Goal: Task Accomplishment & Management: Complete application form

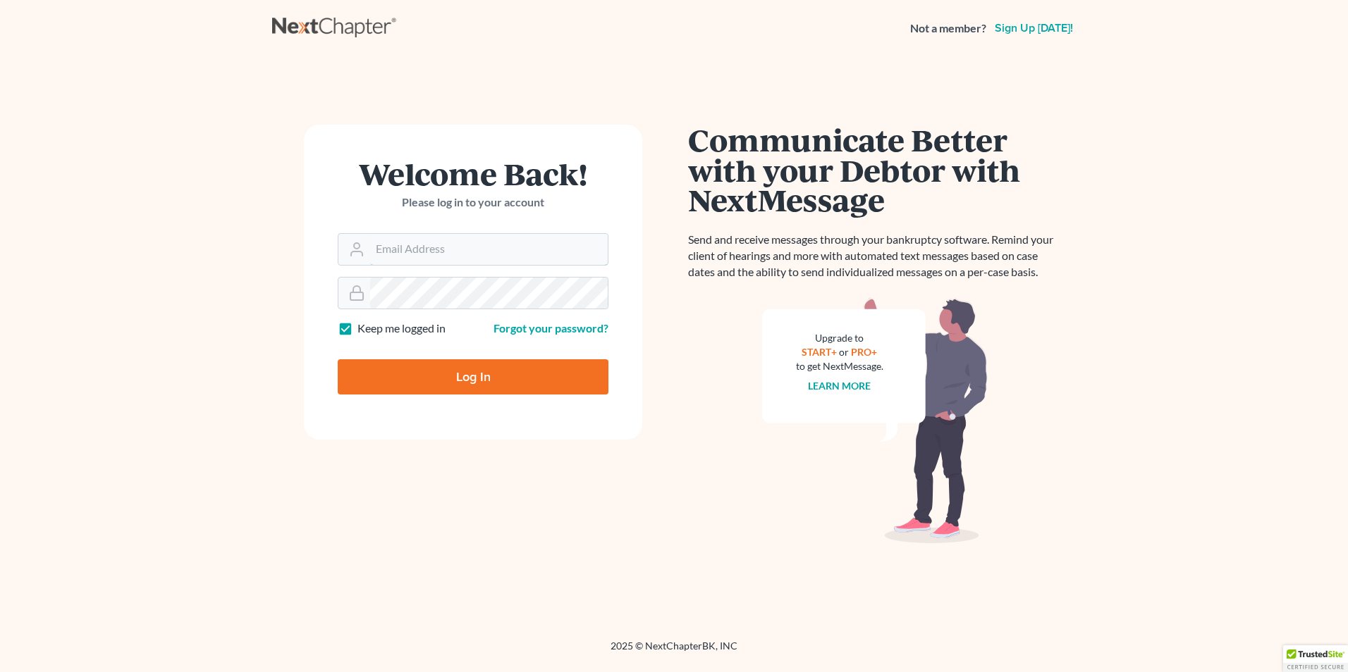
type input "[PERSON_NAME][EMAIL_ADDRESS][DOMAIN_NAME]"
click at [548, 374] on input "Log In" at bounding box center [473, 376] width 271 height 35
type input "Thinking..."
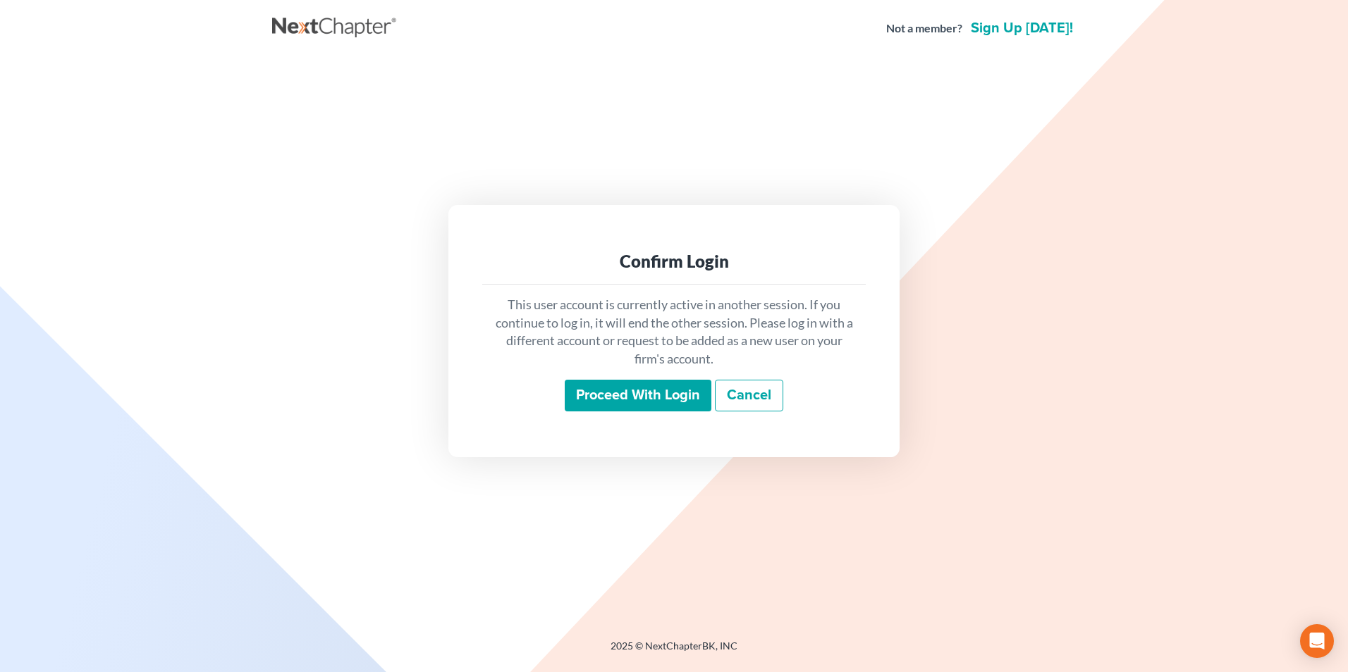
click at [648, 392] on input "Proceed with login" at bounding box center [638, 396] width 147 height 32
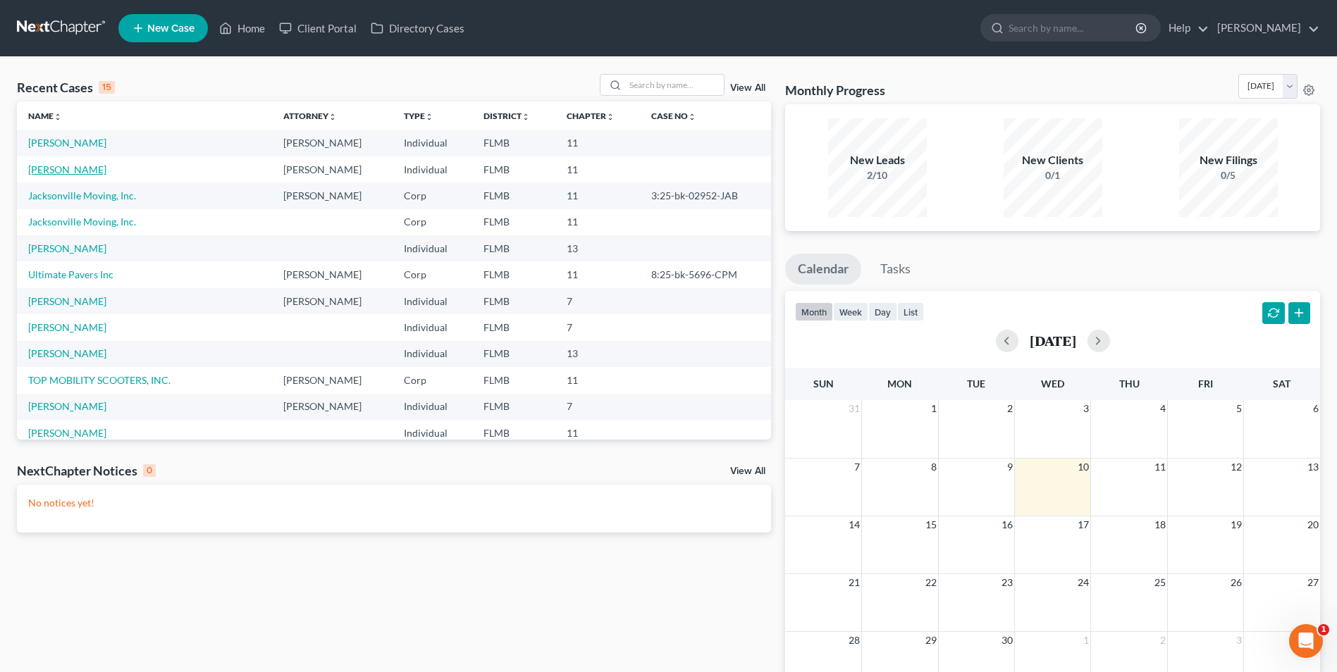
click at [70, 171] on link "[PERSON_NAME]" at bounding box center [67, 170] width 78 height 12
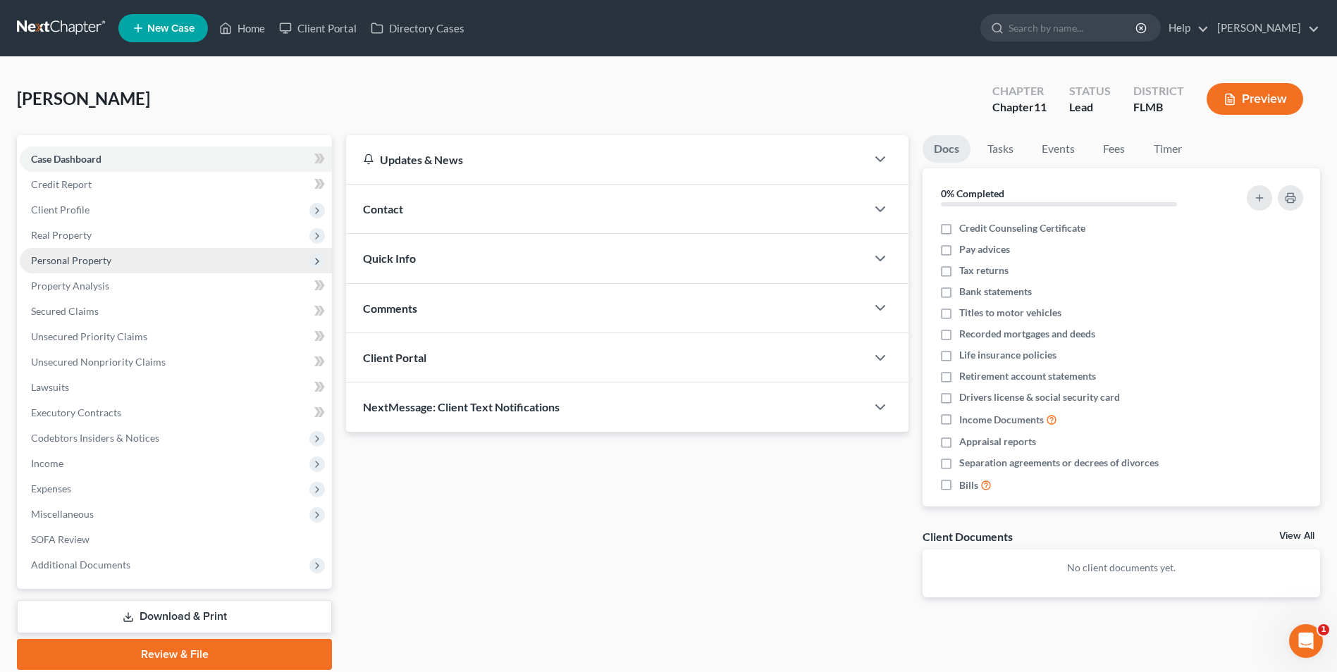
click at [78, 262] on span "Personal Property" at bounding box center [71, 260] width 80 height 12
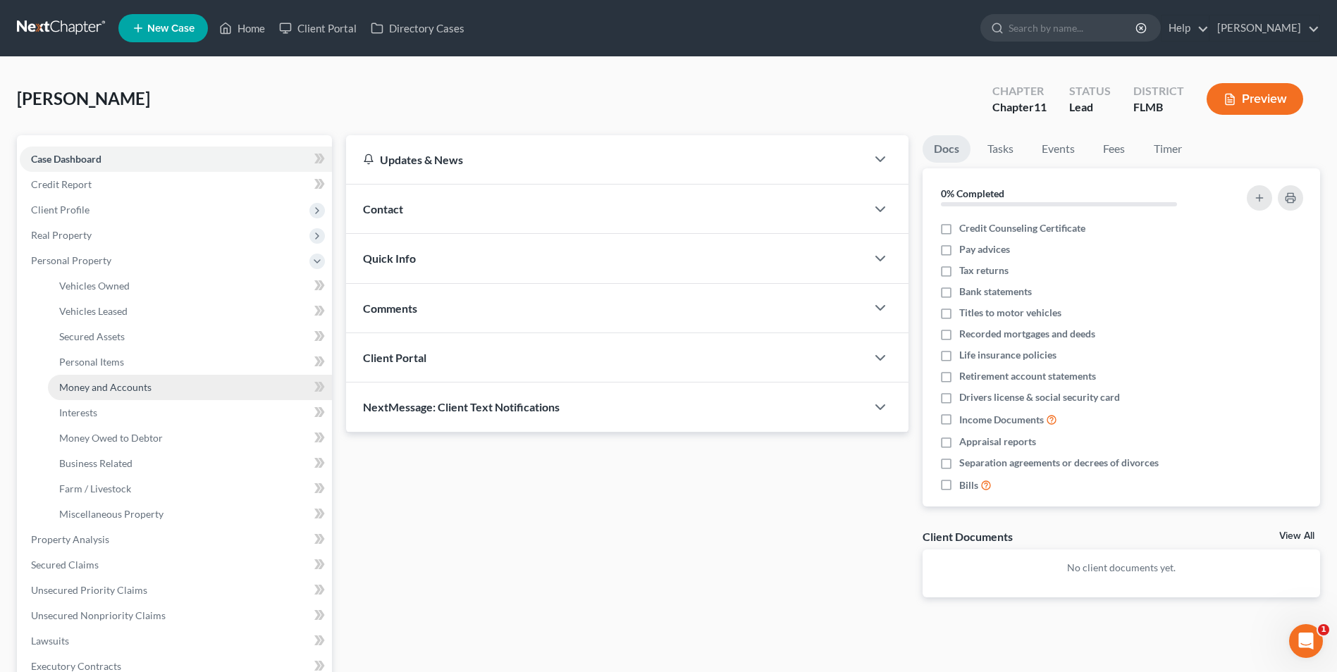
click at [90, 386] on span "Money and Accounts" at bounding box center [105, 387] width 92 height 12
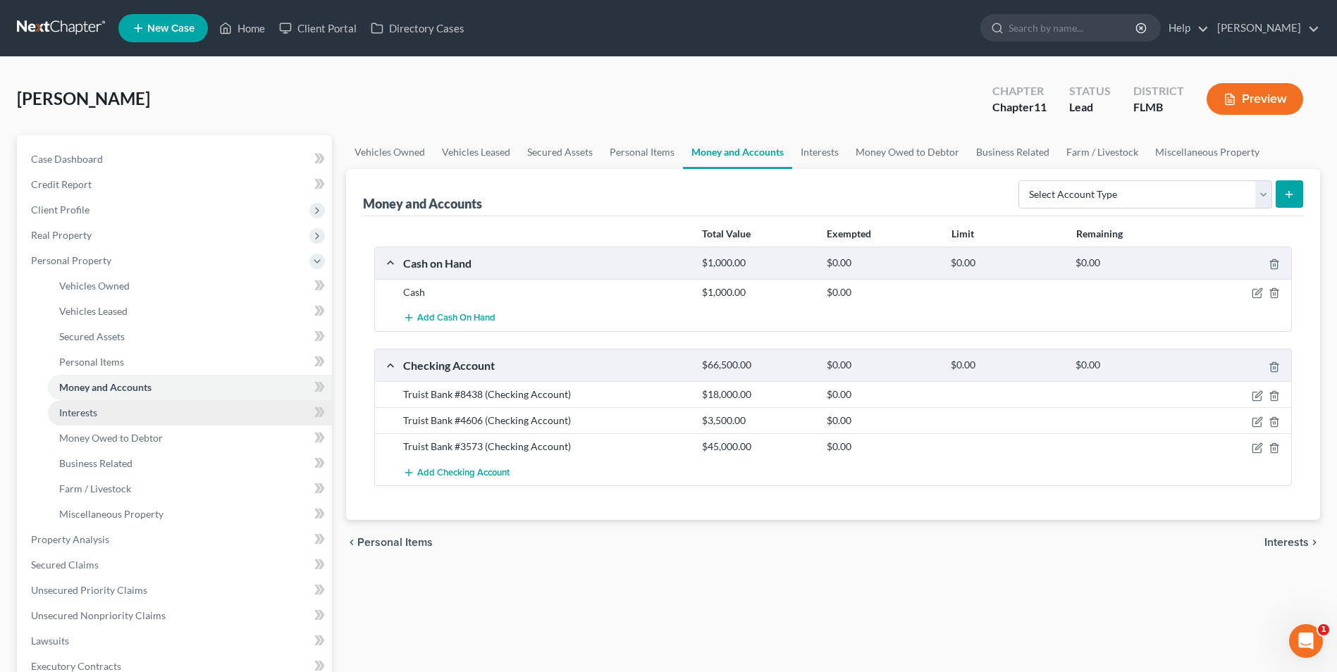
drag, startPoint x: 59, startPoint y: 410, endPoint x: 75, endPoint y: 419, distance: 19.0
click at [59, 410] on span "Interests" at bounding box center [78, 413] width 38 height 12
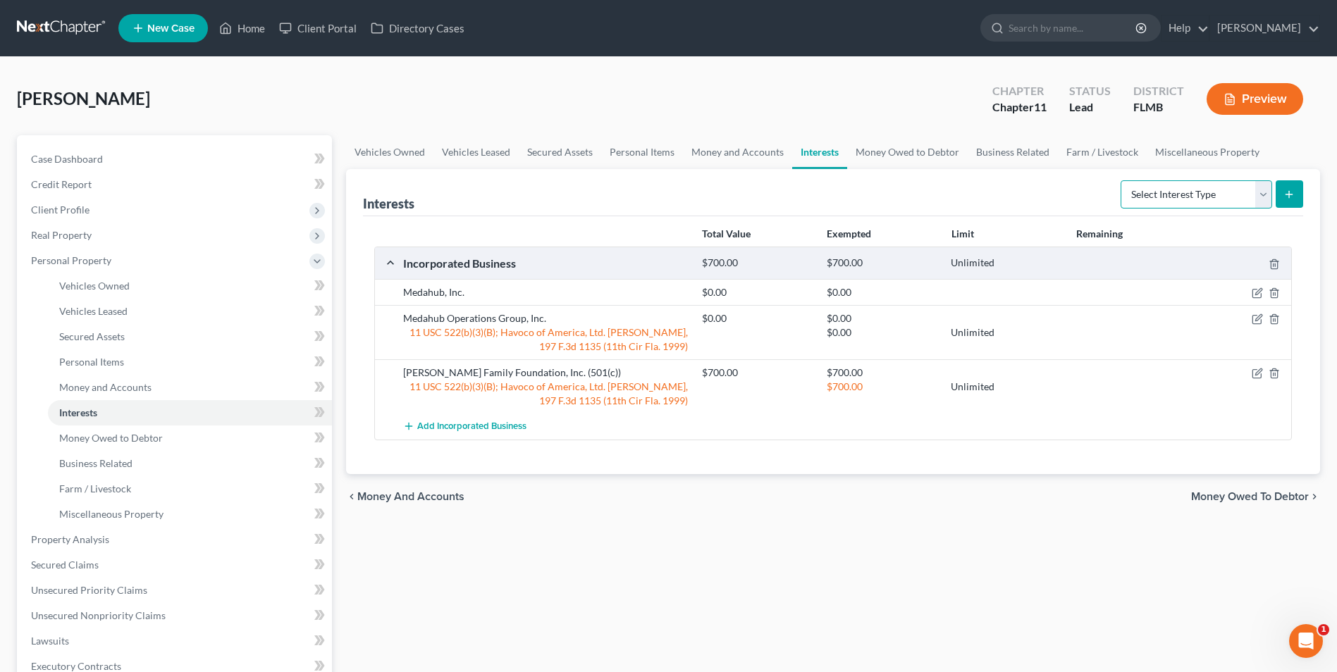
click at [1264, 191] on select "Select Interest Type 401K Annuity Bond Education IRA Government Bond Government…" at bounding box center [1197, 194] width 152 height 28
select select "unincorporated_business"
click at [1122, 180] on select "Select Interest Type 401K Annuity Bond Education IRA Government Bond Government…" at bounding box center [1197, 194] width 152 height 28
click at [1285, 200] on button "submit" at bounding box center [1289, 193] width 27 height 27
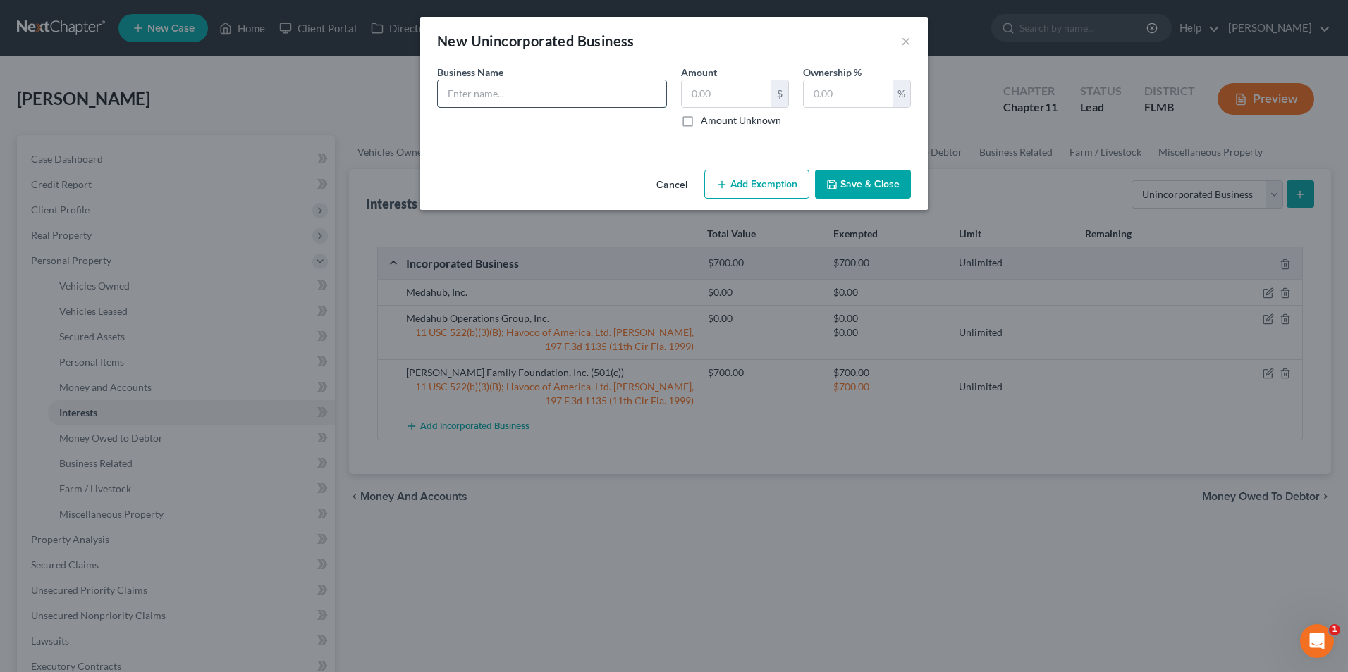
click at [615, 92] on input "text" at bounding box center [552, 93] width 228 height 27
type input "Interest in Quatro Brush - NO2 75,000 shares of unregistered stock certificates"
click at [837, 183] on icon "button" at bounding box center [831, 184] width 11 height 11
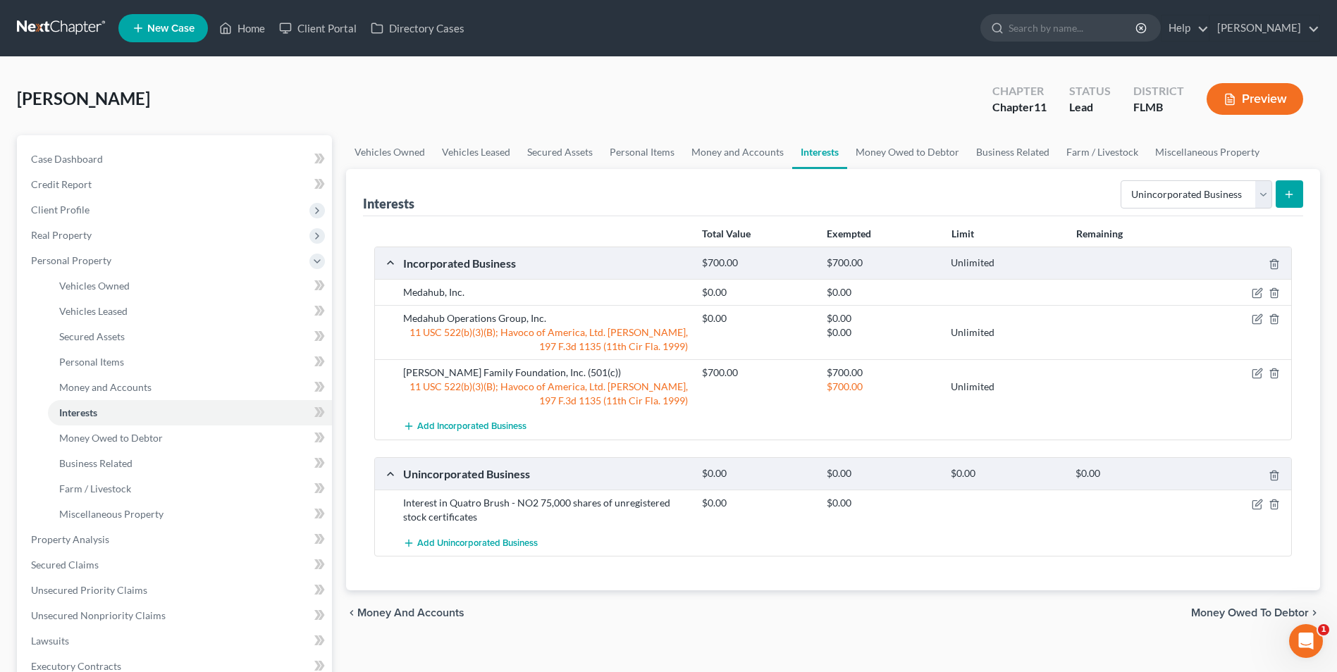
click at [482, 476] on div "Unincorporated Business" at bounding box center [545, 474] width 299 height 15
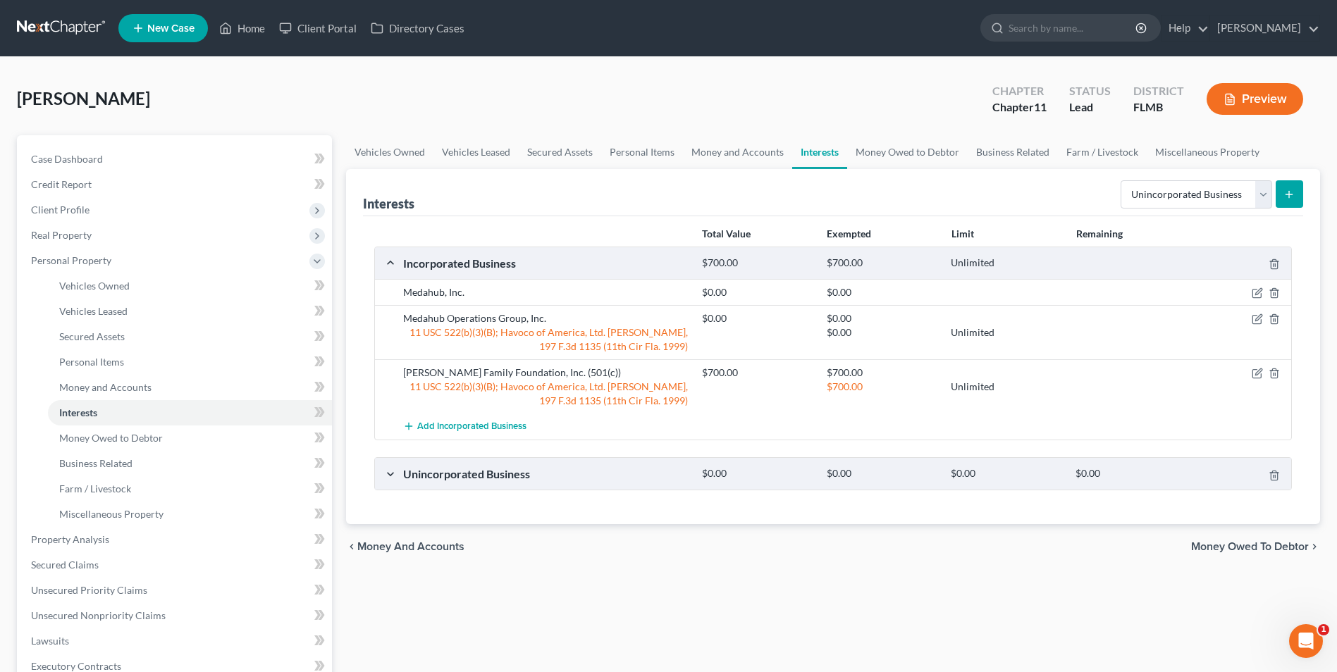
click at [487, 474] on div "Unincorporated Business" at bounding box center [545, 474] width 299 height 15
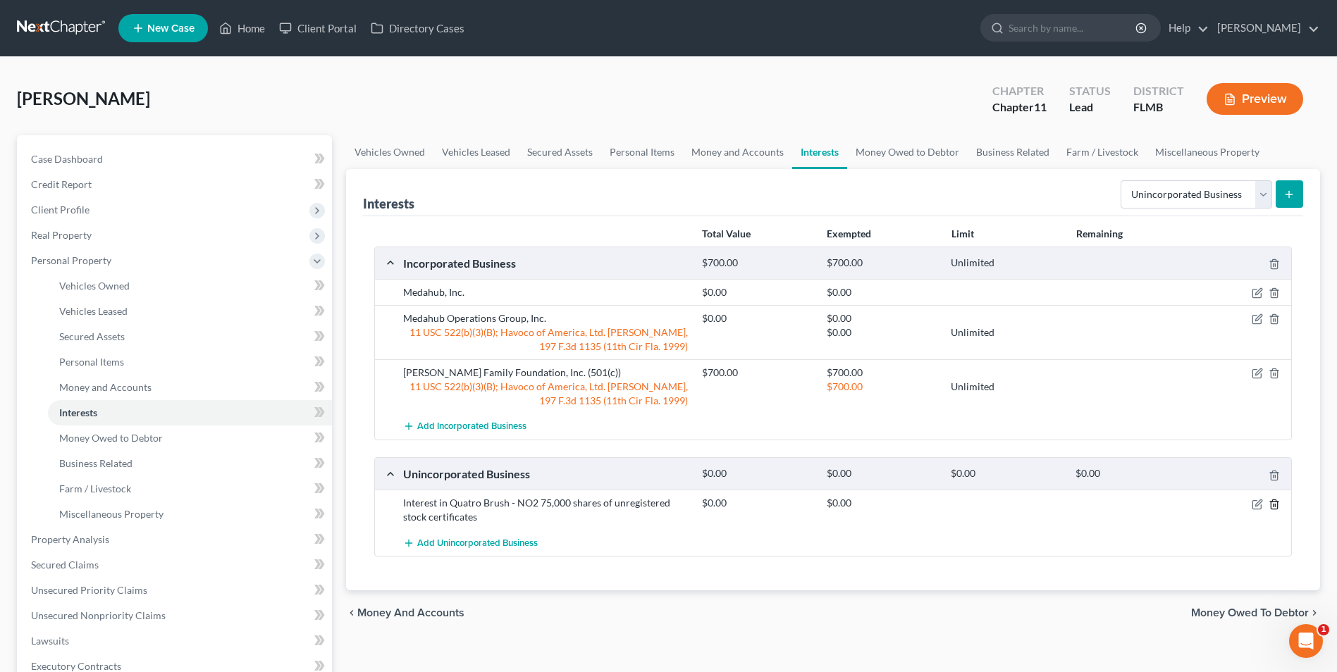
click at [1279, 503] on icon "button" at bounding box center [1274, 504] width 11 height 11
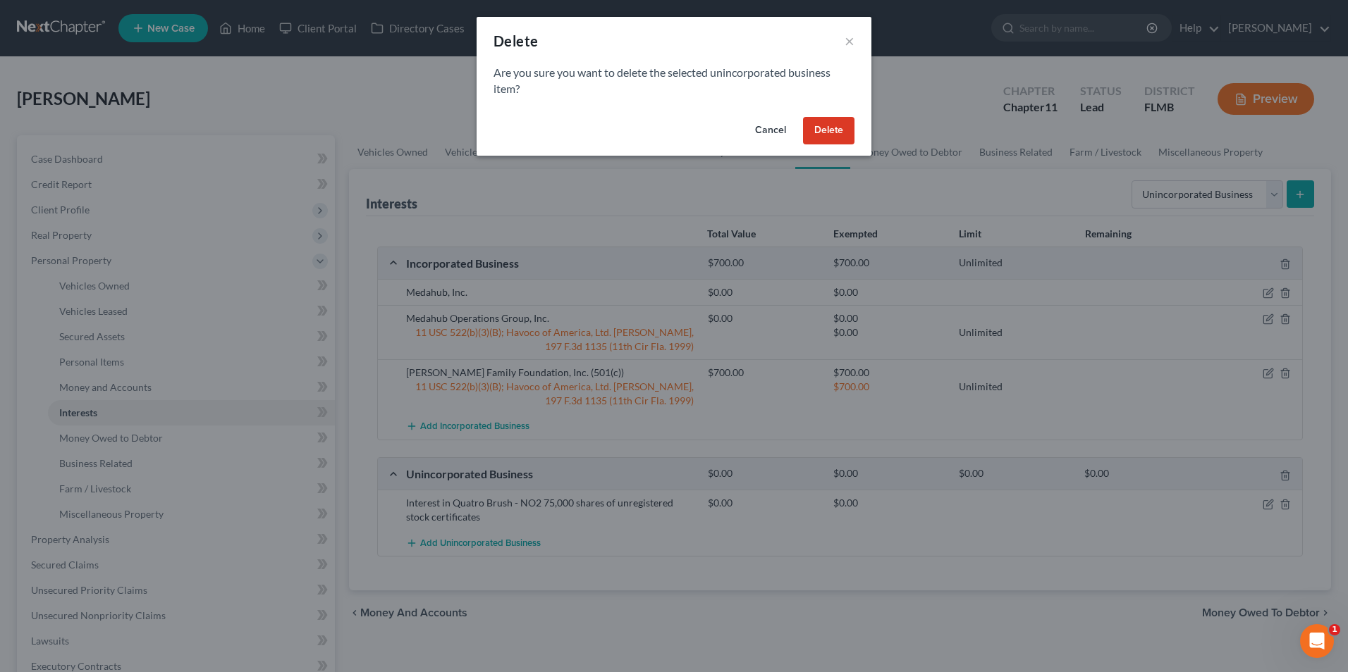
click at [815, 133] on button "Delete" at bounding box center [828, 131] width 51 height 28
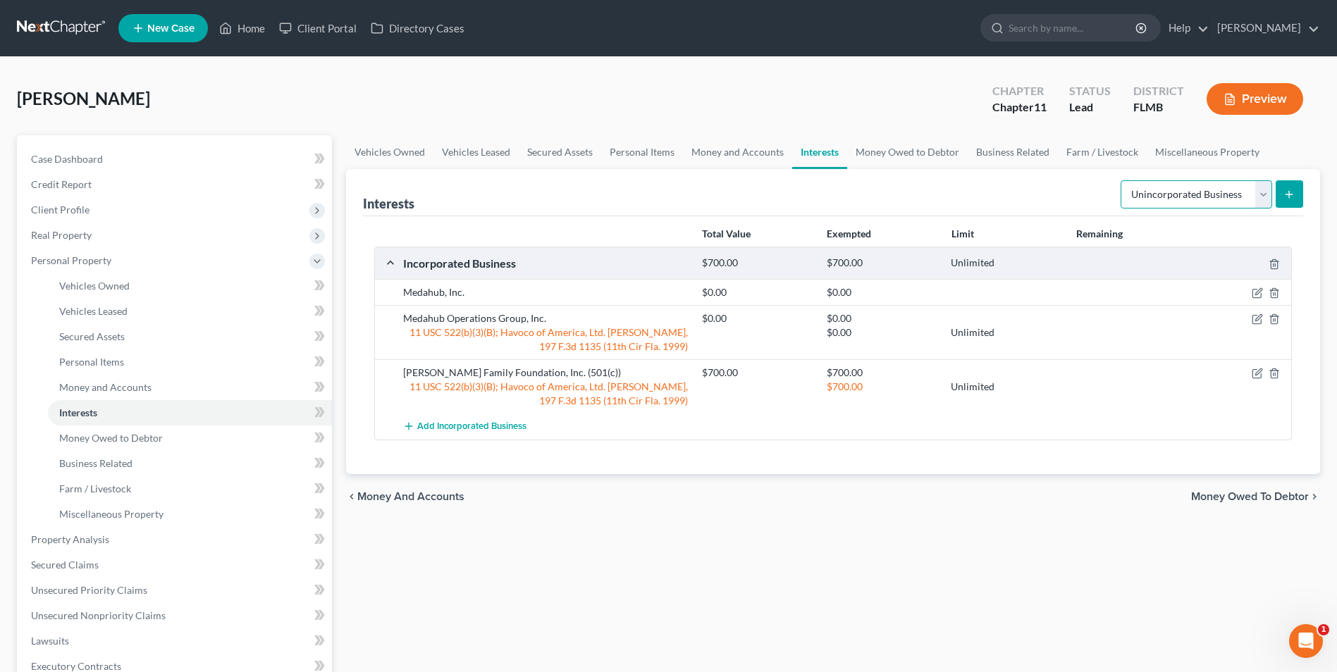
click at [1260, 196] on select "Select Interest Type 401K Annuity Bond Education IRA Government Bond Government…" at bounding box center [1197, 194] width 152 height 28
select select "incorporated_business"
click at [1122, 180] on select "Select Interest Type 401K Annuity Bond Education IRA Government Bond Government…" at bounding box center [1197, 194] width 152 height 28
click at [487, 424] on span "Add Incorporated Business" at bounding box center [471, 426] width 109 height 11
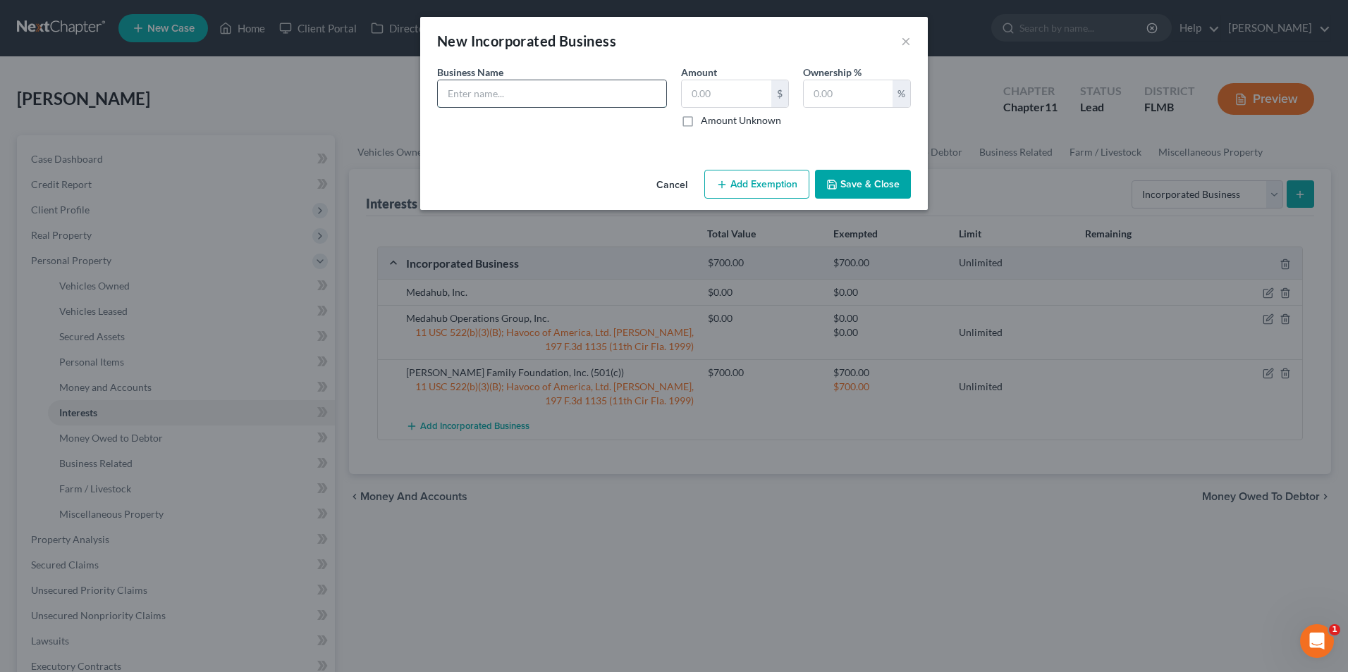
click at [555, 87] on input "text" at bounding box center [552, 93] width 228 height 27
click at [656, 97] on input "Interest in Quatro Brush - NO2 75,000 shares of unregistered stock certificates" at bounding box center [552, 93] width 228 height 27
click at [655, 98] on input "Interest in Quatro Brush - NO2 75,000 shares of unregistered stock certificates" at bounding box center [552, 93] width 228 height 27
type input "Interest in Quatro Brush - NO2 75,000 shares of unregistered stock certificates"
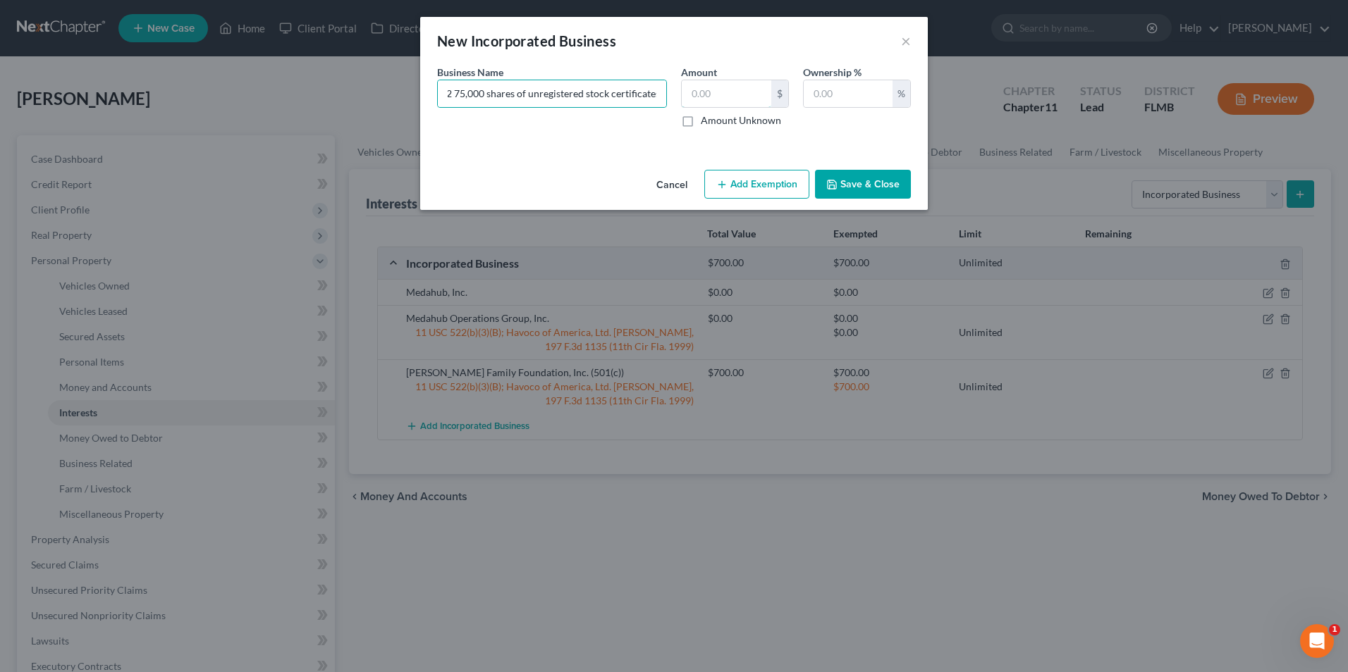
scroll to position [0, 0]
click at [701, 117] on label "Amount Unknown" at bounding box center [741, 120] width 80 height 14
click at [706, 117] on input "Amount Unknown" at bounding box center [710, 117] width 9 height 9
checkbox input "true"
click at [873, 178] on button "Save & Close" at bounding box center [863, 185] width 96 height 30
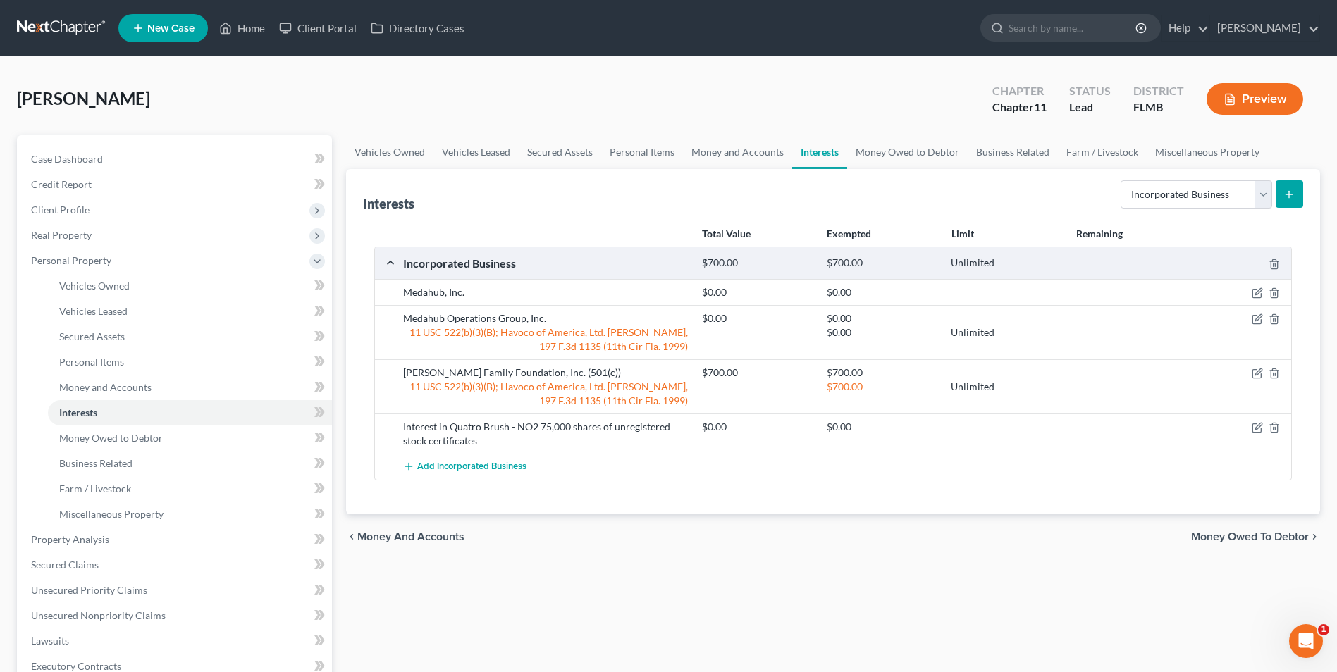
click at [464, 403] on div "11 USC 522(b)(3)(B); Havoco of America, Ltd. v. Hill, 197 F.3d 1135 (11th Cir F…" at bounding box center [545, 394] width 299 height 28
click at [1257, 426] on icon "button" at bounding box center [1257, 427] width 11 height 11
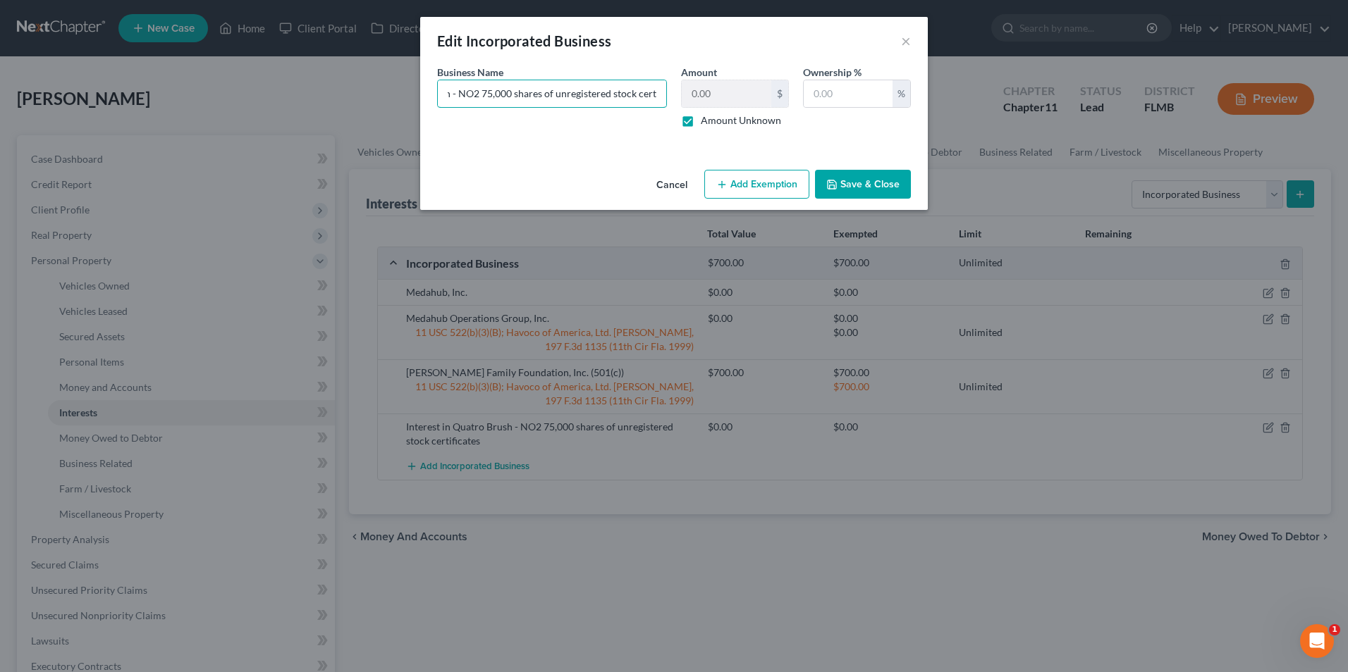
scroll to position [0, 131]
click at [695, 105] on div "Business Name * Interest in Quatro Brush - NO2 75,000 shares of unregistered st…" at bounding box center [674, 102] width 488 height 74
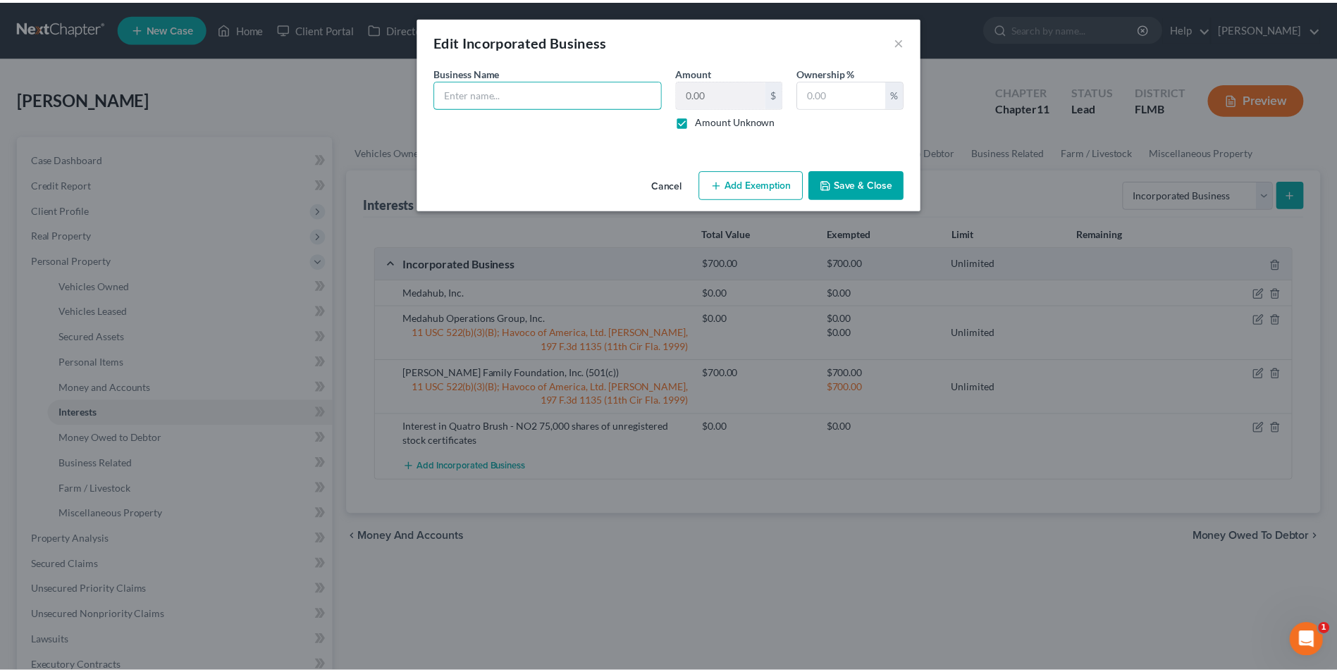
scroll to position [0, 0]
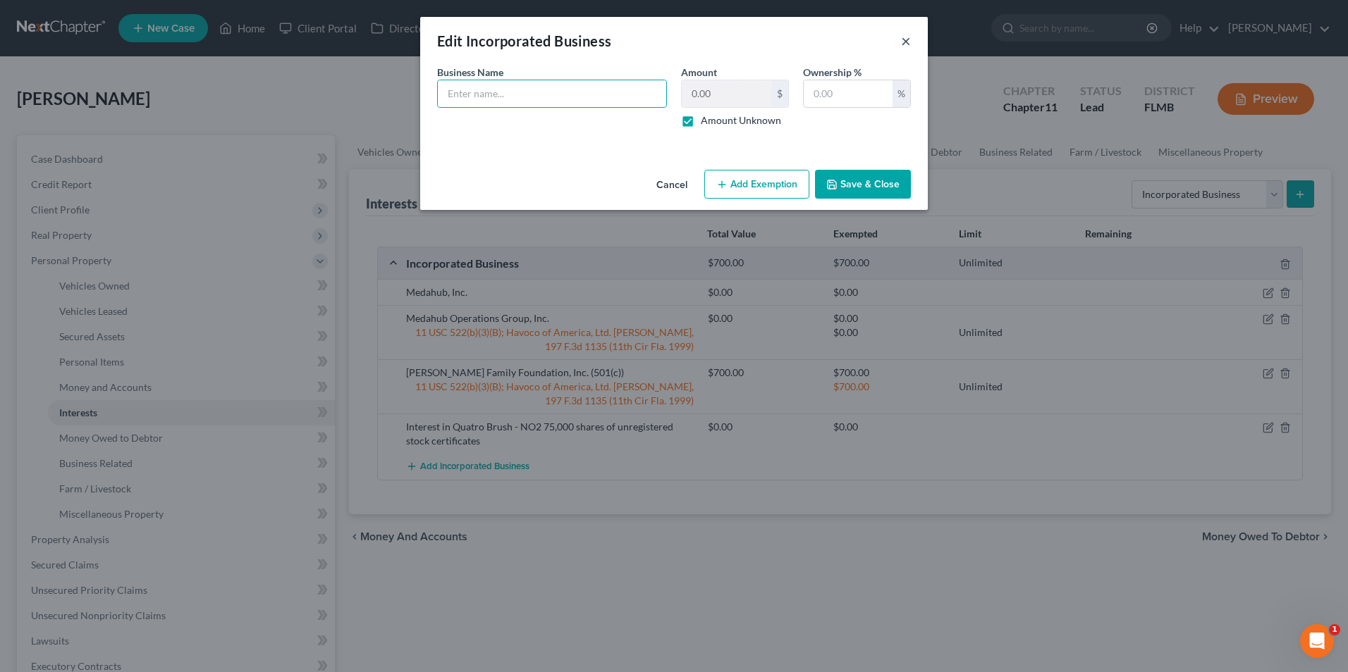
click at [906, 48] on button "×" at bounding box center [906, 40] width 10 height 17
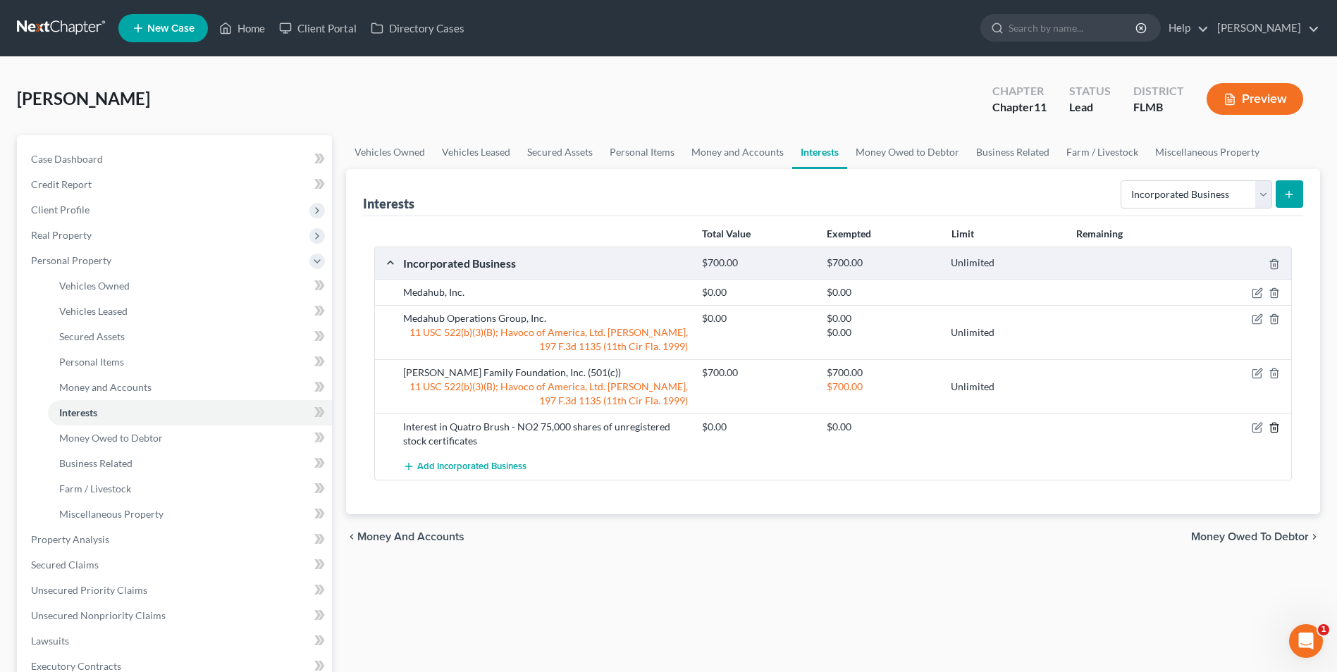
click at [1277, 427] on icon "button" at bounding box center [1274, 428] width 6 height 9
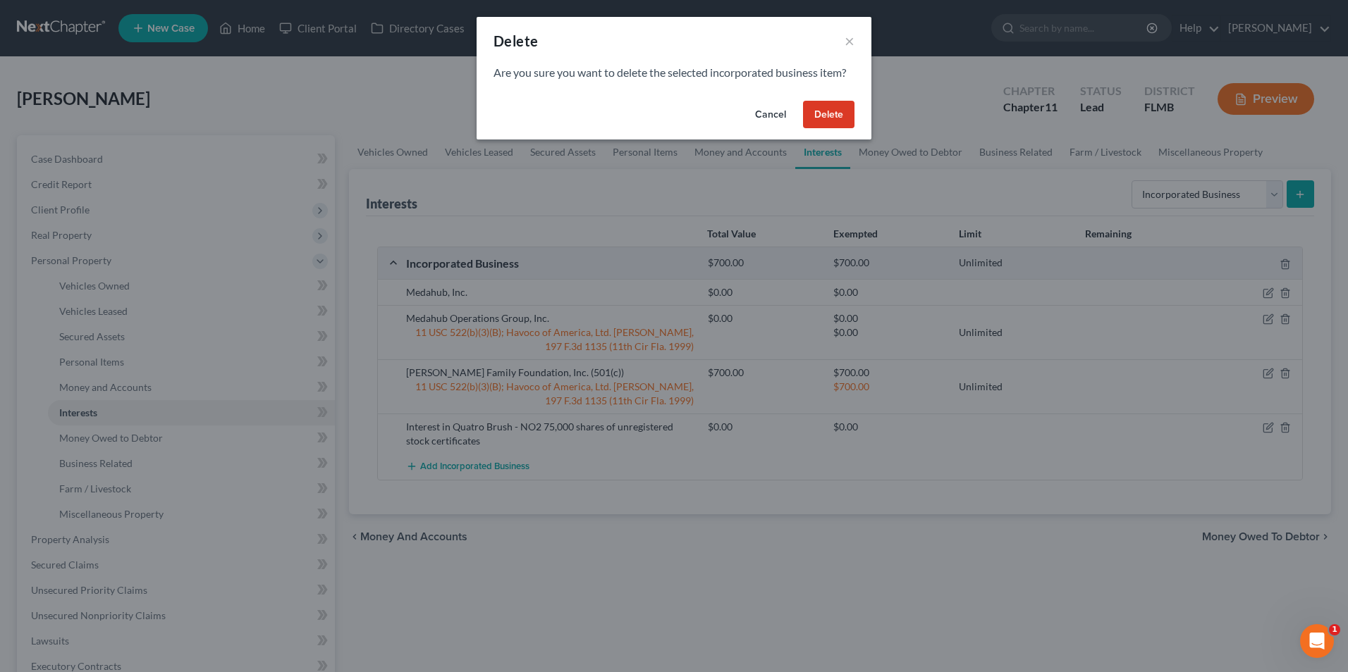
click at [845, 116] on button "Delete" at bounding box center [828, 115] width 51 height 28
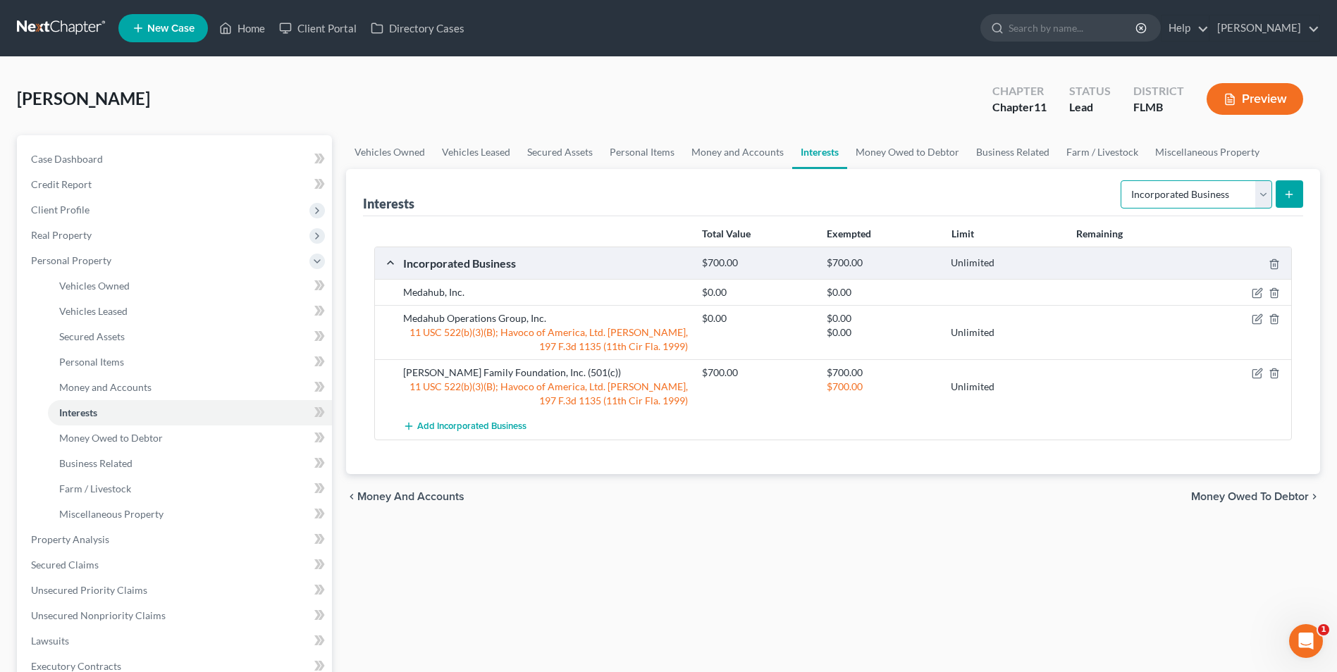
click at [1262, 199] on select "Select Interest Type 401K Annuity Bond Education IRA Government Bond Government…" at bounding box center [1197, 194] width 152 height 28
click at [1122, 180] on select "Select Interest Type 401K Annuity Bond Education IRA Government Bond Government…" at bounding box center [1197, 194] width 152 height 28
click at [1288, 195] on line "submit" at bounding box center [1289, 195] width 6 height 0
click at [1285, 186] on button "submit" at bounding box center [1289, 193] width 27 height 27
click at [1289, 191] on line "submit" at bounding box center [1289, 194] width 0 height 6
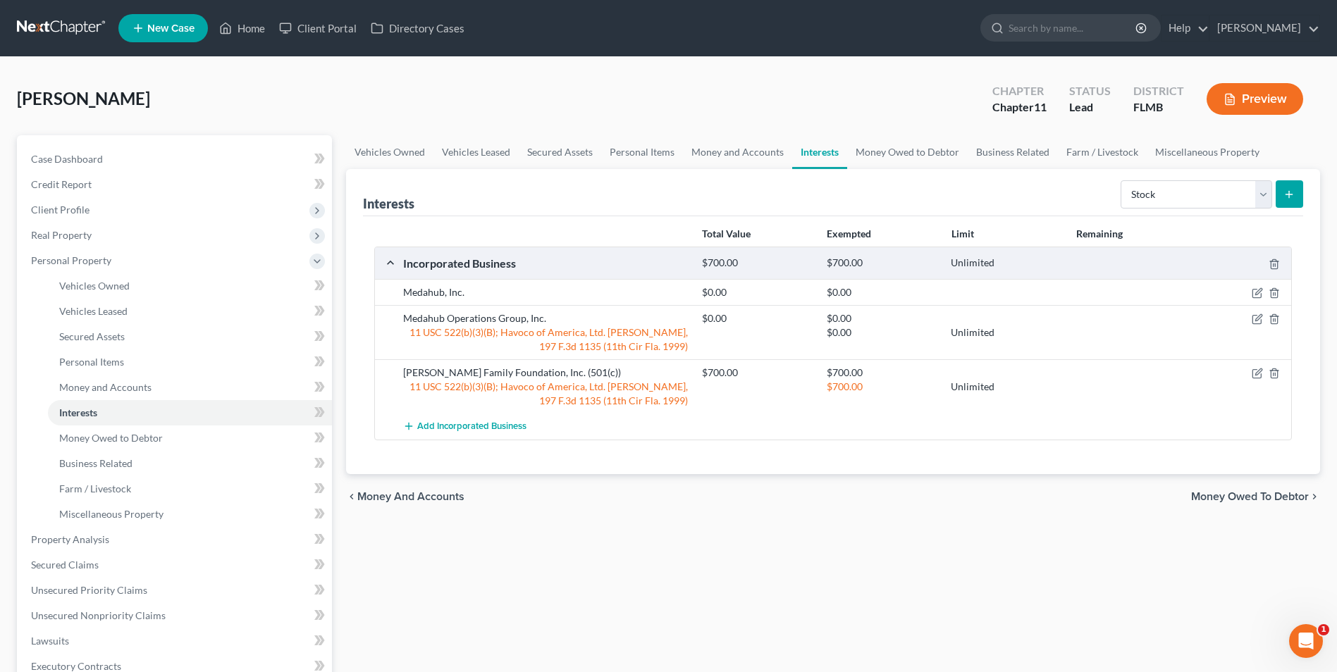
click at [1289, 191] on line "submit" at bounding box center [1289, 194] width 0 height 6
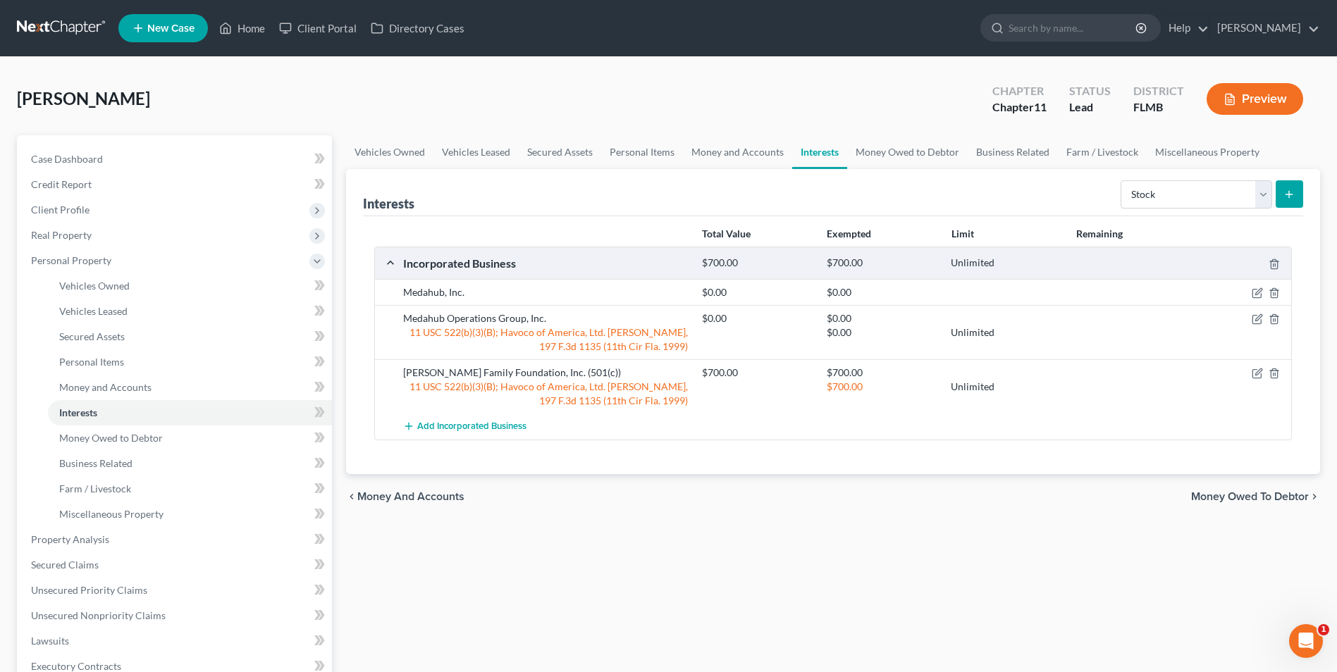
click at [820, 156] on link "Interests" at bounding box center [819, 152] width 55 height 34
click at [1265, 191] on select "Select Interest Type 401K Annuity Bond Education IRA Government Bond Government…" at bounding box center [1197, 194] width 152 height 28
click at [1122, 180] on select "Select Interest Type 401K Annuity Bond Education IRA Government Bond Government…" at bounding box center [1197, 194] width 152 height 28
click at [1282, 197] on button "submit" at bounding box center [1289, 193] width 27 height 27
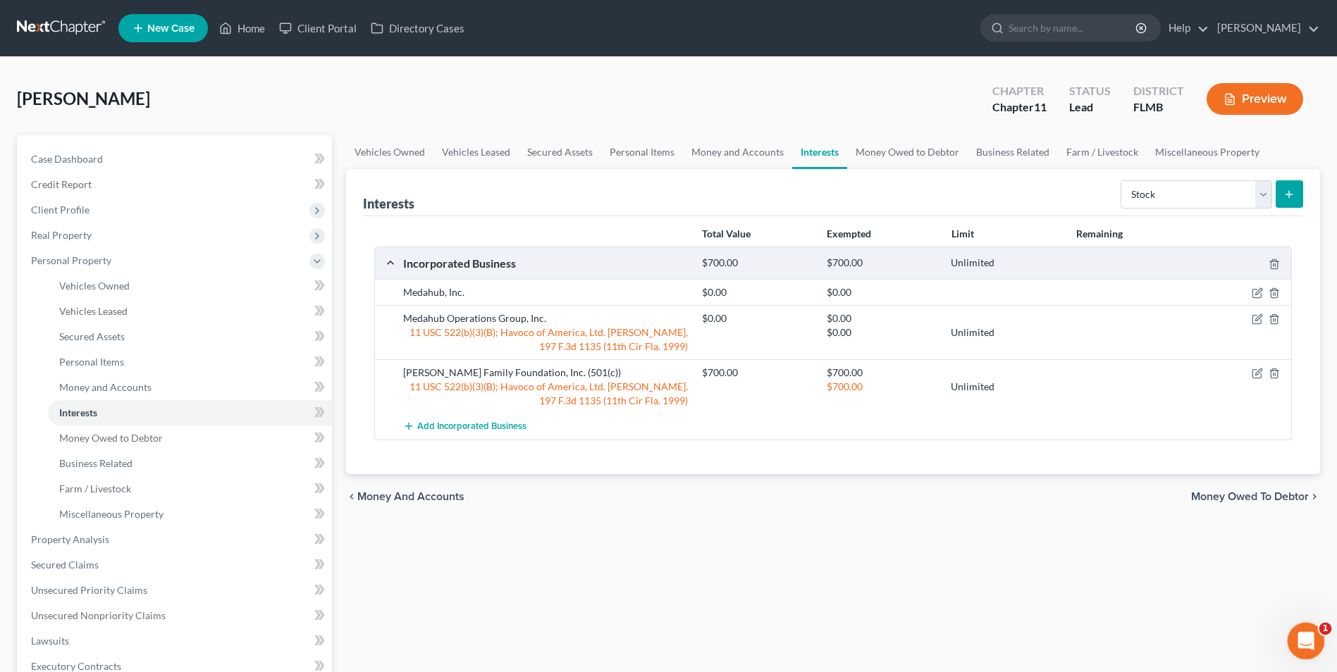
click at [1298, 641] on icon "Open Intercom Messenger" at bounding box center [1304, 639] width 23 height 23
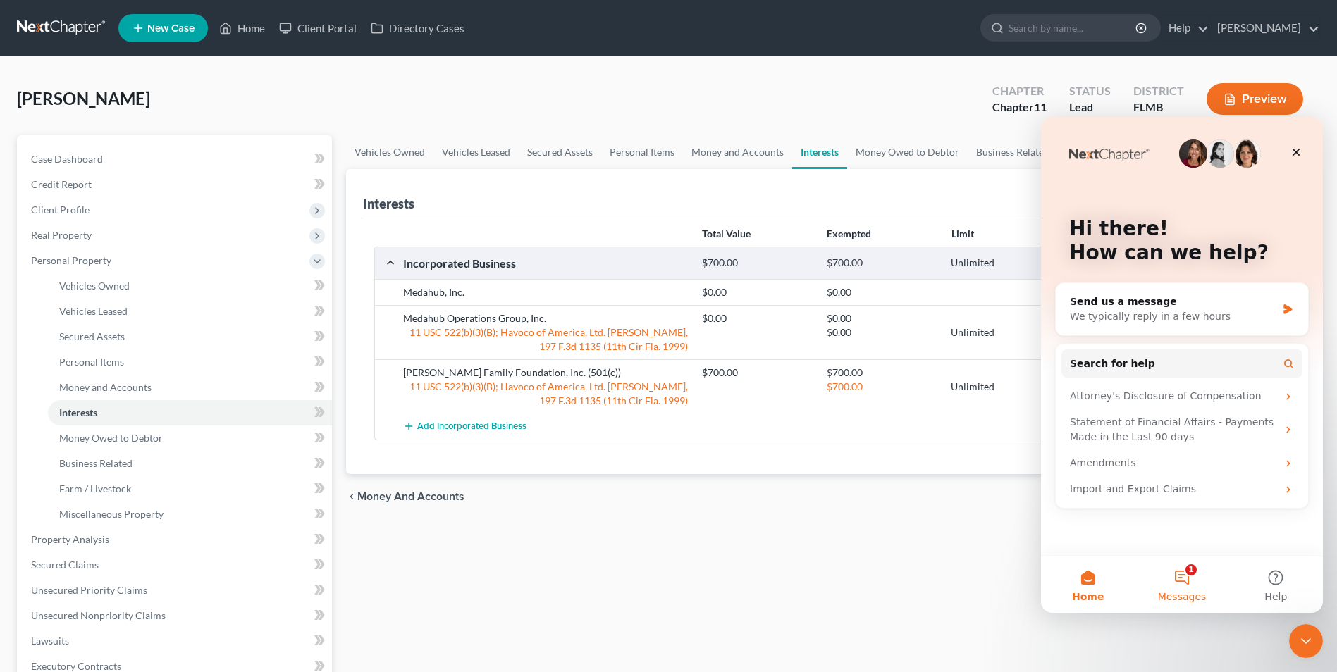
click at [1193, 579] on button "1 Messages" at bounding box center [1182, 585] width 94 height 56
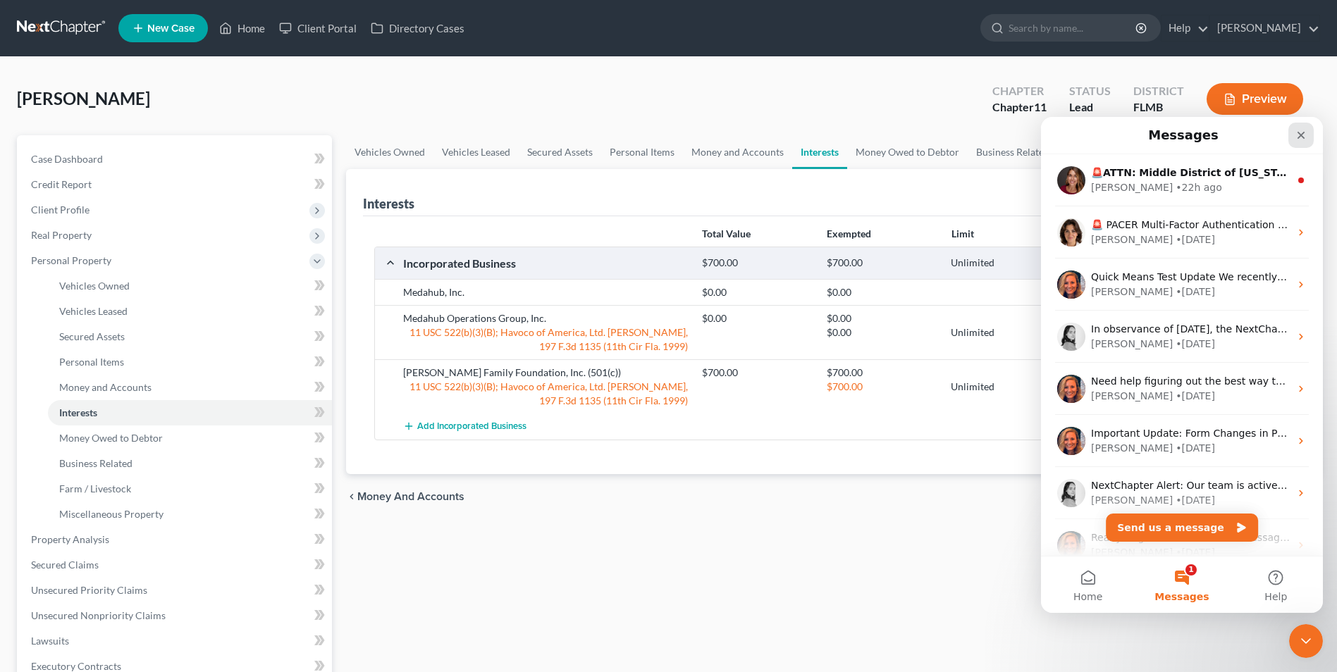
click at [1307, 136] on icon "Close" at bounding box center [1300, 135] width 11 height 11
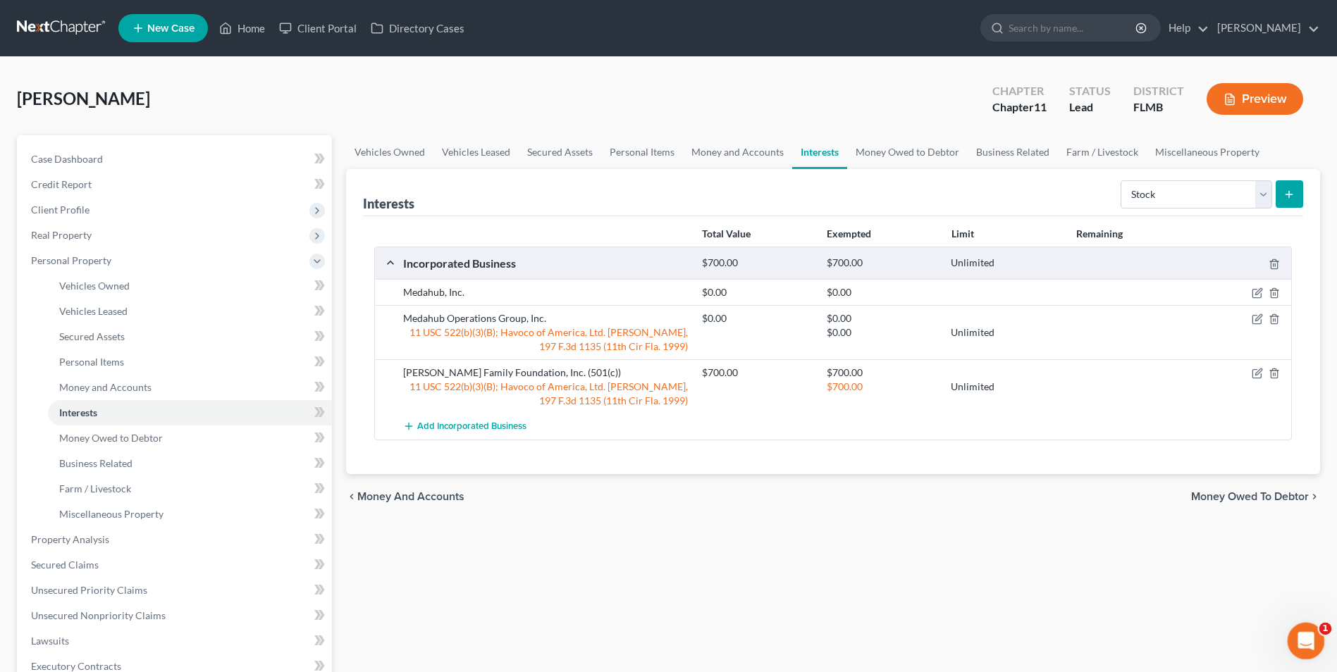
click at [1310, 645] on div "Open Intercom Messenger" at bounding box center [1304, 639] width 47 height 47
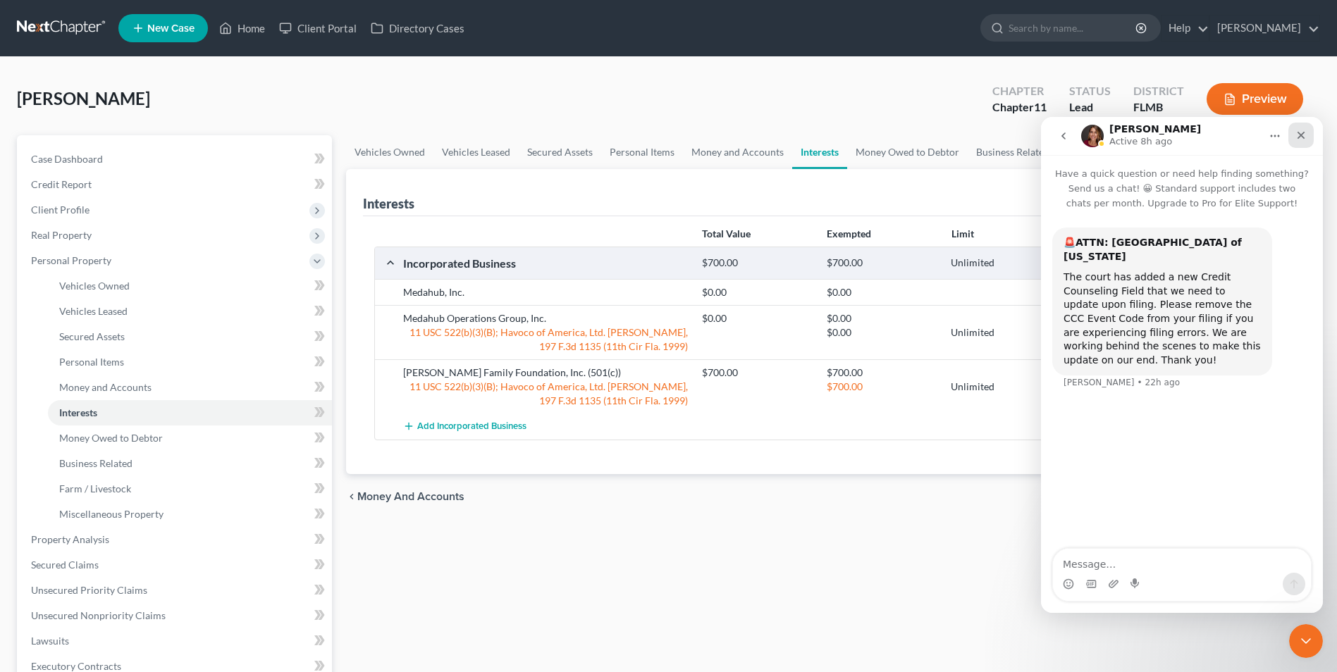
click at [1295, 140] on div "Close" at bounding box center [1300, 135] width 25 height 25
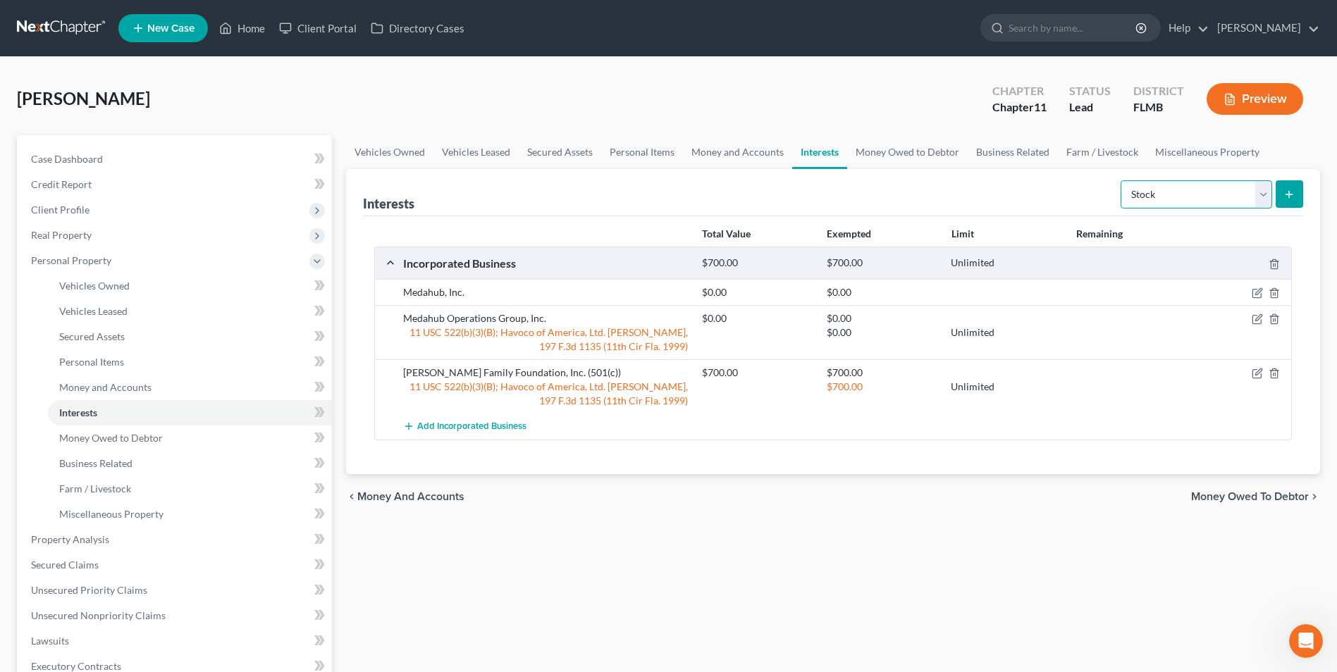
click at [1264, 196] on select "Select Interest Type 401K Annuity Bond Education IRA Government Bond Government…" at bounding box center [1197, 194] width 152 height 28
click at [1122, 180] on select "Select Interest Type 401K Annuity Bond Education IRA Government Bond Government…" at bounding box center [1197, 194] width 152 height 28
click at [1289, 195] on line "submit" at bounding box center [1289, 194] width 0 height 6
click at [1263, 202] on select "Select Interest Type 401K Annuity Bond Education IRA Government Bond Government…" at bounding box center [1197, 194] width 152 height 28
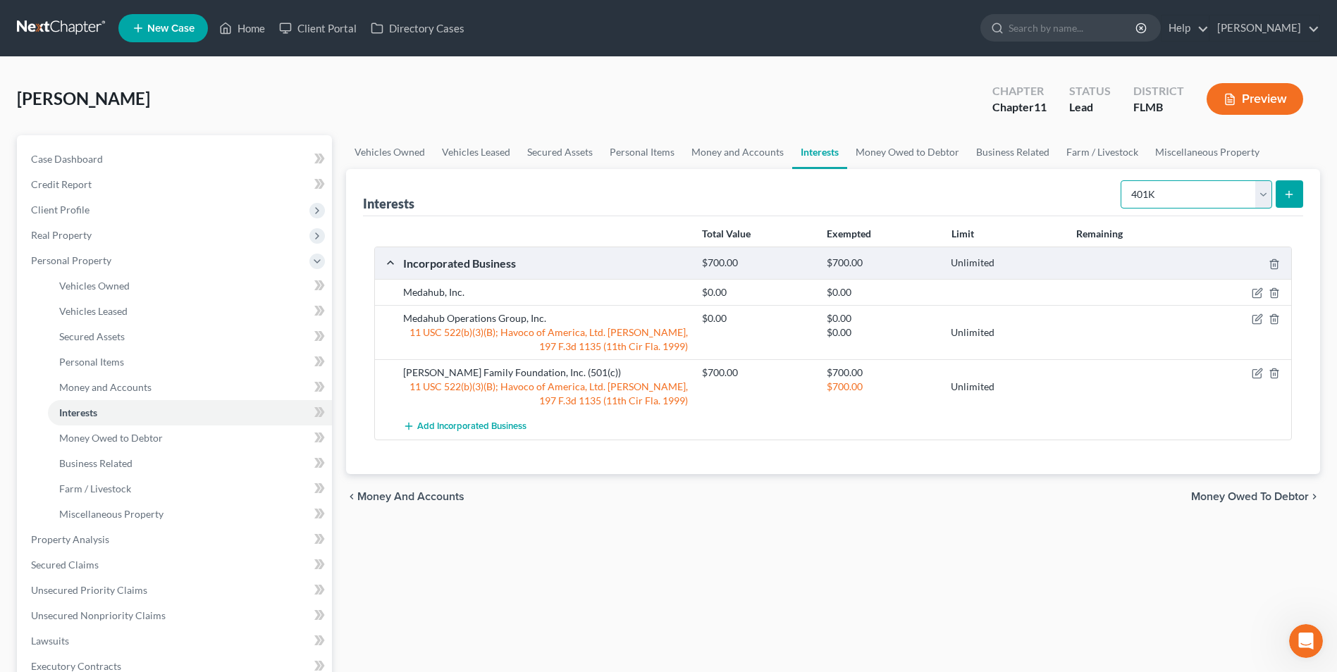
select select "stock"
click at [1122, 180] on select "Select Interest Type 401K Annuity Bond Education IRA Government Bond Government…" at bounding box center [1197, 194] width 152 height 28
click at [456, 424] on span "Add Incorporated Business" at bounding box center [471, 426] width 109 height 11
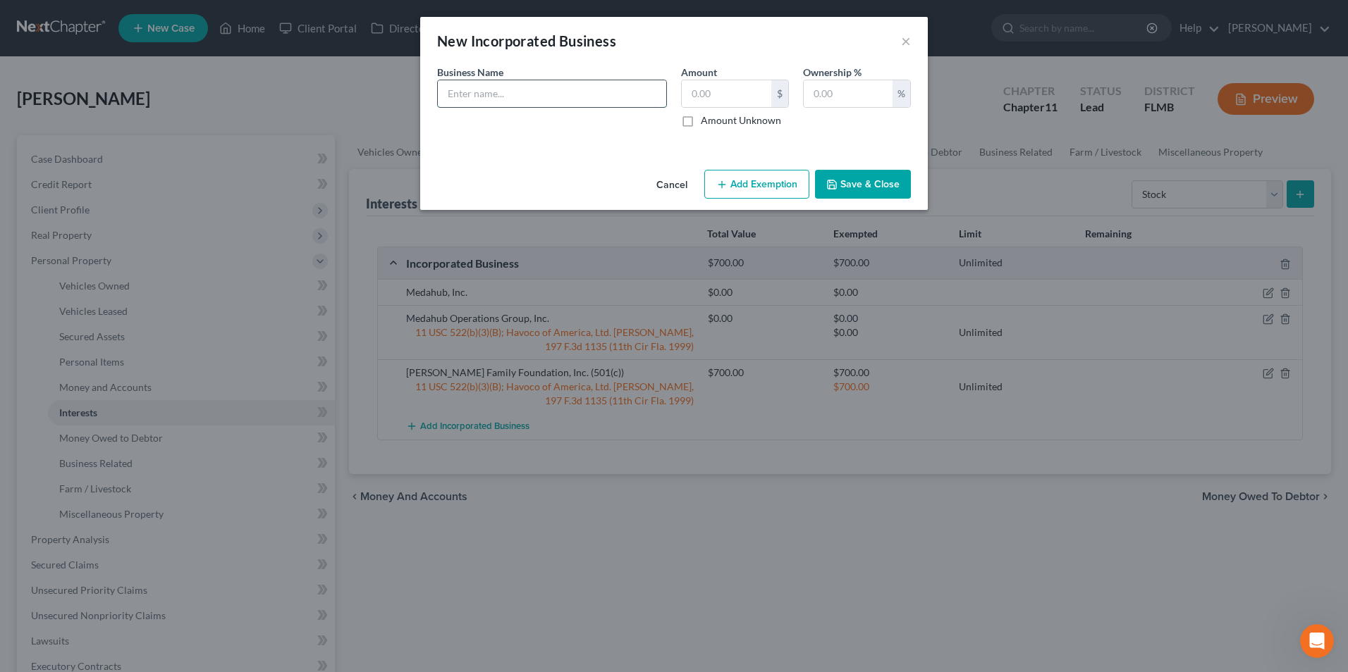
paste input "Interest in Quatro Brush - NO2 75,000 shares of unregistered stock certificates"
type input "Interest in Quatro Brush - NO2 75,000 shares of unregistered stock certificates"
click at [710, 122] on label "Amount Unknown" at bounding box center [741, 120] width 80 height 14
click at [710, 122] on input "Amount Unknown" at bounding box center [710, 117] width 9 height 9
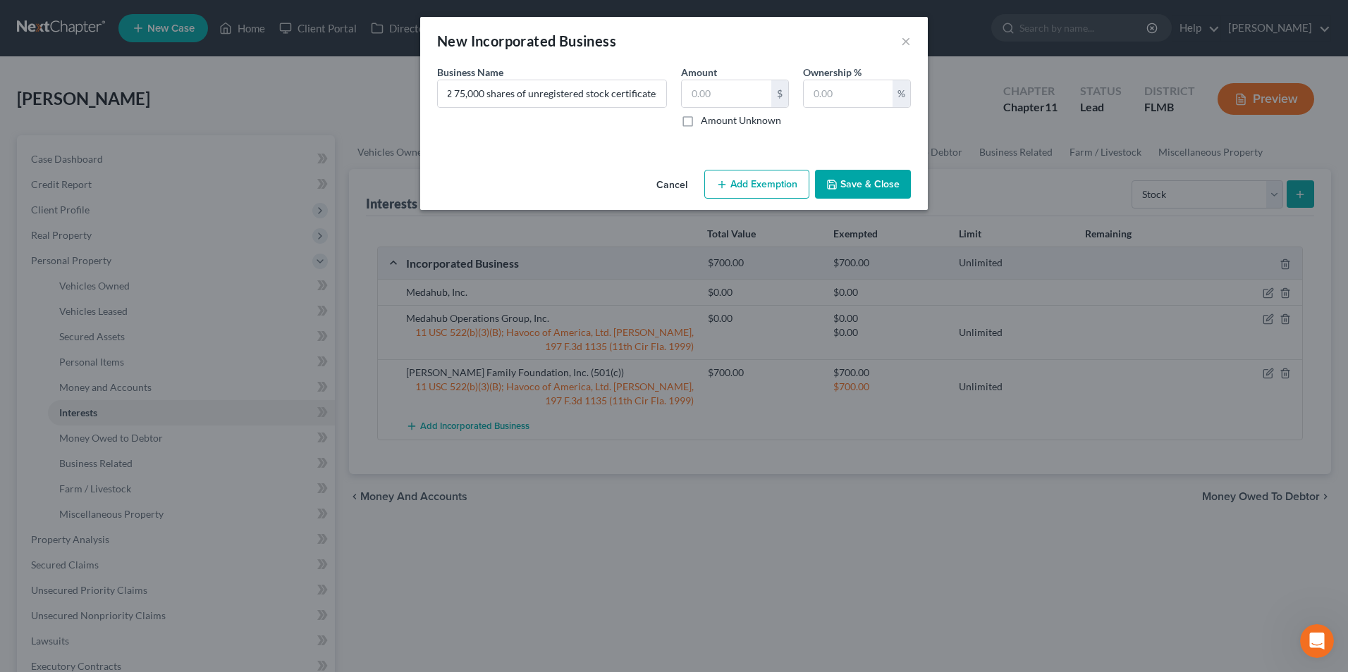
checkbox input "true"
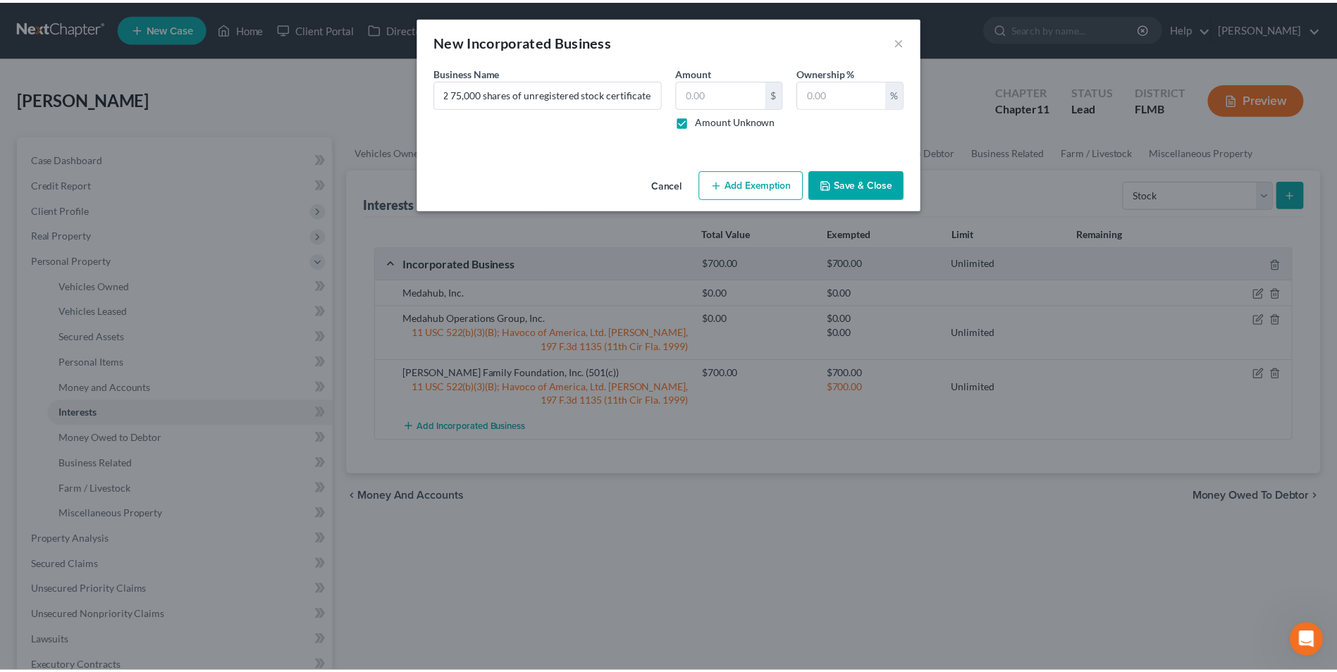
scroll to position [0, 0]
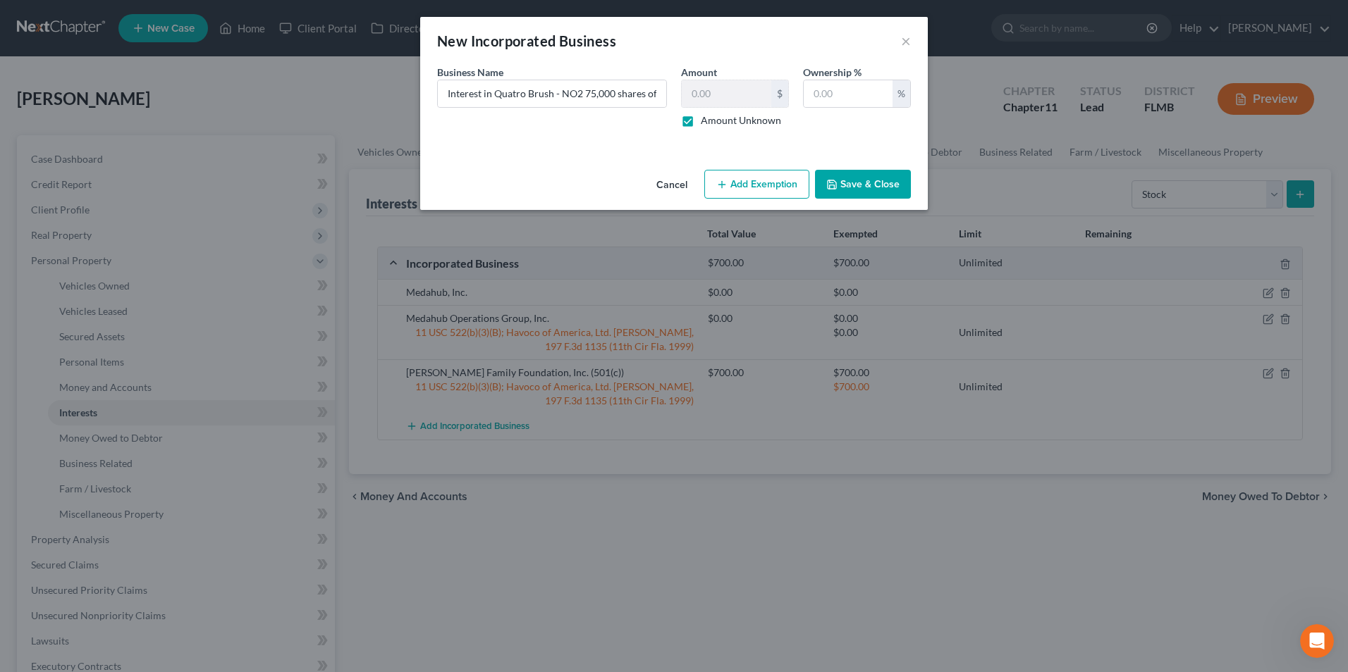
click at [866, 192] on button "Save & Close" at bounding box center [863, 185] width 96 height 30
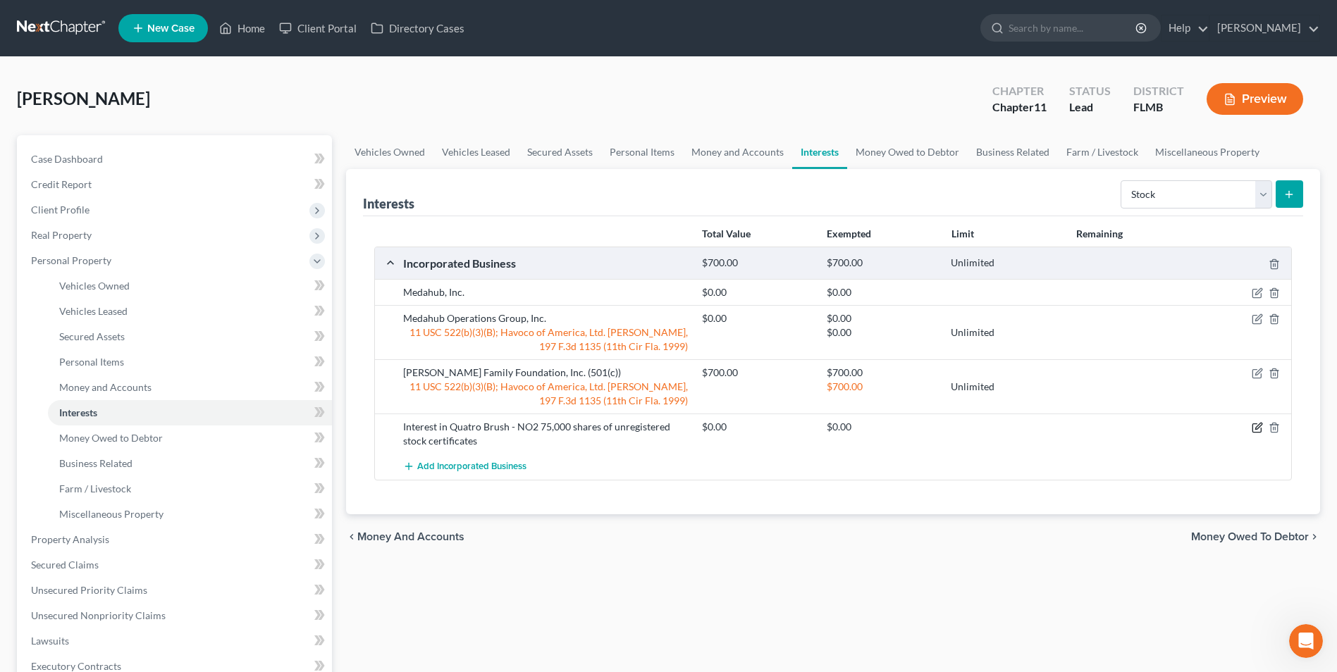
click at [1258, 428] on icon "button" at bounding box center [1257, 427] width 11 height 11
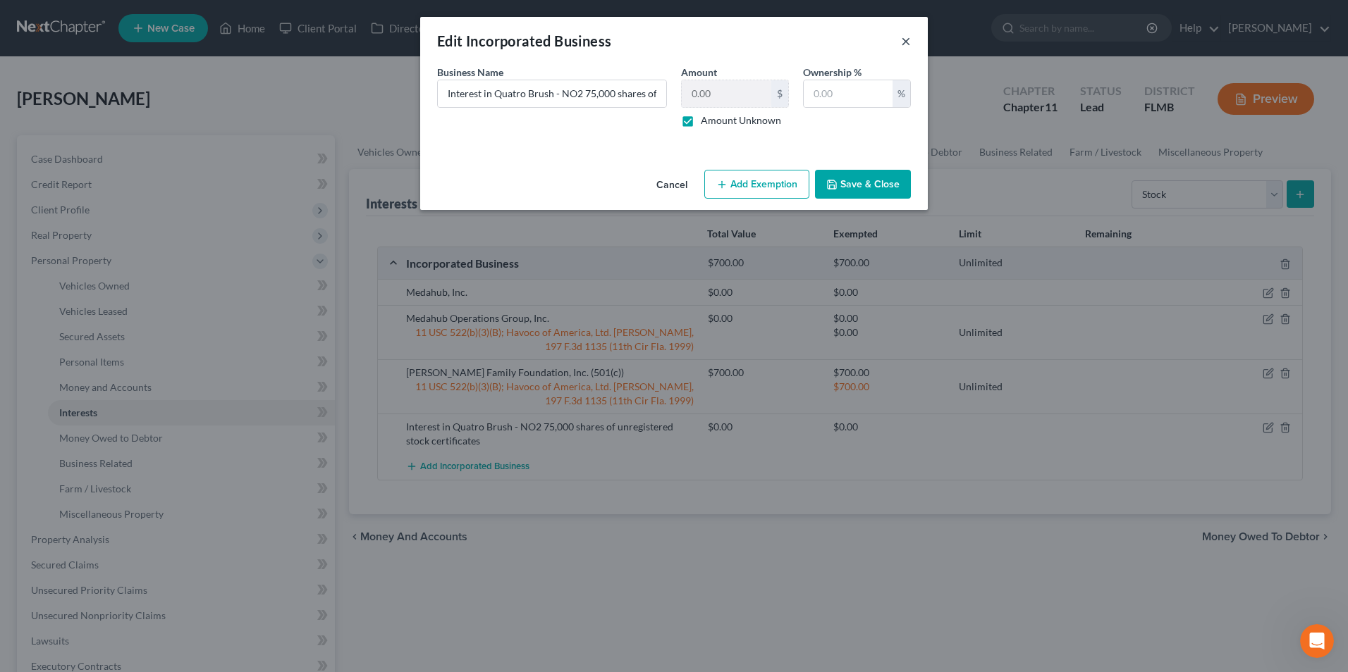
click at [906, 42] on button "×" at bounding box center [906, 40] width 10 height 17
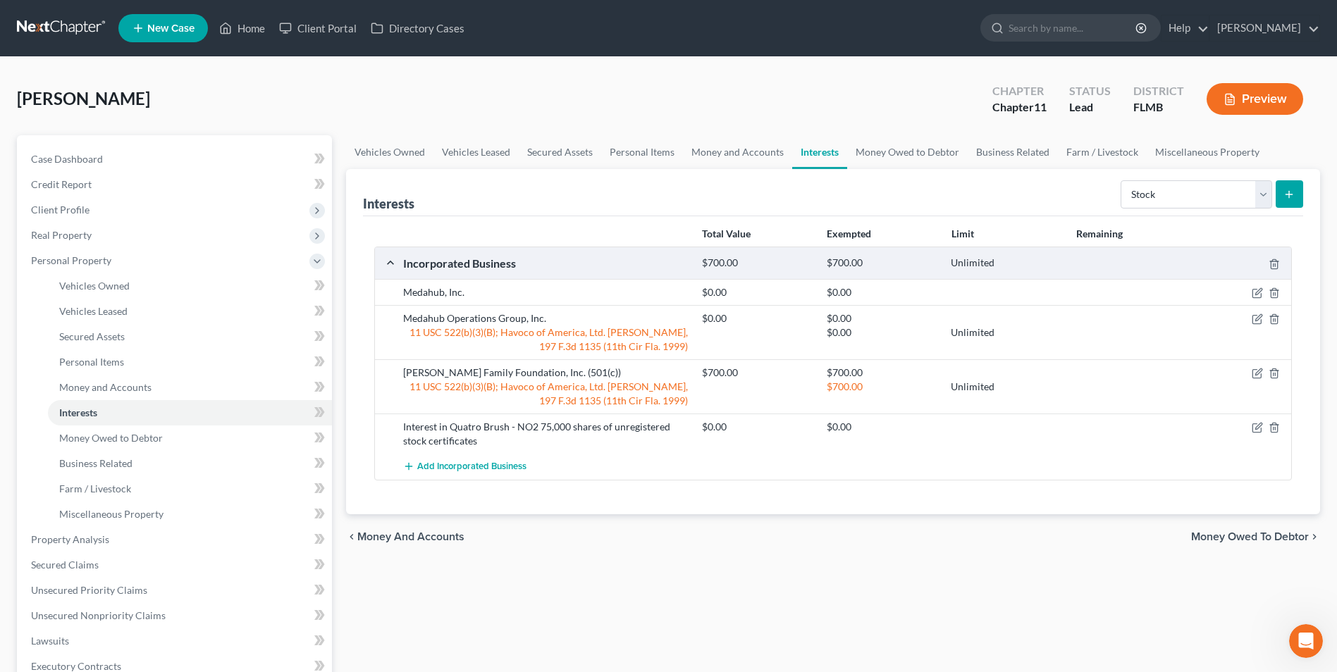
click at [1288, 192] on icon "submit" at bounding box center [1288, 194] width 11 height 11
click at [1291, 195] on icon "submit" at bounding box center [1288, 194] width 11 height 11
click at [1259, 195] on select "Select Interest Type 401K Annuity Bond Education IRA Government Bond Government…" at bounding box center [1197, 194] width 152 height 28
click at [1122, 180] on select "Select Interest Type 401K Annuity Bond Education IRA Government Bond Government…" at bounding box center [1197, 194] width 152 height 28
click at [1288, 194] on icon "submit" at bounding box center [1288, 194] width 11 height 11
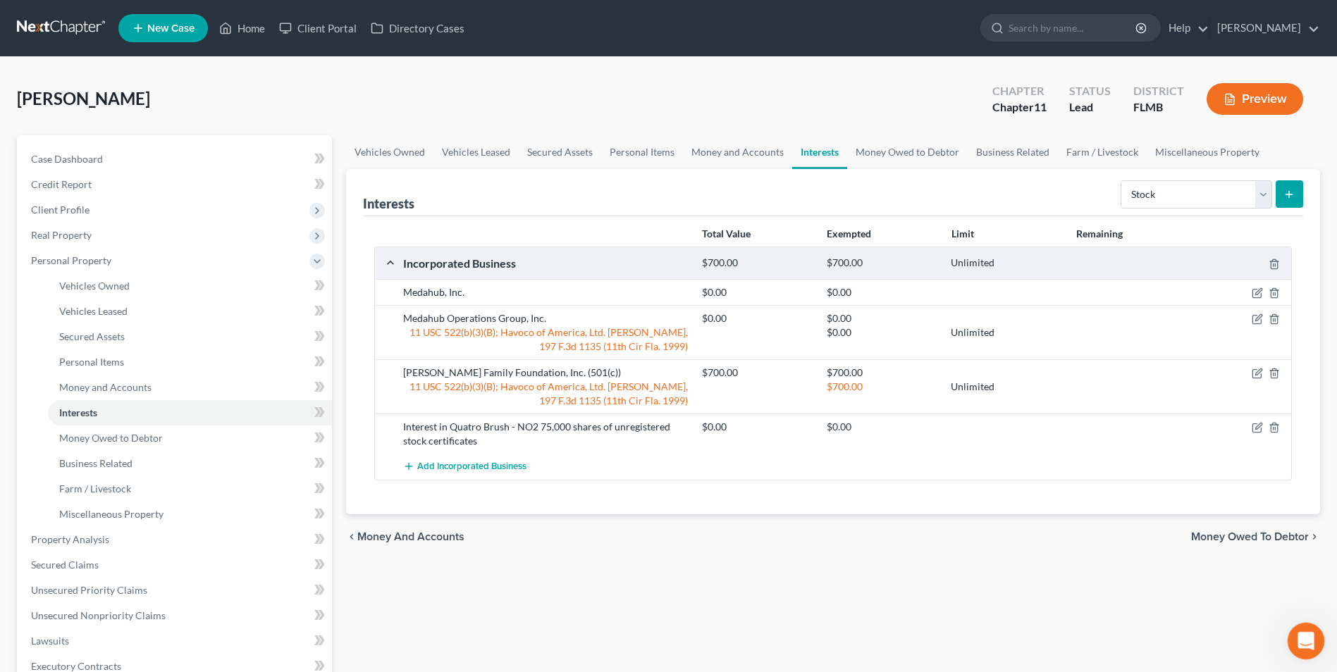
click at [1303, 635] on icon "Open Intercom Messenger" at bounding box center [1304, 639] width 23 height 23
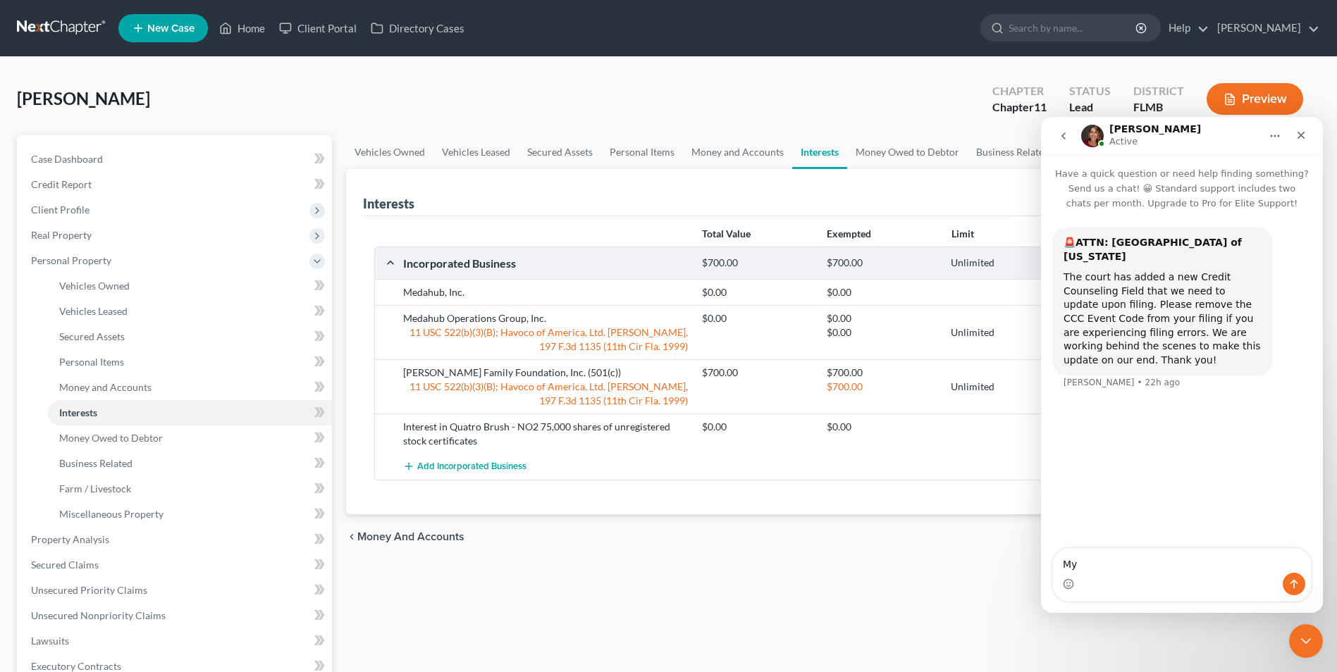
type textarea "M"
type textarea "I"
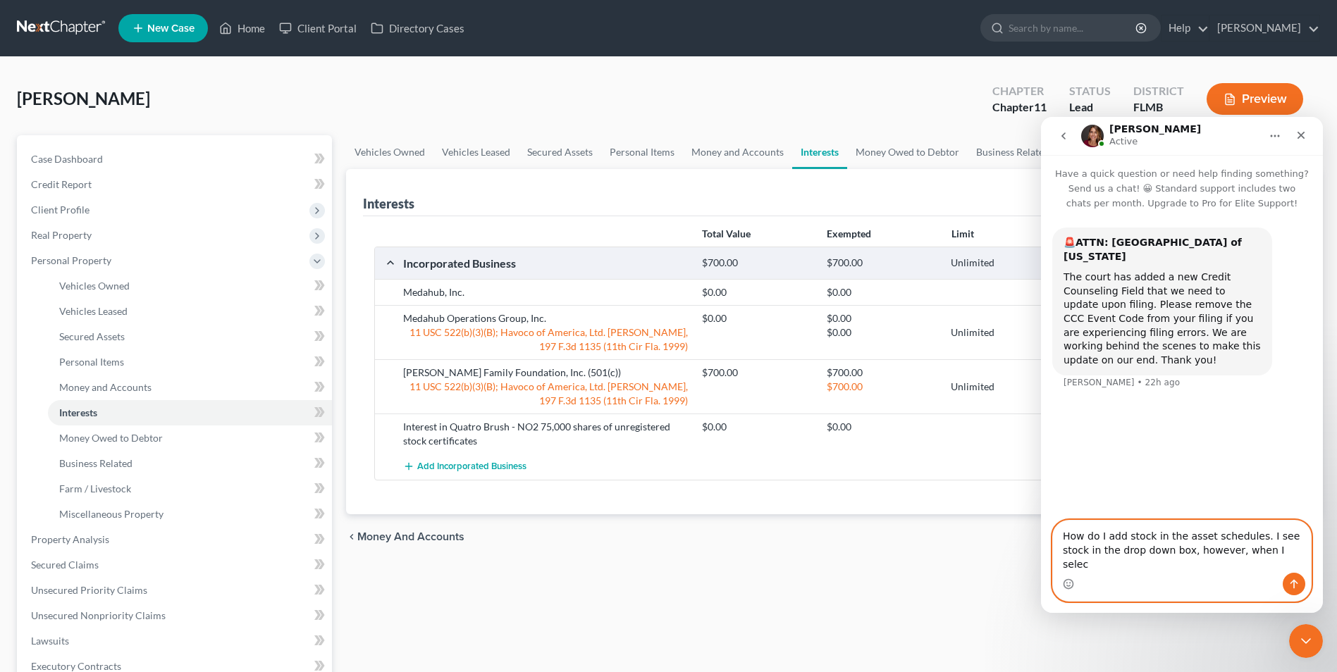
click at [1265, 567] on textarea "How do I add stock in the asset schedules. I see stock in the drop down box, ho…" at bounding box center [1182, 547] width 258 height 52
type textarea "How do I add stock in the asset schedules. I see stock in the drop down box, ho…"
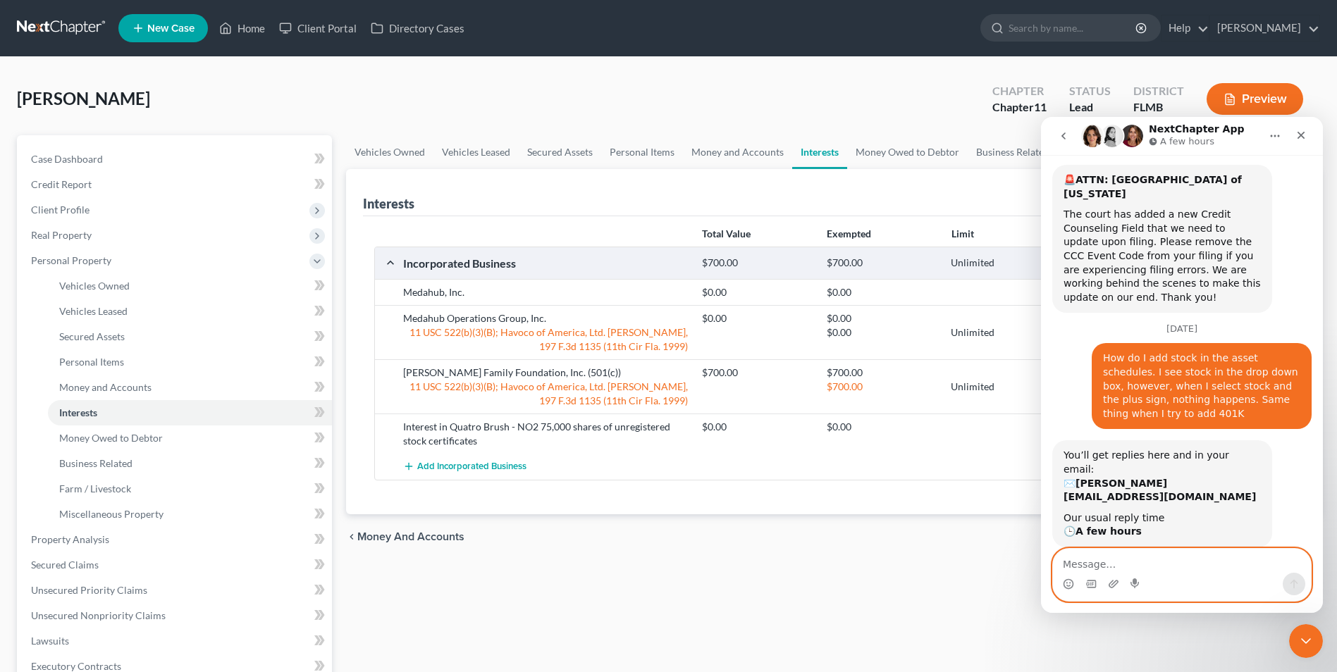
scroll to position [89, 0]
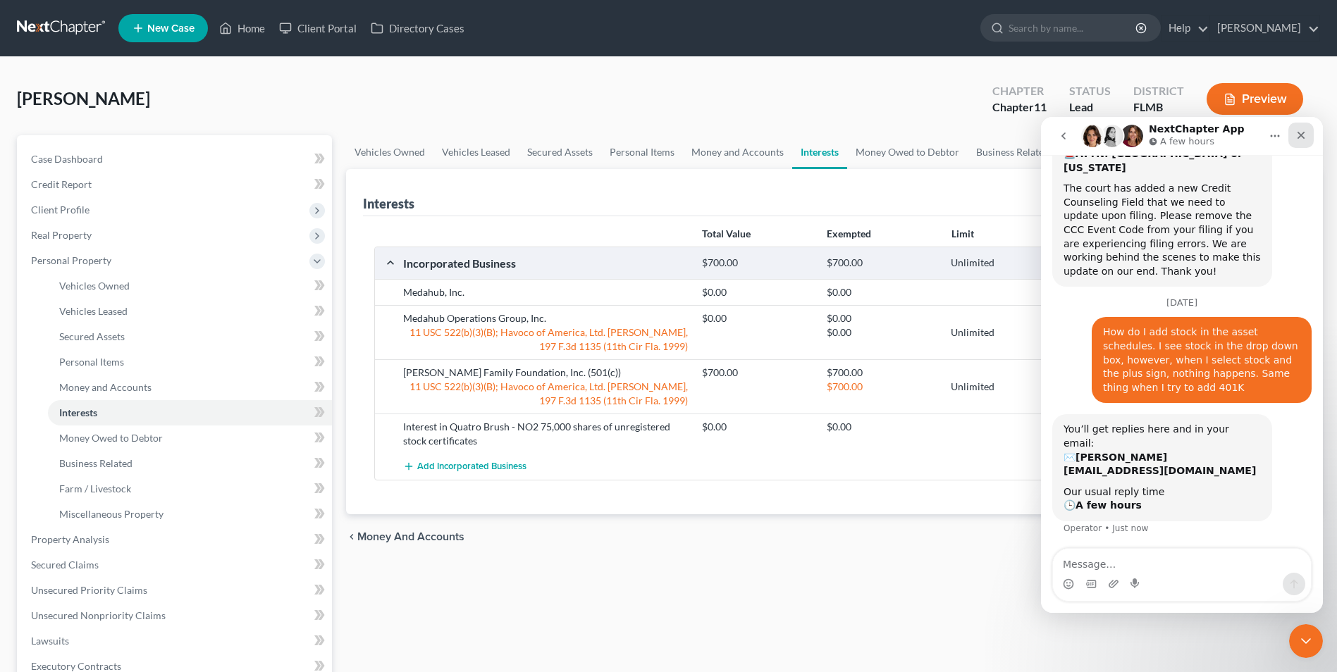
click at [1303, 134] on icon "Close" at bounding box center [1302, 136] width 8 height 8
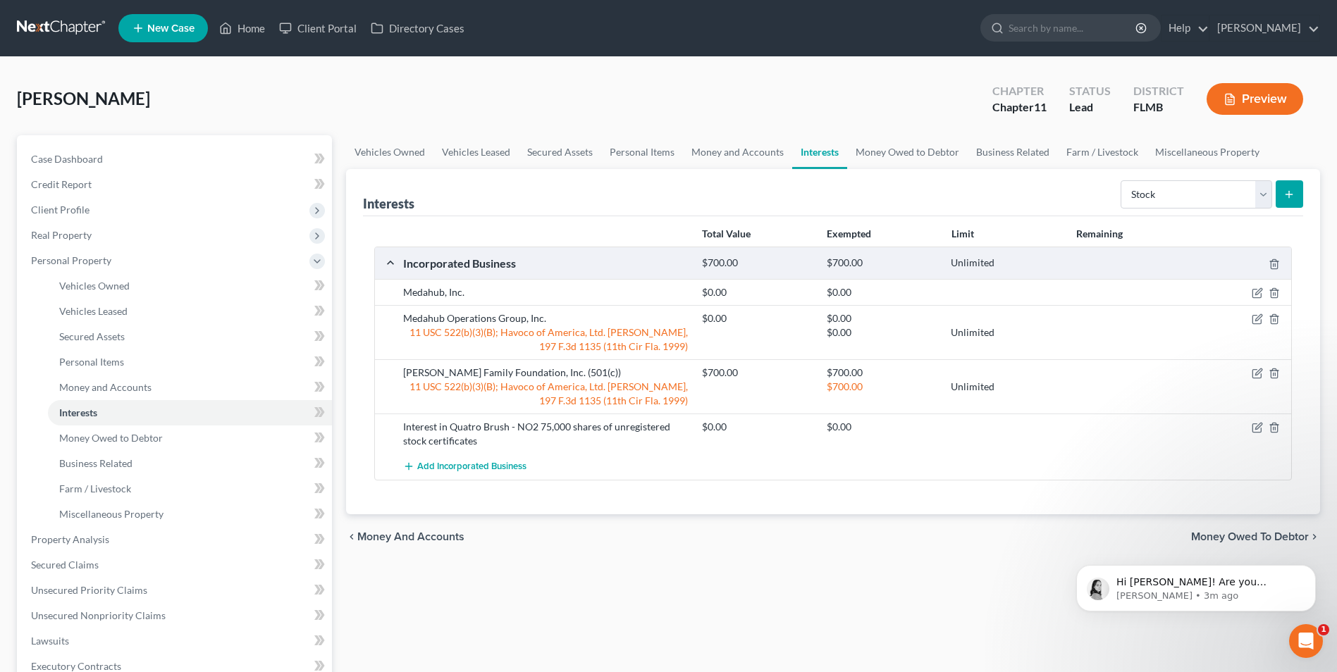
scroll to position [192, 0]
click at [1245, 574] on div "Hi Karon! Are you working in the Richard Pertile case? Lindsey • 3m ago" at bounding box center [1196, 588] width 218 height 28
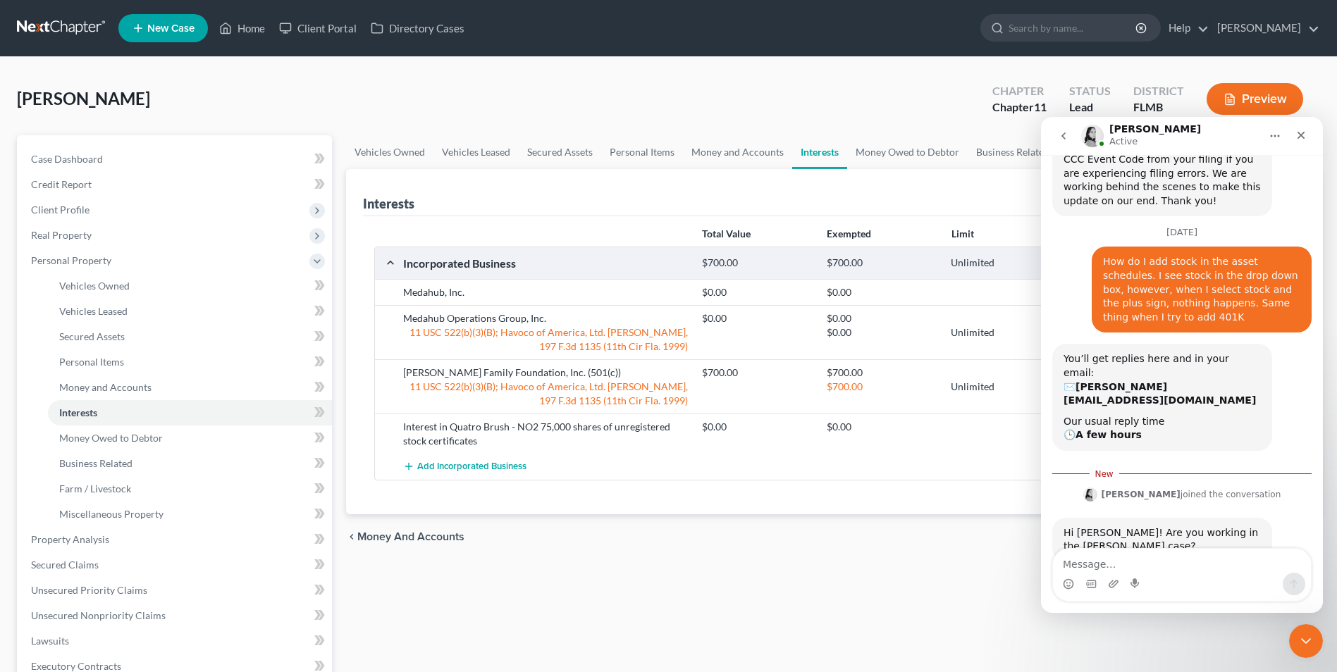
scroll to position [215, 0]
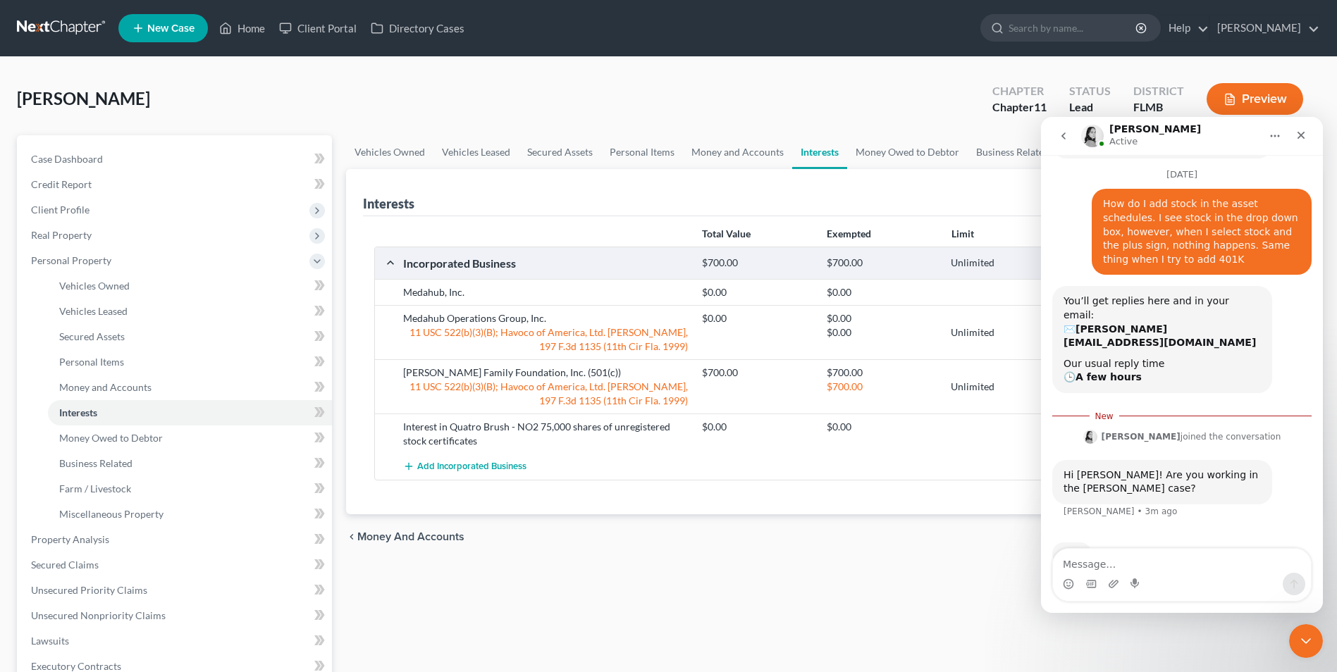
click at [1126, 579] on div "Intercom messenger" at bounding box center [1182, 584] width 258 height 23
click at [1071, 562] on textarea "Message…" at bounding box center [1182, 561] width 258 height 24
type textarea "yes"
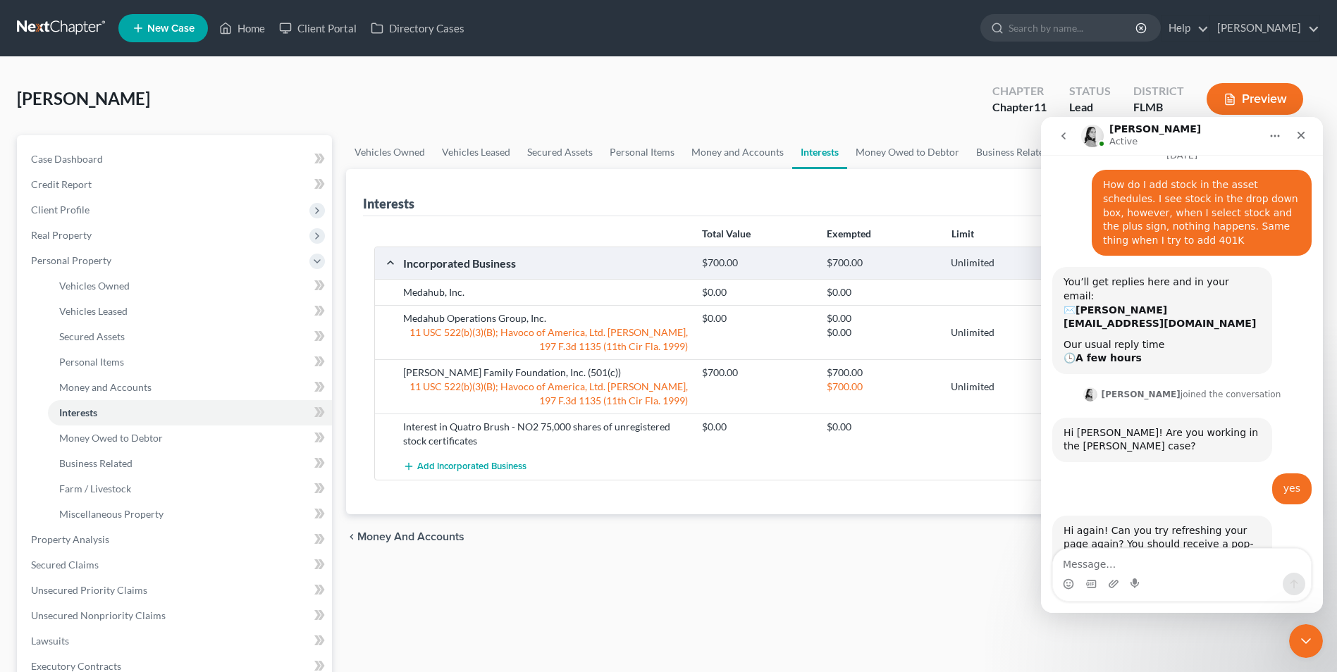
scroll to position [304, 0]
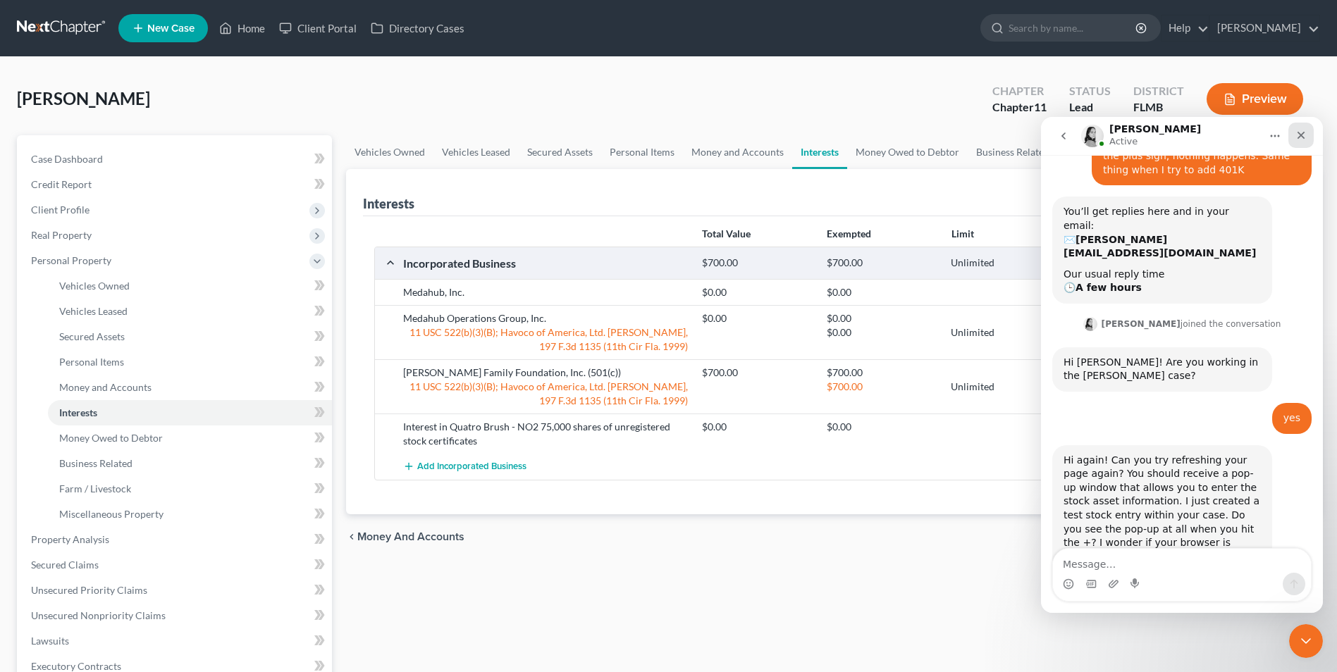
click at [1307, 135] on div "Close" at bounding box center [1300, 135] width 25 height 25
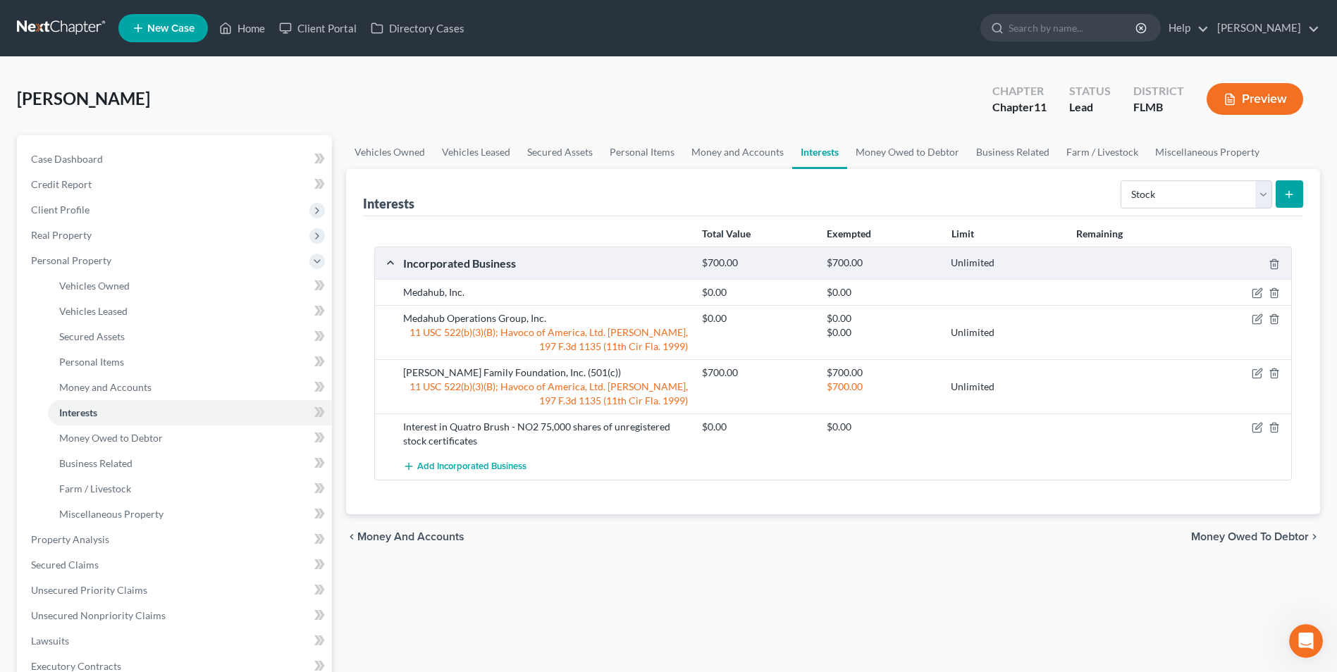
click at [1290, 199] on icon "submit" at bounding box center [1288, 194] width 11 height 11
click at [1288, 187] on button "submit" at bounding box center [1289, 193] width 27 height 27
drag, startPoint x: 122, startPoint y: 0, endPoint x: 797, endPoint y: 82, distance: 680.2
click at [797, 82] on div "Pertile, Richard Upgraded Chapter Chapter 11 Status Lead District FLMB Preview" at bounding box center [668, 104] width 1303 height 61
click at [1312, 630] on div "Open Intercom Messenger" at bounding box center [1304, 639] width 47 height 47
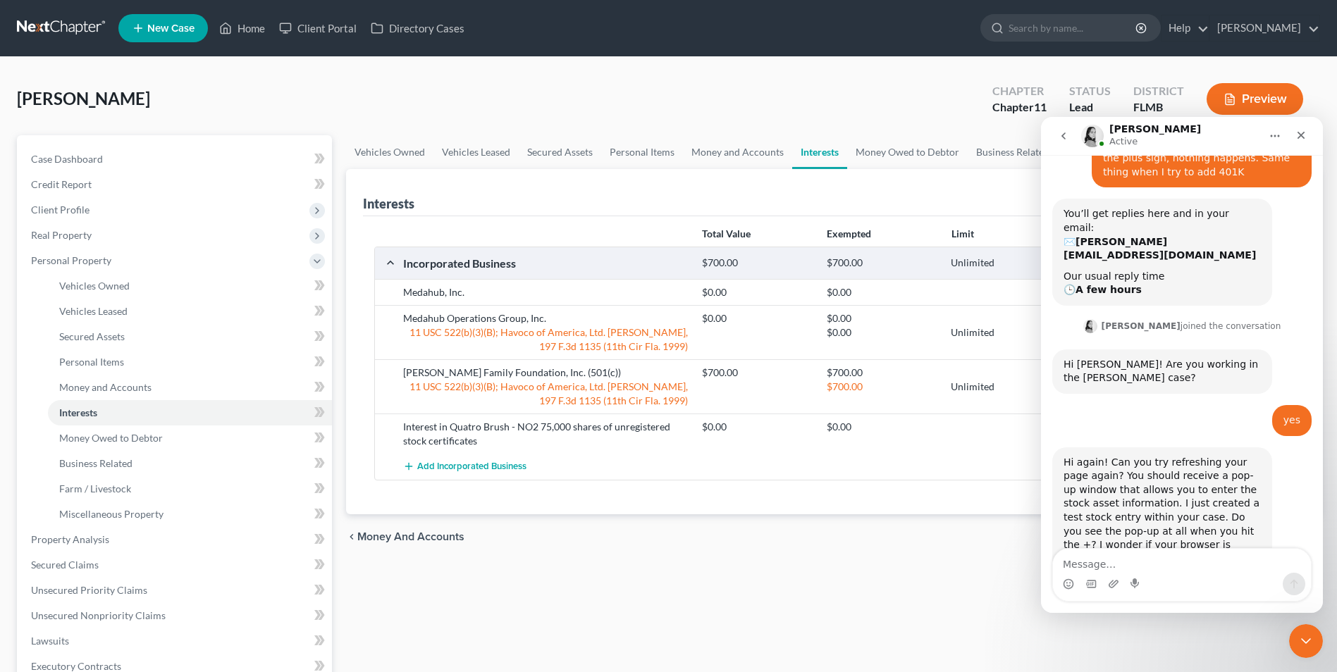
click at [1086, 571] on textarea "Message…" at bounding box center [1182, 561] width 258 height 24
click at [1301, 141] on div "Close" at bounding box center [1300, 135] width 25 height 25
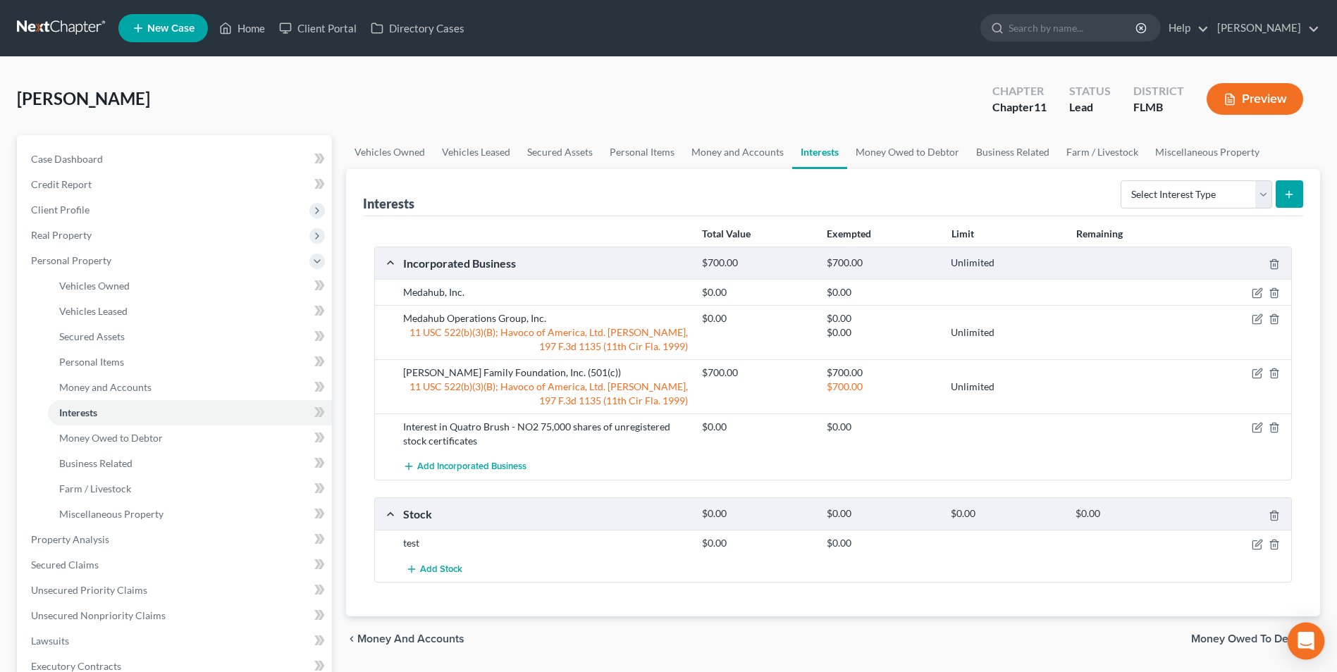
click at [1306, 634] on icon "Open Intercom Messenger" at bounding box center [1306, 641] width 16 height 18
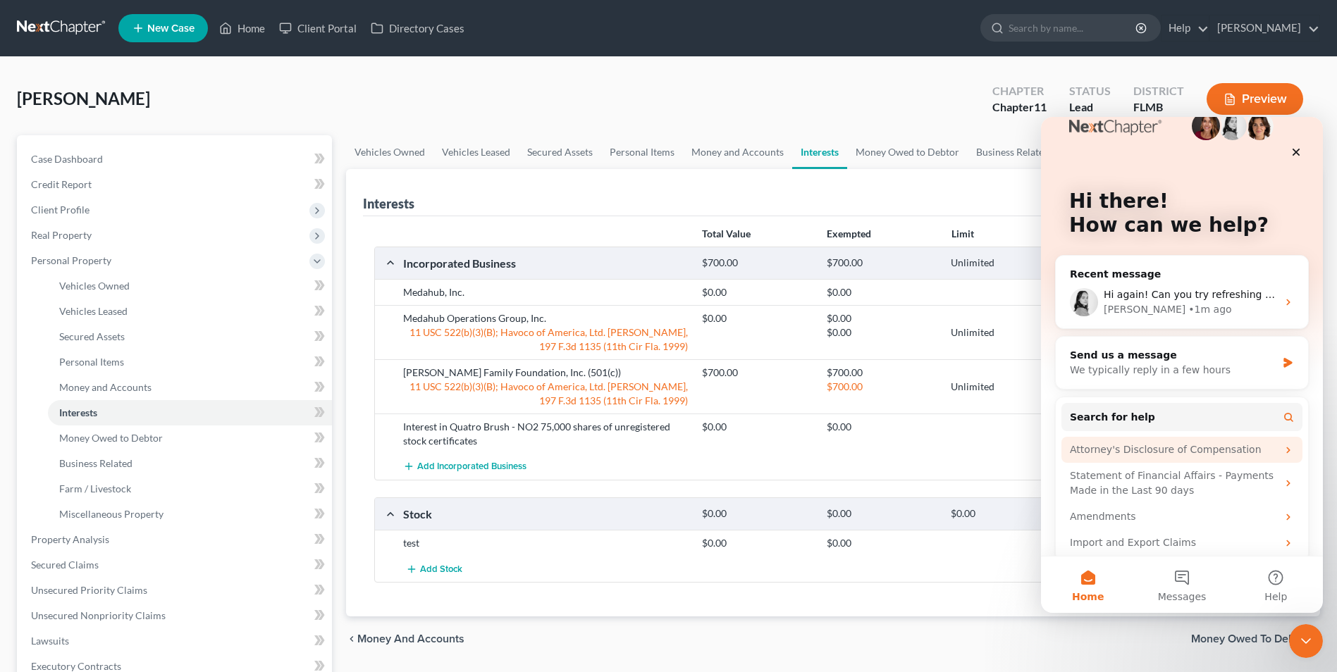
scroll to position [41, 0]
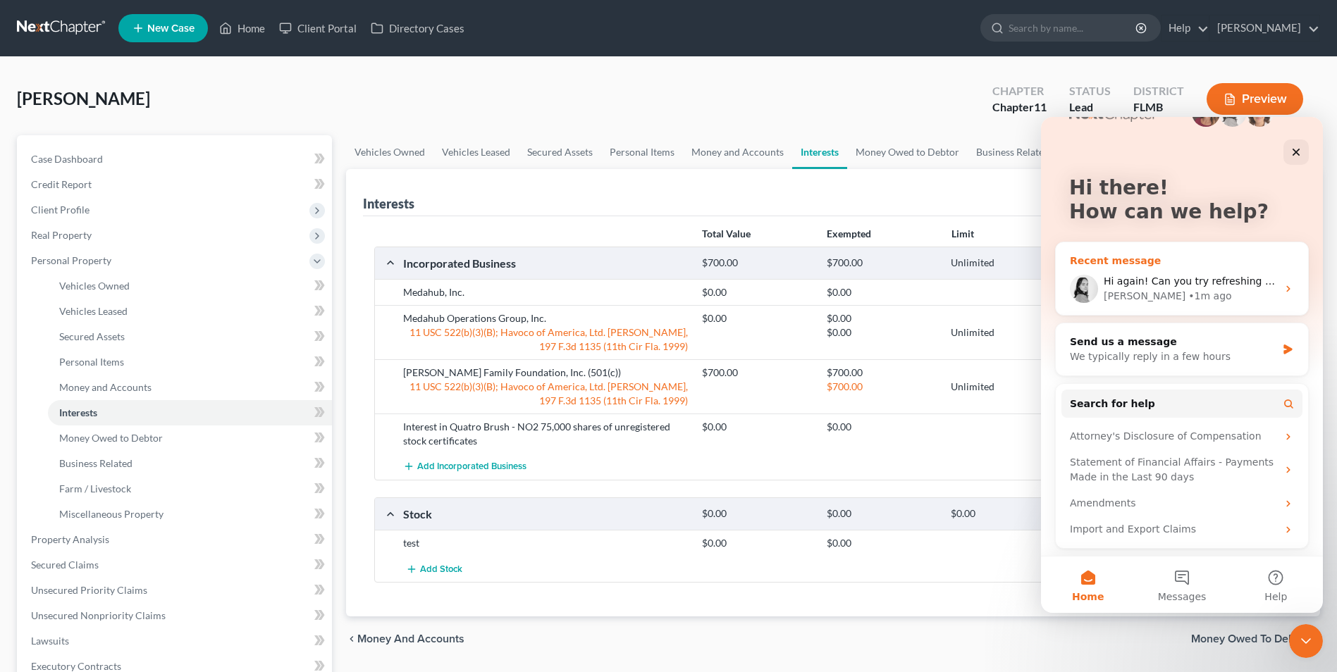
click at [1283, 288] on icon "Intercom messenger" at bounding box center [1288, 288] width 11 height 11
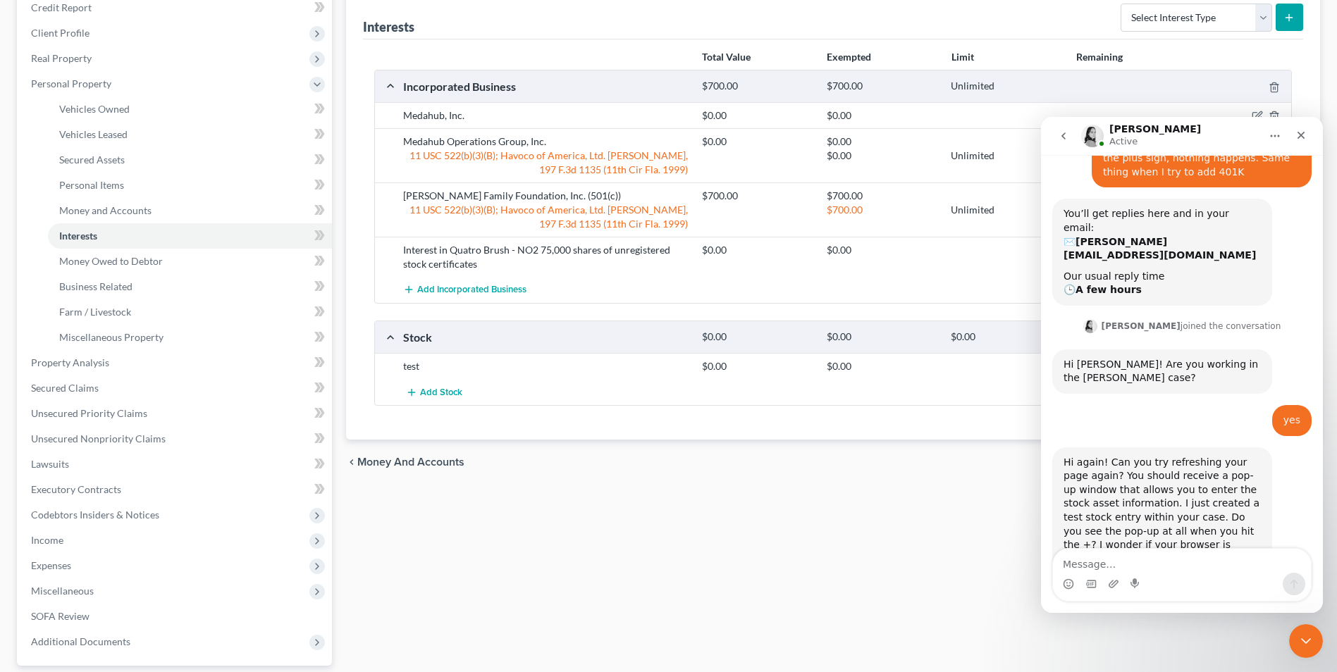
scroll to position [0, 0]
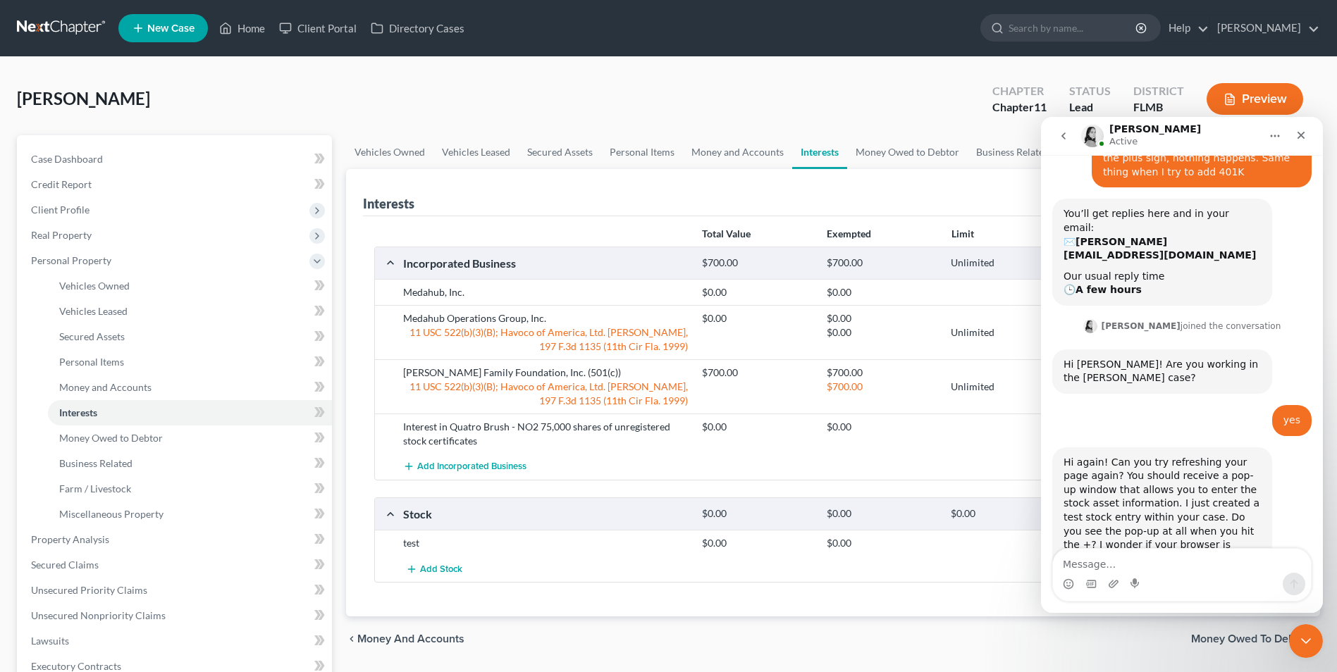
click at [1087, 566] on textarea "Message…" at bounding box center [1182, 561] width 258 height 24
type textarea "Ok I see the test"
click at [1307, 133] on div "Close" at bounding box center [1300, 135] width 25 height 25
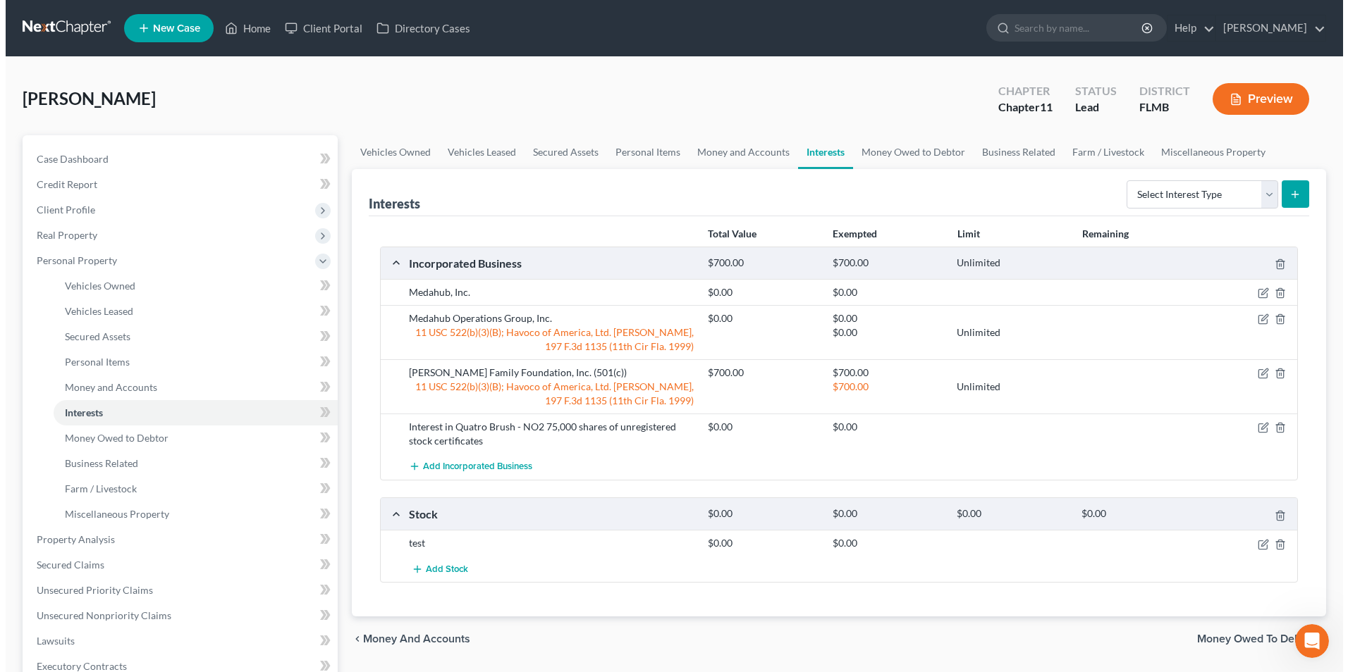
scroll to position [304, 0]
click at [1288, 196] on icon "submit" at bounding box center [1288, 194] width 11 height 11
click at [1263, 192] on select "Select Interest Type 401K Annuity Bond Education IRA Government Bond Government…" at bounding box center [1197, 194] width 152 height 28
select select "stock"
click at [1122, 180] on select "Select Interest Type 401K Annuity Bond Education IRA Government Bond Government…" at bounding box center [1197, 194] width 152 height 28
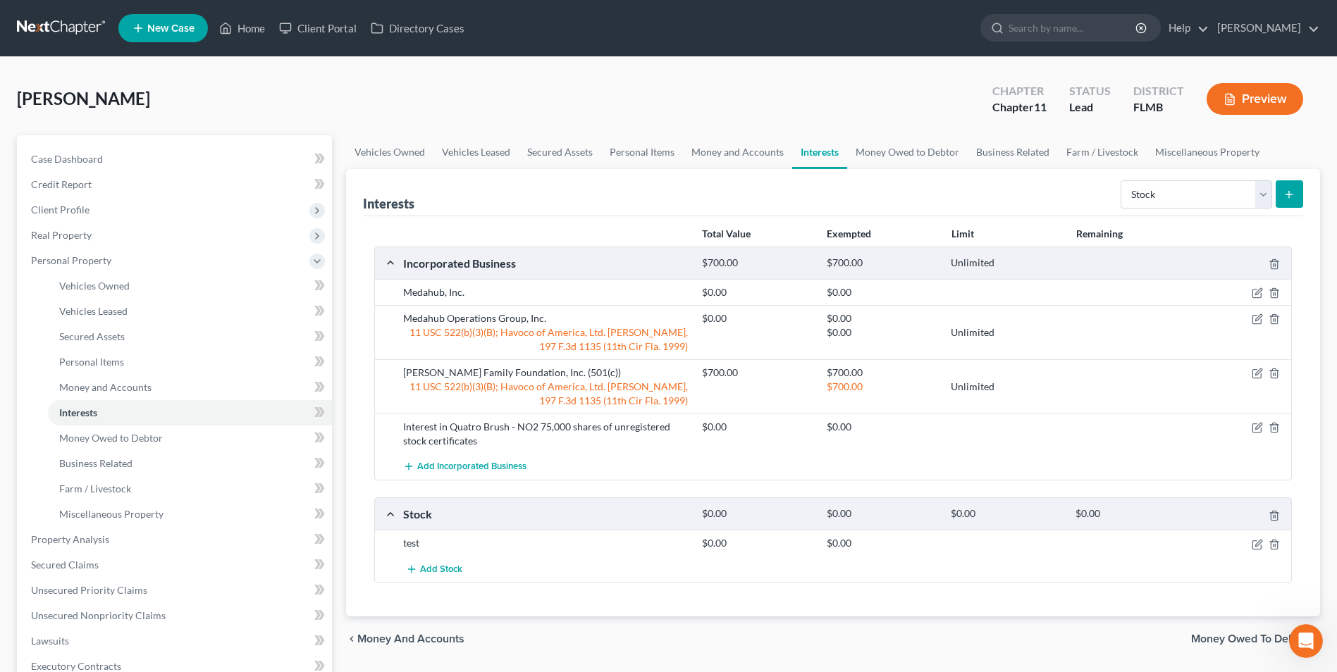
click at [1286, 193] on icon "submit" at bounding box center [1288, 194] width 11 height 11
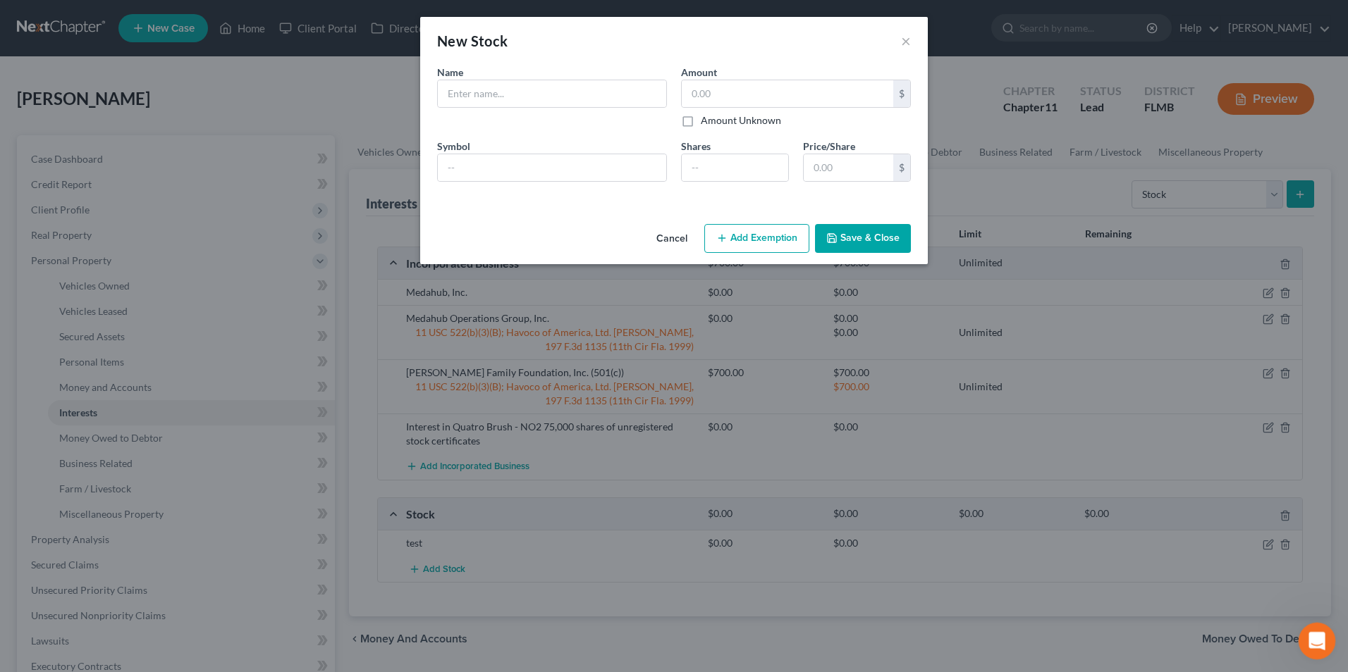
click at [1315, 639] on icon "Open Intercom Messenger" at bounding box center [1314, 639] width 23 height 23
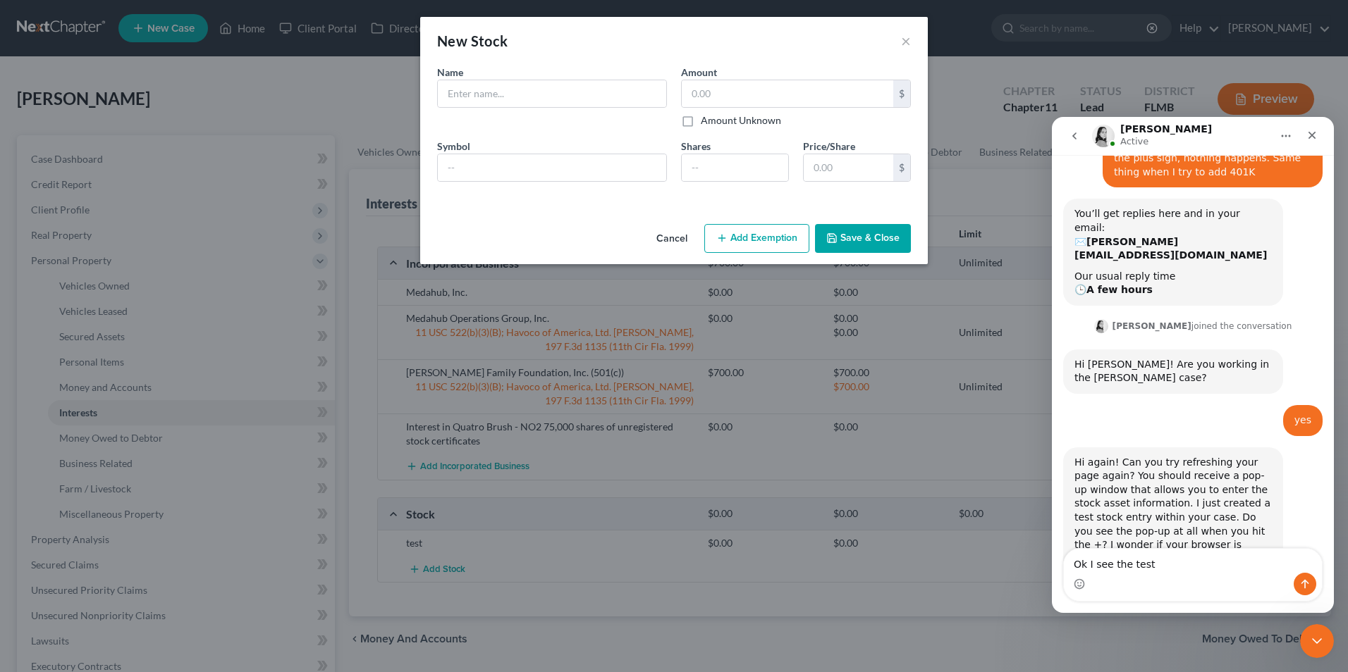
click at [1166, 574] on div "Intercom messenger" at bounding box center [1193, 584] width 258 height 23
click at [1212, 560] on textarea "Ok I see the test" at bounding box center [1193, 561] width 258 height 24
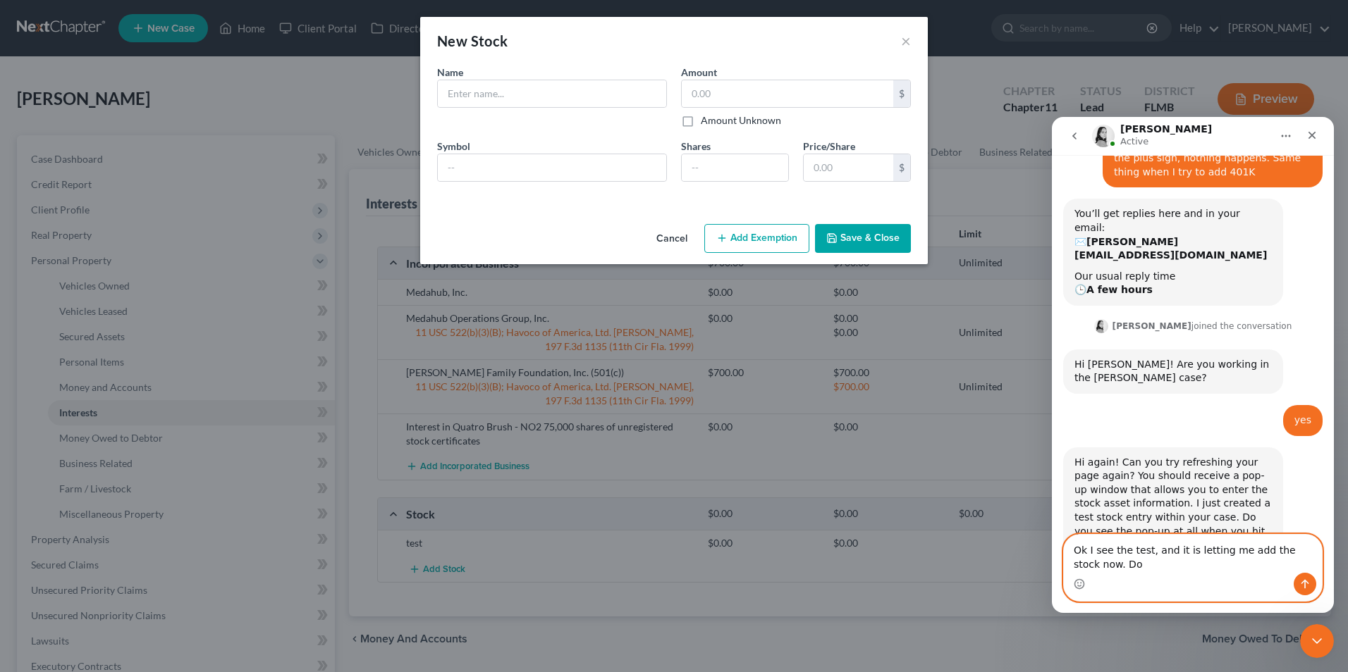
scroll to position [319, 0]
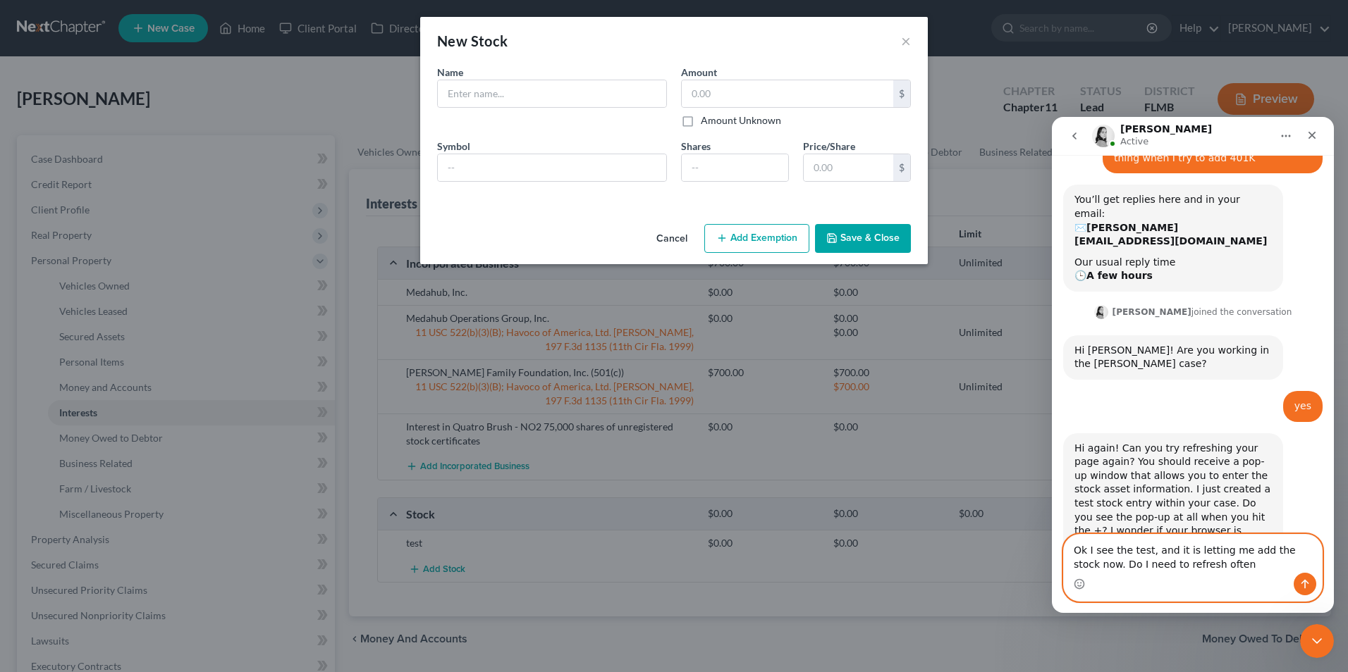
type textarea "Ok I see the test, and it is letting me add the stock now. Do I need to refresh…"
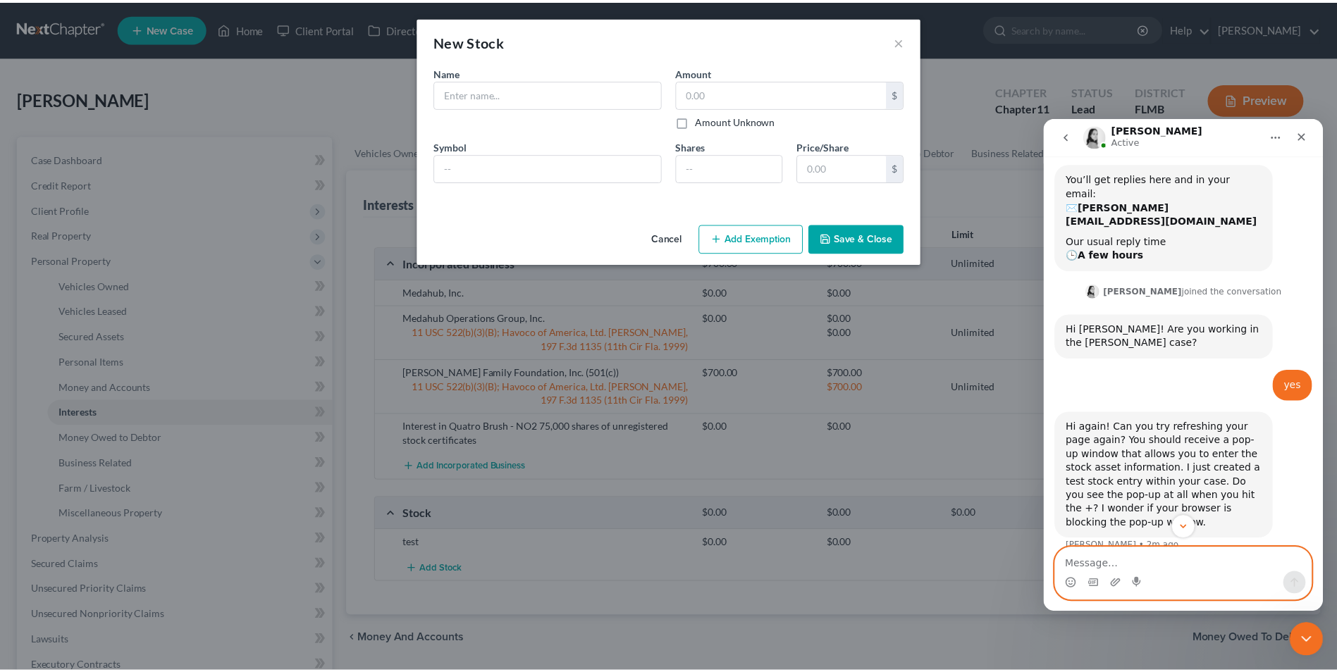
scroll to position [360, 0]
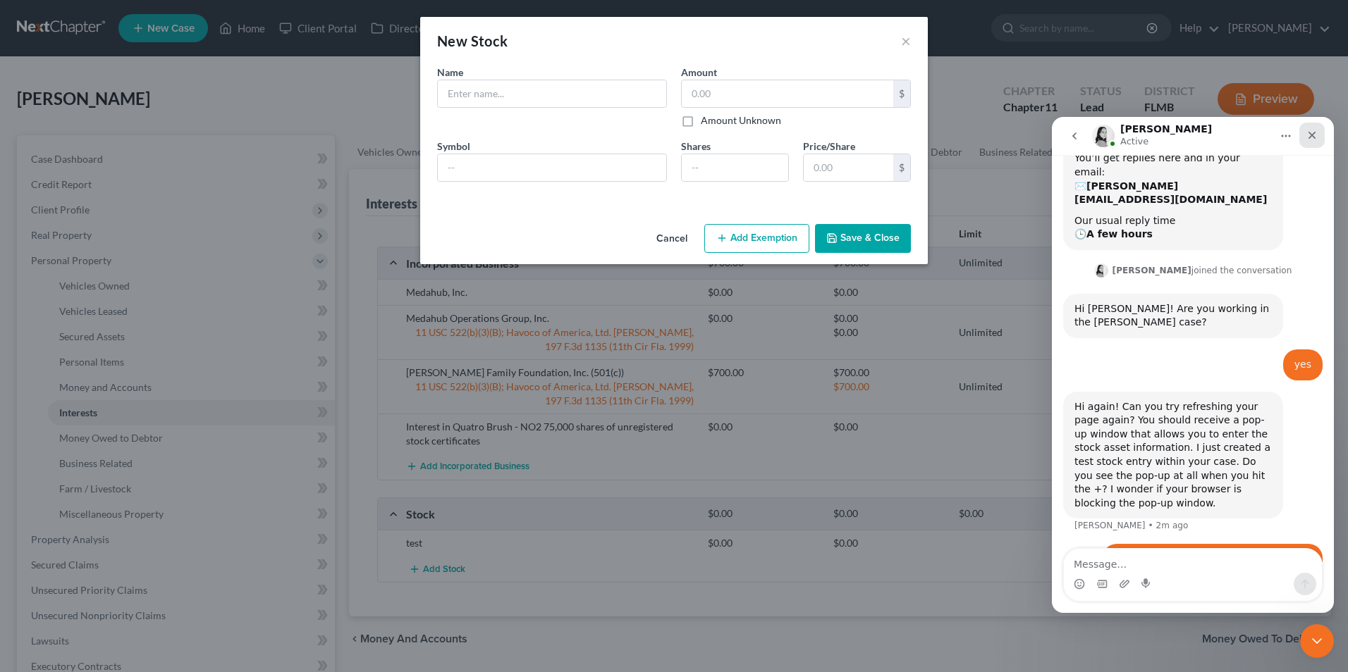
click at [1317, 131] on icon "Close" at bounding box center [1311, 135] width 11 height 11
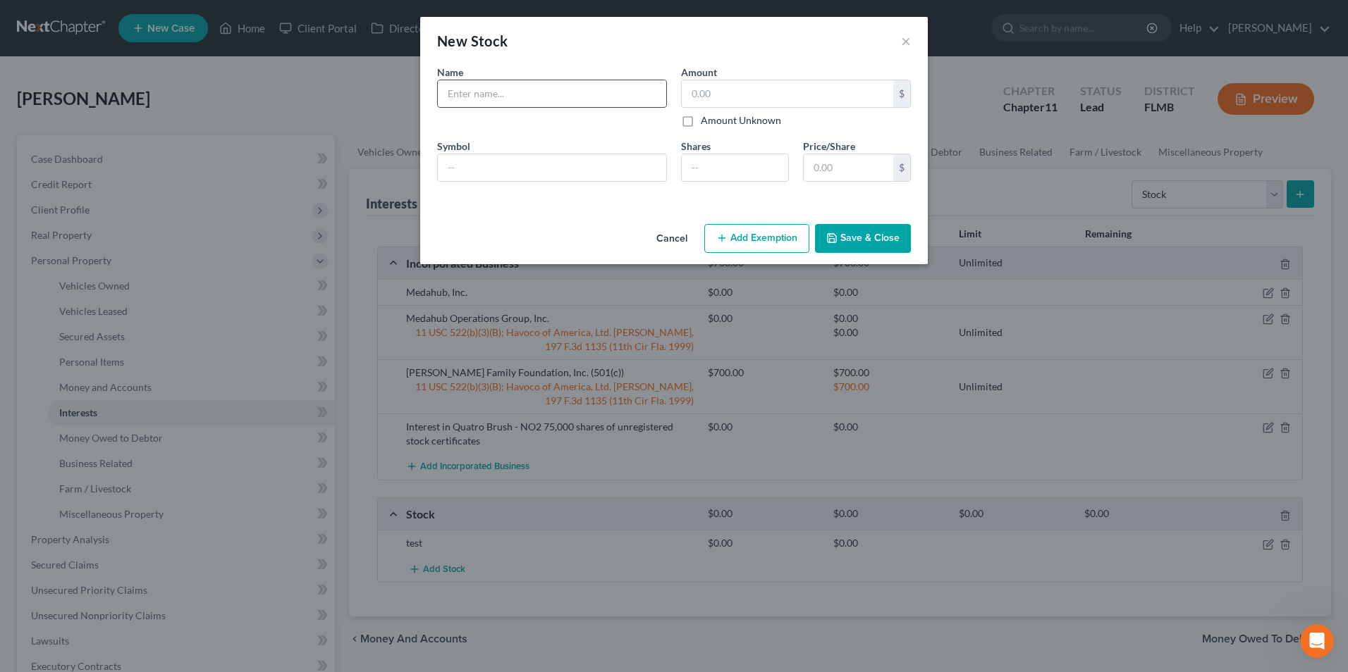
click at [523, 101] on input "text" at bounding box center [552, 93] width 228 height 27
type input "Q"
type input "BLEG (cannabis company)"
click at [529, 173] on input "text" at bounding box center [552, 167] width 228 height 27
click at [704, 175] on input "number" at bounding box center [735, 167] width 106 height 27
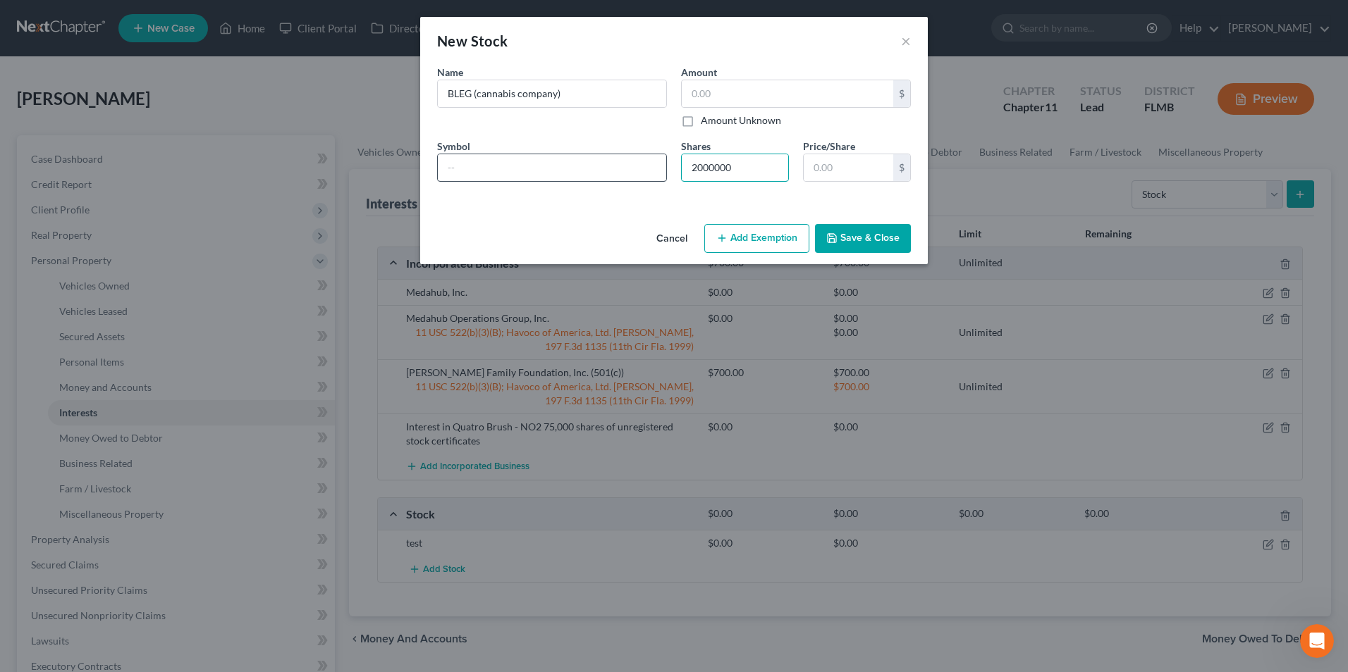
type input "2000000"
click at [524, 168] on input "text" at bounding box center [552, 167] width 228 height 27
type input "Preferred stock"
click at [584, 94] on input "BLEG (cannabis company)" at bounding box center [552, 93] width 228 height 27
click at [443, 92] on input "BLEG (cannabis company)" at bounding box center [552, 93] width 228 height 27
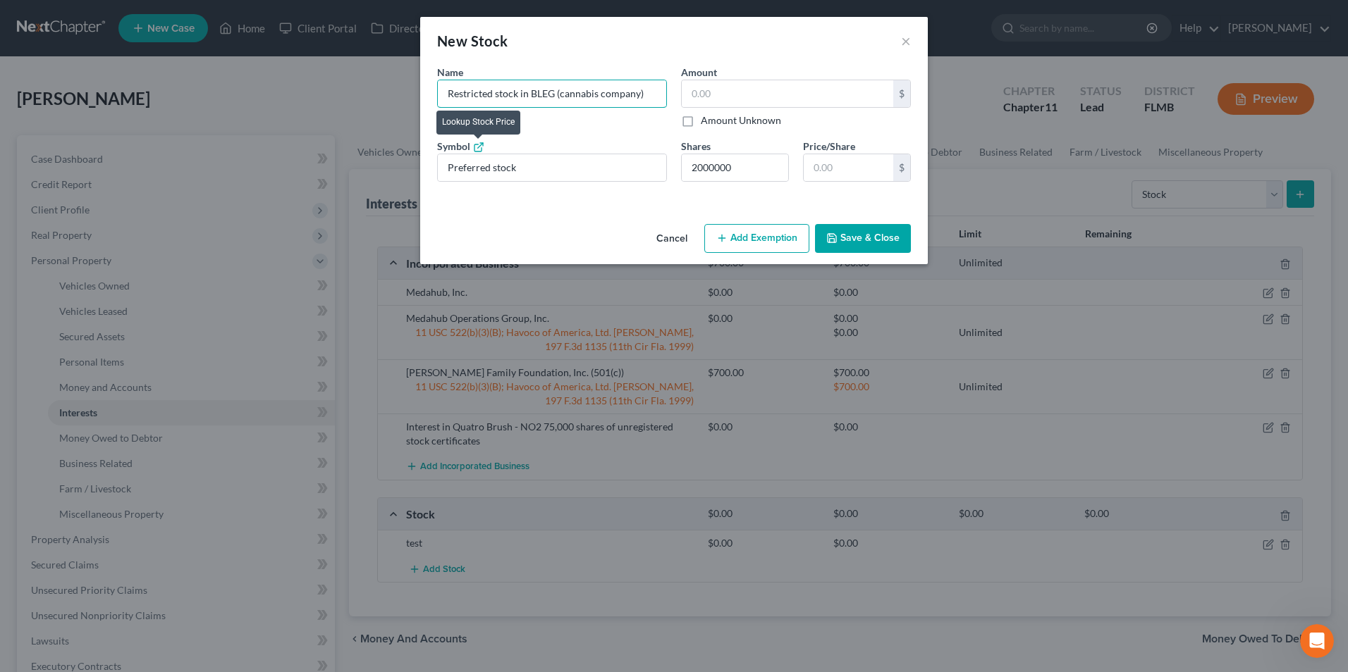
type input "Restricted stock in BLEG (cannabis company)"
click at [473, 148] on icon at bounding box center [478, 147] width 11 height 11
click at [531, 170] on input "Preferred stock" at bounding box center [552, 167] width 228 height 27
drag, startPoint x: 531, startPoint y: 170, endPoint x: 140, endPoint y: 146, distance: 391.2
click at [140, 146] on div "New Stock × An exemption set must first be selected from the Filing Information…" at bounding box center [674, 336] width 1348 height 672
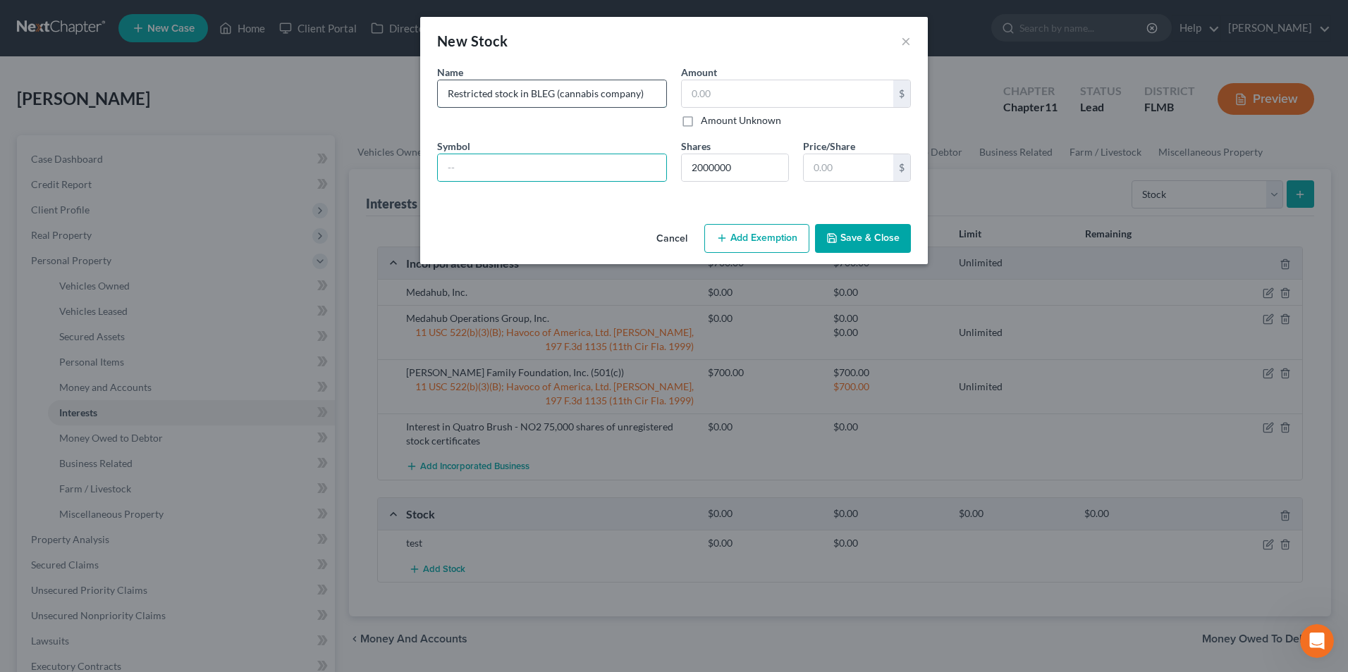
click at [453, 91] on input "Restricted stock in BLEG (cannabis company)" at bounding box center [552, 93] width 228 height 27
type input "Preferred share of restricted stock in BLEG (cannabis company)"
click at [852, 240] on button "Save & Close" at bounding box center [863, 239] width 96 height 30
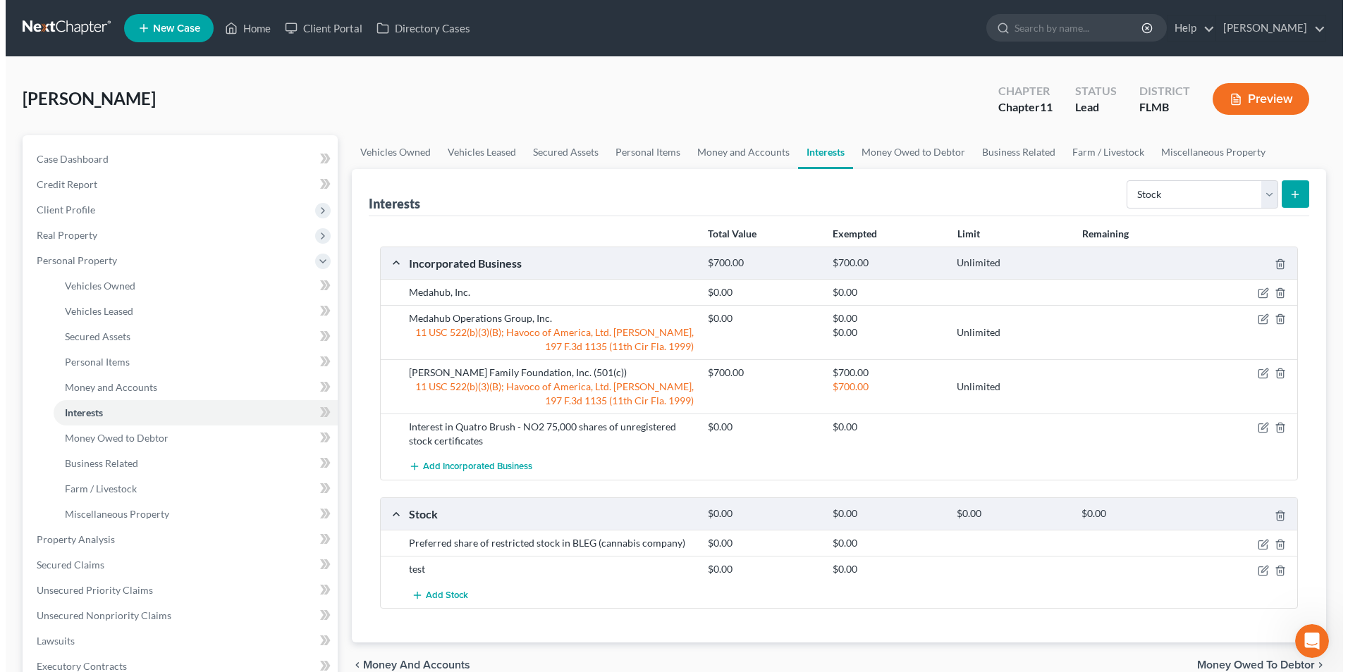
scroll to position [414, 0]
click at [1276, 429] on icon "button" at bounding box center [1274, 427] width 11 height 11
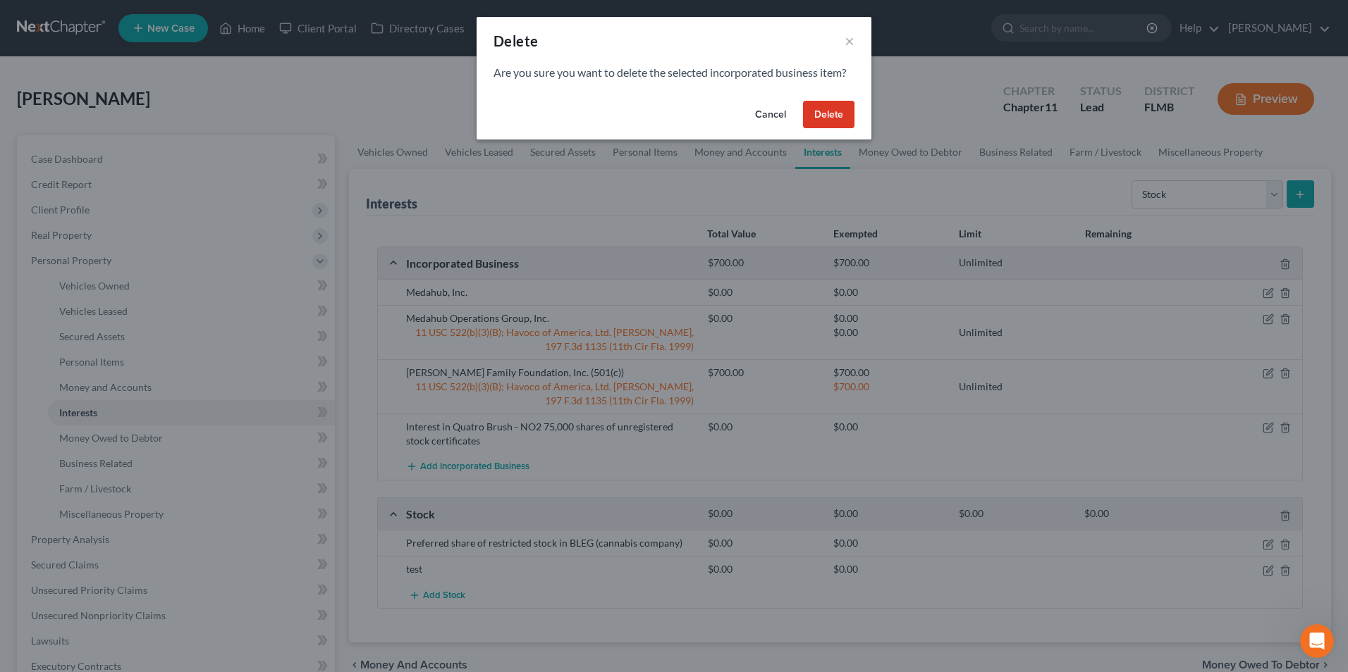
click at [768, 114] on button "Cancel" at bounding box center [771, 115] width 54 height 28
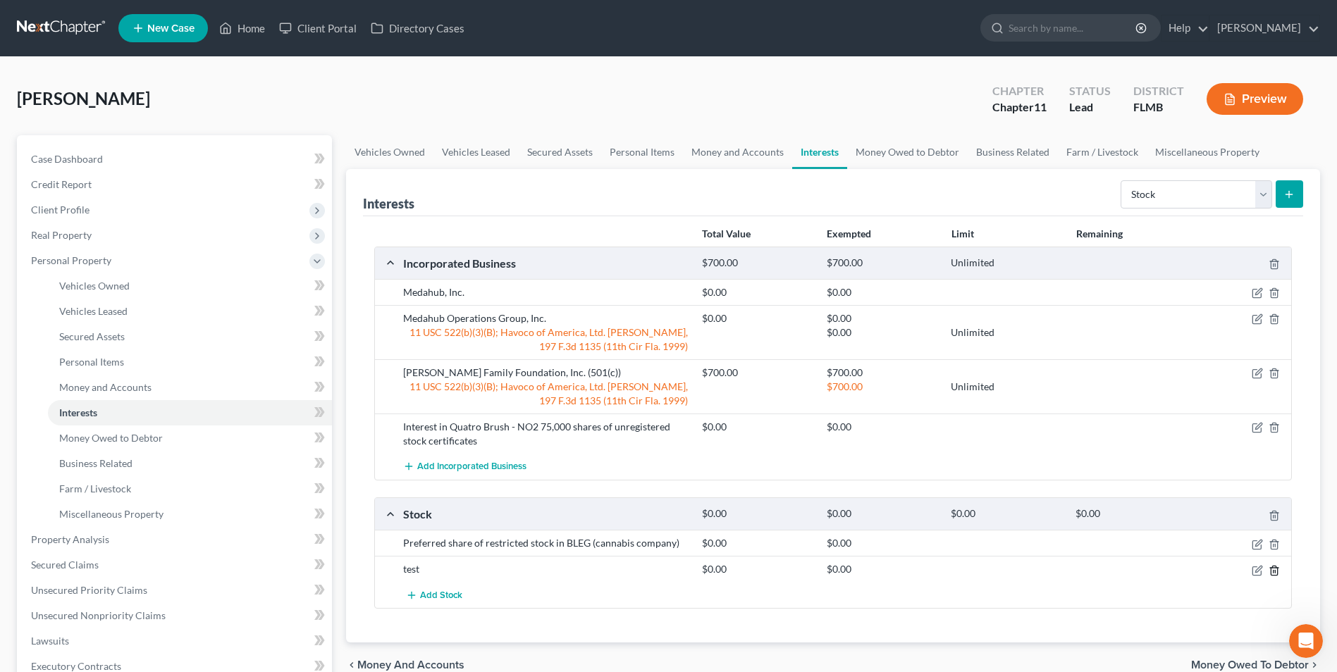
click at [1276, 567] on icon "button" at bounding box center [1274, 570] width 6 height 9
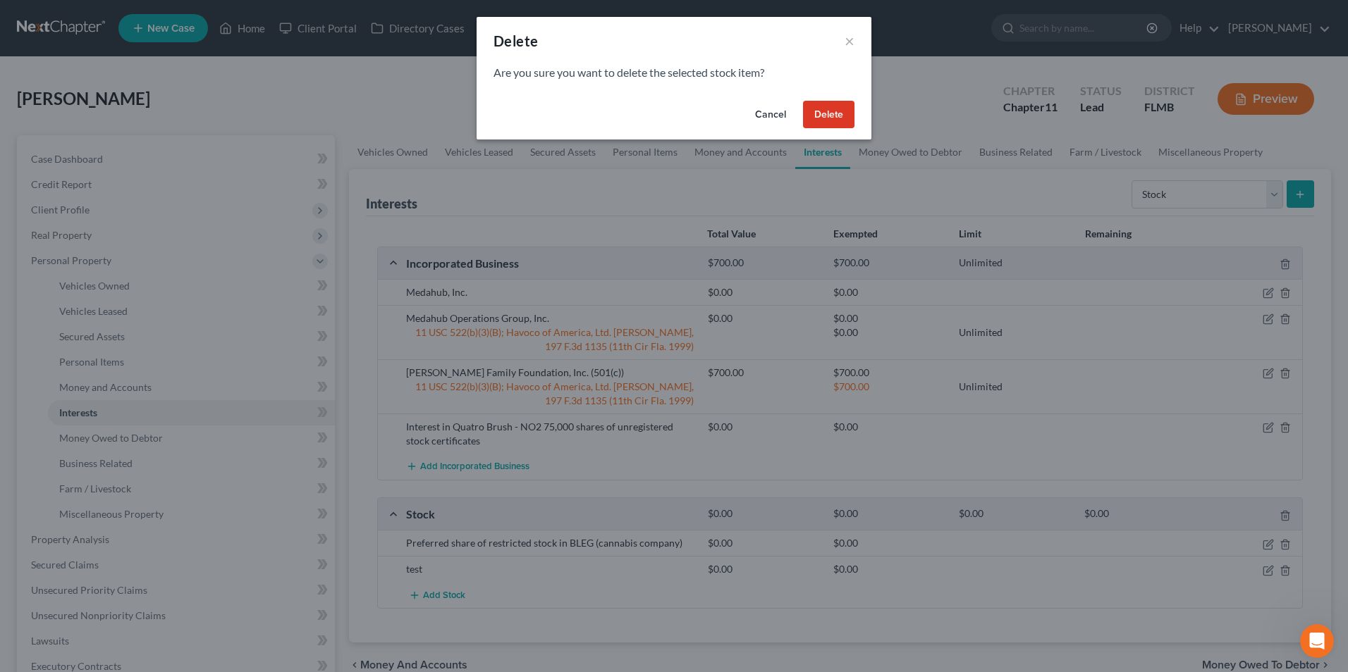
scroll to position [360, 0]
click at [823, 113] on button "Delete" at bounding box center [828, 115] width 51 height 28
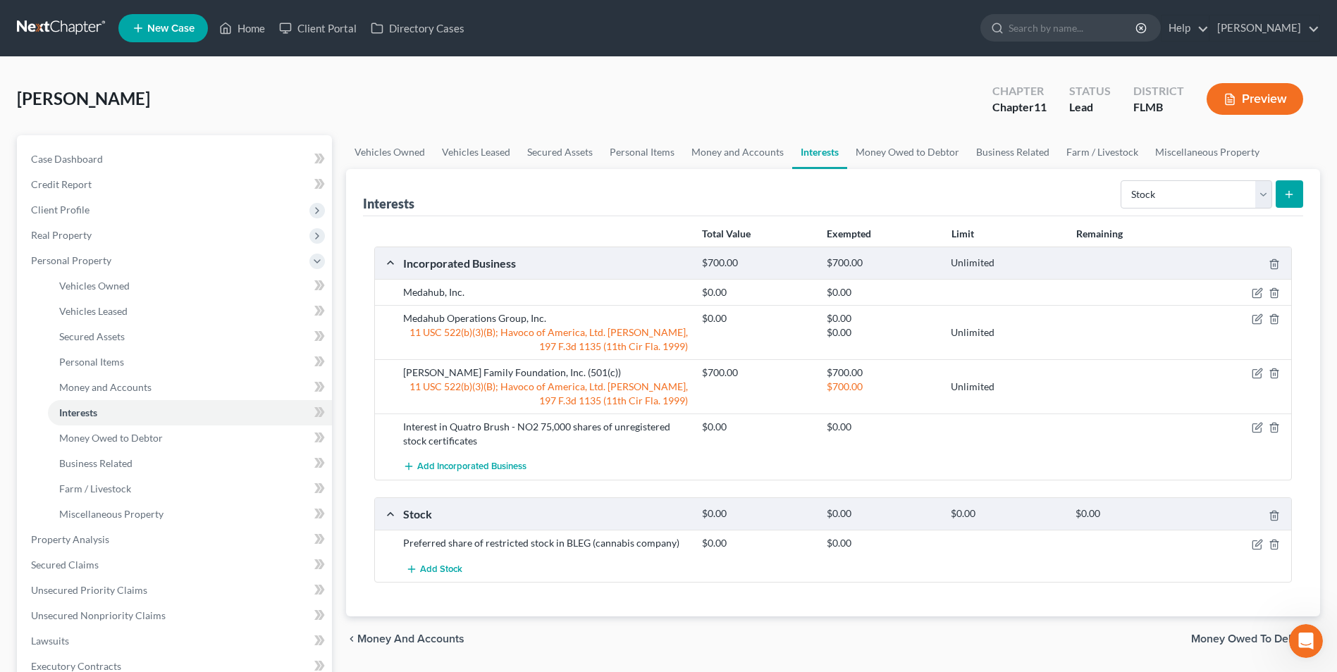
click at [1286, 197] on icon "submit" at bounding box center [1288, 194] width 11 height 11
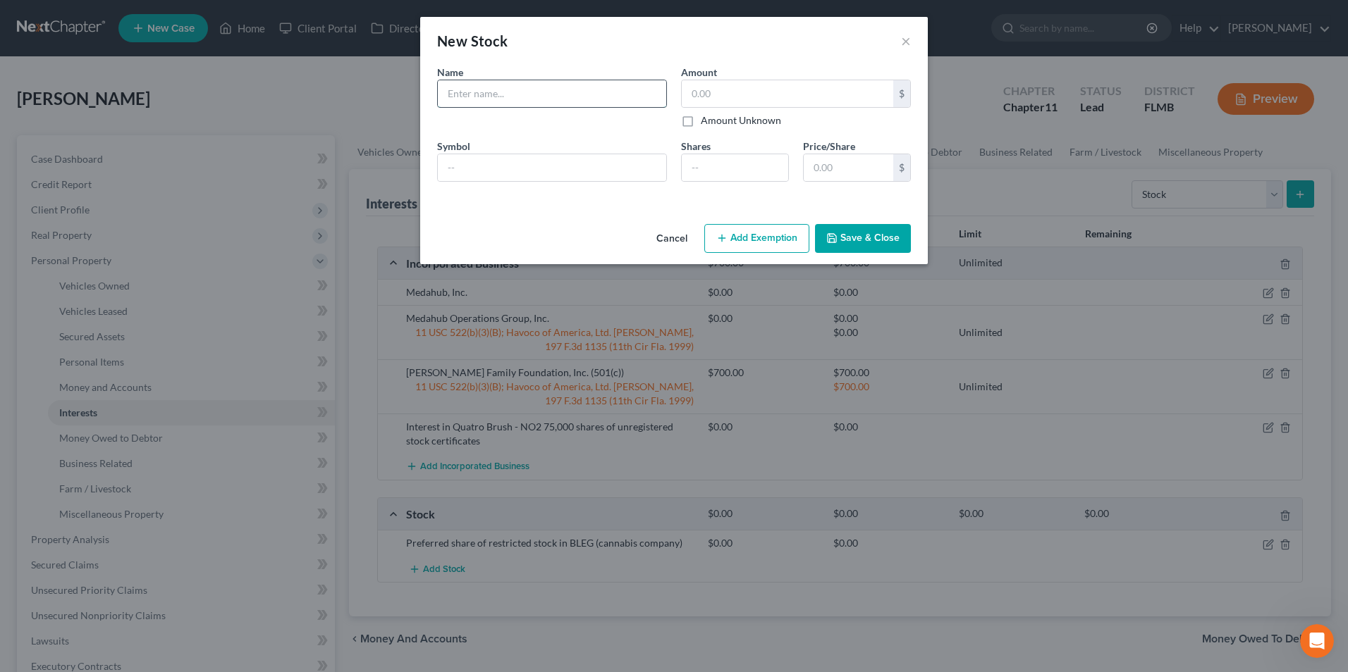
click at [507, 96] on input "text" at bounding box center [552, 93] width 228 height 27
type input "Quatro Brush - No2"
click at [707, 163] on input "number" at bounding box center [735, 167] width 106 height 27
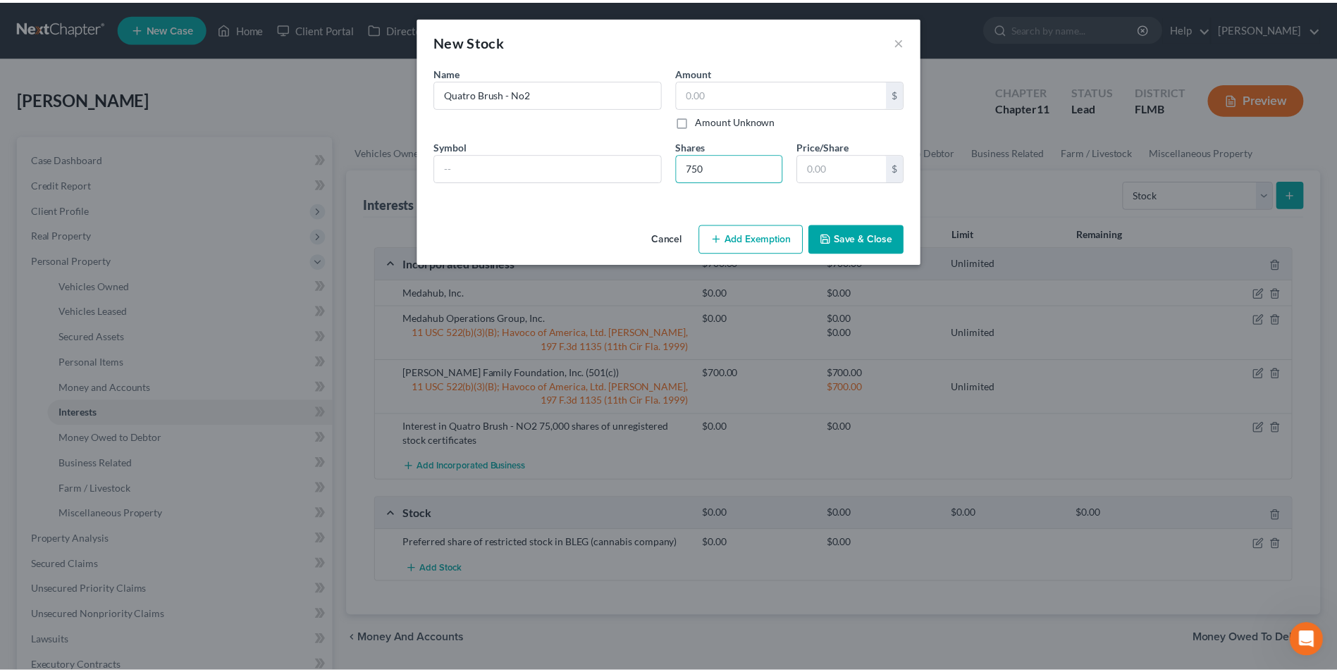
scroll to position [414, 0]
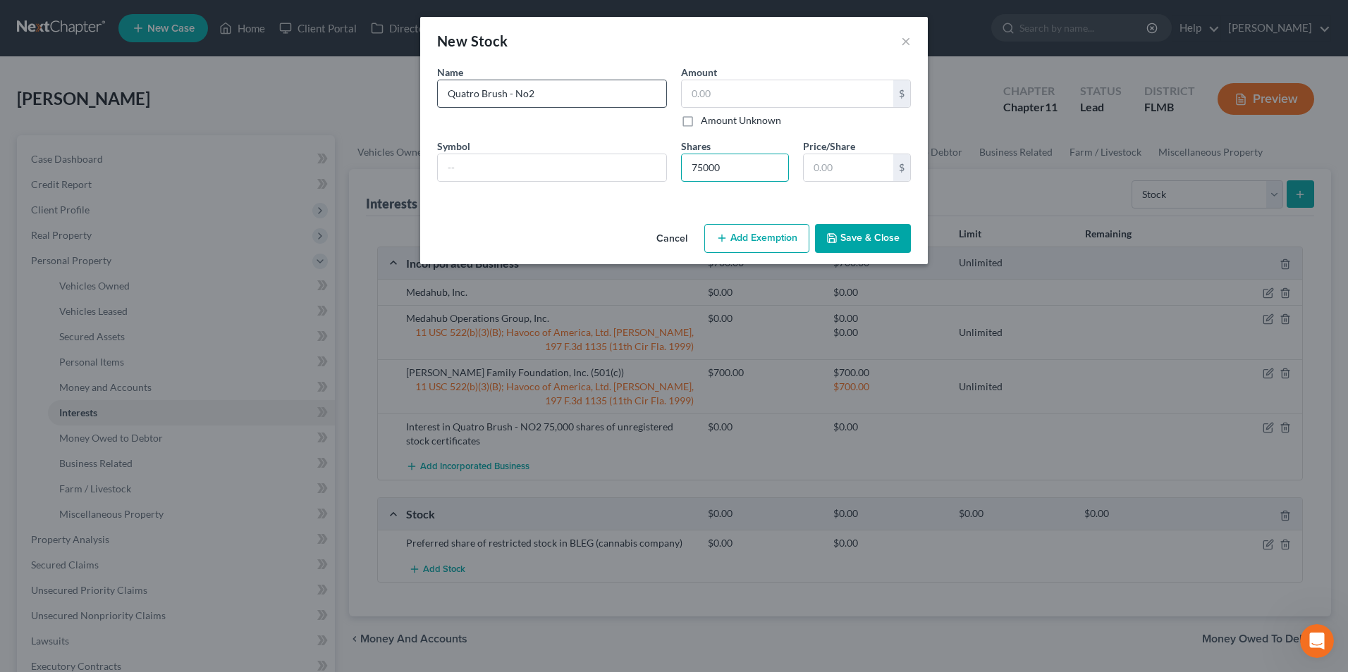
type input "75000"
click at [447, 90] on input "Quatro Brush - No2" at bounding box center [552, 93] width 228 height 27
type input "Share of unregistered stock certificates in Quatro Brush - No2"
click at [834, 245] on button "Save & Close" at bounding box center [863, 239] width 96 height 30
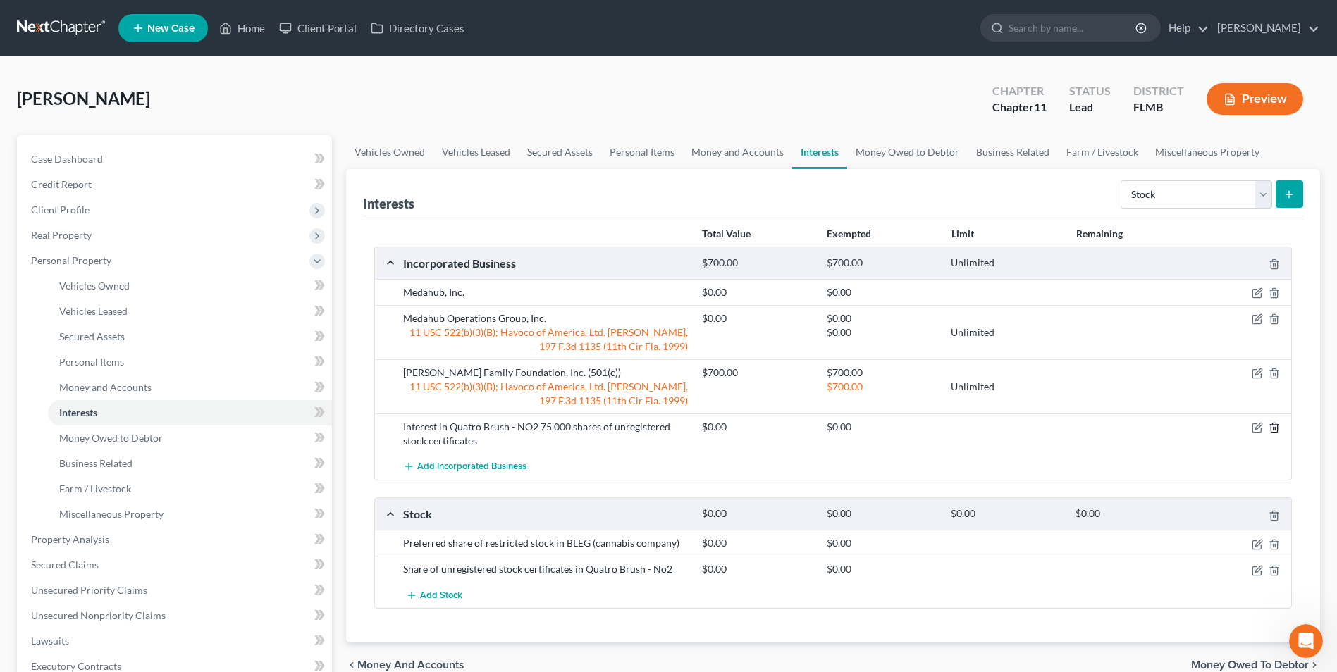
click at [1277, 428] on icon "button" at bounding box center [1274, 428] width 6 height 9
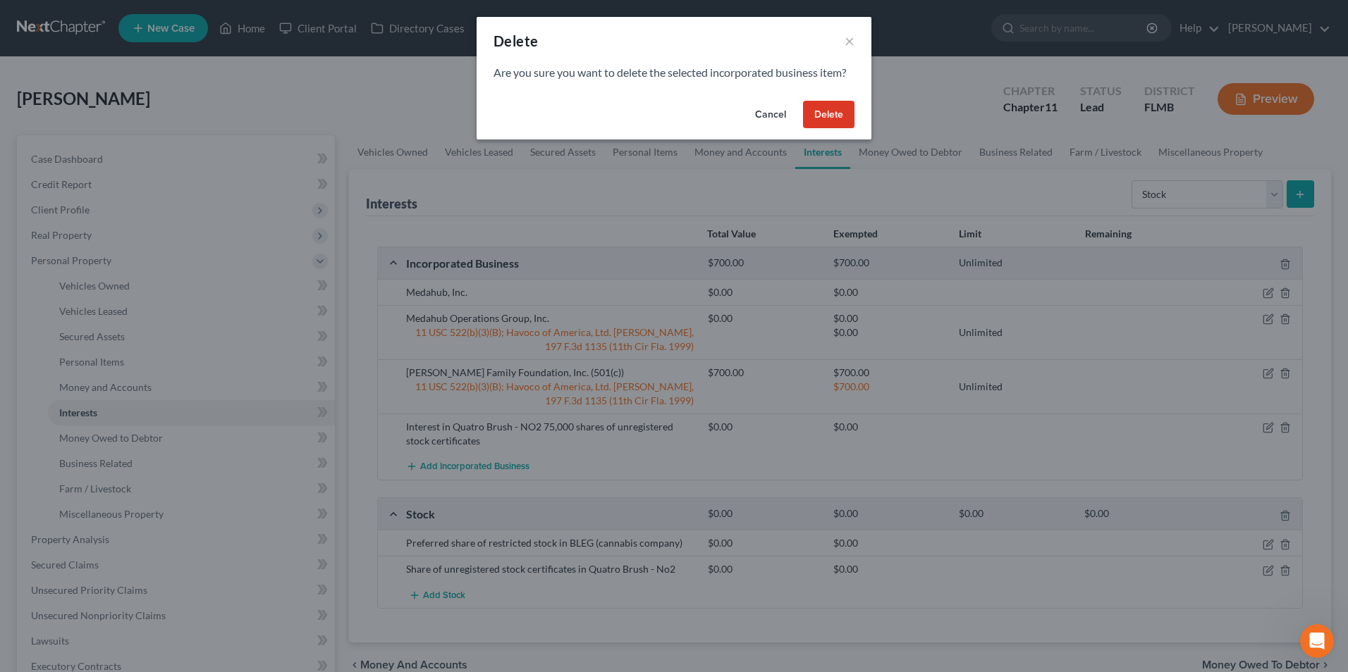
click at [823, 116] on button "Delete" at bounding box center [828, 115] width 51 height 28
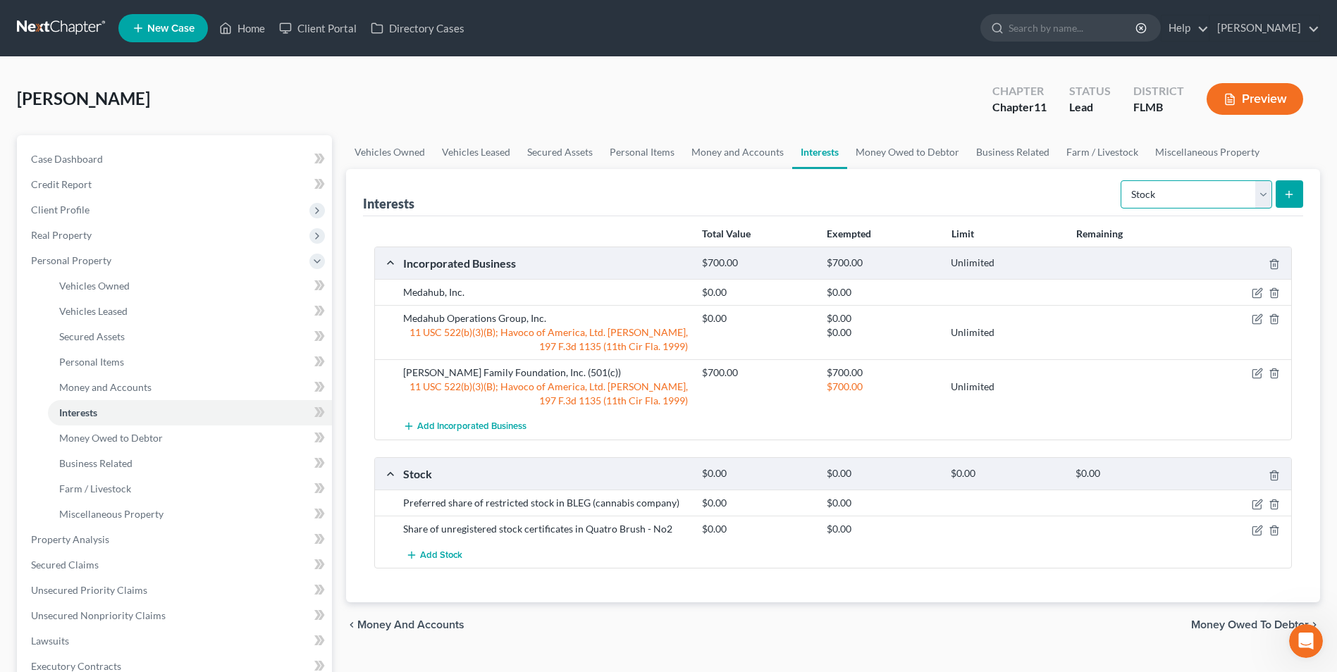
click at [1261, 199] on select "Select Interest Type 401K Annuity Bond Education IRA Government Bond Government…" at bounding box center [1197, 194] width 152 height 28
select select "ira"
click at [1122, 180] on select "Select Interest Type 401K Annuity Bond Education IRA Government Bond Government…" at bounding box center [1197, 194] width 152 height 28
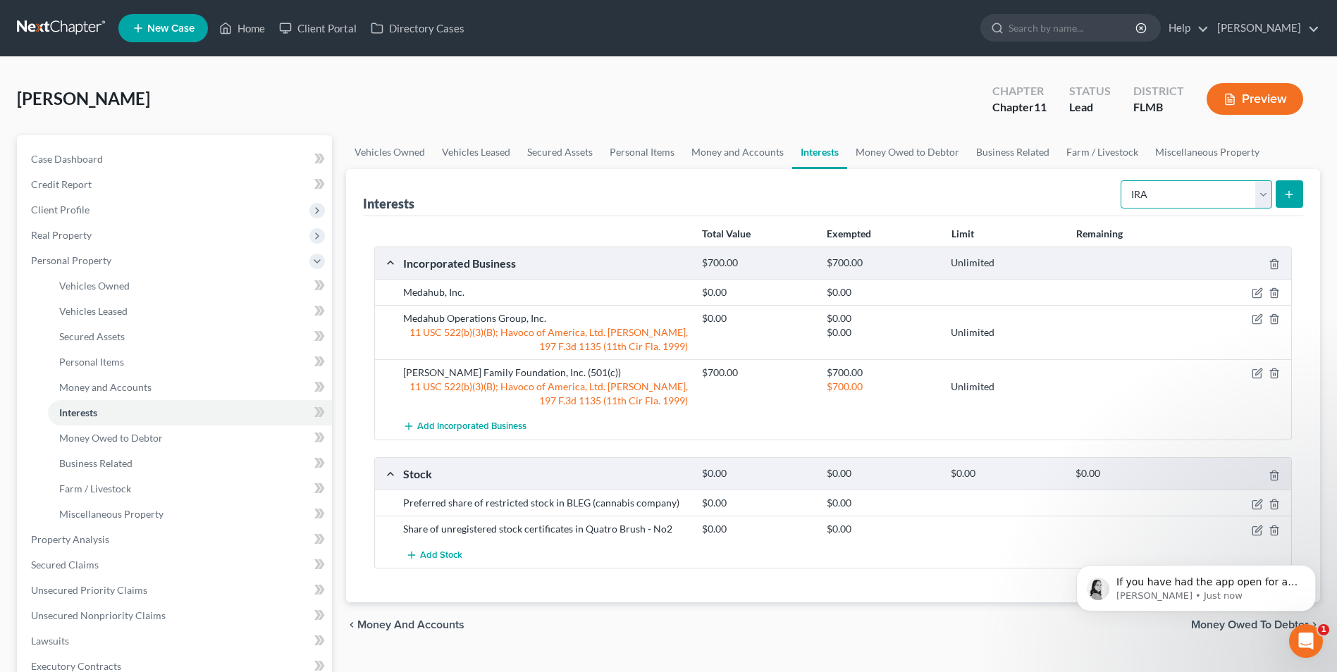
scroll to position [485, 0]
click at [1217, 577] on p "If you have had the app open for a few hours it can be helpful to refresh every…" at bounding box center [1207, 583] width 182 height 14
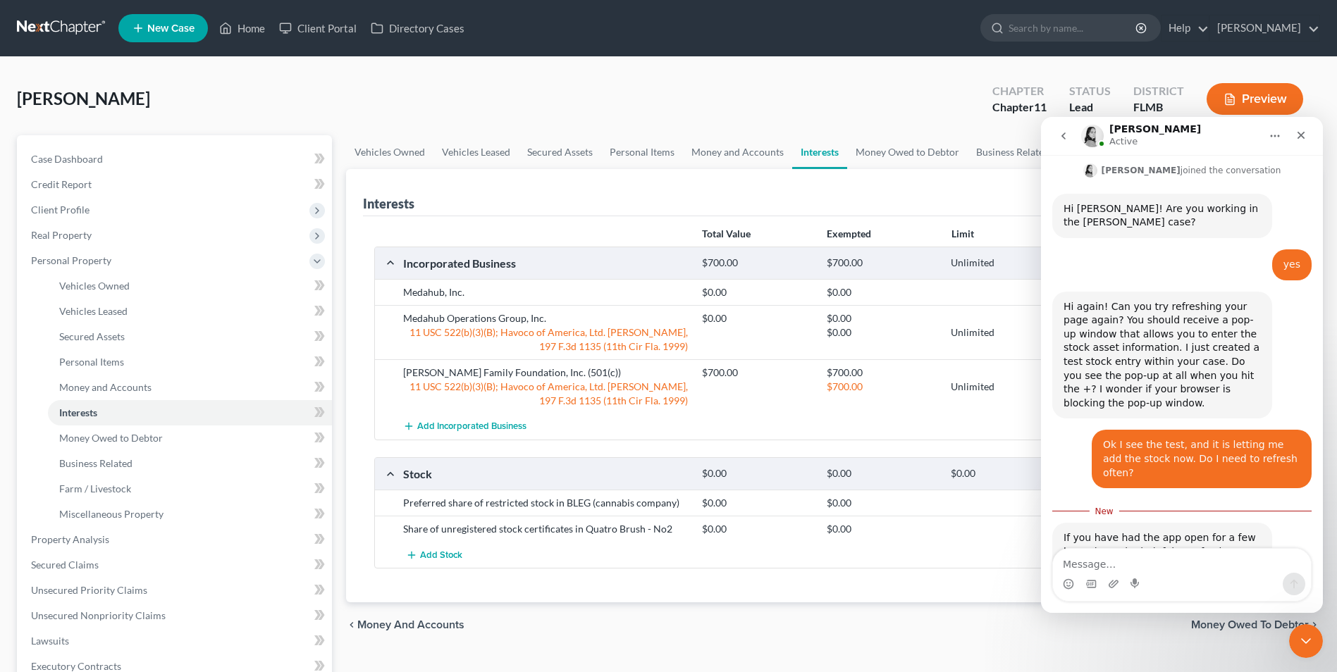
scroll to position [508, 0]
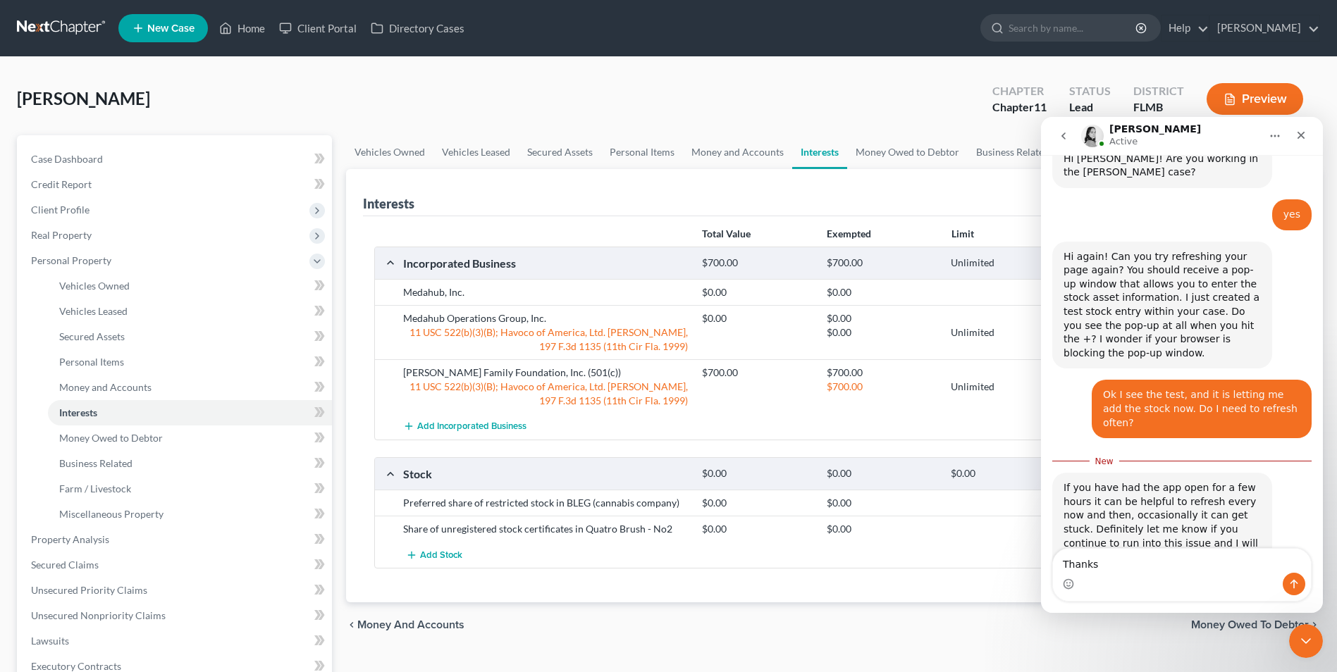
type textarea "Thanks!"
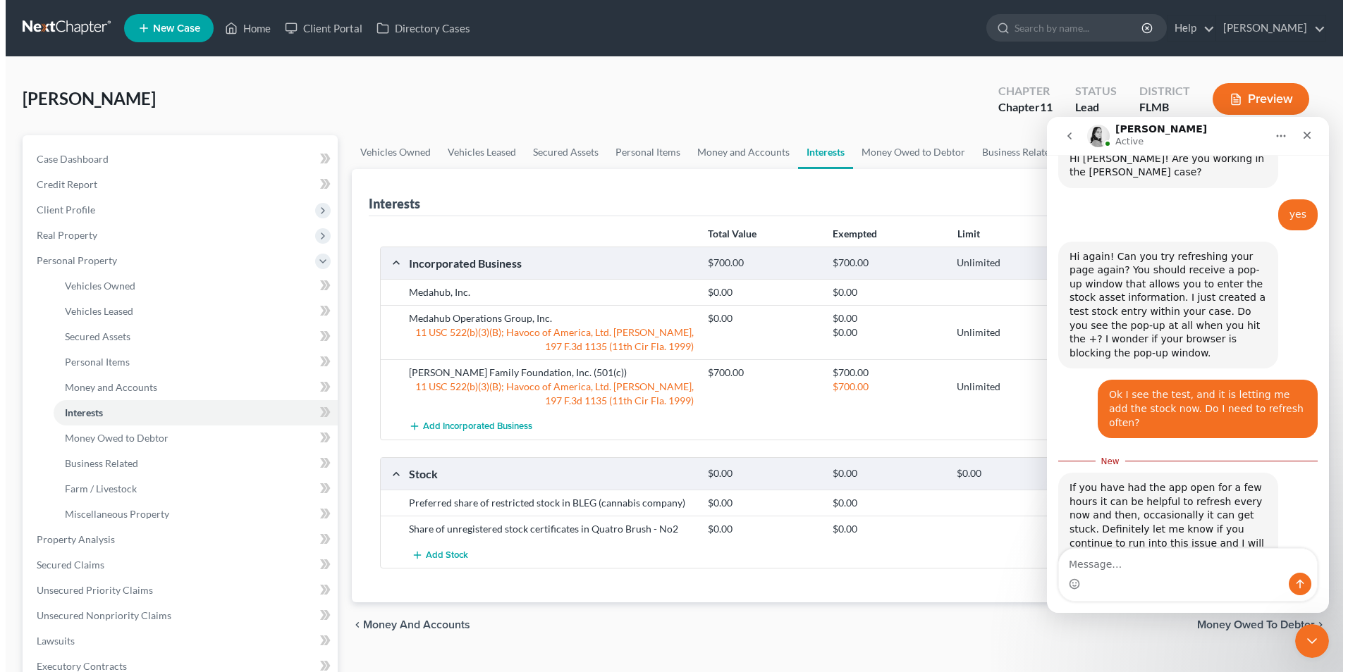
scroll to position [527, 0]
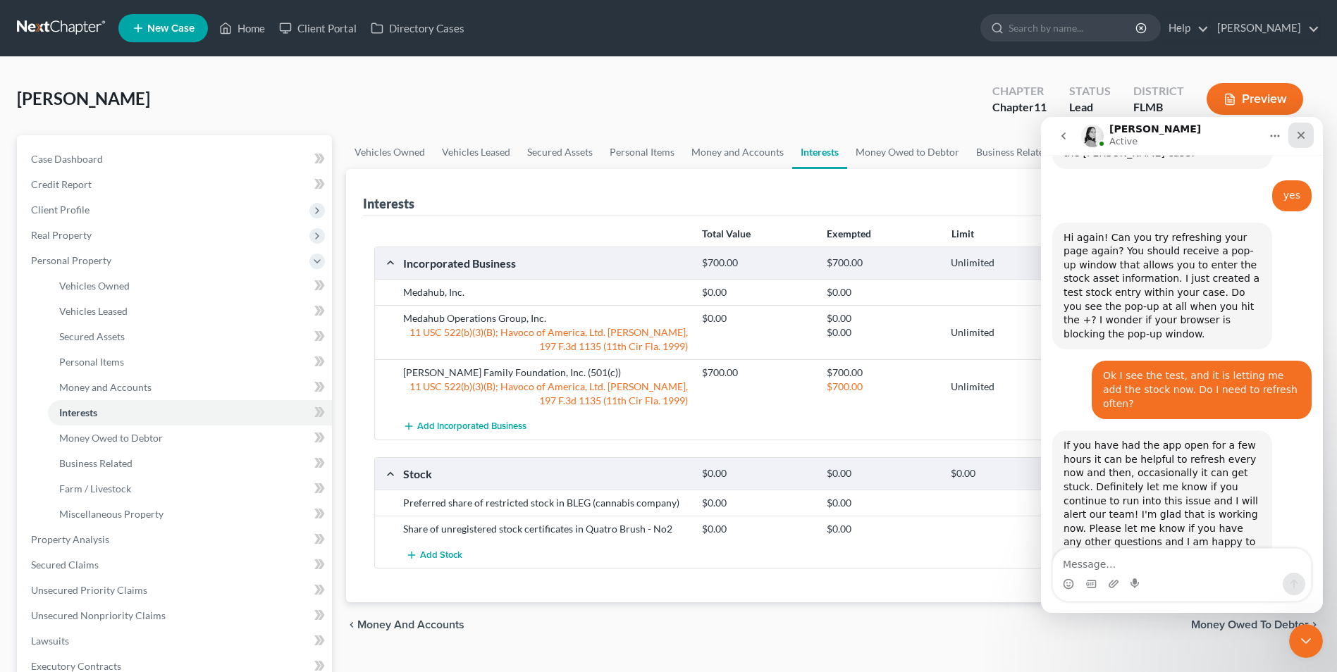
click at [1308, 142] on div "Close" at bounding box center [1300, 135] width 25 height 25
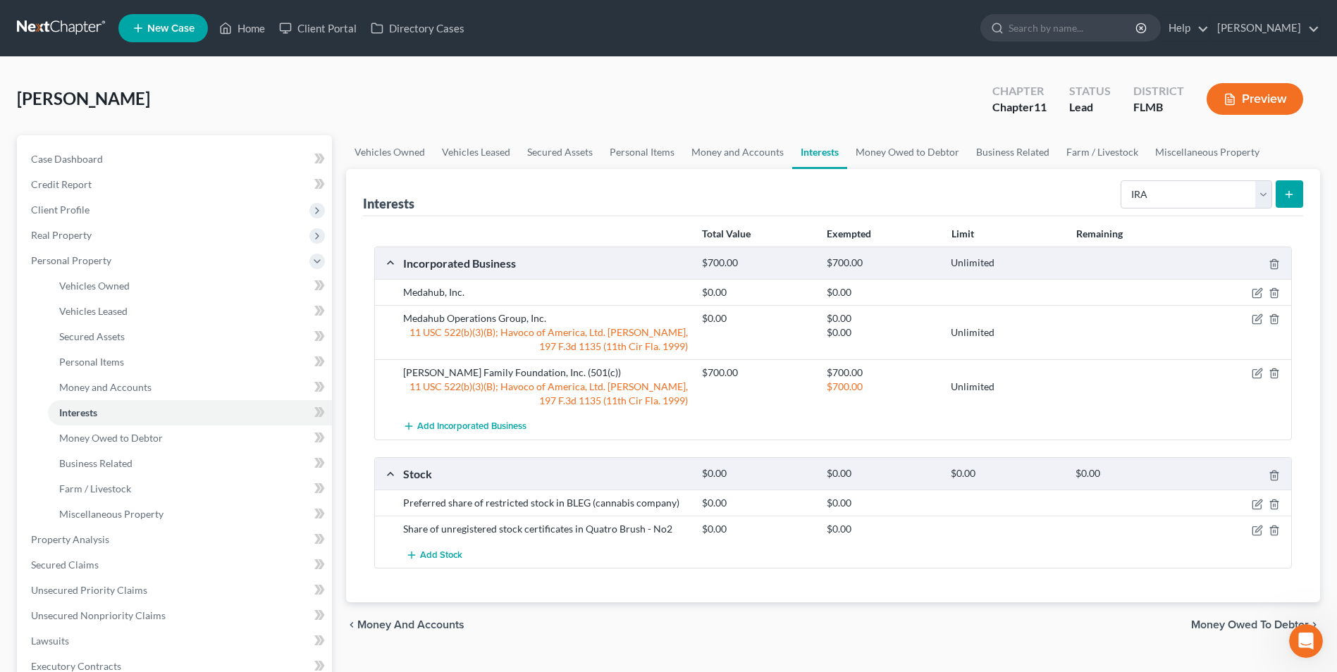
click at [1295, 195] on button "submit" at bounding box center [1289, 193] width 27 height 27
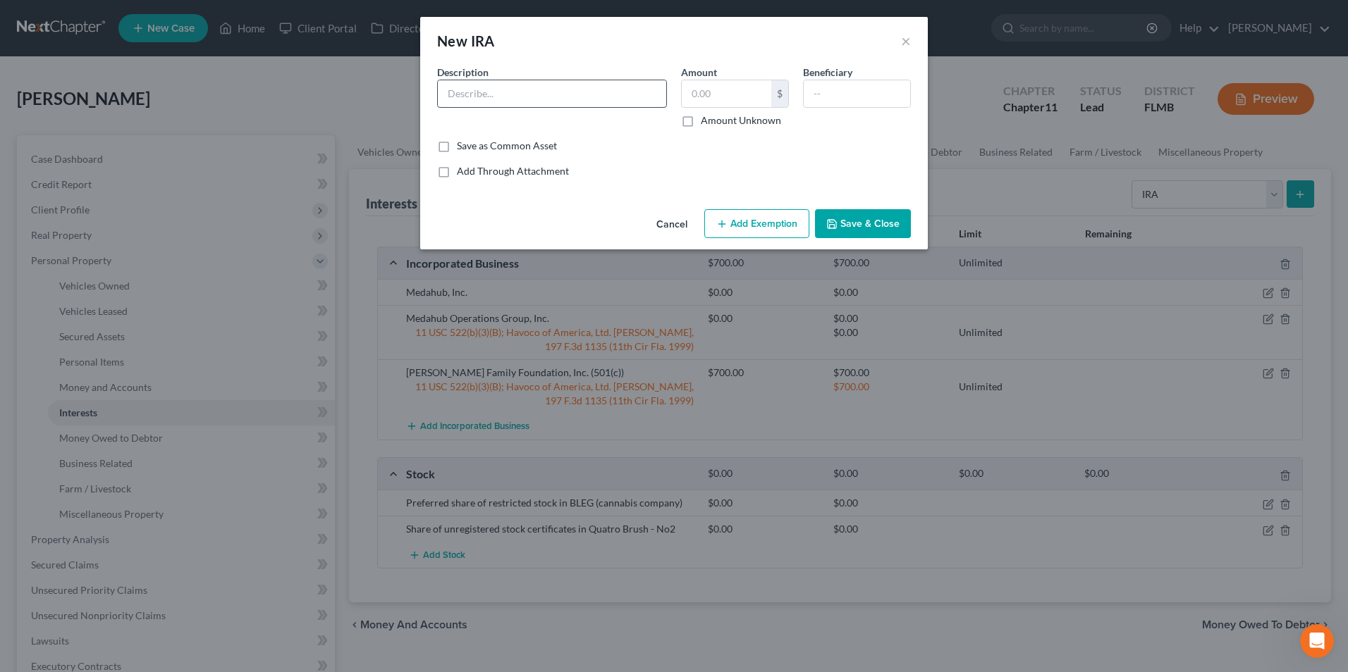
click at [474, 100] on input "text" at bounding box center [552, 93] width 228 height 27
type input "Roth IRA with Fidelity Investments"
type input "143,941"
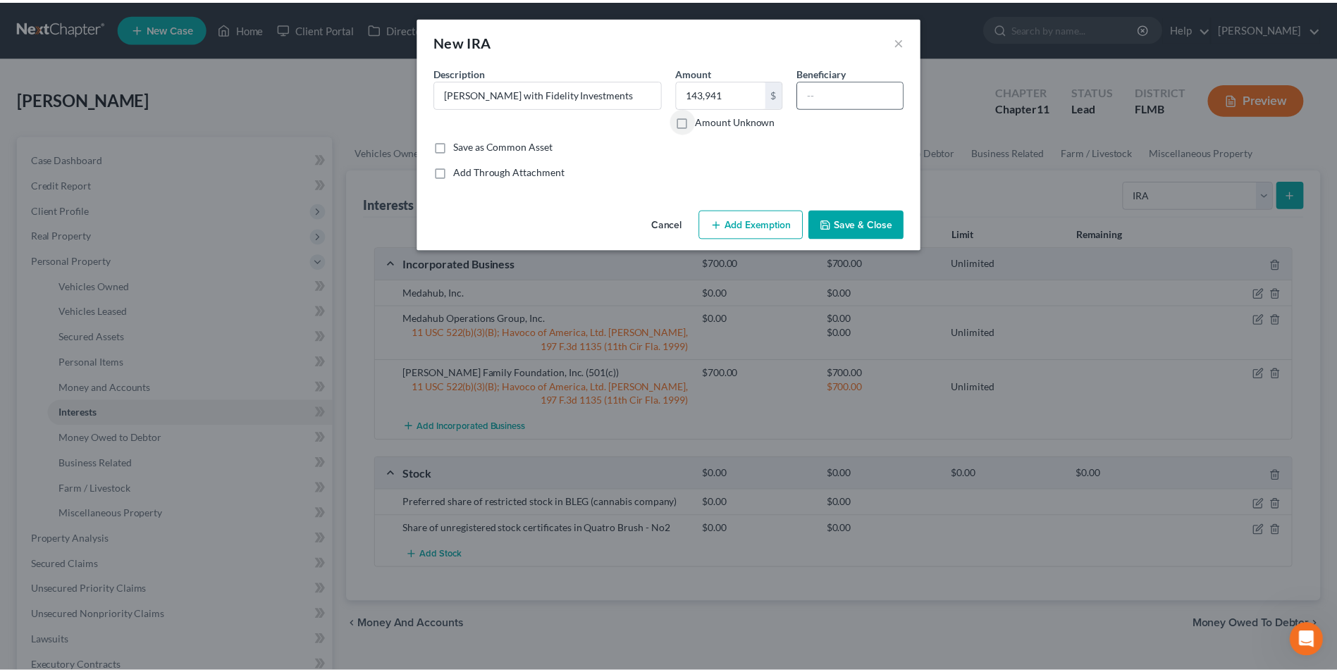
scroll to position [581, 0]
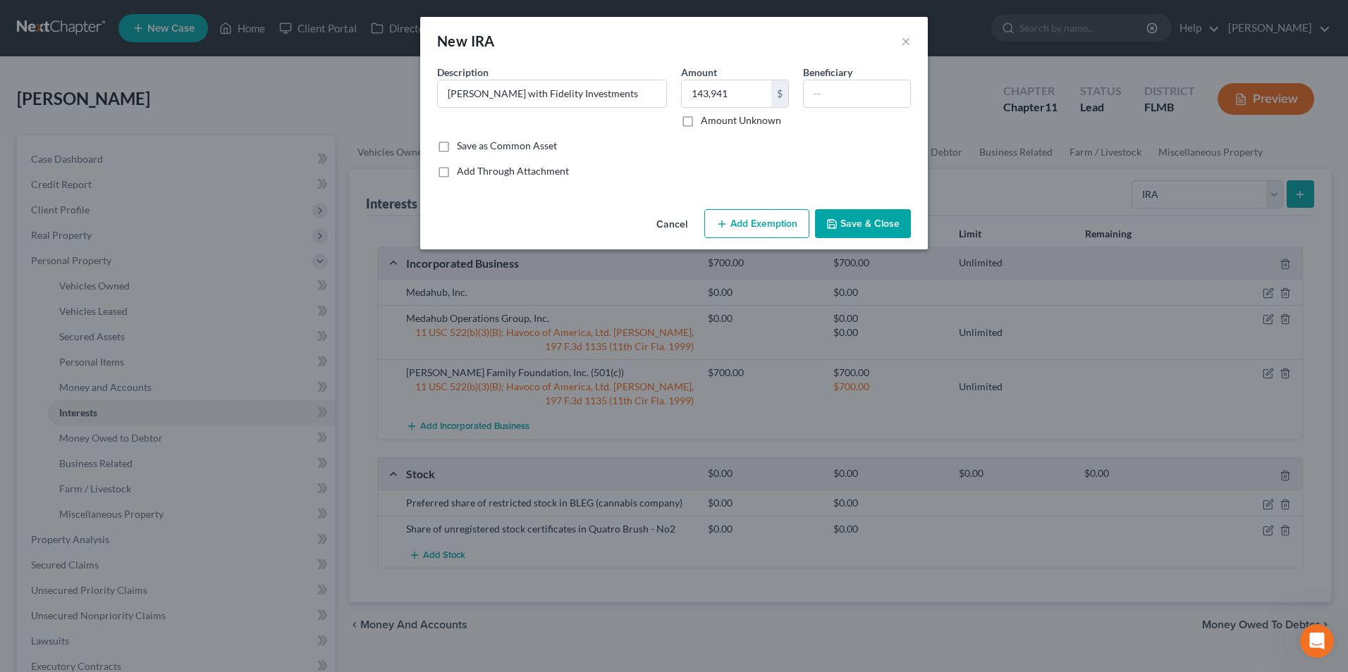
click at [866, 218] on button "Save & Close" at bounding box center [863, 224] width 96 height 30
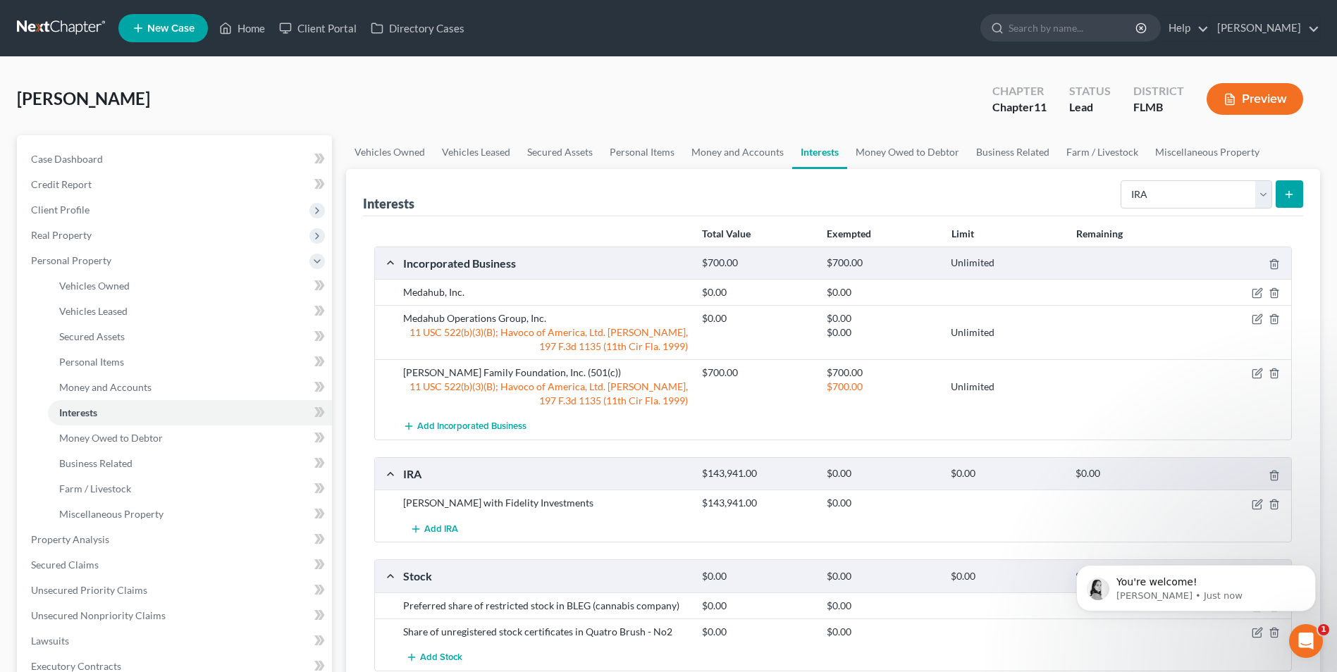
scroll to position [569, 0]
click at [1289, 192] on line "submit" at bounding box center [1289, 194] width 0 height 6
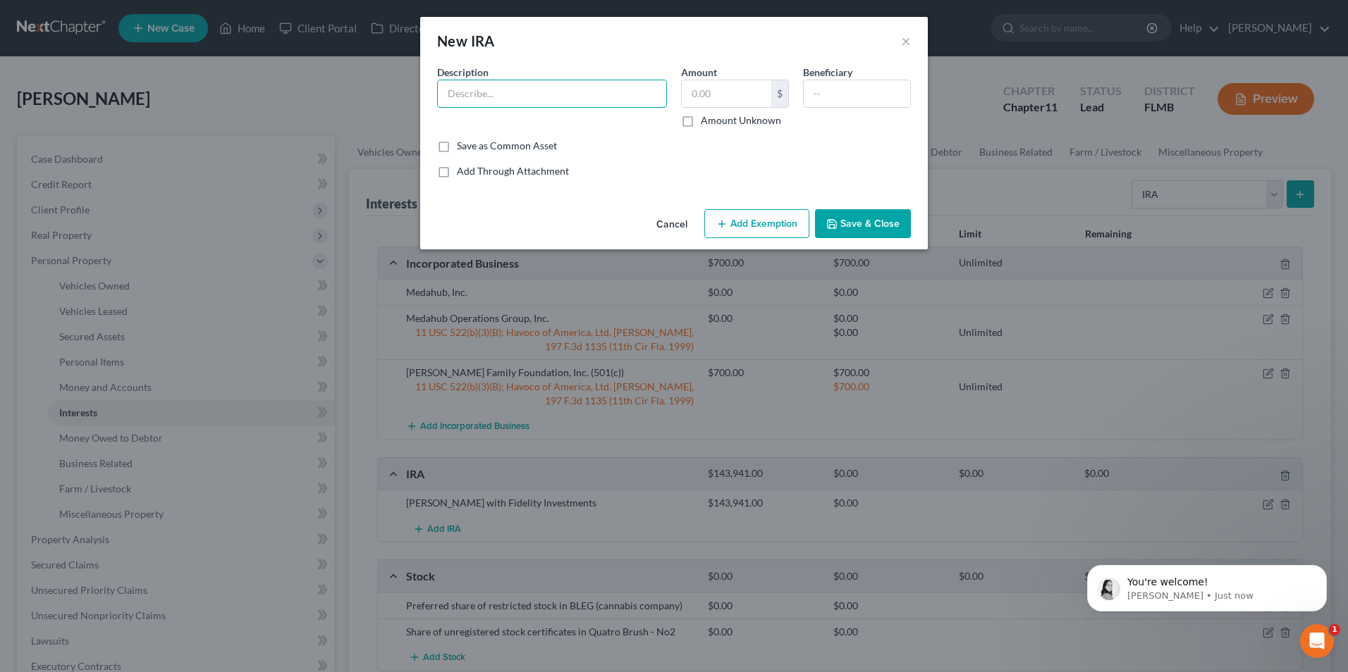
drag, startPoint x: 535, startPoint y: 90, endPoint x: 545, endPoint y: 79, distance: 15.0
click at [535, 90] on input "text" at bounding box center [552, 93] width 228 height 27
type input "IRA with Charles Schwab"
type input "135,962"
click at [866, 212] on button "Save & Close" at bounding box center [863, 224] width 96 height 30
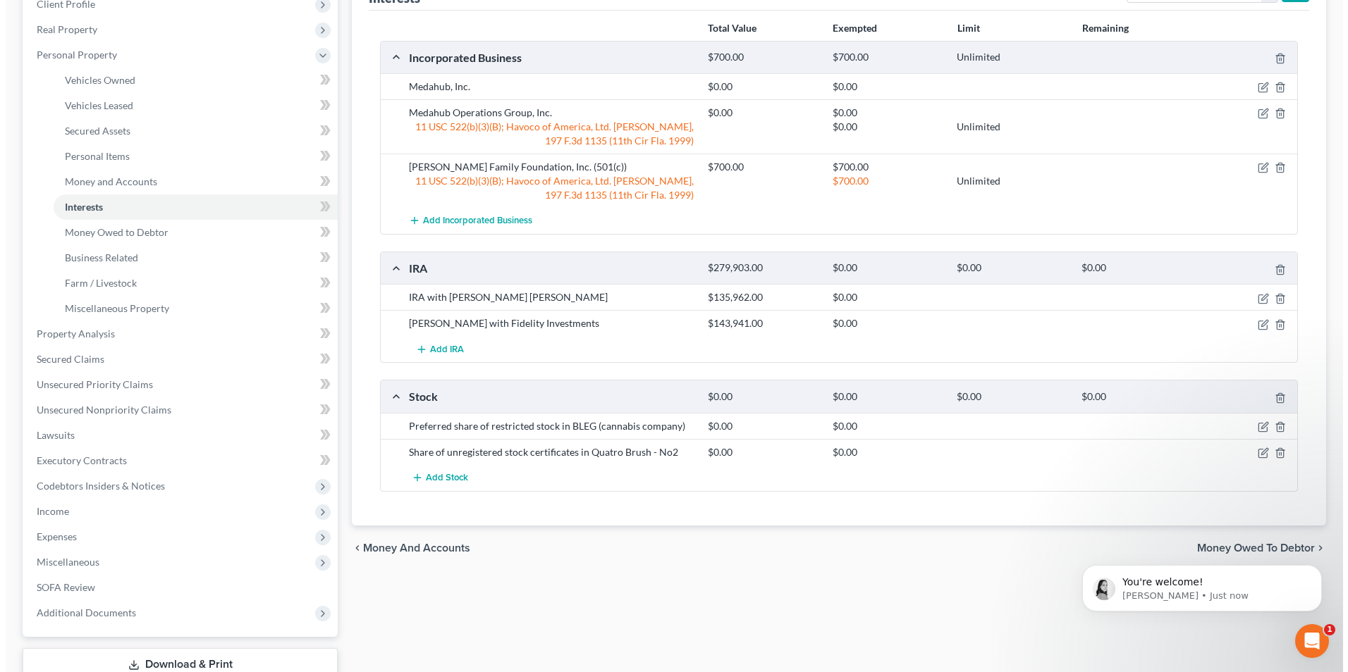
scroll to position [211, 0]
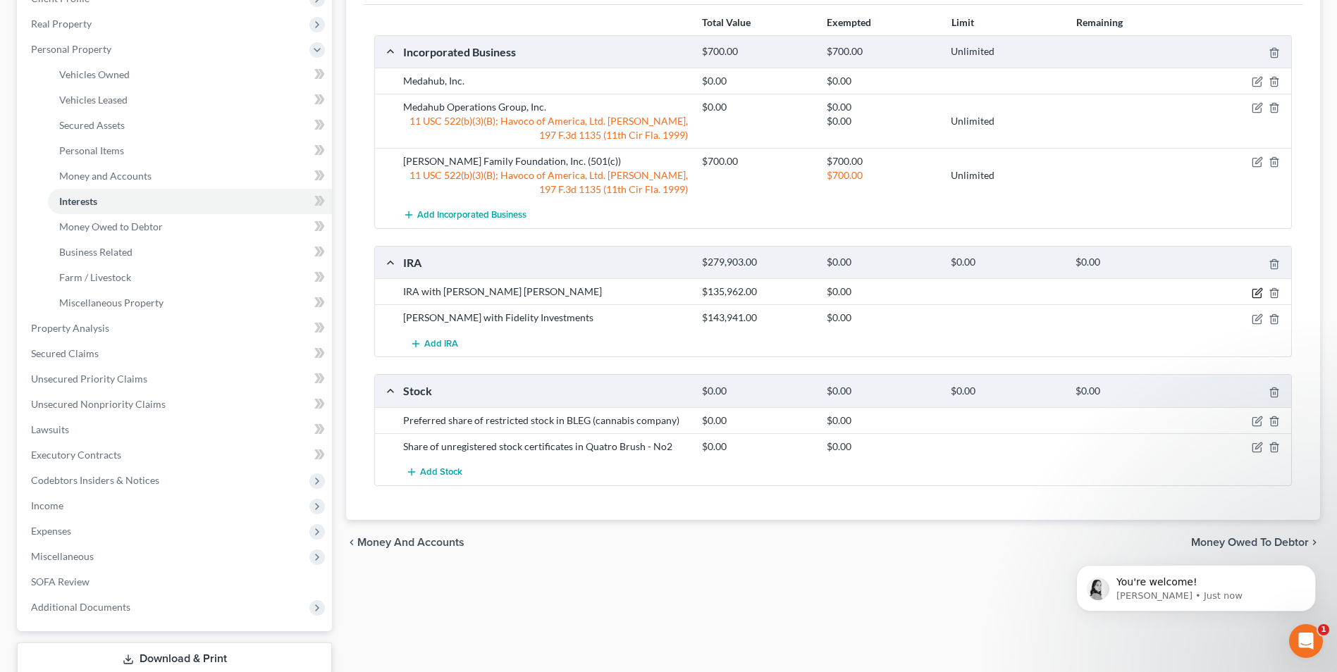
click at [1255, 297] on icon "button" at bounding box center [1257, 293] width 11 height 11
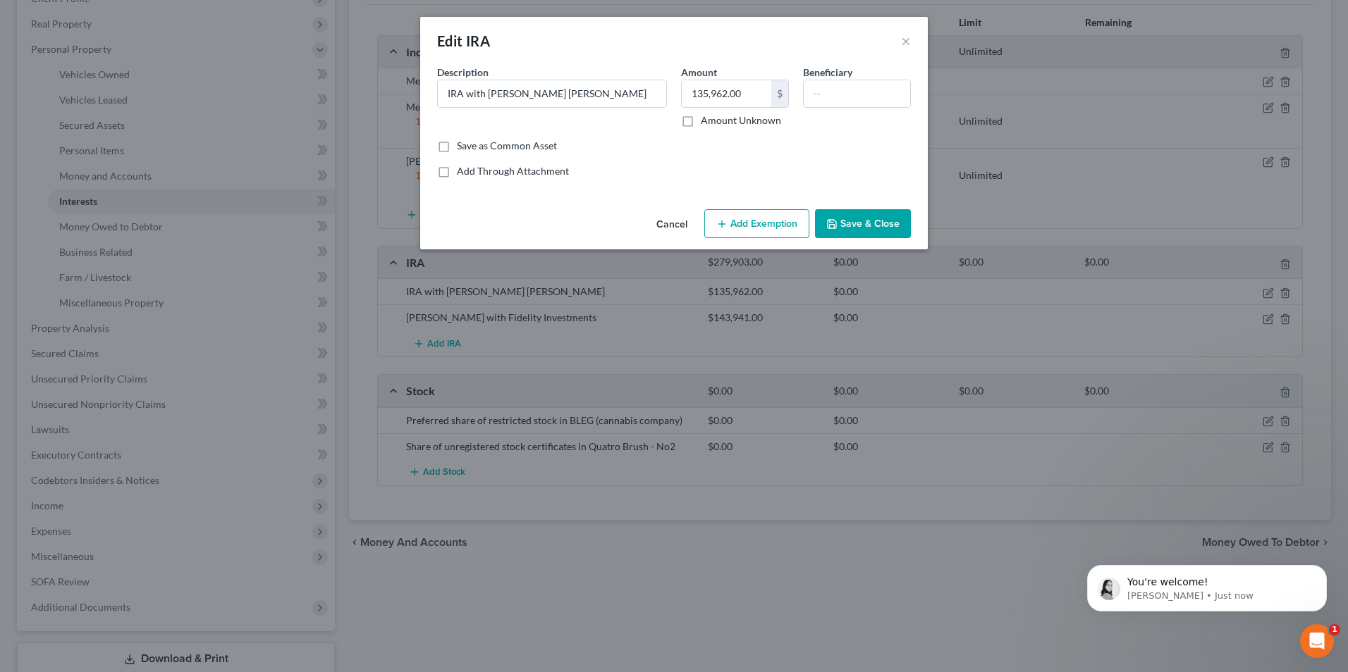
click at [751, 226] on button "Add Exemption" at bounding box center [756, 224] width 105 height 30
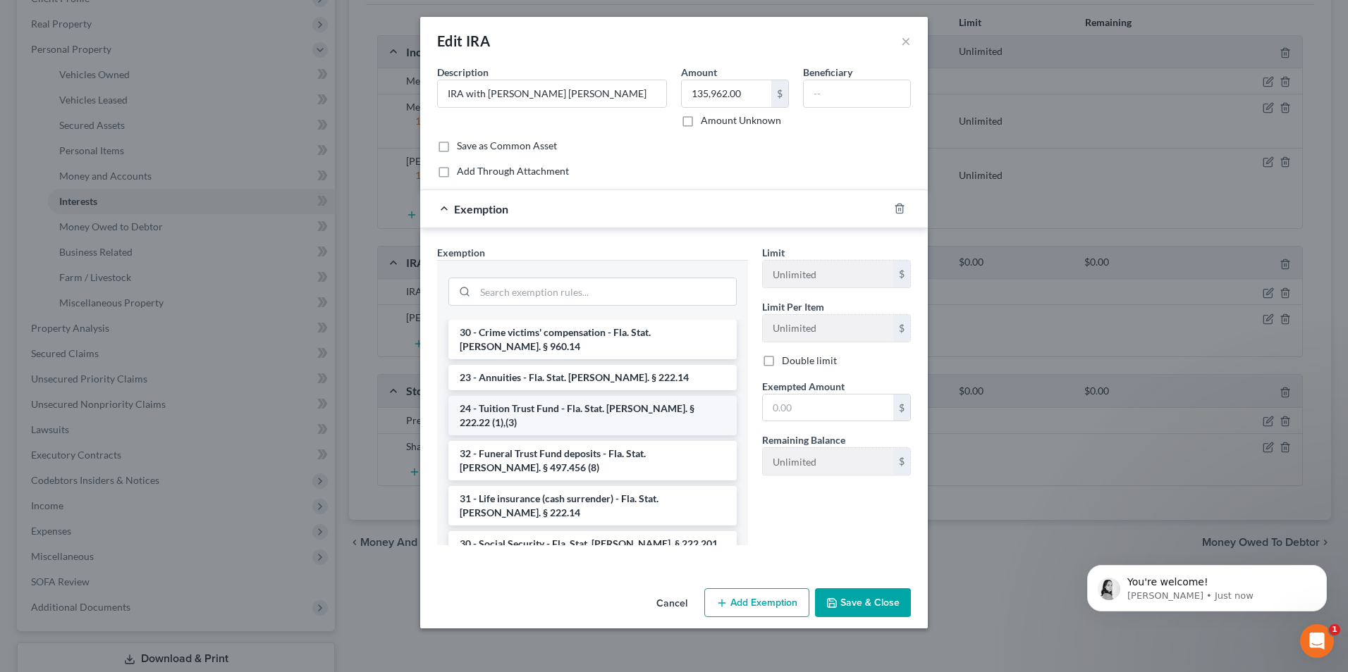
scroll to position [705, 0]
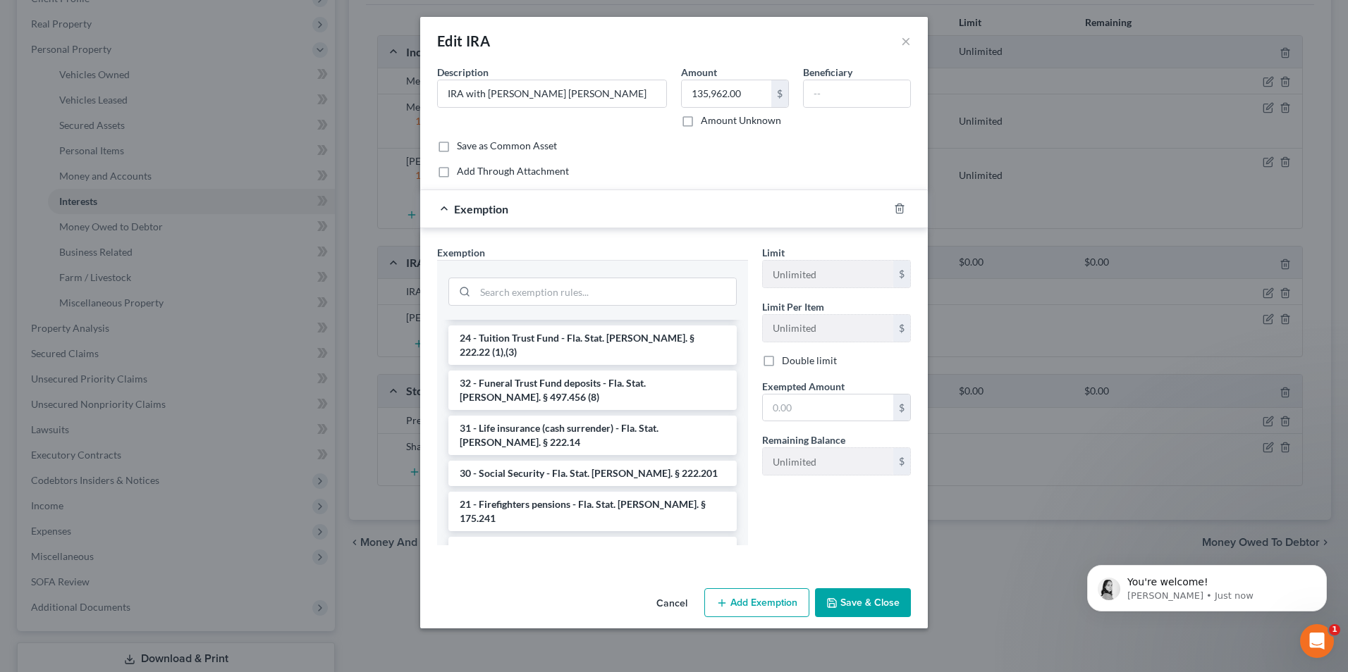
click at [609, 613] on li "21 - IRA & Roth IRA - Fla. Stat. Ann. § 222.21 (2)" at bounding box center [592, 632] width 288 height 39
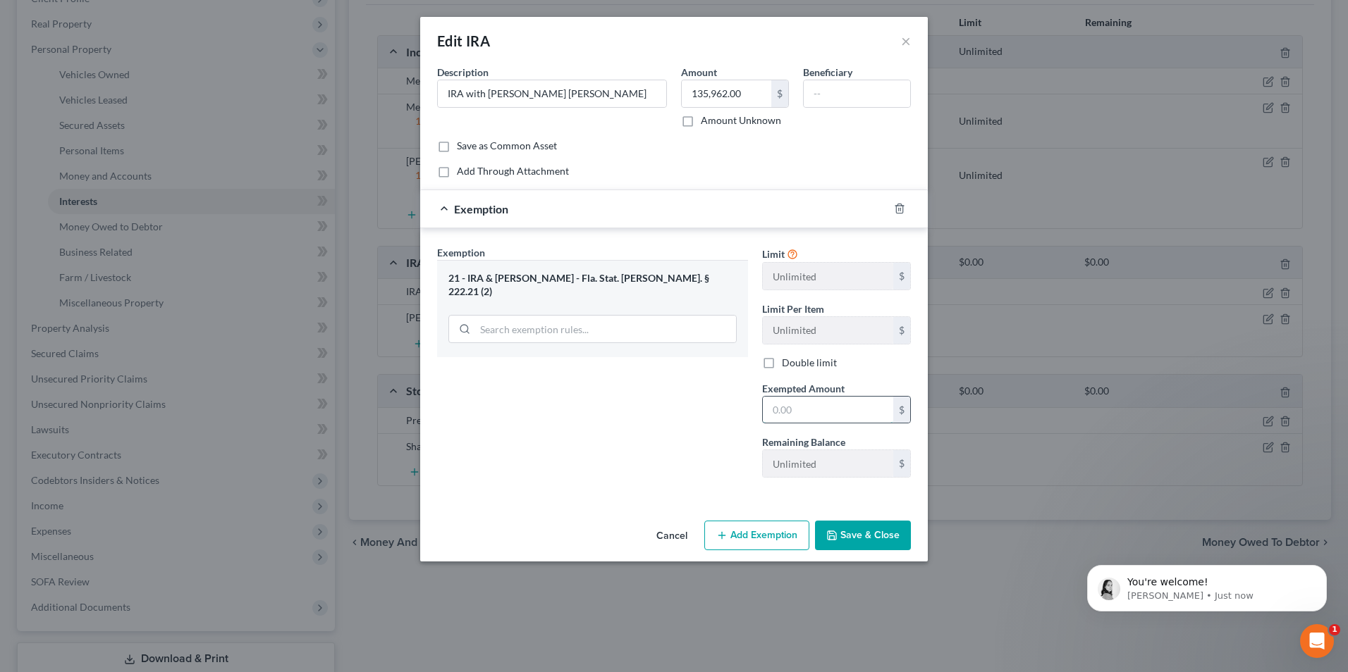
click at [880, 413] on input "text" at bounding box center [828, 410] width 130 height 27
type input "135,962"
click at [869, 546] on button "Save & Close" at bounding box center [863, 536] width 96 height 30
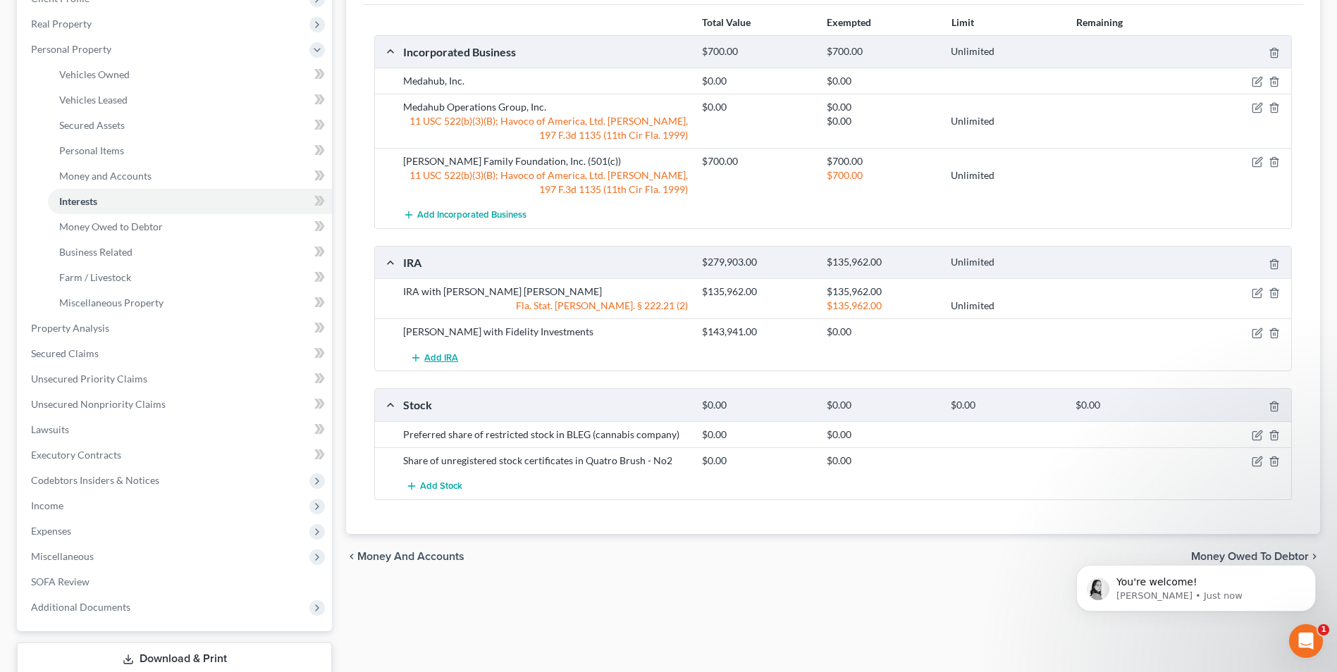
click at [435, 359] on span "Add IRA" at bounding box center [441, 357] width 34 height 11
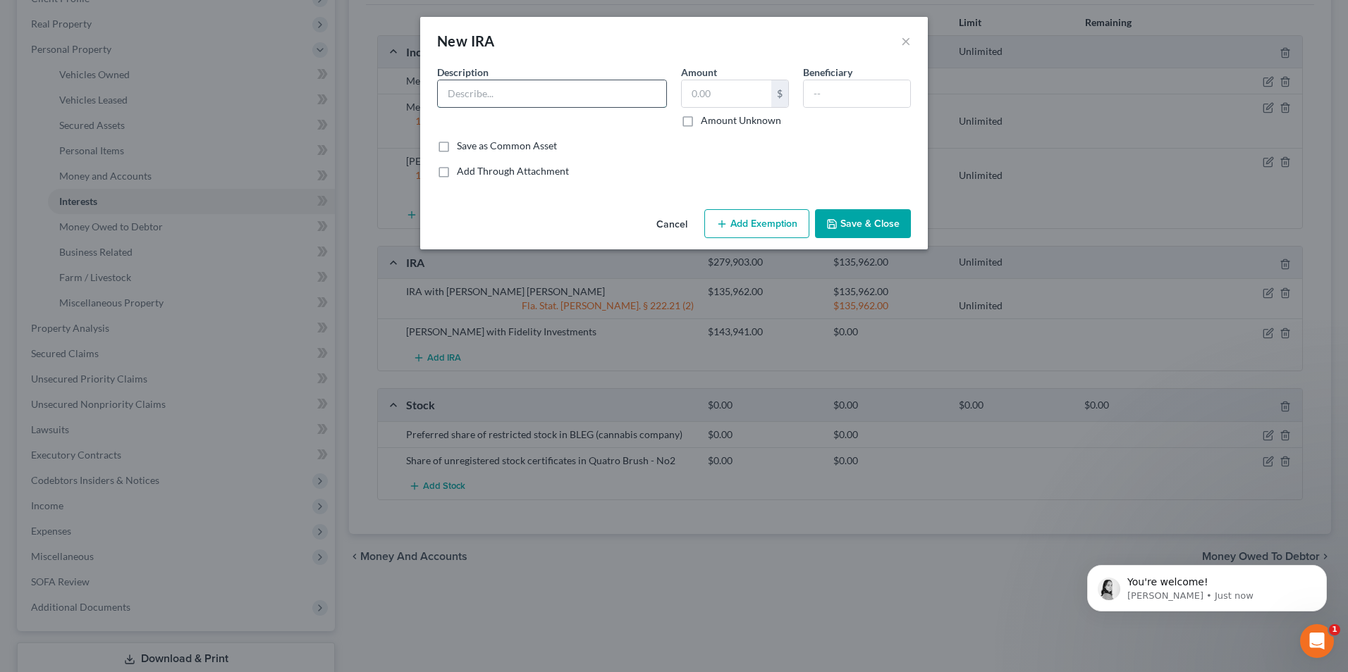
click at [518, 89] on input "text" at bounding box center [552, 93] width 228 height 27
type input "Roth IRA with Vanguard"
type input "349,680"
click at [749, 218] on button "Add Exemption" at bounding box center [756, 224] width 105 height 30
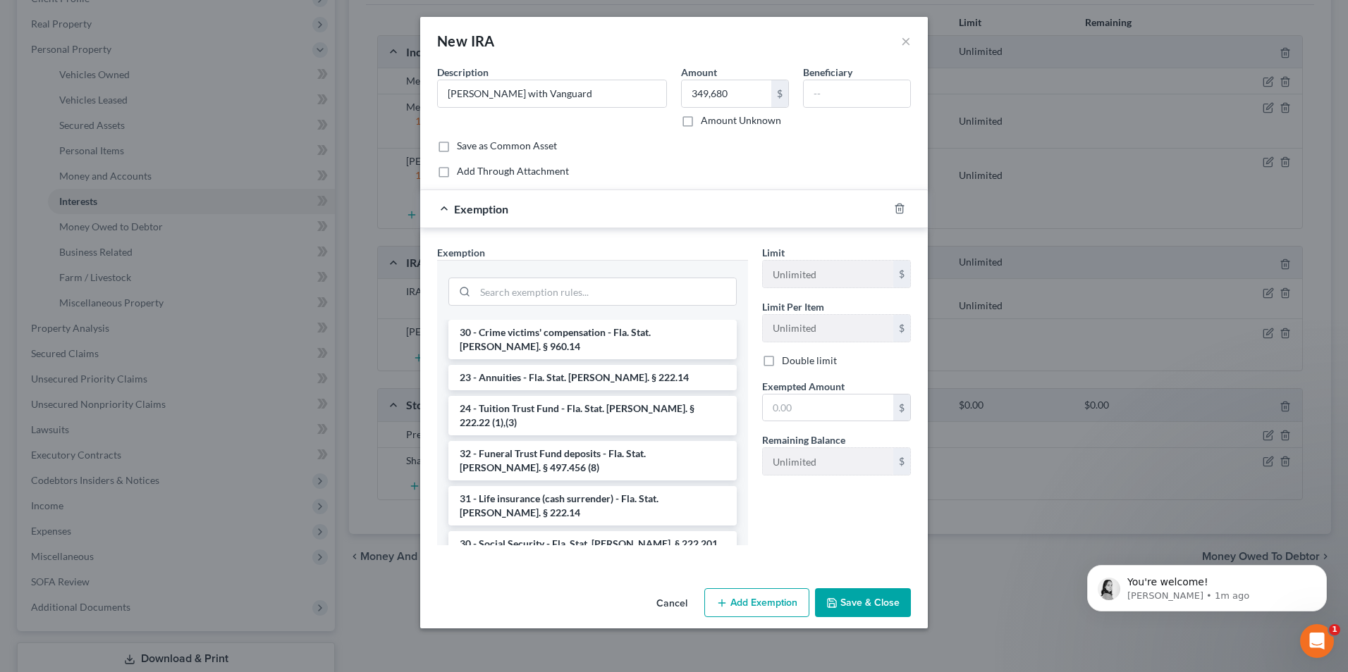
scroll to position [775, 0]
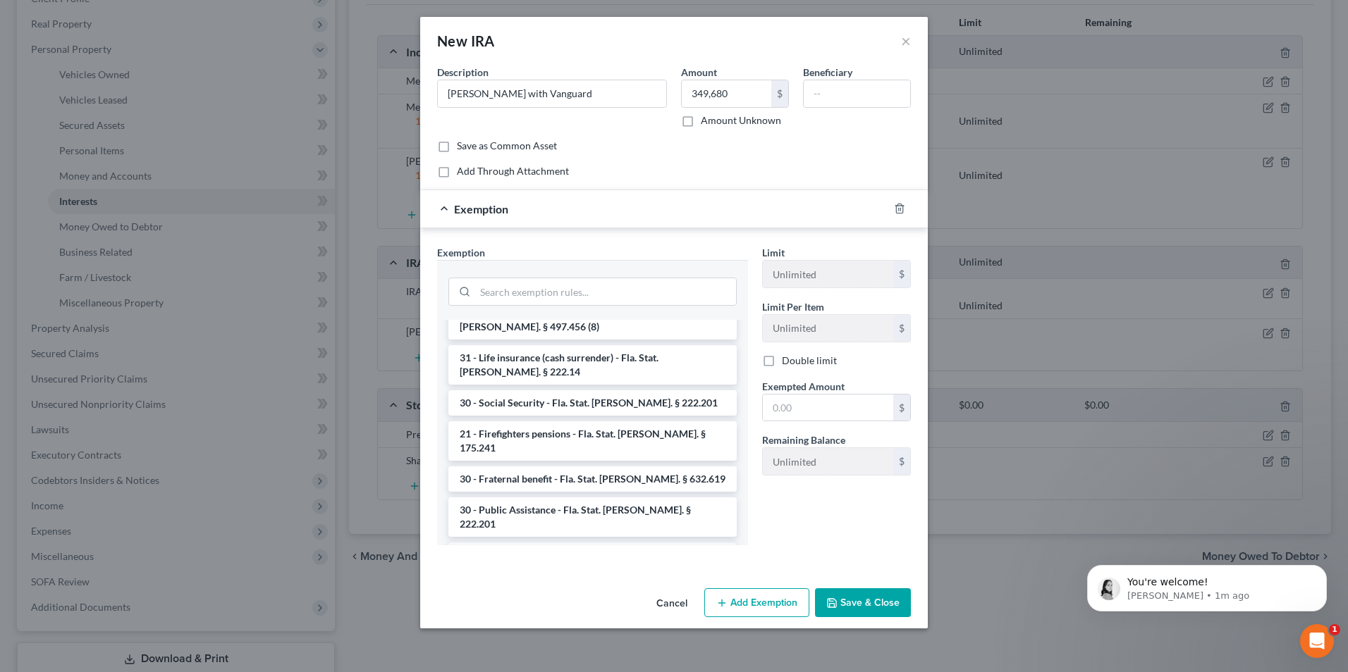
click at [573, 543] on li "21 - IRA & Roth IRA - Fla. Stat. Ann. § 222.21 (2)" at bounding box center [592, 562] width 288 height 39
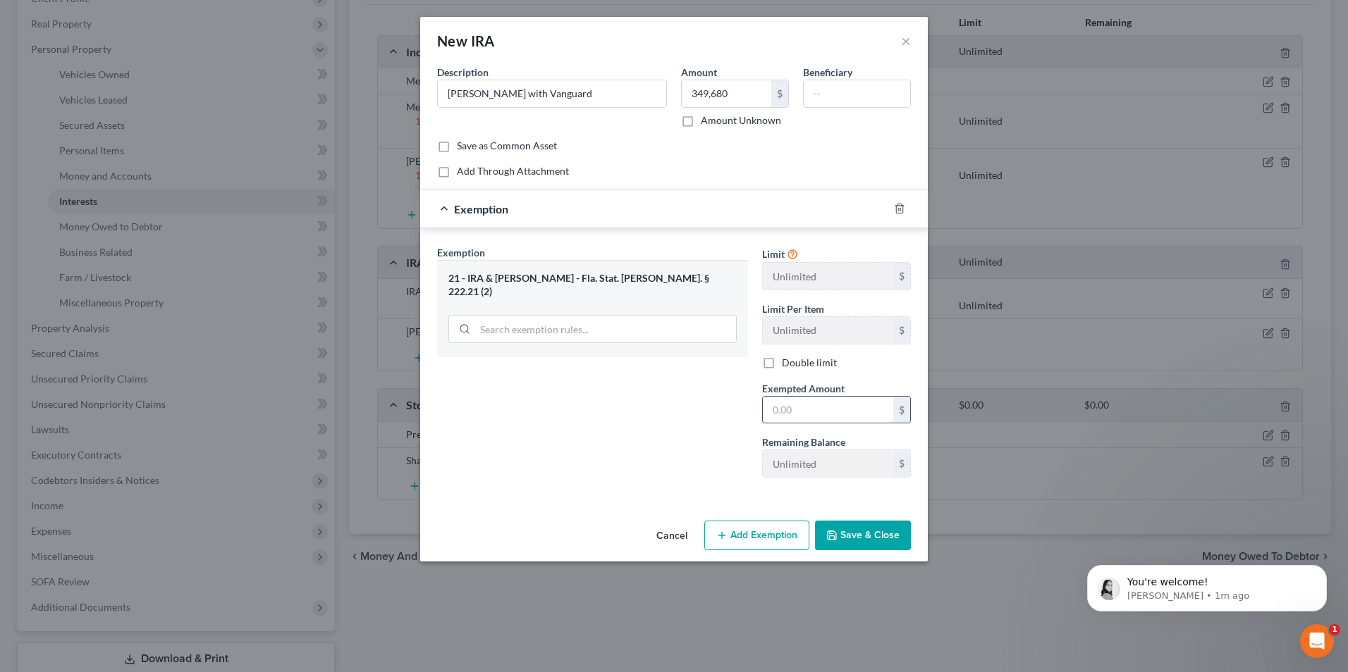
click at [785, 417] on input "text" at bounding box center [828, 410] width 130 height 27
type input "349,680"
click at [857, 545] on button "Save & Close" at bounding box center [863, 536] width 96 height 30
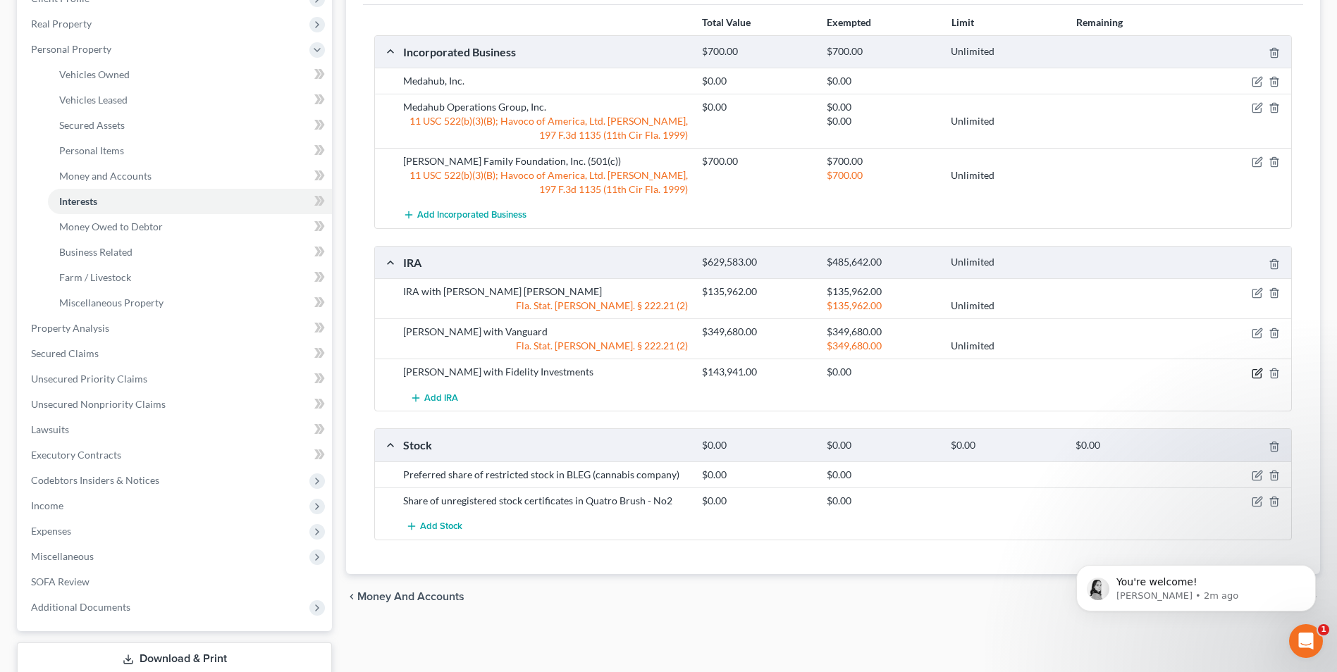
click at [1254, 376] on icon "button" at bounding box center [1257, 373] width 11 height 11
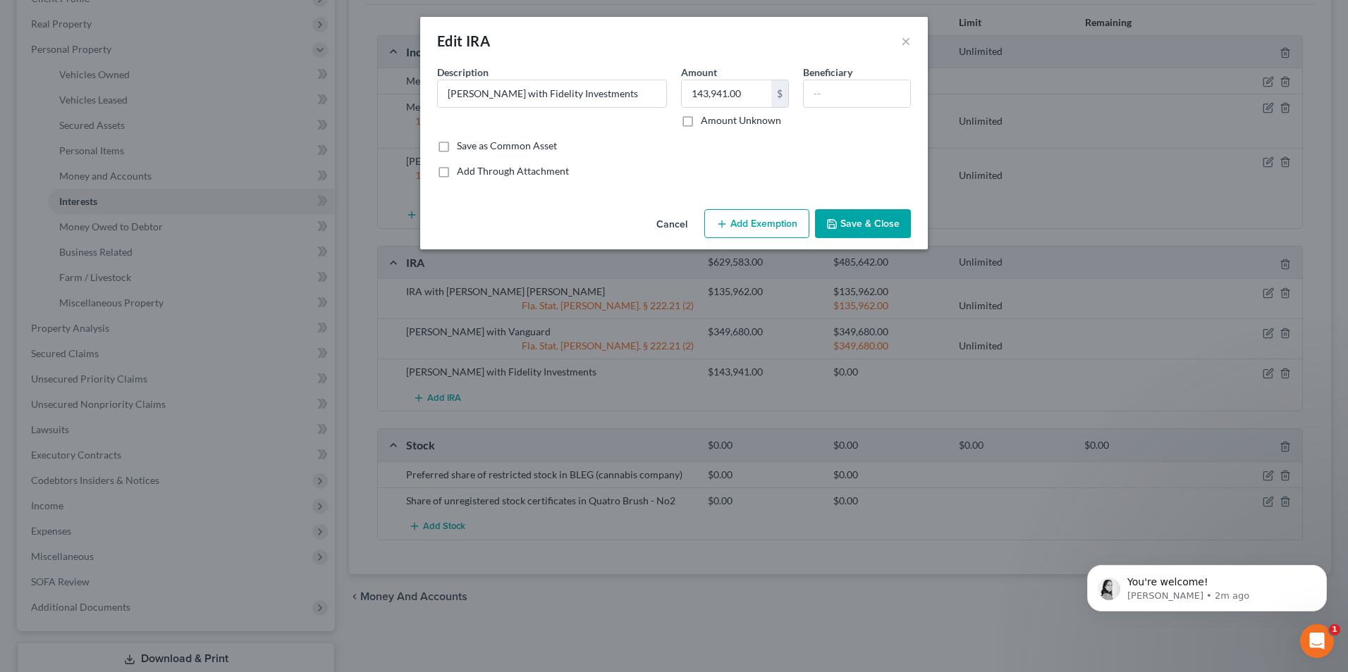
click at [797, 224] on button "Add Exemption" at bounding box center [756, 224] width 105 height 30
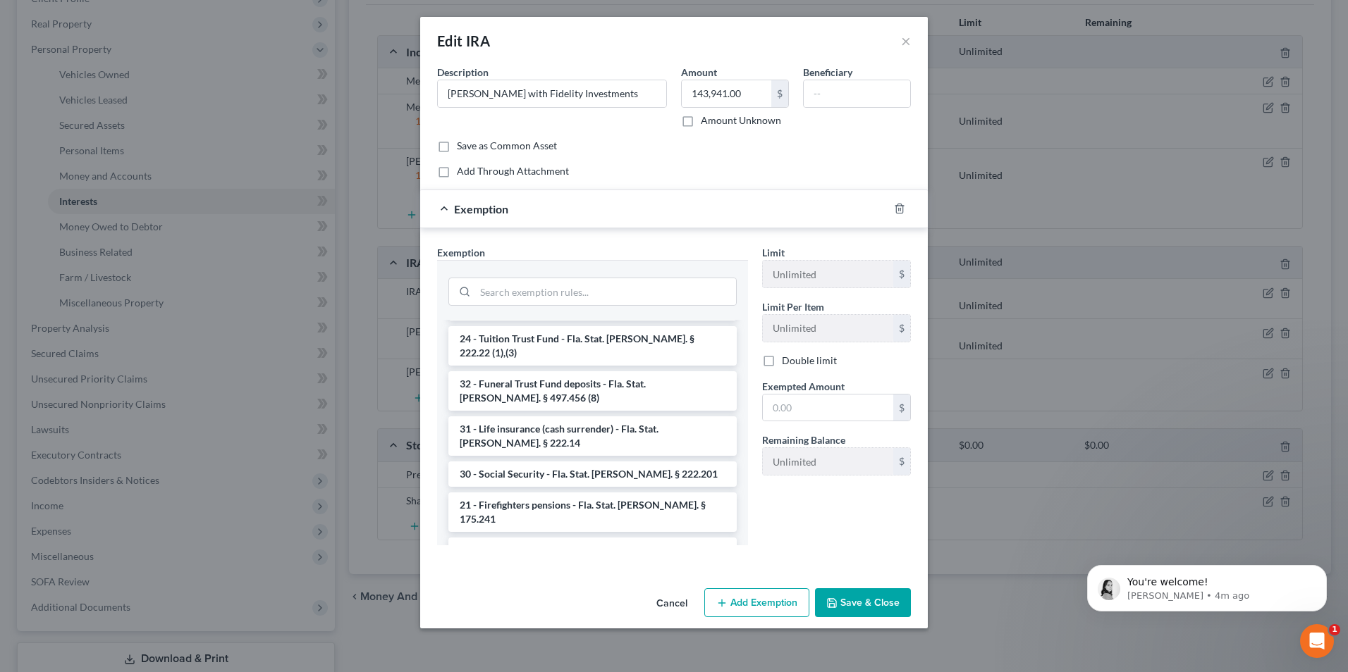
scroll to position [705, 0]
click at [619, 613] on li "21 - IRA & Roth IRA - Fla. Stat. Ann. § 222.21 (2)" at bounding box center [592, 632] width 288 height 39
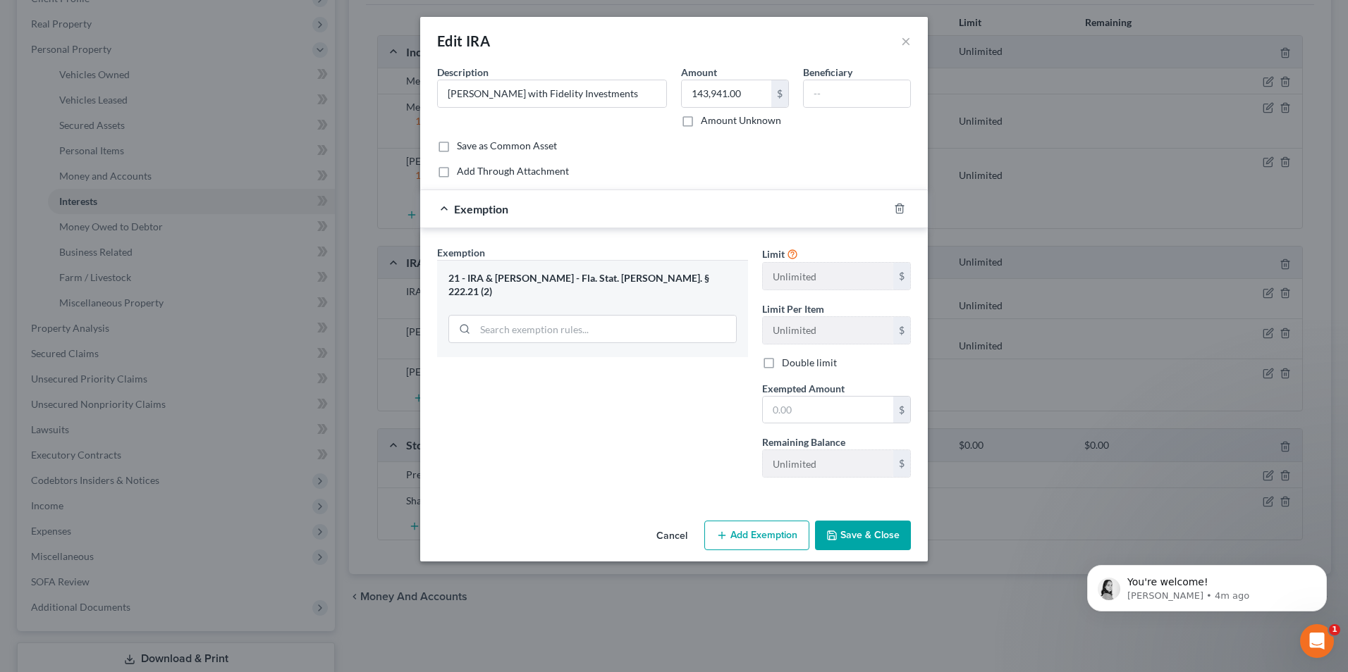
click at [866, 533] on button "Save & Close" at bounding box center [863, 536] width 96 height 30
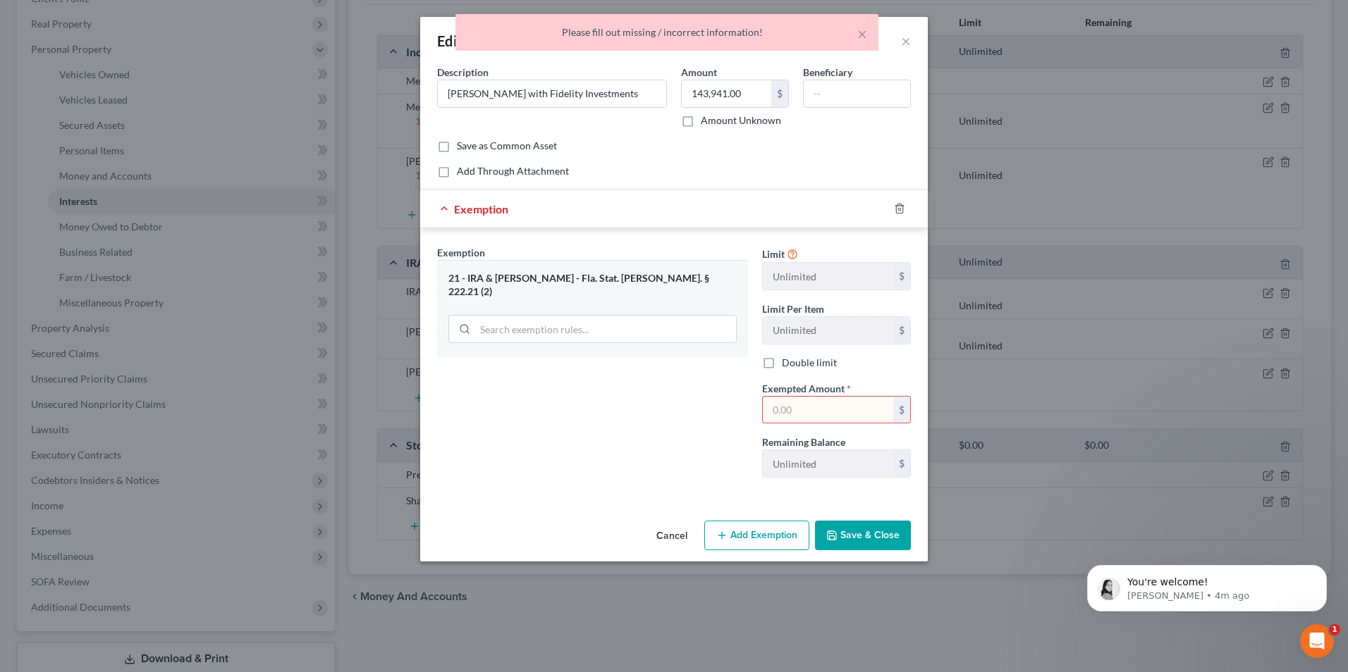
click at [808, 413] on input "text" at bounding box center [828, 410] width 130 height 27
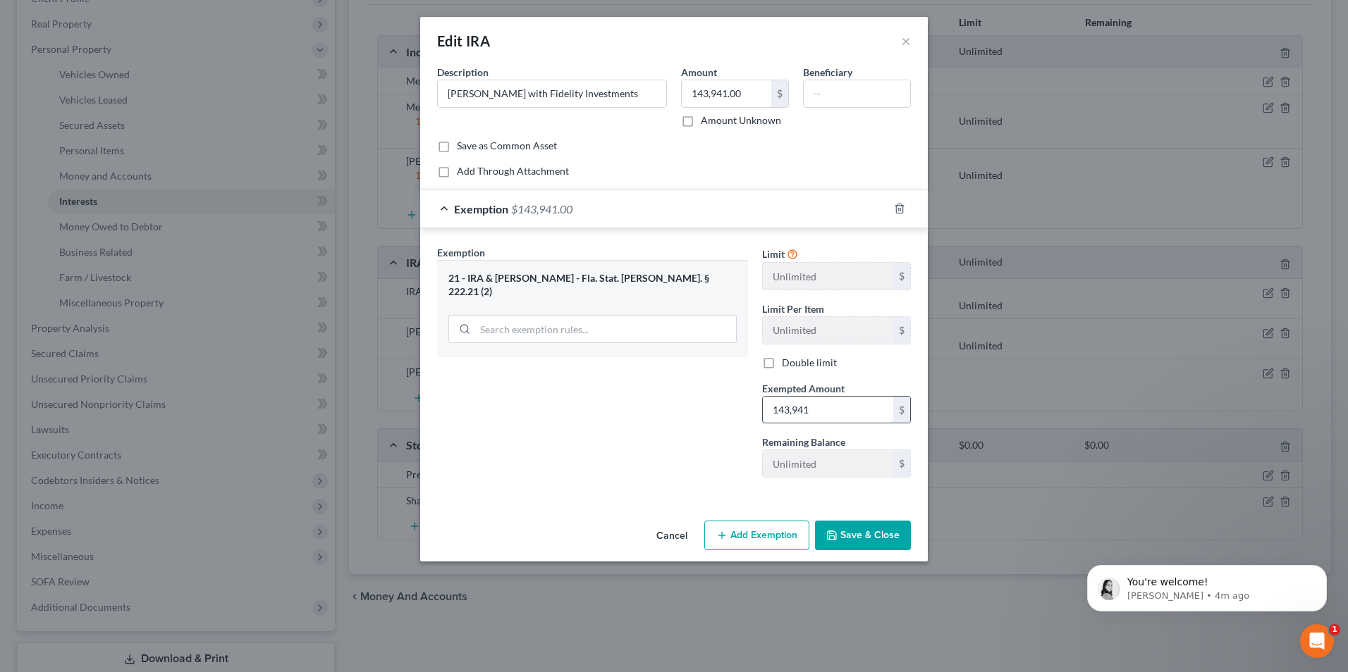
type input "143,941"
click at [867, 532] on button "Save & Close" at bounding box center [863, 536] width 96 height 30
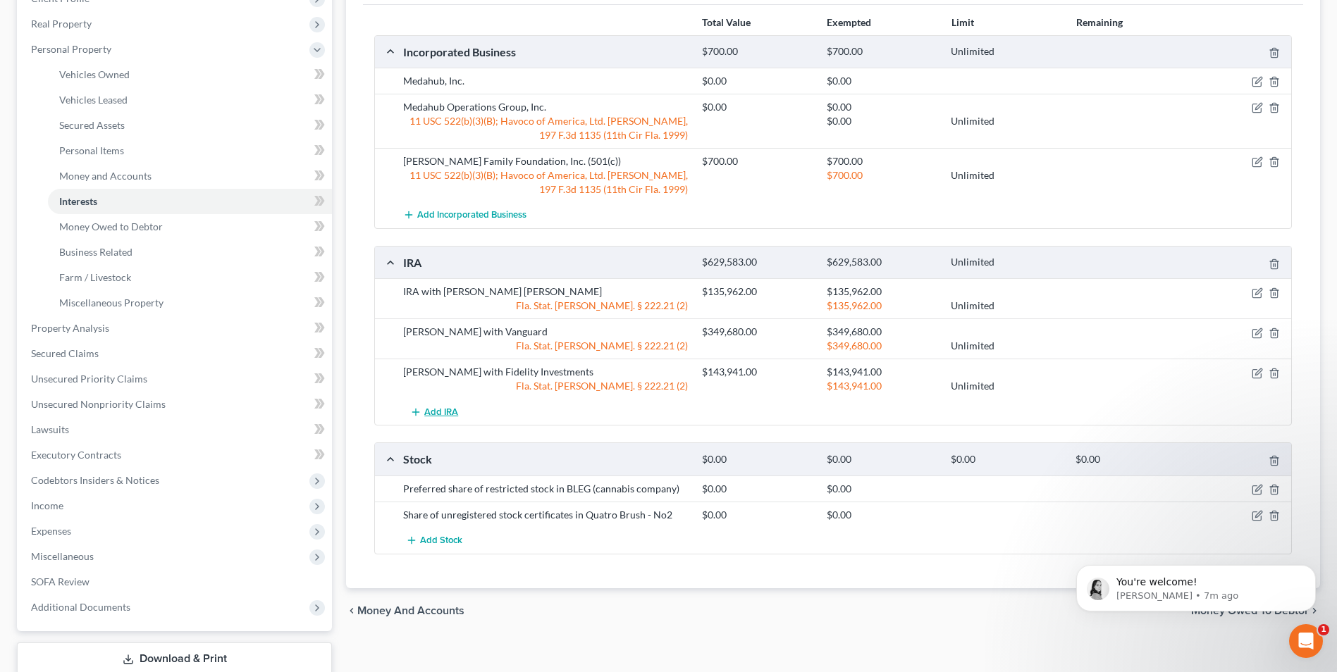
click at [439, 412] on span "Add IRA" at bounding box center [441, 412] width 34 height 11
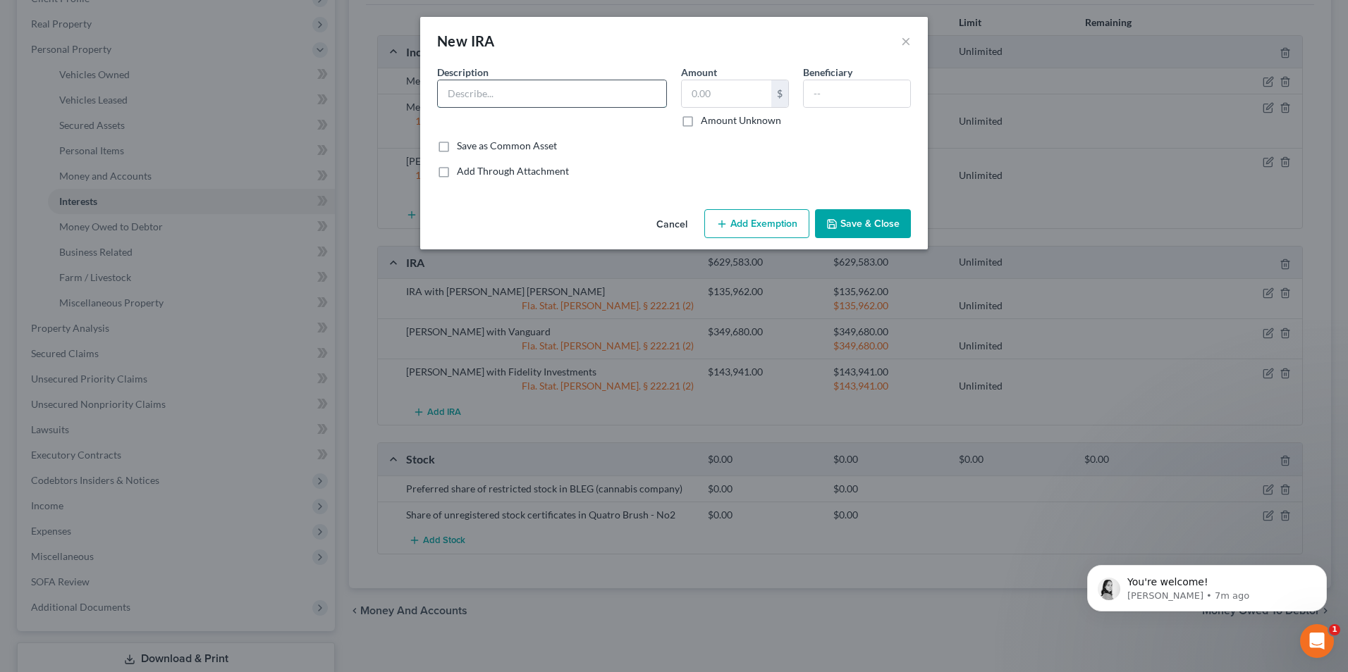
click at [477, 82] on input "text" at bounding box center [552, 93] width 228 height 27
type input "R"
type input "Brandon Pertile Roth IRA with ????"
drag, startPoint x: 739, startPoint y: 97, endPoint x: 753, endPoint y: 75, distance: 26.0
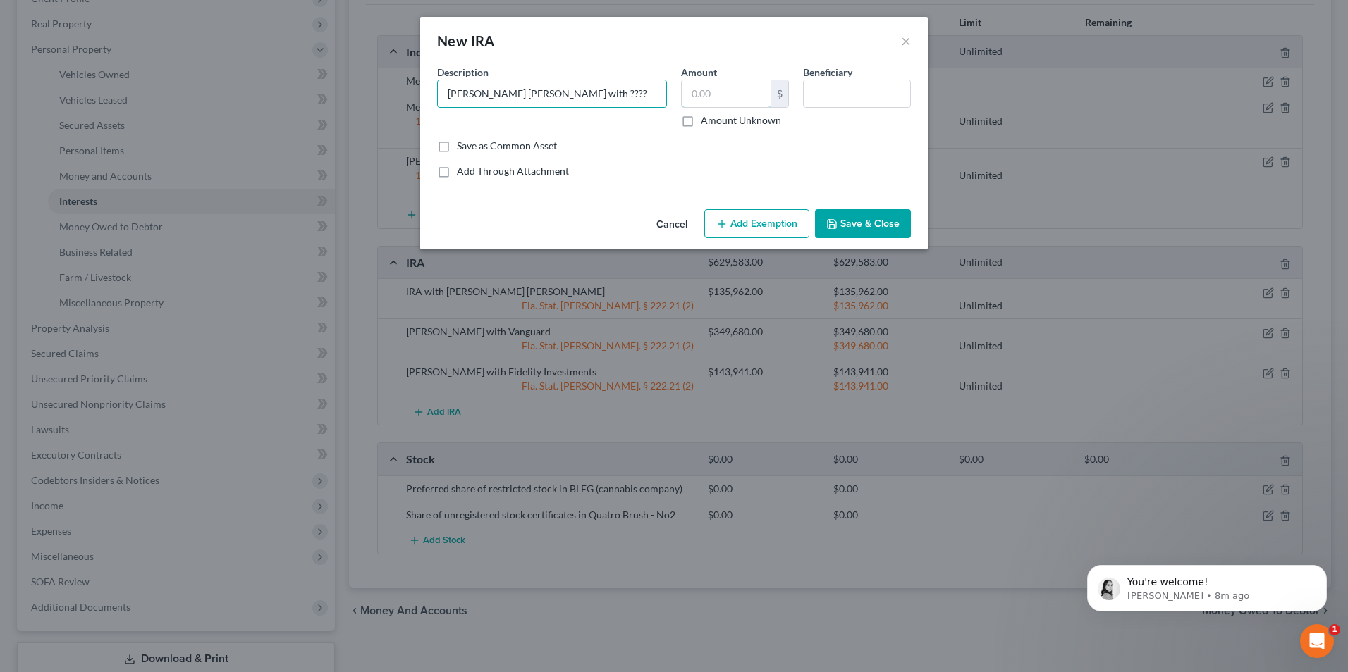
click at [739, 97] on input "text" at bounding box center [727, 93] width 90 height 27
type input "59,543"
click at [745, 223] on button "Add Exemption" at bounding box center [756, 224] width 105 height 30
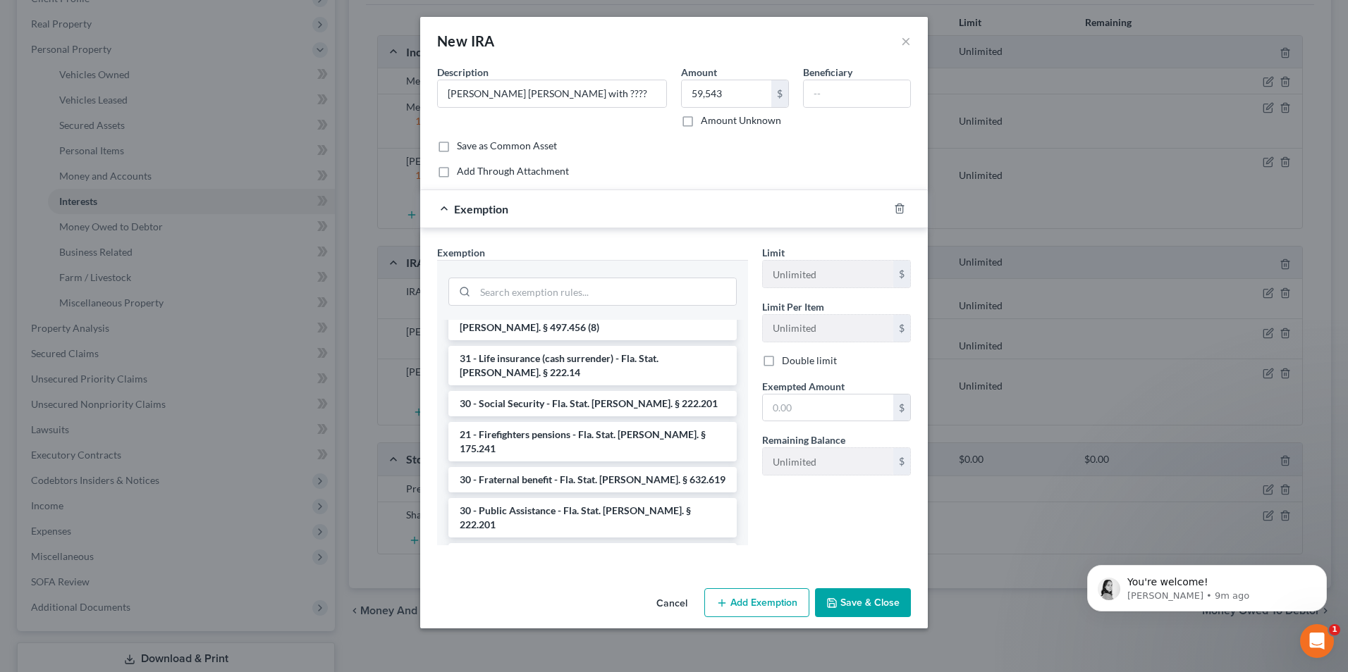
scroll to position [775, 0]
click at [596, 543] on li "21 - IRA & Roth IRA - Fla. Stat. Ann. § 222.21 (2)" at bounding box center [592, 562] width 288 height 39
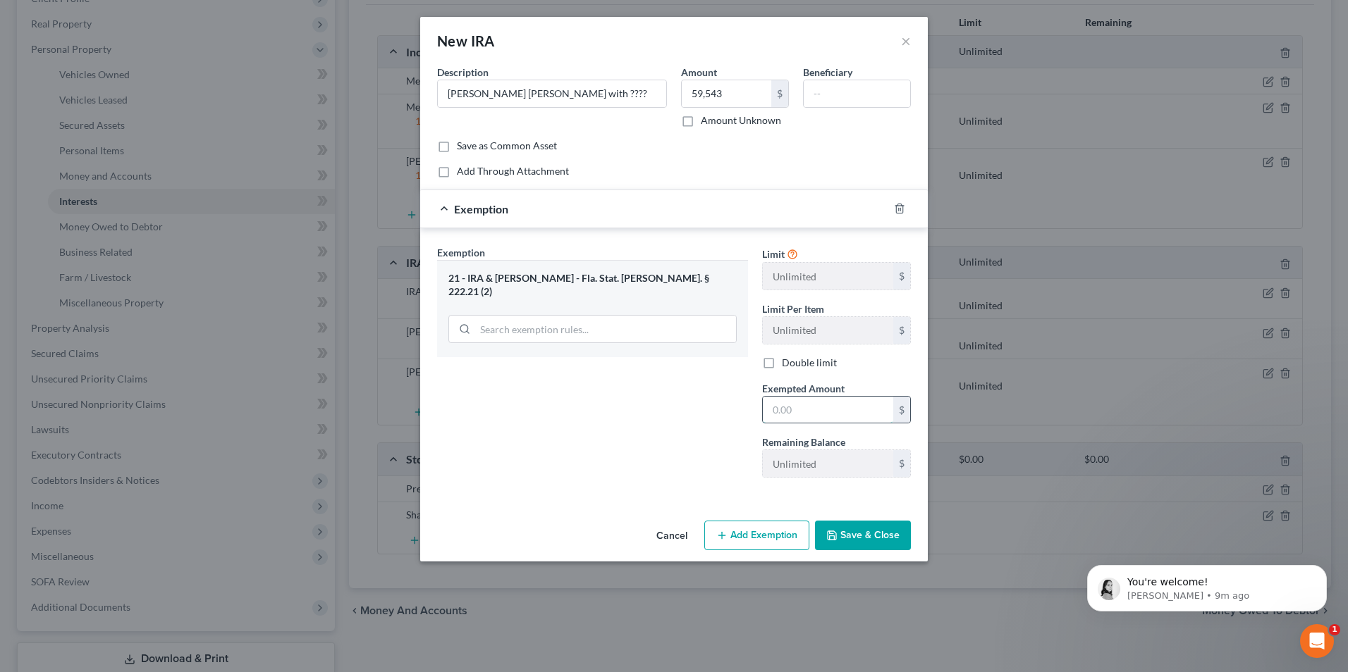
drag, startPoint x: 844, startPoint y: 421, endPoint x: 880, endPoint y: 413, distance: 36.9
click at [844, 421] on input "text" at bounding box center [828, 410] width 130 height 27
type input "59,543"
click at [853, 538] on button "Save & Close" at bounding box center [863, 536] width 96 height 30
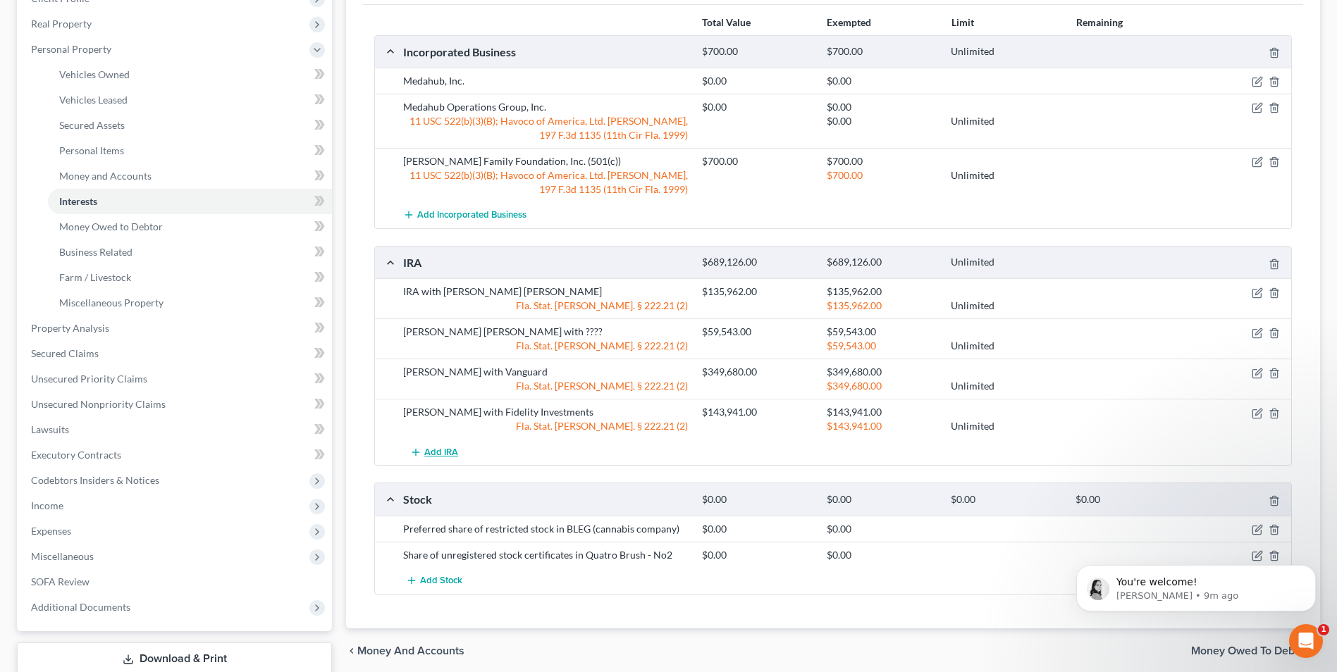
click at [443, 453] on span "Add IRA" at bounding box center [441, 452] width 34 height 11
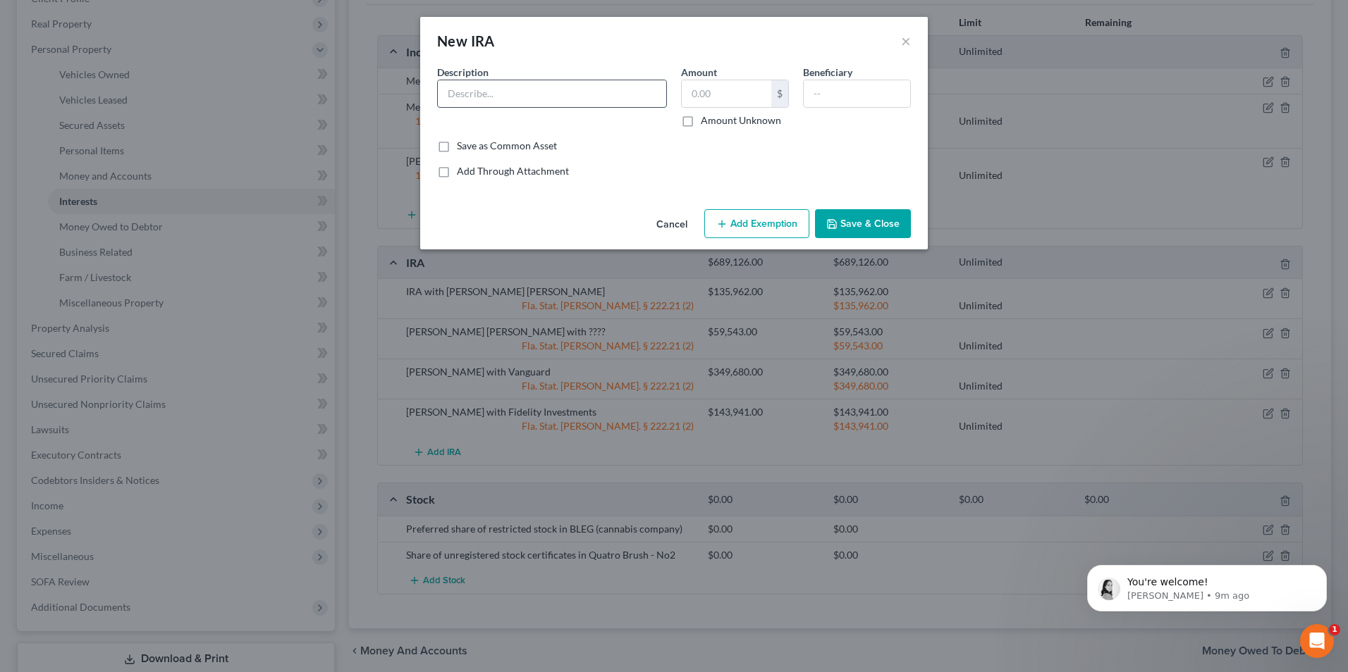
drag, startPoint x: 485, startPoint y: 97, endPoint x: 849, endPoint y: 92, distance: 363.7
click at [485, 97] on input "text" at bounding box center [552, 93] width 228 height 27
type input "IRA Allianz Annuity"
type input "1,800,000"
click at [783, 224] on button "Add Exemption" at bounding box center [756, 224] width 105 height 30
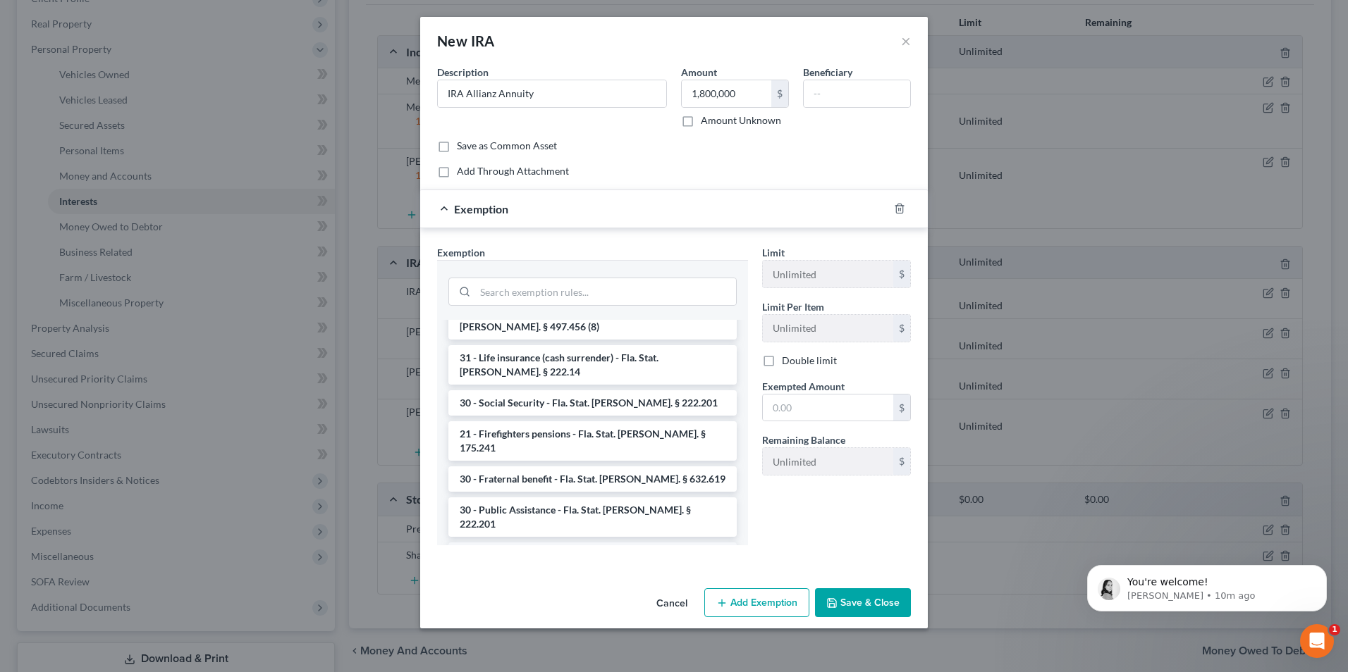
click at [560, 543] on li "21 - IRA & Roth IRA - Fla. Stat. Ann. § 222.21 (2)" at bounding box center [592, 562] width 288 height 39
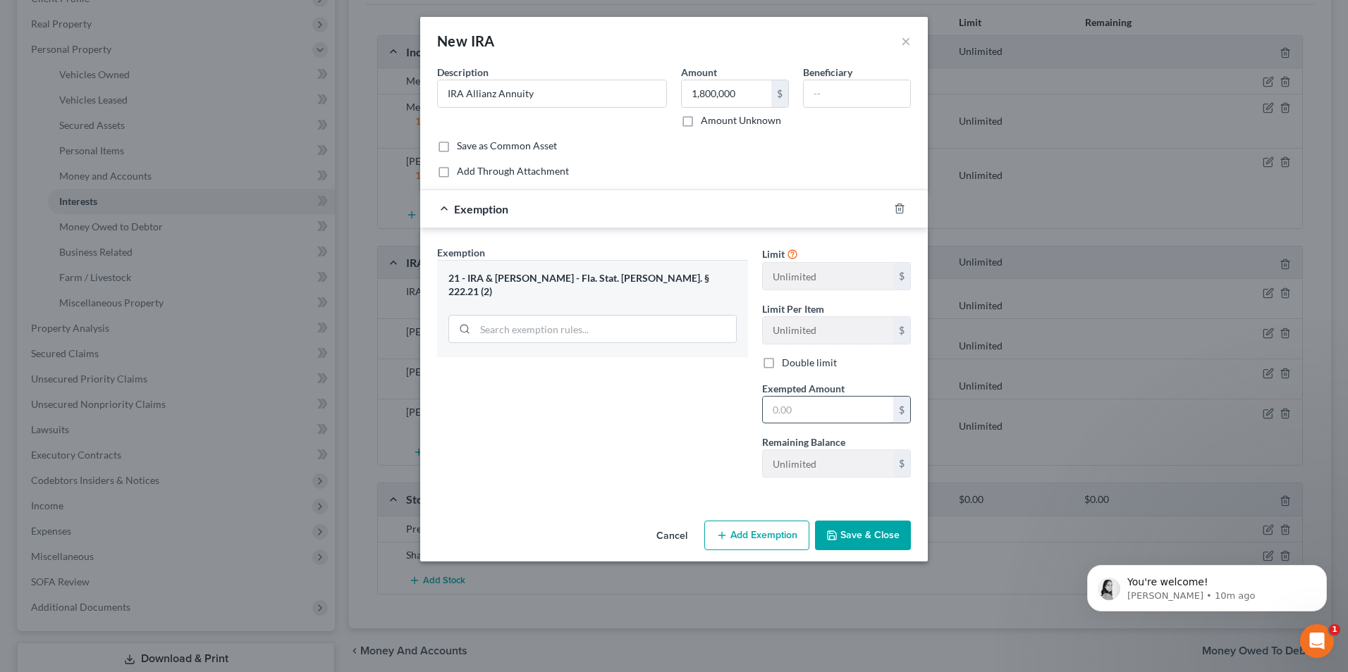
drag, startPoint x: 818, startPoint y: 407, endPoint x: 840, endPoint y: 407, distance: 22.6
click at [818, 407] on input "text" at bounding box center [828, 410] width 130 height 27
type input "1,800,000"
click at [842, 540] on button "Save & Close" at bounding box center [863, 536] width 96 height 30
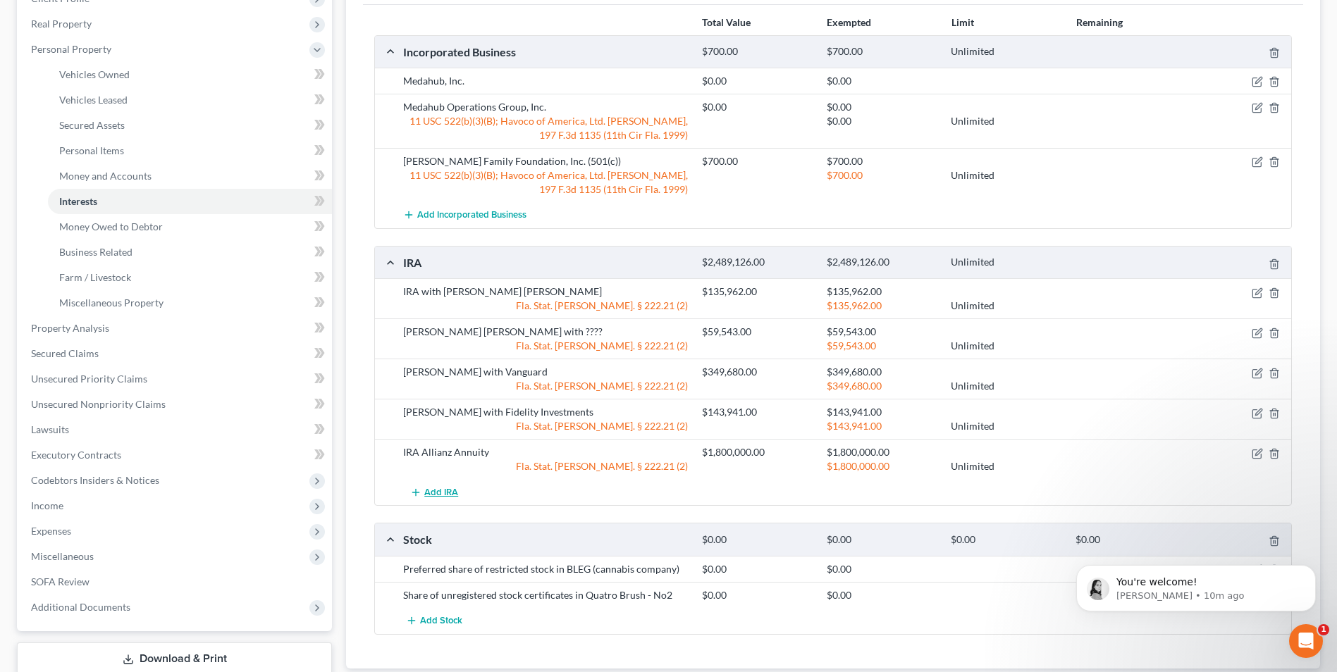
click at [429, 493] on span "Add IRA" at bounding box center [441, 492] width 34 height 11
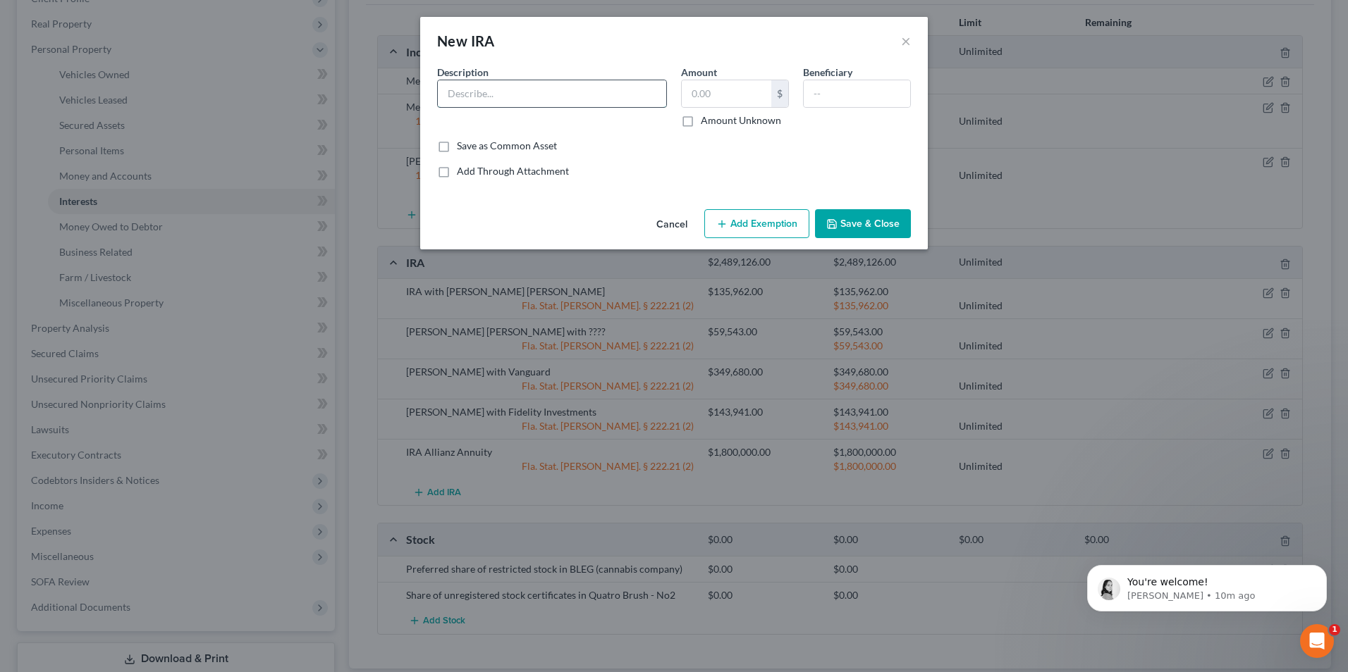
click at [536, 87] on input "text" at bounding box center [552, 93] width 228 height 27
type input "IRA with Allianz Annuity"
click at [881, 228] on button "Save & Close" at bounding box center [863, 224] width 96 height 30
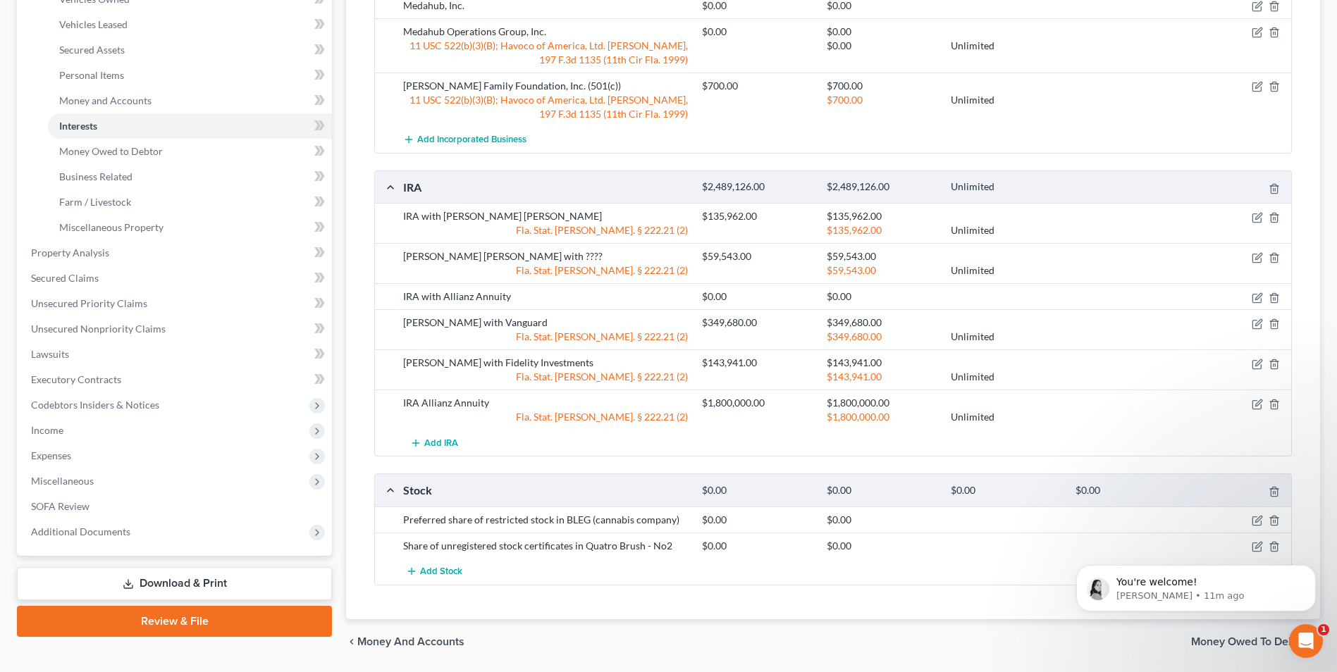
scroll to position [333, 0]
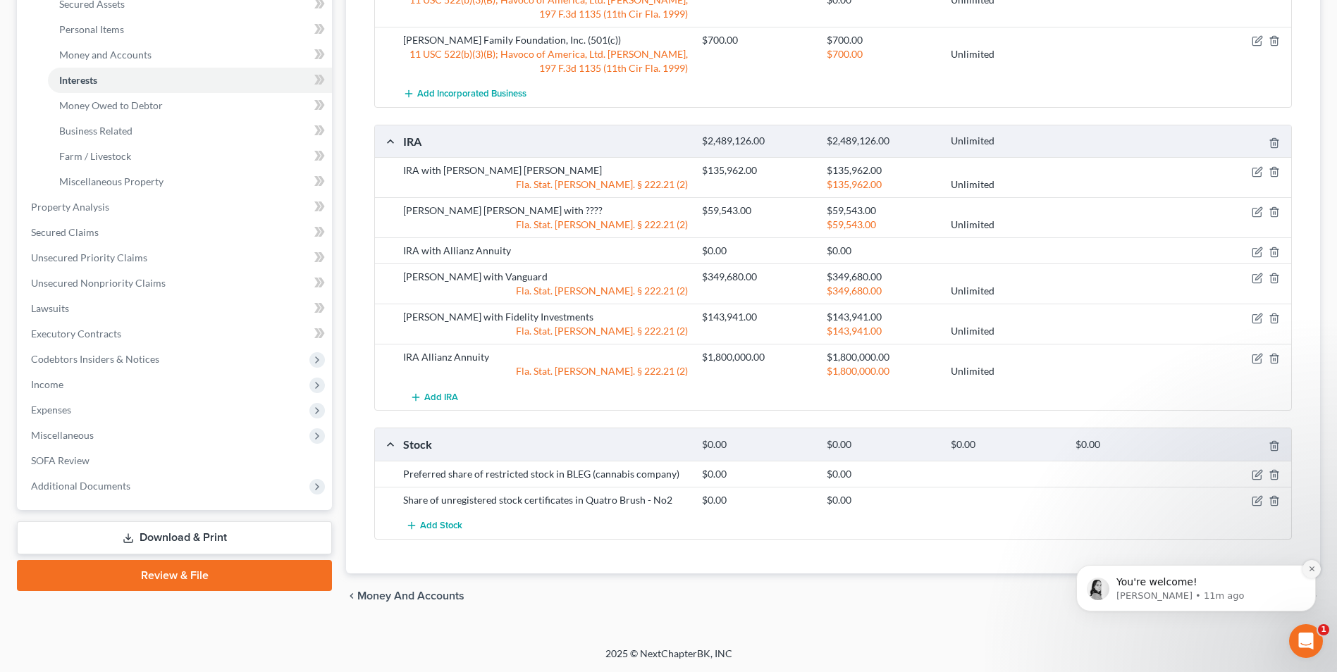
click at [1317, 567] on button "Dismiss notification" at bounding box center [1312, 569] width 18 height 18
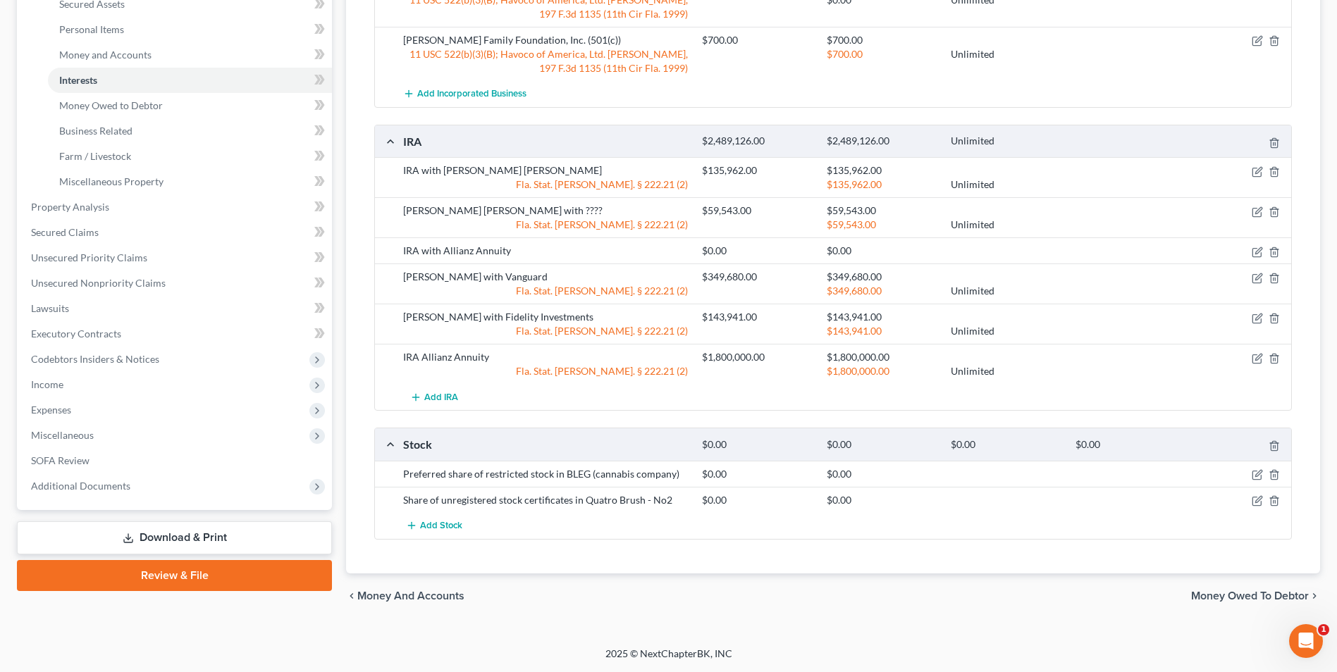
click at [1262, 598] on span "Money Owed to Debtor" at bounding box center [1250, 596] width 118 height 11
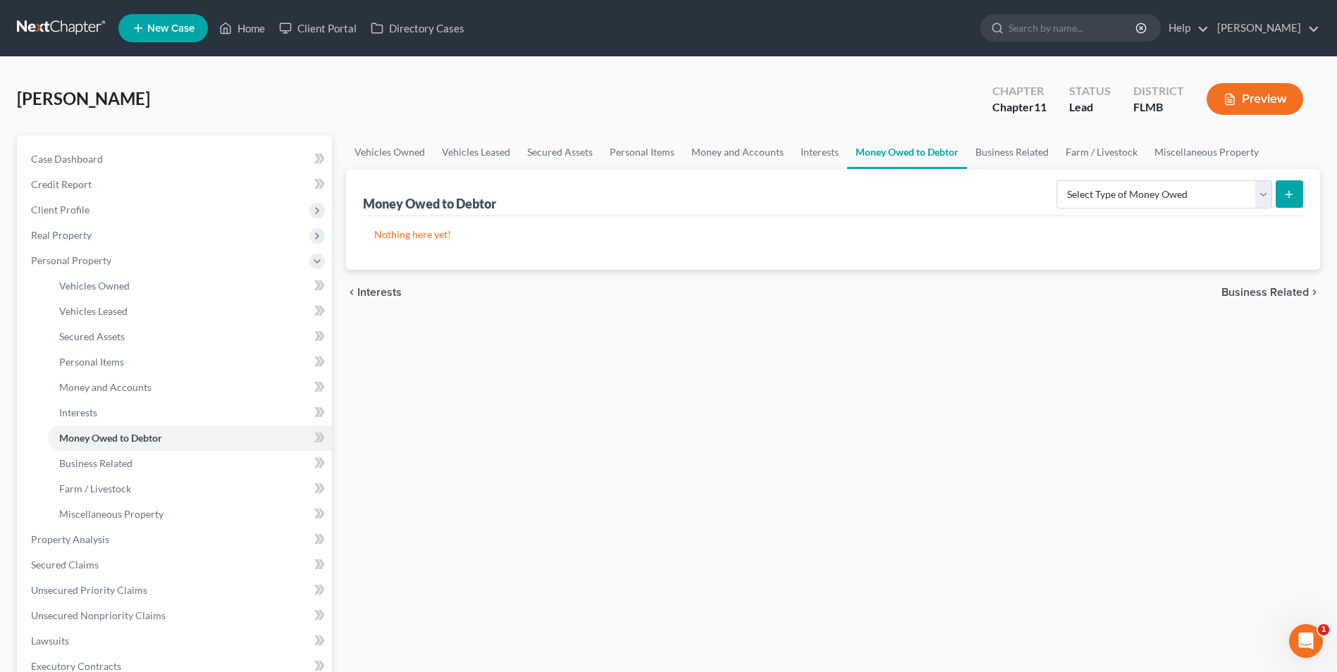
click at [1244, 295] on span "Business Related" at bounding box center [1264, 292] width 87 height 11
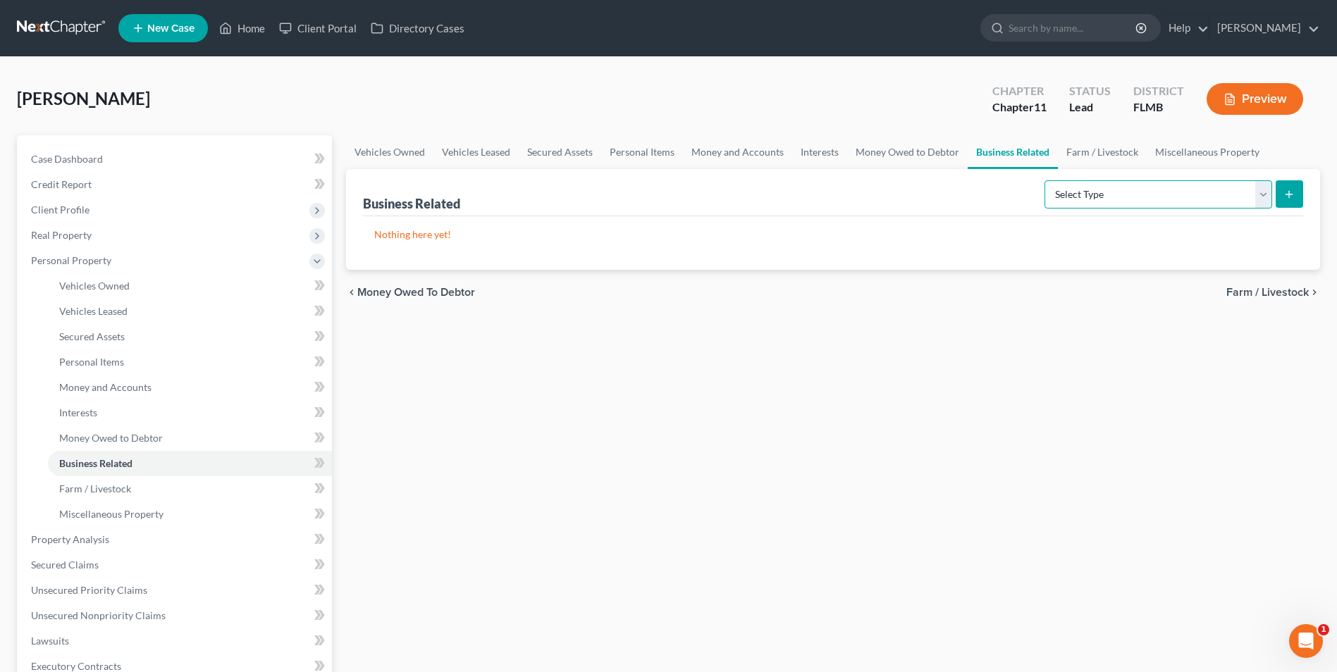
click at [1267, 195] on select "Select Type Customer Lists Franchises Inventory Licenses Machinery Office Equip…" at bounding box center [1159, 194] width 228 height 28
select select "patent"
click at [1045, 180] on select "Select Type Customer Lists Franchises Inventory Licenses Machinery Office Equip…" at bounding box center [1159, 194] width 228 height 28
click at [1286, 196] on icon "submit" at bounding box center [1288, 194] width 11 height 11
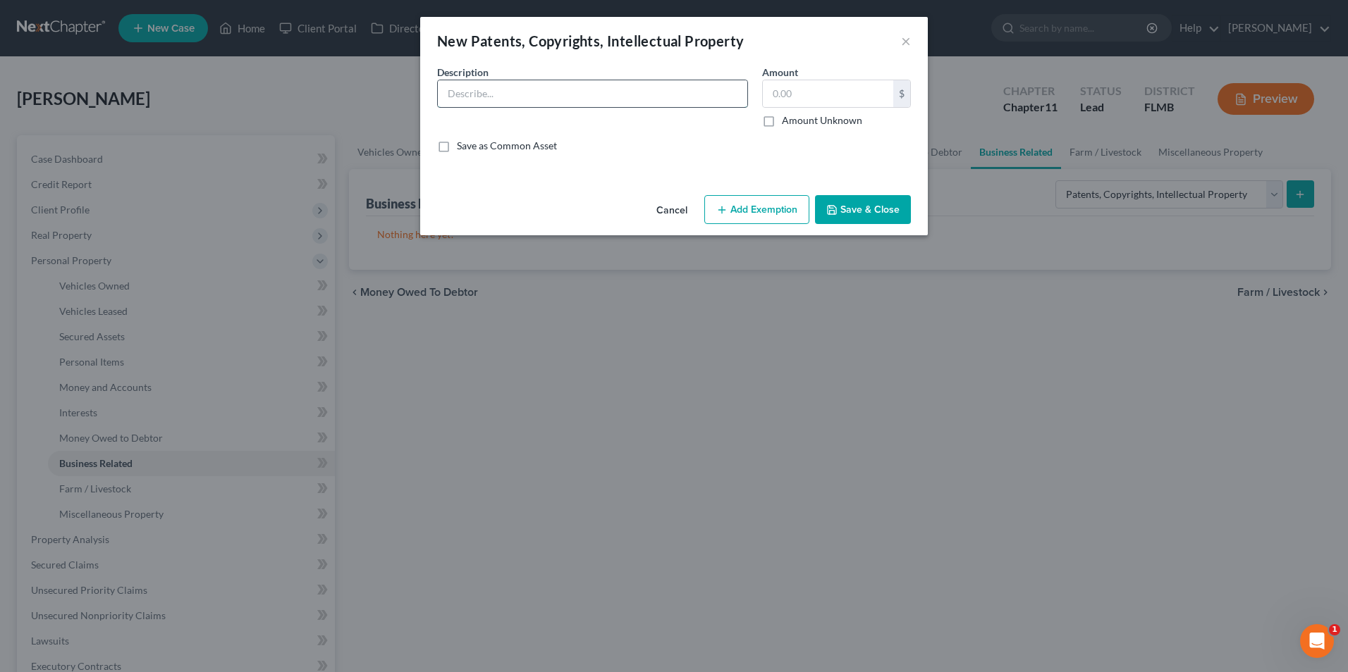
click at [567, 97] on input "text" at bounding box center [592, 93] width 309 height 27
type input "Patents for cultivation, processing, and synthesis of cannabinoids"
click at [844, 207] on button "Save & Close" at bounding box center [863, 210] width 96 height 30
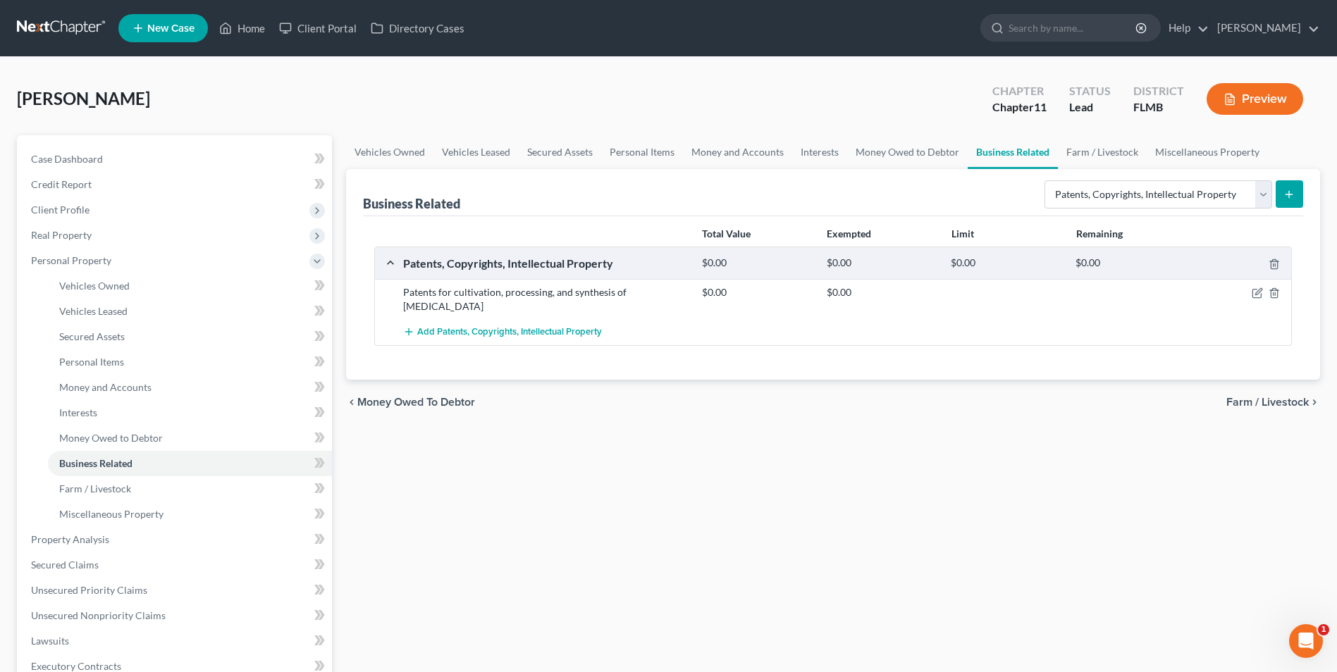
click at [1286, 397] on span "Farm / Livestock" at bounding box center [1267, 402] width 82 height 11
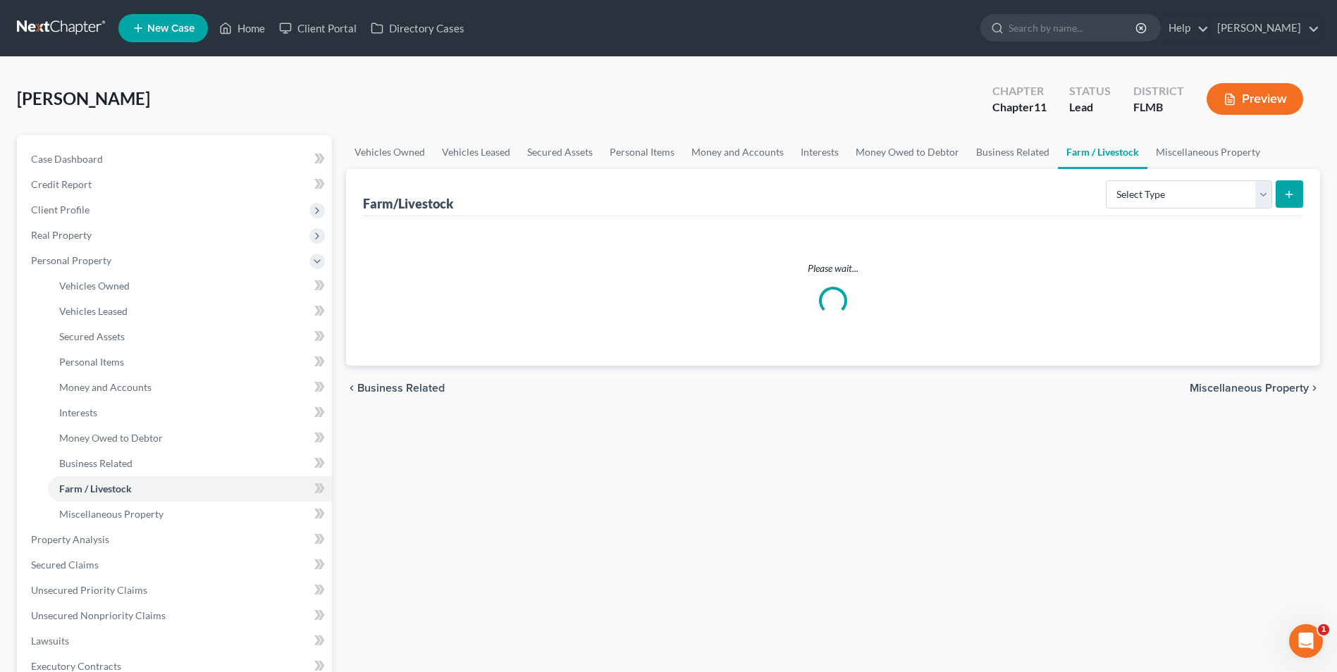
click at [1286, 390] on span "Miscellaneous Property" at bounding box center [1249, 388] width 119 height 11
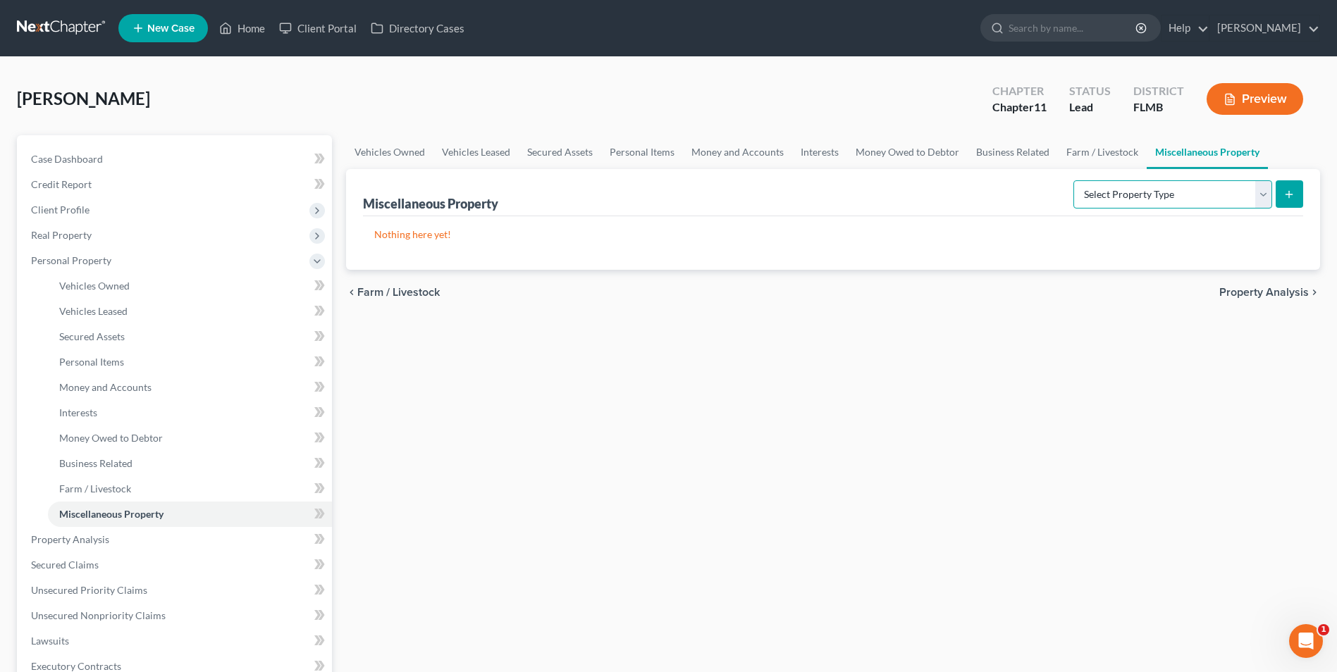
click at [1267, 188] on select "Select Property Type Assigned for Creditor Benefit Within 1 Year Holding for An…" at bounding box center [1172, 194] width 199 height 28
click at [739, 154] on link "Money and Accounts" at bounding box center [737, 152] width 109 height 34
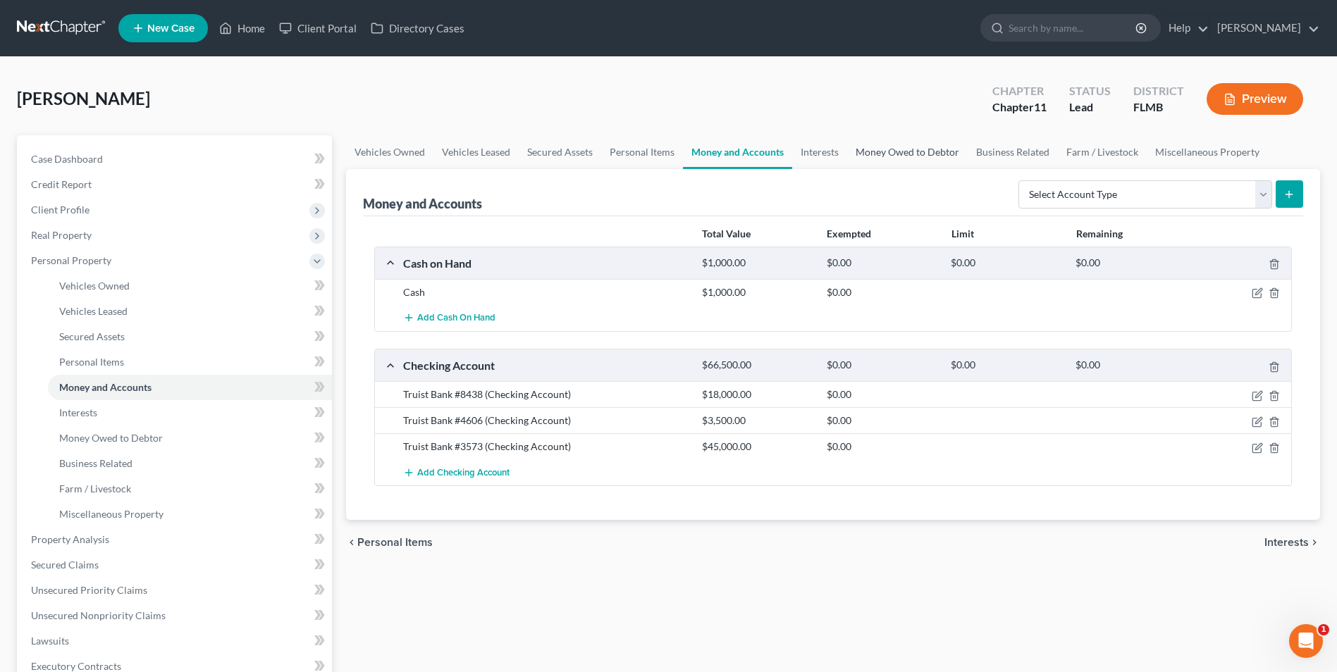
click at [916, 152] on link "Money Owed to Debtor" at bounding box center [907, 152] width 121 height 34
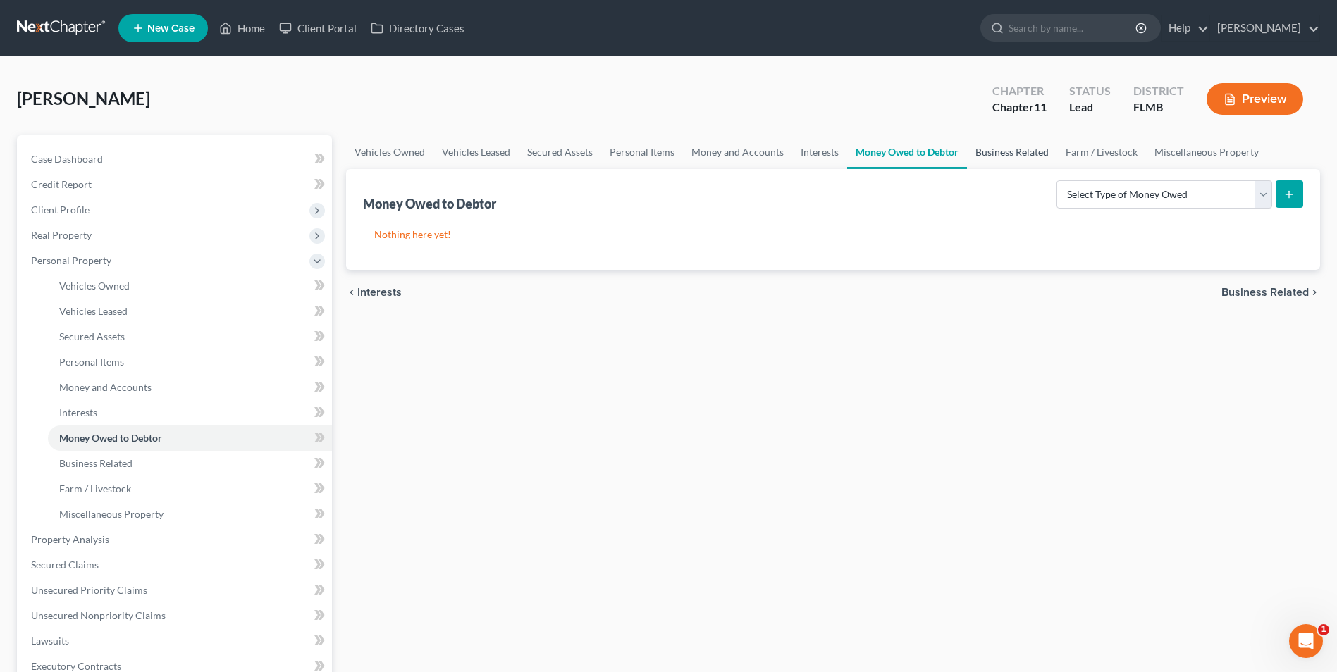
click at [1002, 154] on link "Business Related" at bounding box center [1012, 152] width 90 height 34
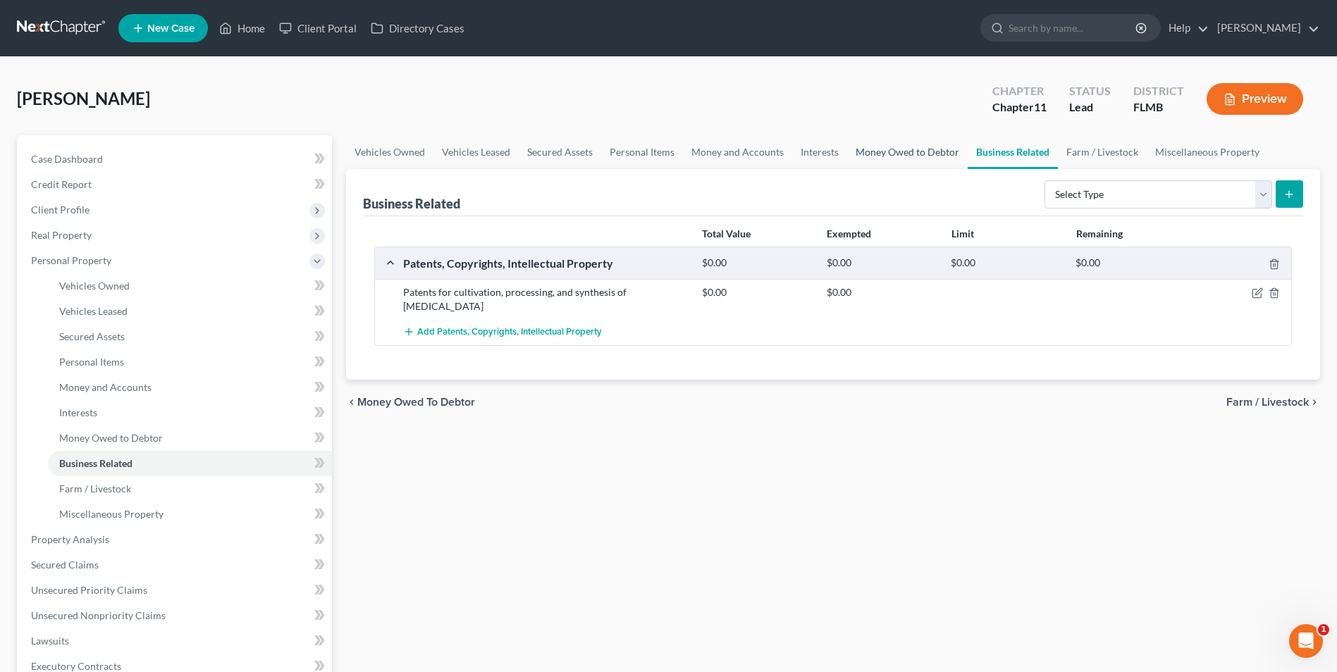
click at [879, 150] on link "Money Owed to Debtor" at bounding box center [907, 152] width 121 height 34
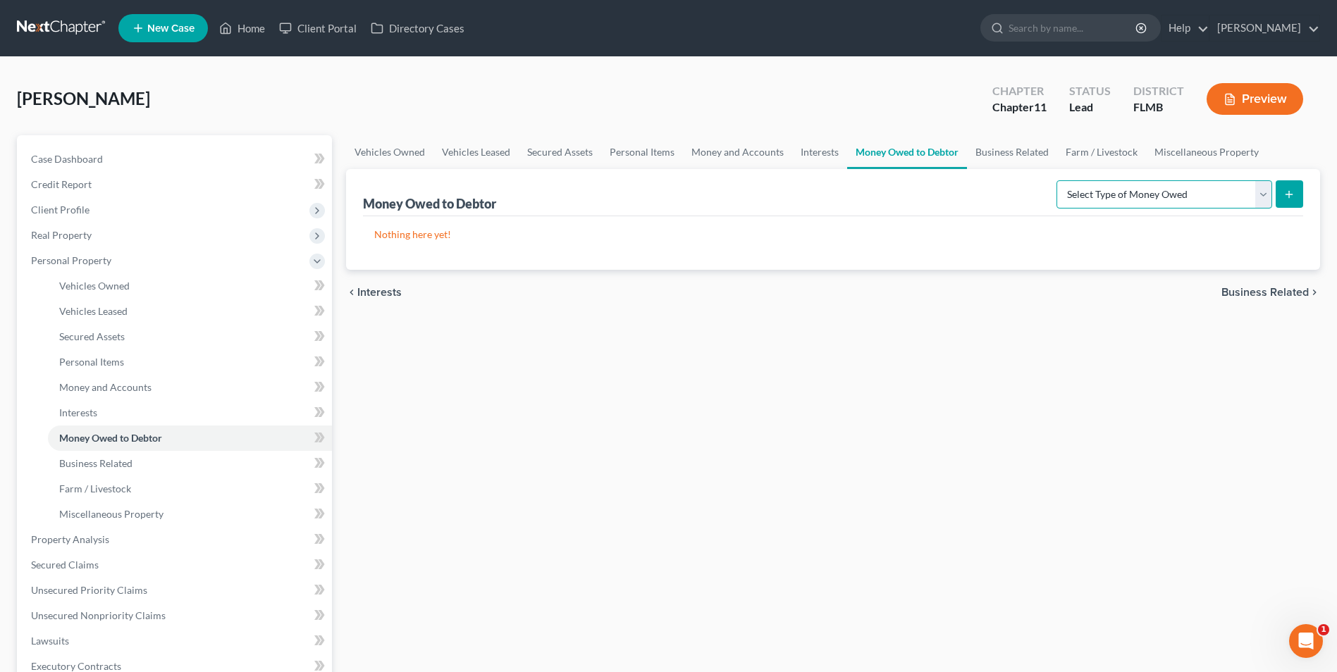
click at [1261, 197] on select "Select Type of Money Owed Accounts Receivable Alimony Child Support Claims Agai…" at bounding box center [1165, 194] width 216 height 28
click at [1059, 180] on select "Select Type of Money Owed Accounts Receivable Alimony Child Support Claims Agai…" at bounding box center [1165, 194] width 216 height 28
click at [1265, 194] on select "Select Type of Money Owed Accounts Receivable Alimony Child Support Claims Agai…" at bounding box center [1165, 194] width 216 height 28
select select "financial_assets_not_yet_listed"
click at [1059, 180] on select "Select Type of Money Owed Accounts Receivable Alimony Child Support Claims Agai…" at bounding box center [1165, 194] width 216 height 28
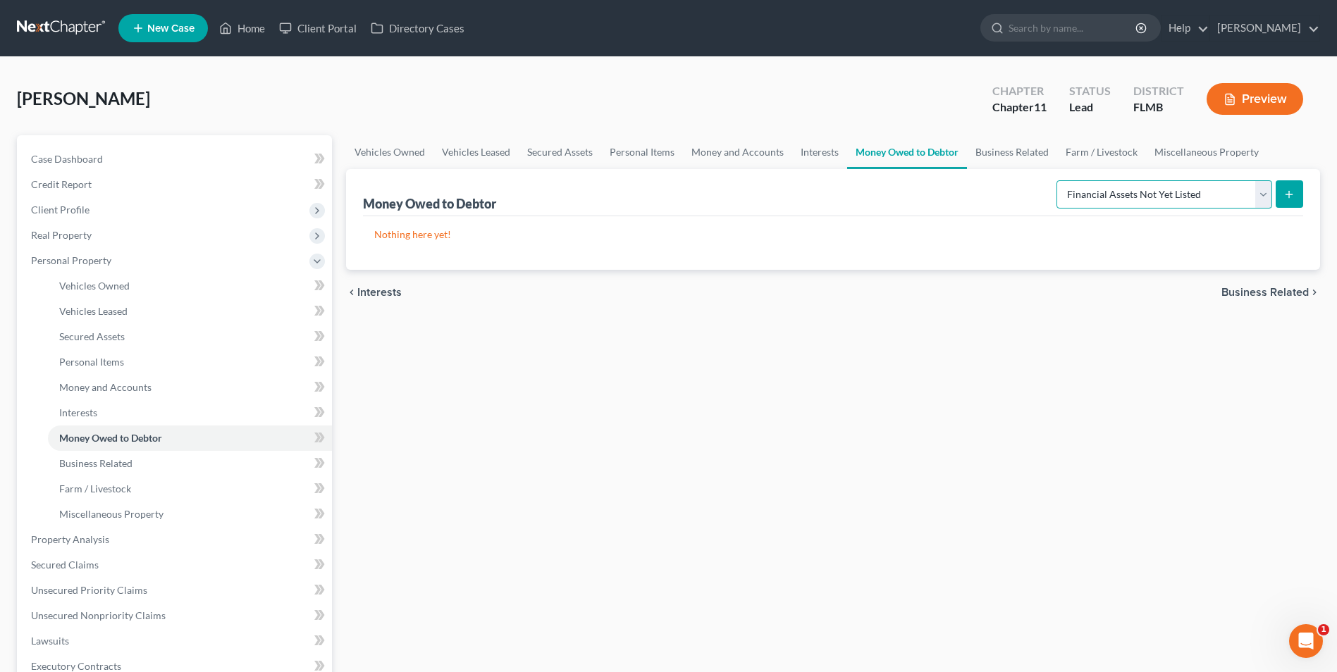
click at [1266, 198] on select "Select Type of Money Owed Accounts Receivable Alimony Child Support Claims Agai…" at bounding box center [1165, 194] width 216 height 28
click at [1059, 180] on select "Select Type of Money Owed Accounts Receivable Alimony Child Support Claims Agai…" at bounding box center [1165, 194] width 216 height 28
click at [1291, 194] on icon "submit" at bounding box center [1288, 194] width 11 height 11
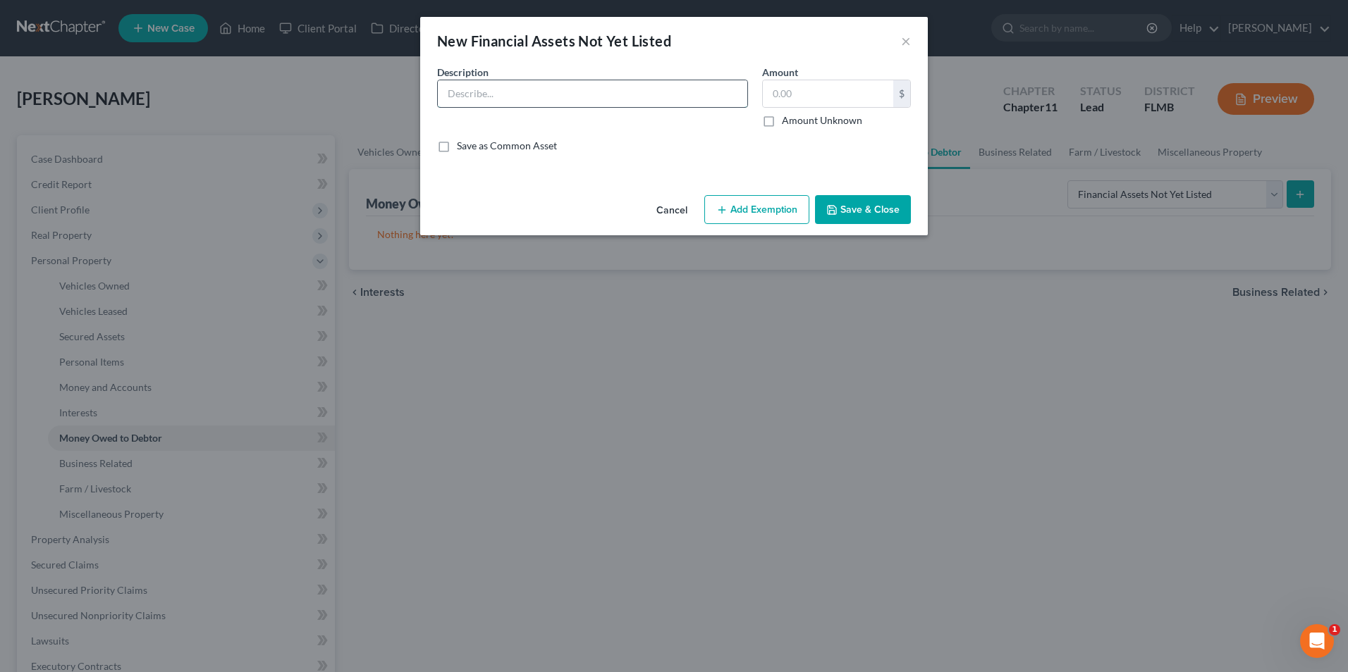
click at [503, 88] on input "text" at bounding box center [592, 93] width 309 height 27
click at [697, 84] on input "Debtor loaned Lori and Scott Hickman for $125,000." at bounding box center [592, 93] width 309 height 27
type input "Debtor loaned Lori and Scott Hickman for $125,000. Debtor is receiving $600/mo …"
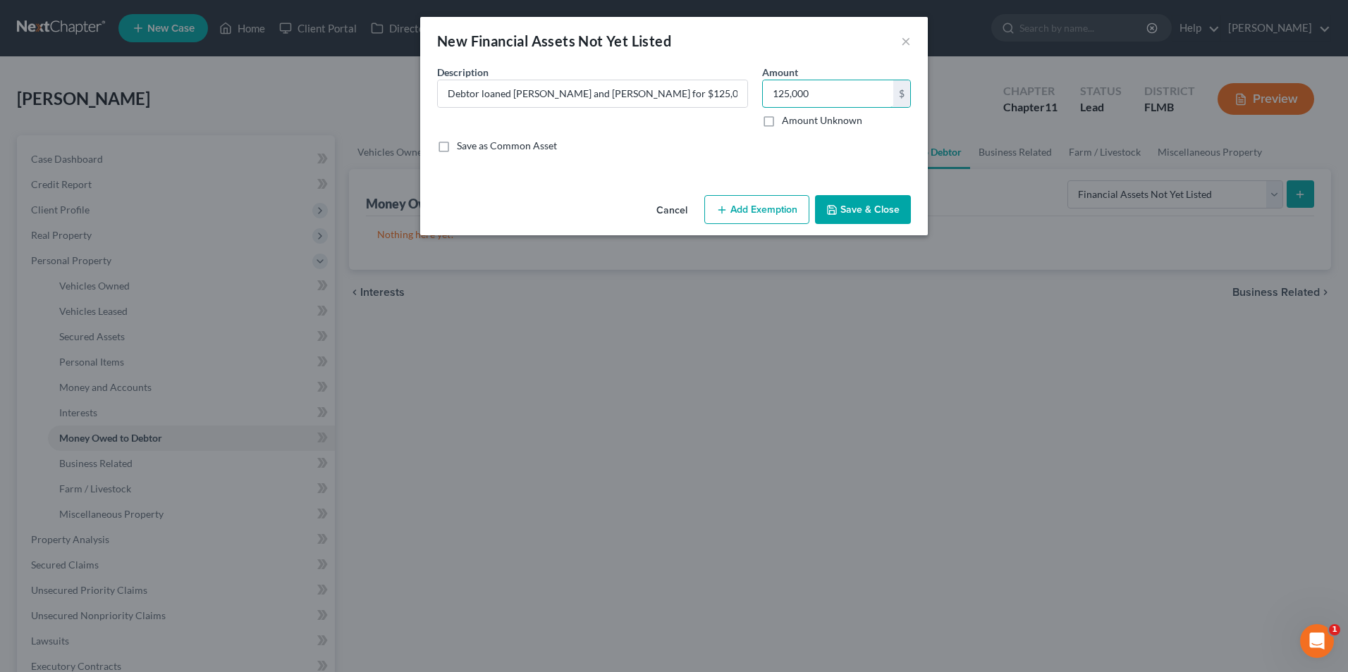
type input "125,000"
click at [868, 209] on button "Save & Close" at bounding box center [863, 210] width 96 height 30
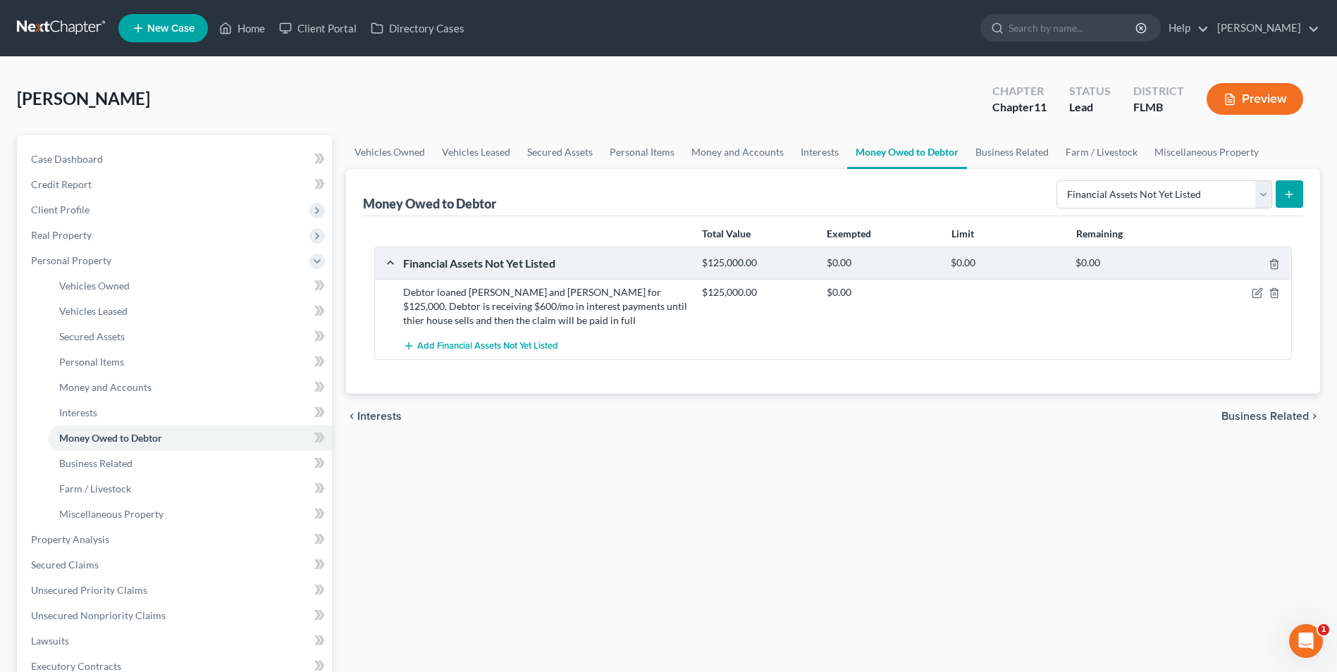
click at [1293, 189] on icon "submit" at bounding box center [1288, 194] width 11 height 11
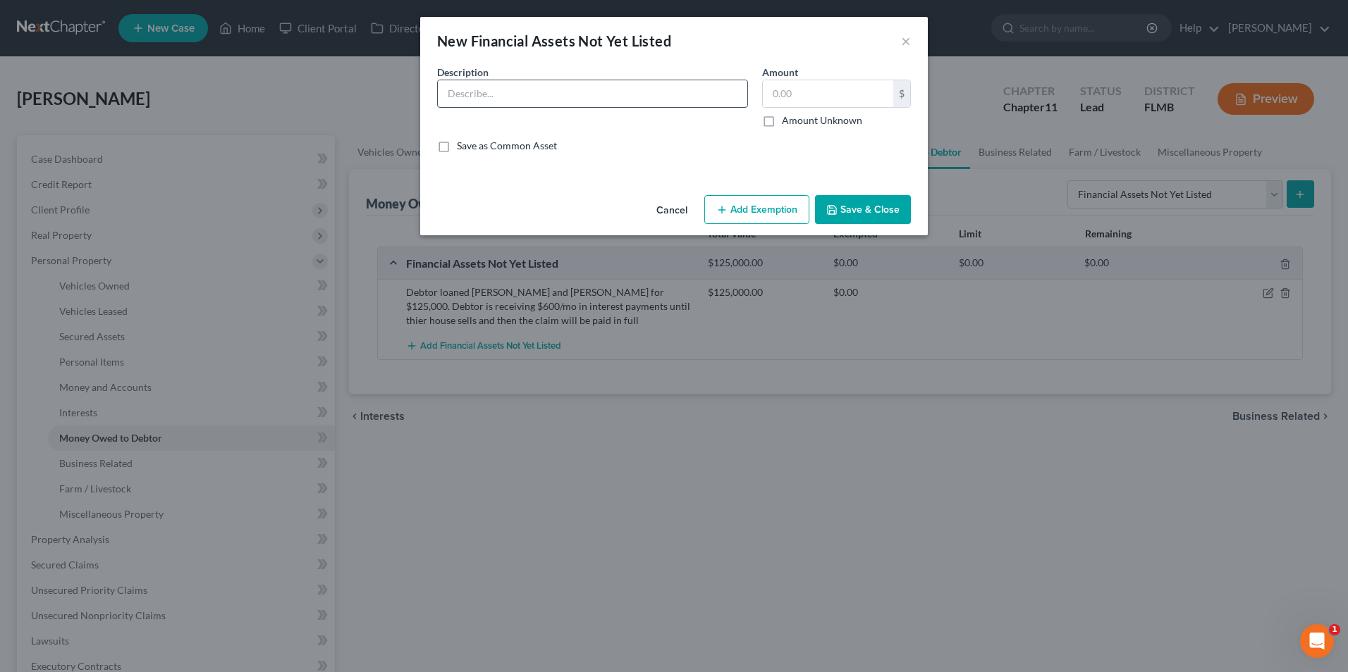
click at [555, 94] on input "text" at bounding box center [592, 93] width 309 height 27
type input "Stock purchase to Diesel Beverages - cannabis business"
type input "75,000"
click at [866, 214] on button "Save & Close" at bounding box center [863, 210] width 96 height 30
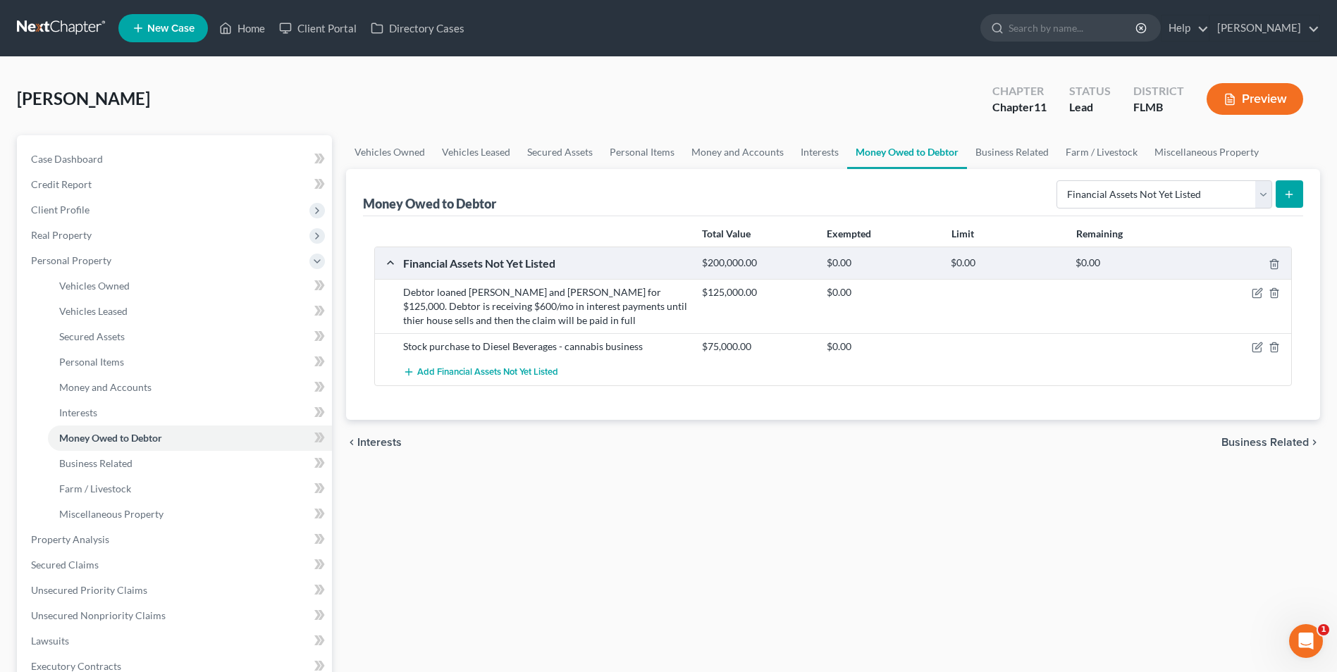
click at [1289, 193] on line "submit" at bounding box center [1289, 194] width 0 height 6
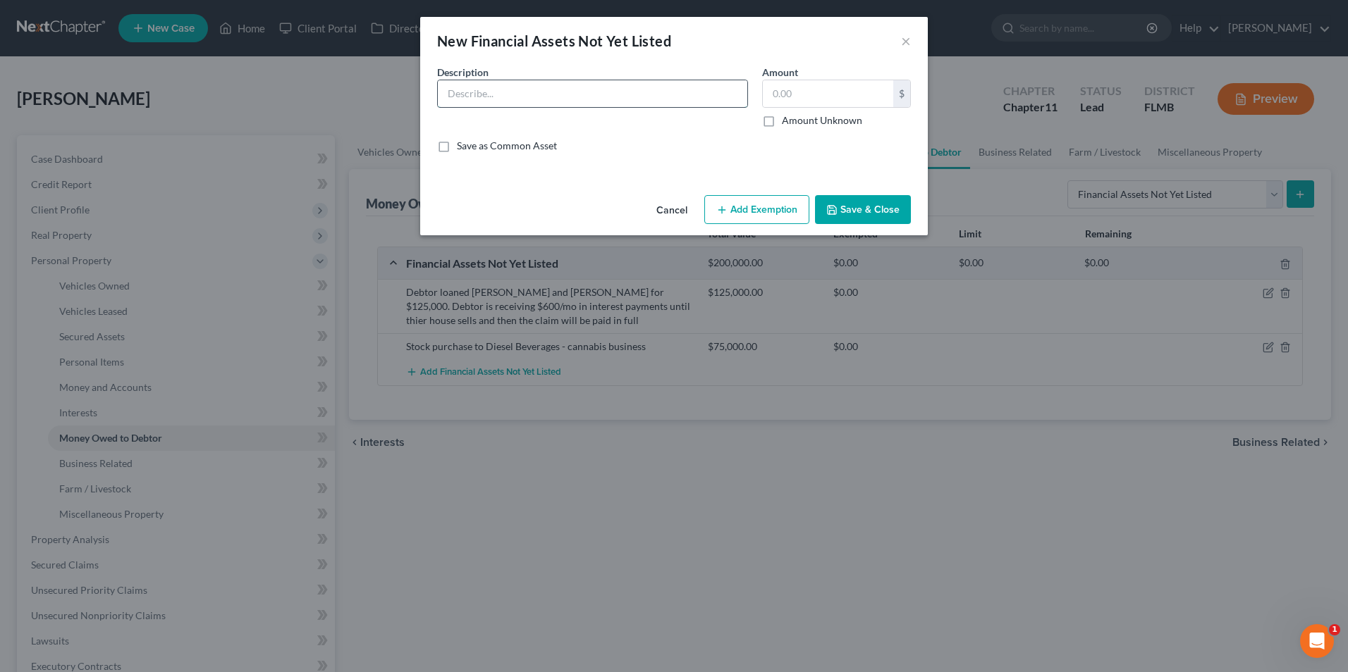
click at [479, 88] on input "text" at bounding box center [592, 93] width 309 height 27
type input "Loan to Michael McLaughlin - in default past 2 years, Debtor believes uncollect…"
type input "75,000"
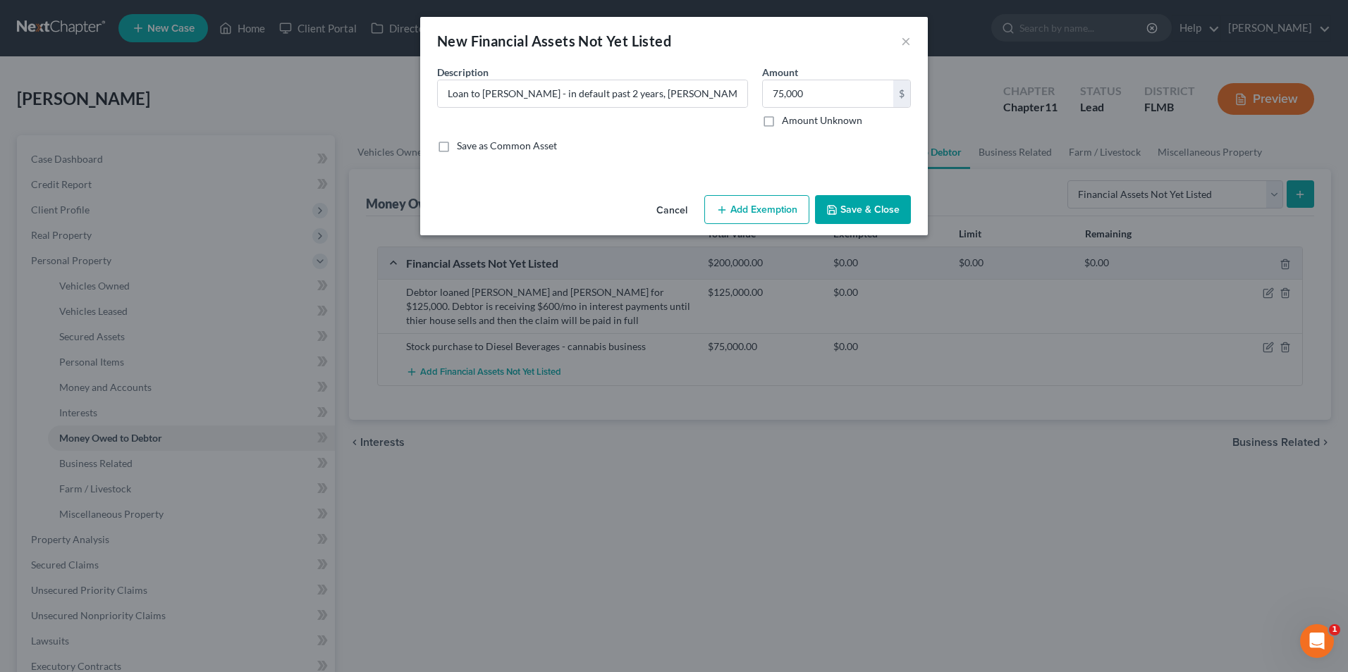
click at [885, 202] on button "Save & Close" at bounding box center [863, 210] width 96 height 30
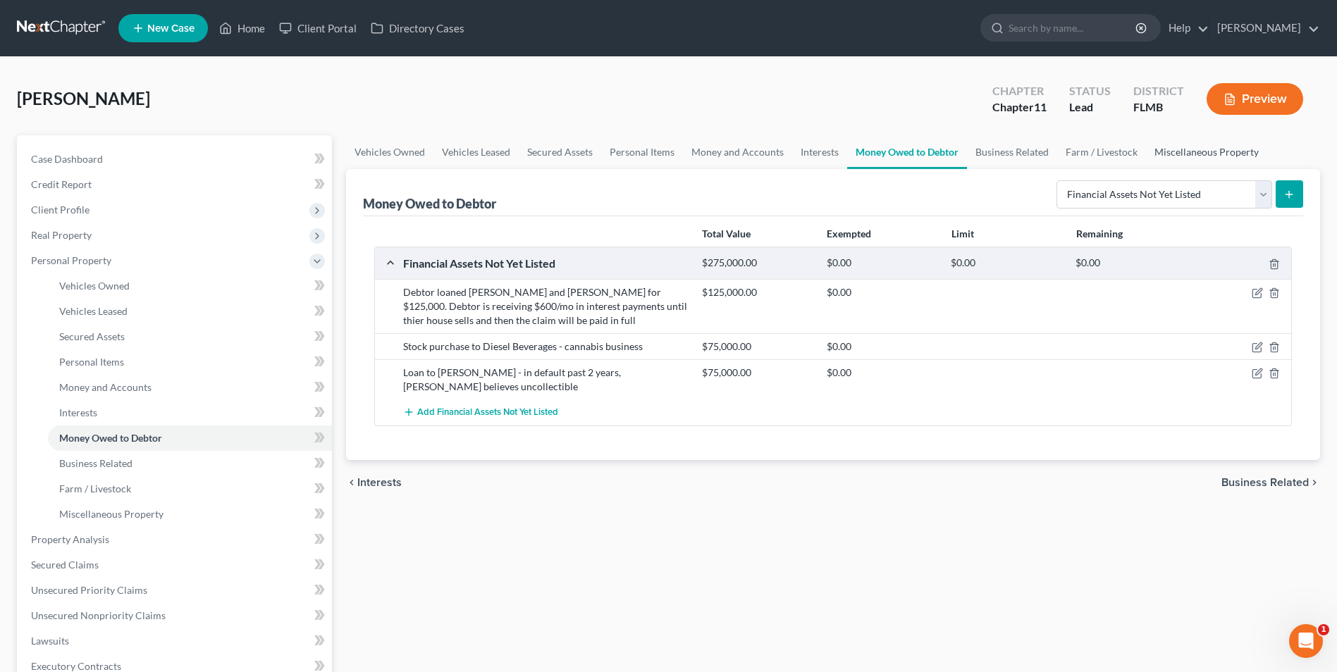
click at [1186, 150] on link "Miscellaneous Property" at bounding box center [1206, 152] width 121 height 34
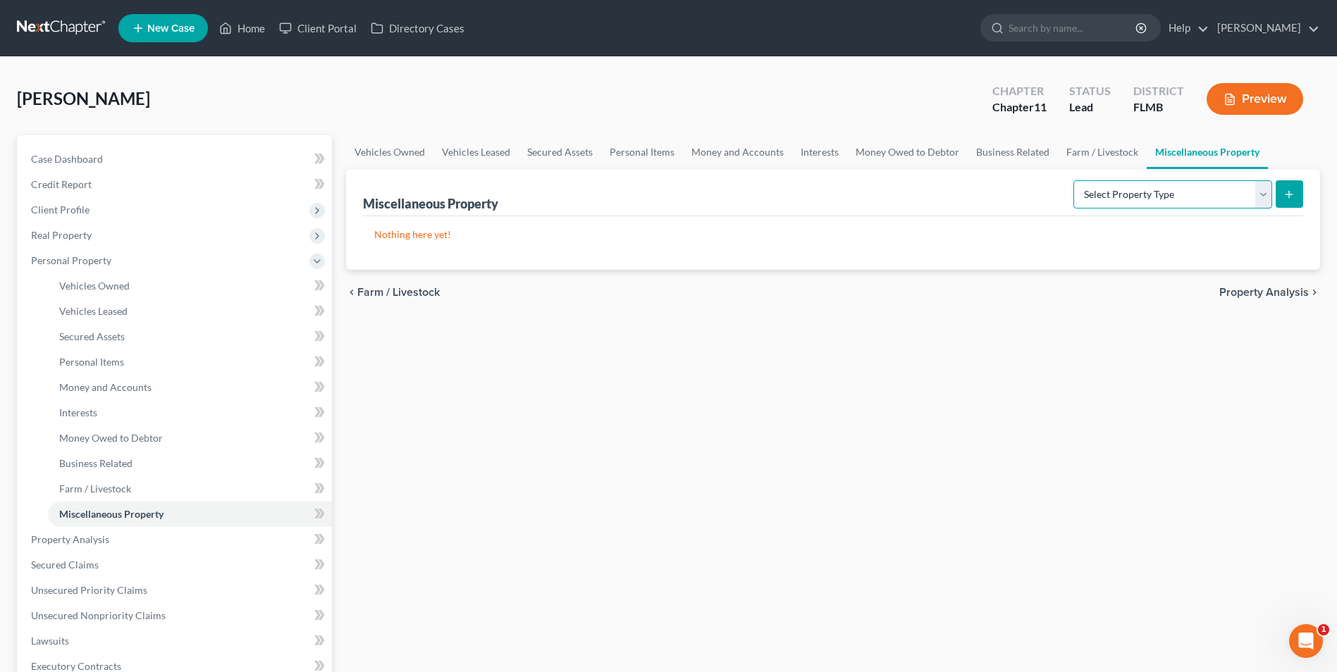
click at [1263, 197] on select "Select Property Type Assigned for Creditor Benefit Within 1 Year Holding for An…" at bounding box center [1172, 194] width 199 height 28
select select "not_yet_listed"
click at [1073, 180] on select "Select Property Type Assigned for Creditor Benefit Within 1 Year Holding for An…" at bounding box center [1172, 194] width 199 height 28
click at [1288, 195] on icon "submit" at bounding box center [1288, 194] width 11 height 11
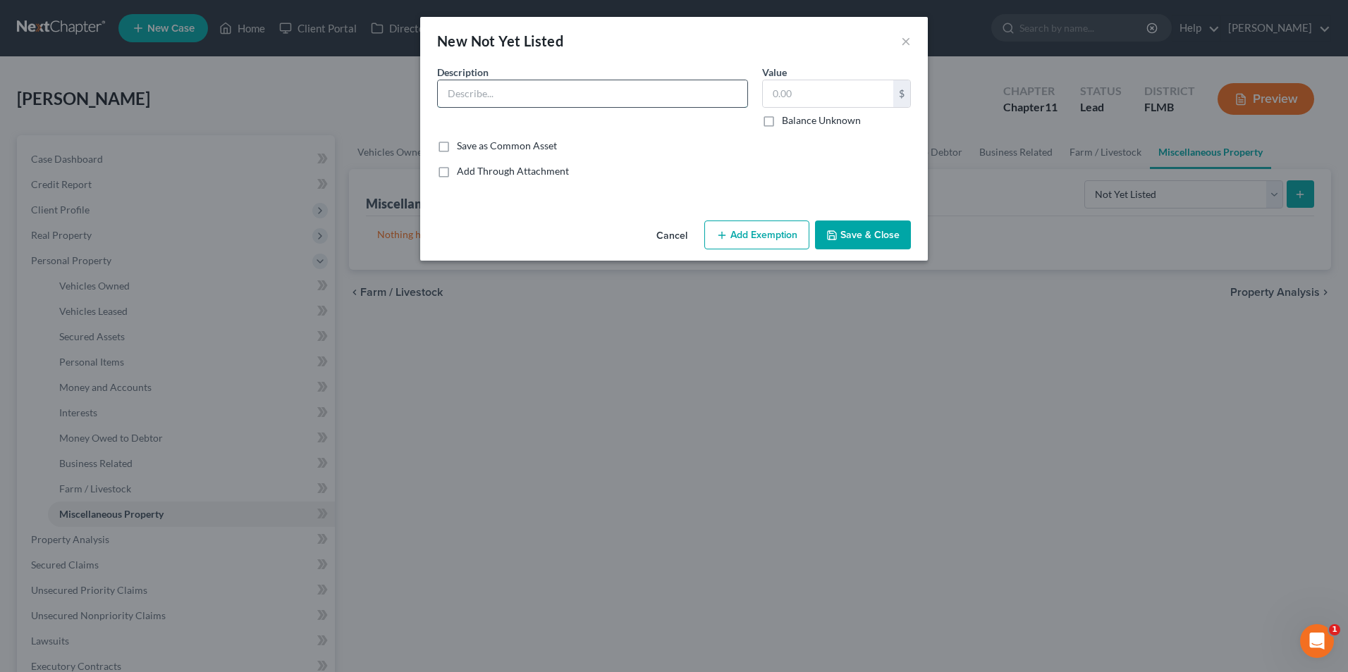
click at [643, 100] on input "text" at bounding box center [592, 93] width 309 height 27
type input "50% shareholder in Ocho Fremar Blanko, SA that owns land in Coasta Rica"
click at [782, 121] on label "Balance Unknown" at bounding box center [821, 120] width 79 height 14
click at [787, 121] on input "Balance Unknown" at bounding box center [791, 117] width 9 height 9
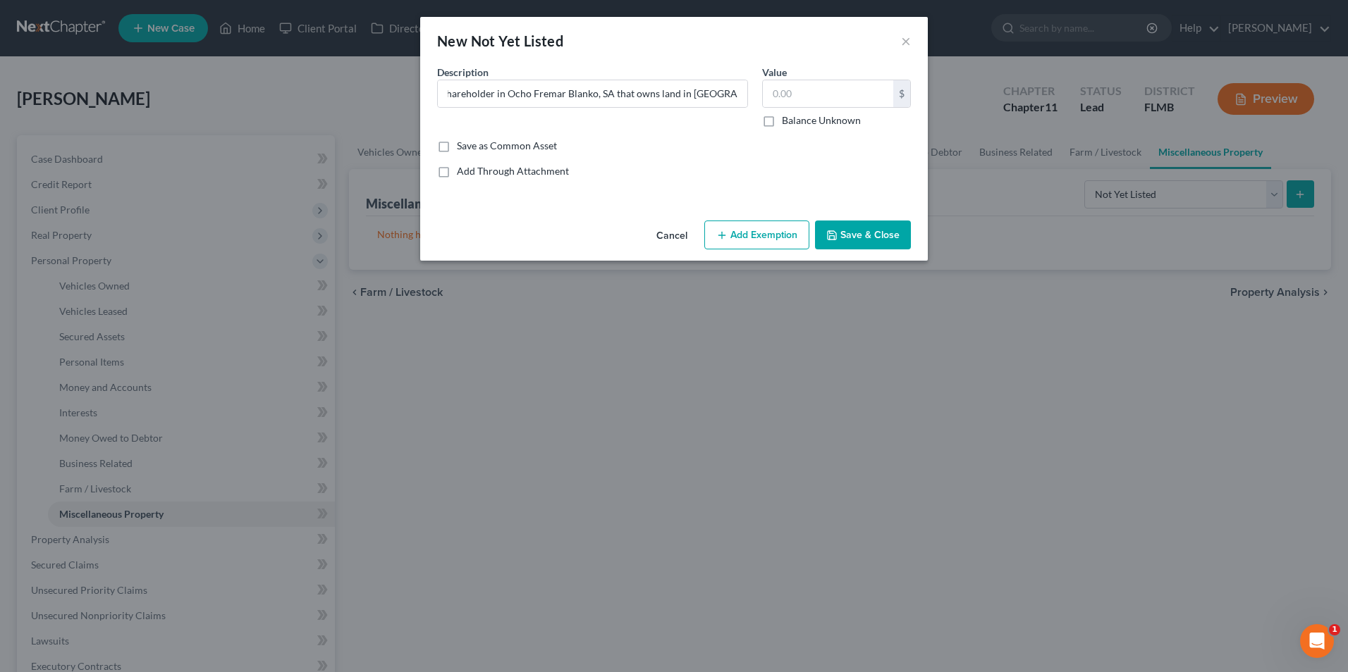
checkbox input "true"
type input "0.00"
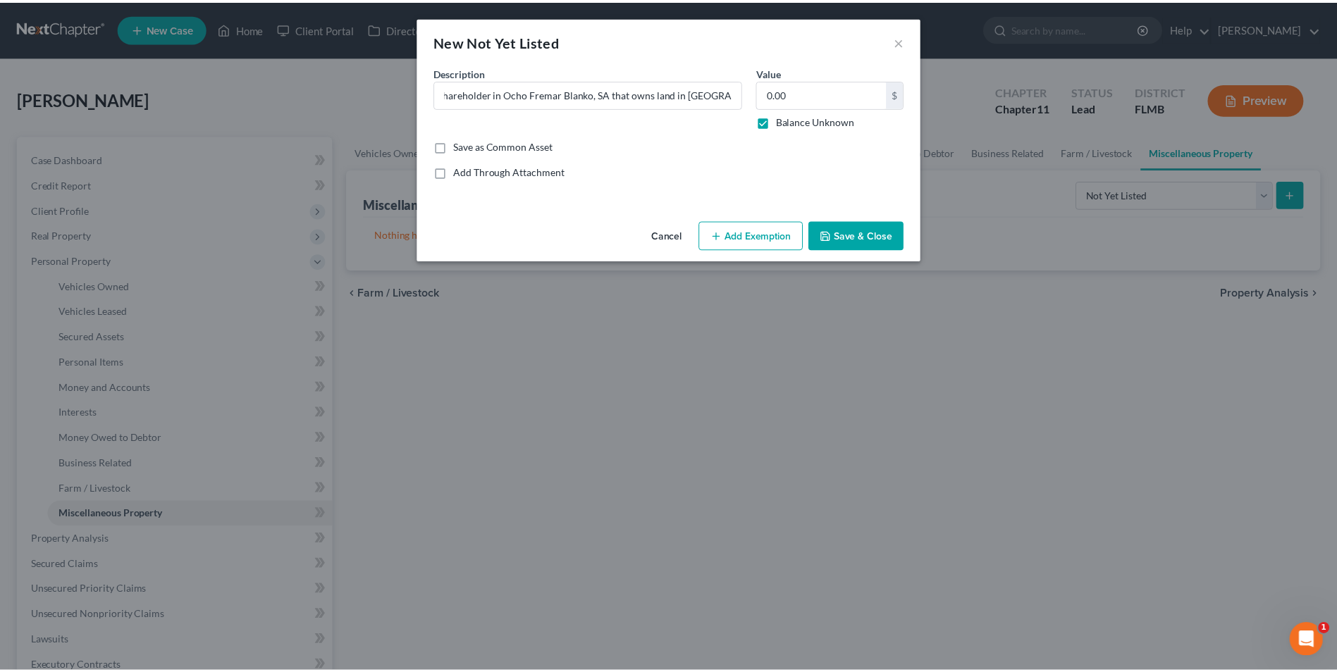
scroll to position [0, 0]
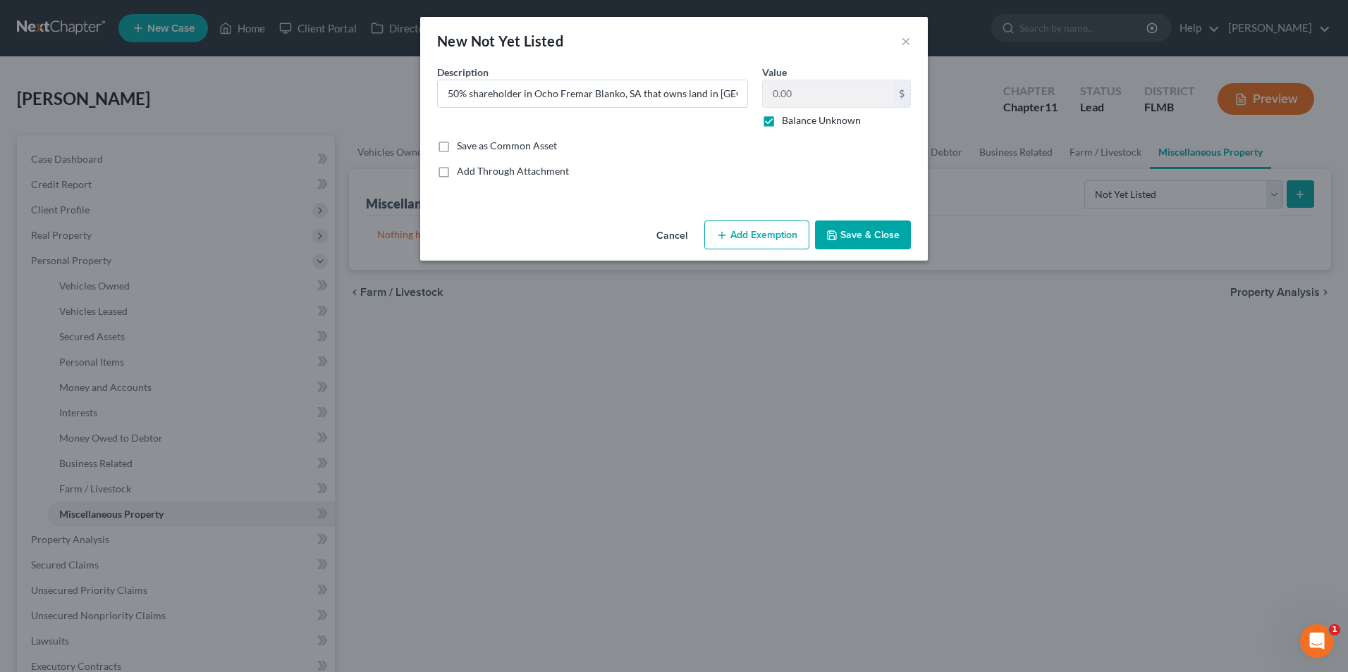
click at [849, 229] on button "Save & Close" at bounding box center [863, 236] width 96 height 30
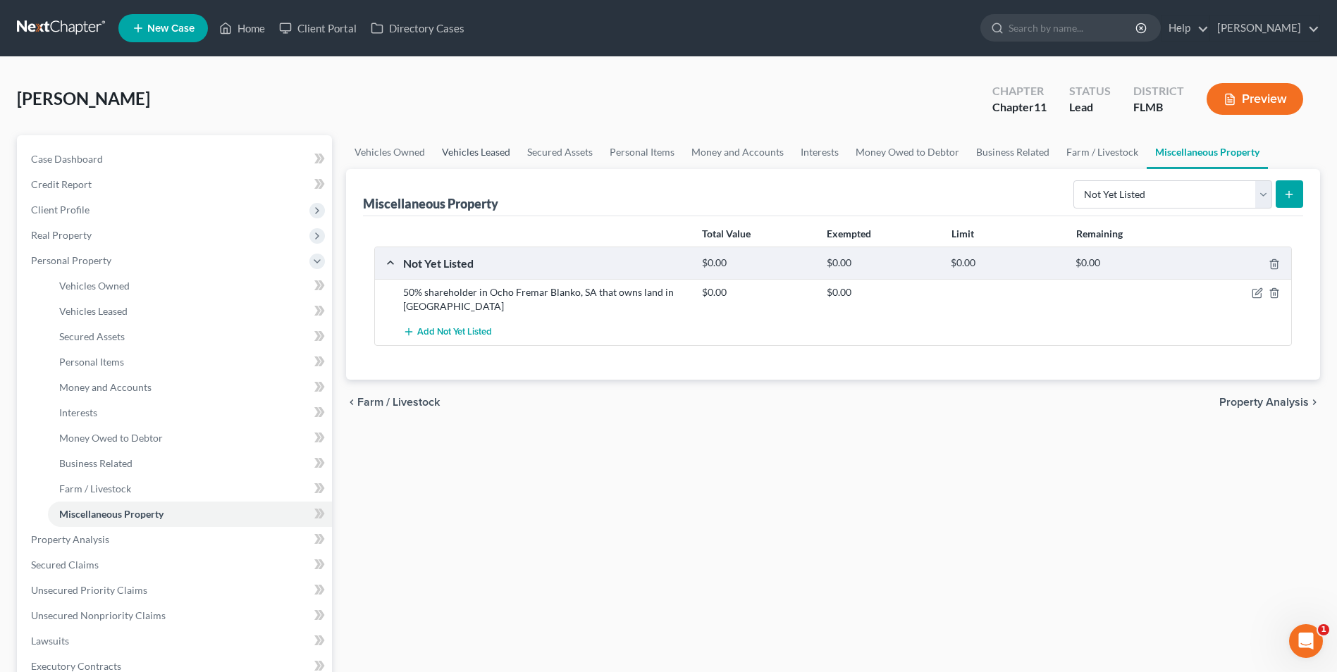
click at [486, 151] on link "Vehicles Leased" at bounding box center [475, 152] width 85 height 34
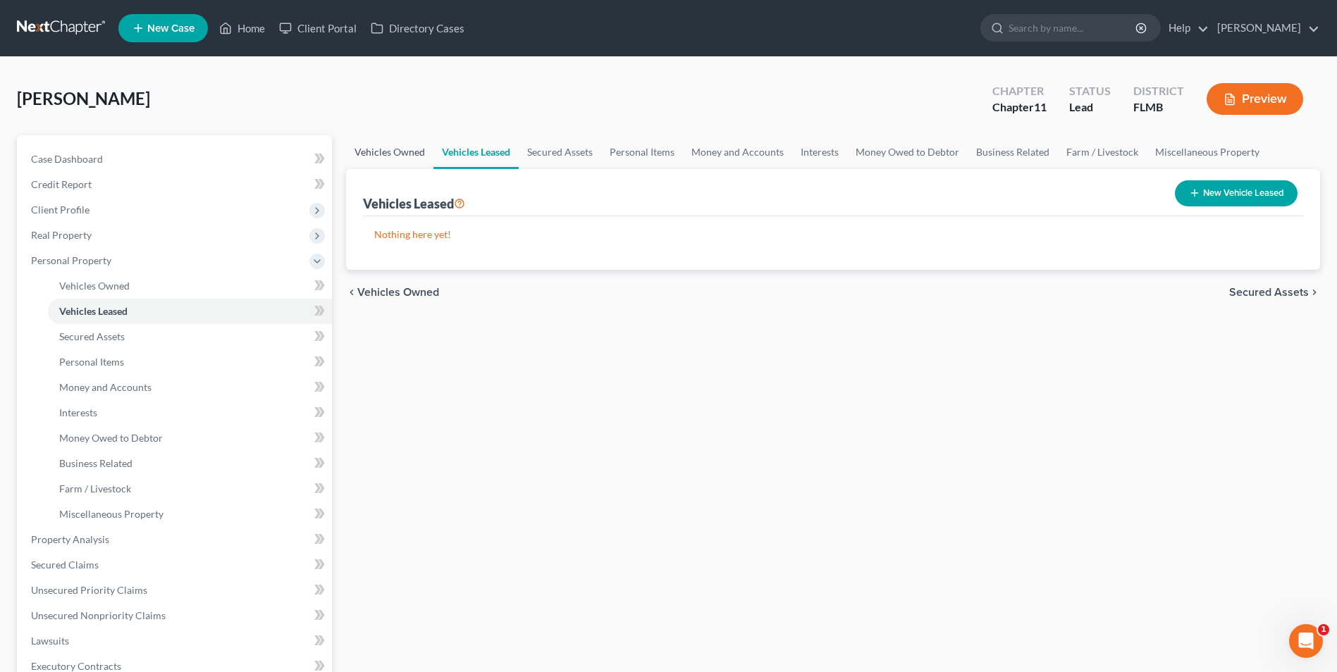
click at [401, 152] on link "Vehicles Owned" at bounding box center [389, 152] width 87 height 34
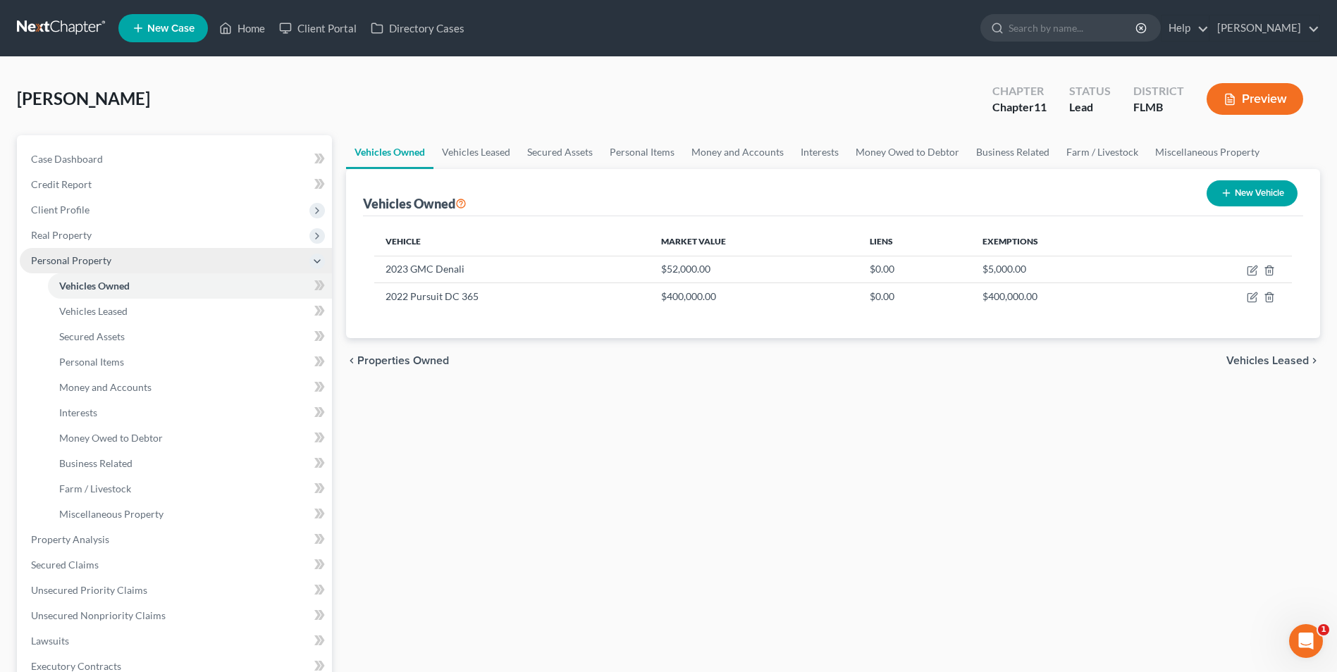
click at [70, 258] on span "Personal Property" at bounding box center [71, 260] width 80 height 12
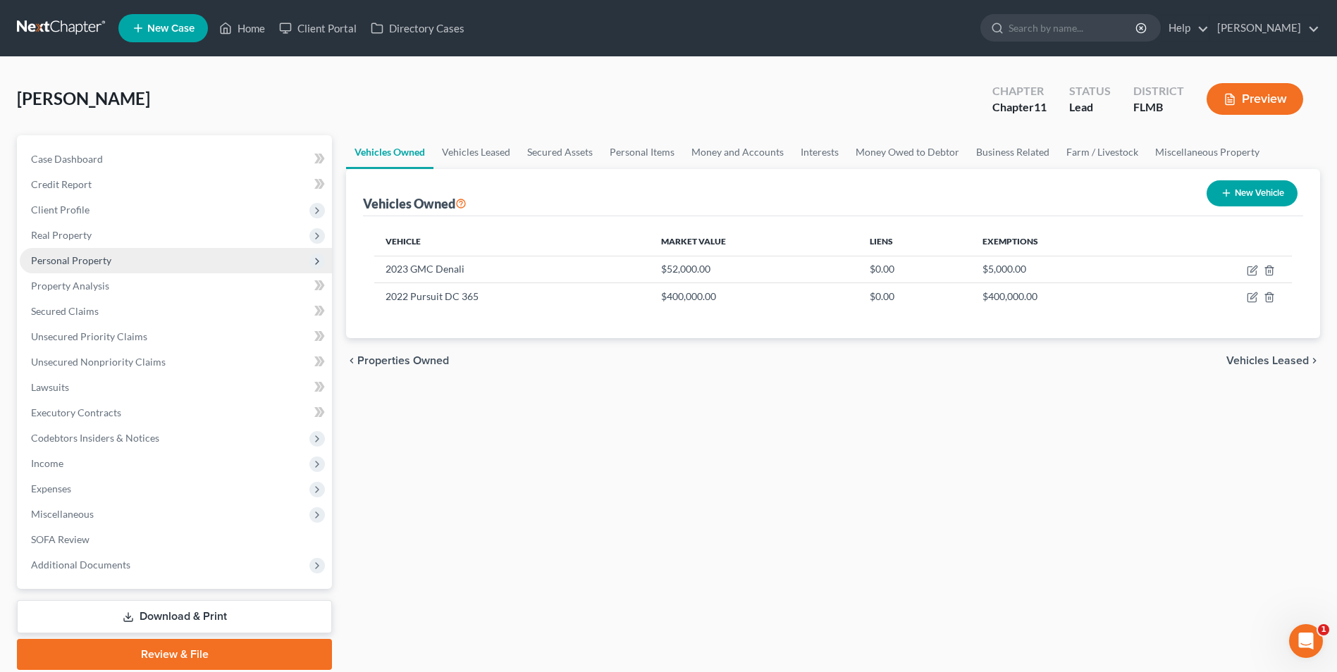
click at [78, 260] on span "Personal Property" at bounding box center [71, 260] width 80 height 12
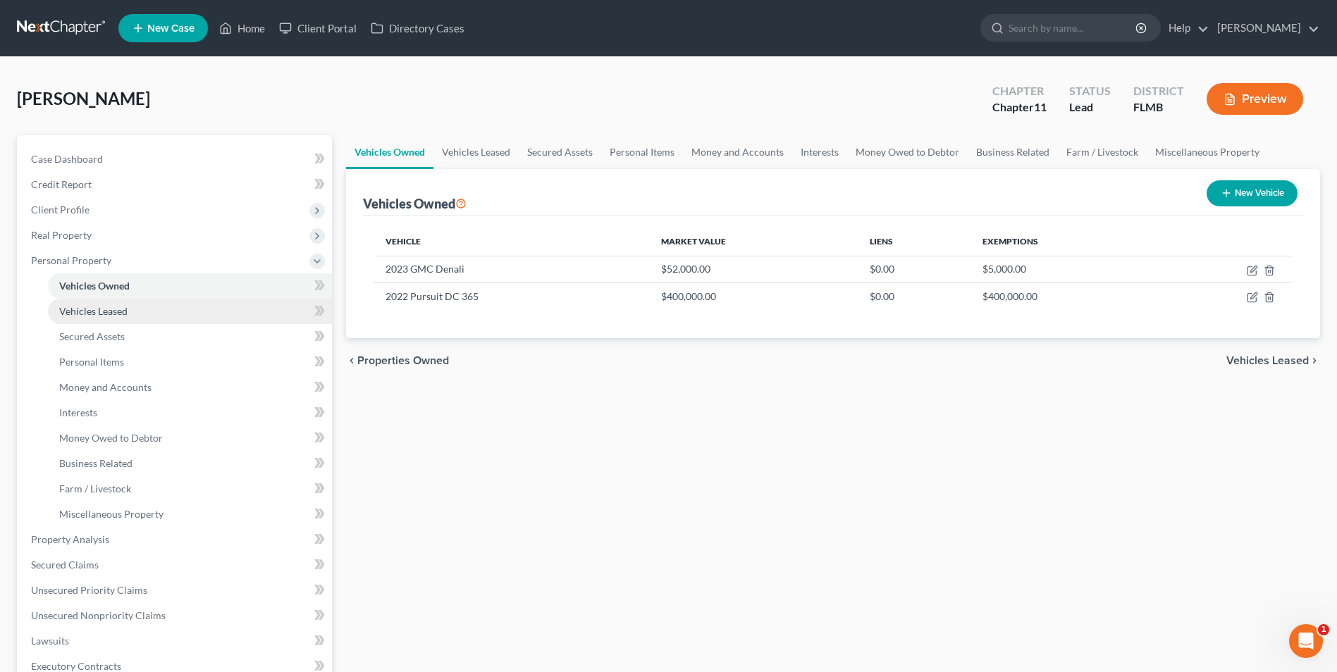
click at [94, 312] on span "Vehicles Leased" at bounding box center [93, 311] width 68 height 12
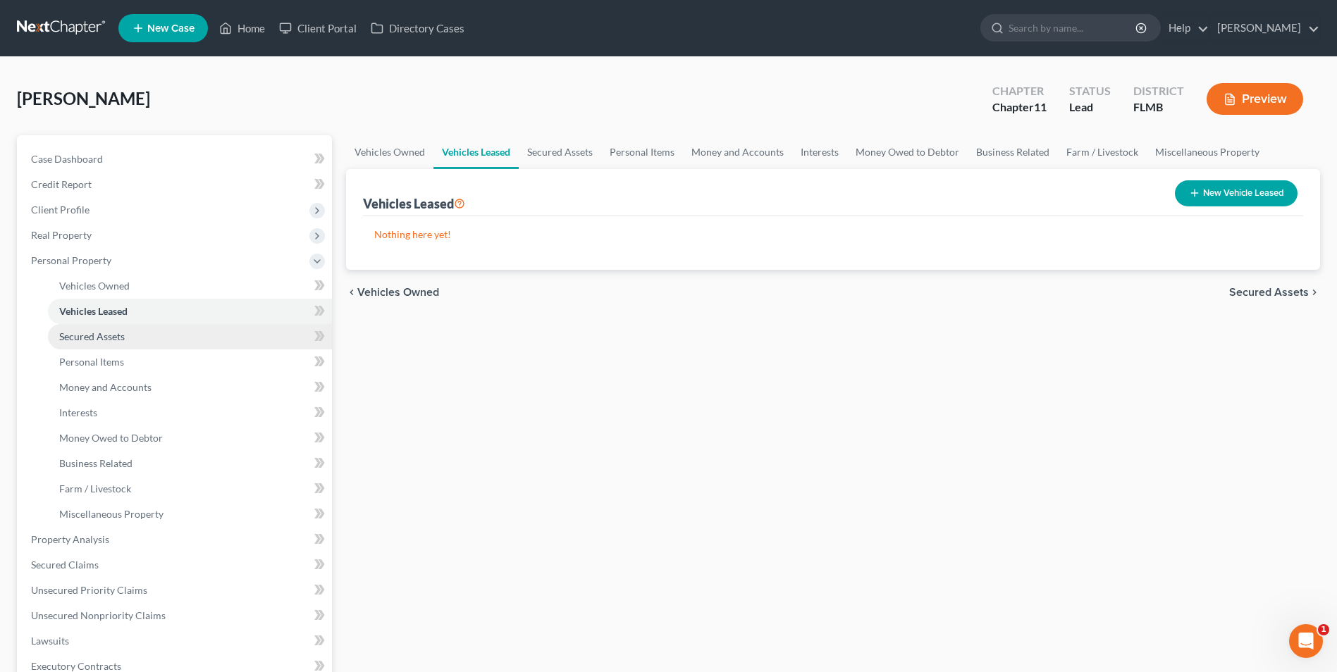
click at [98, 342] on span "Secured Assets" at bounding box center [92, 337] width 66 height 12
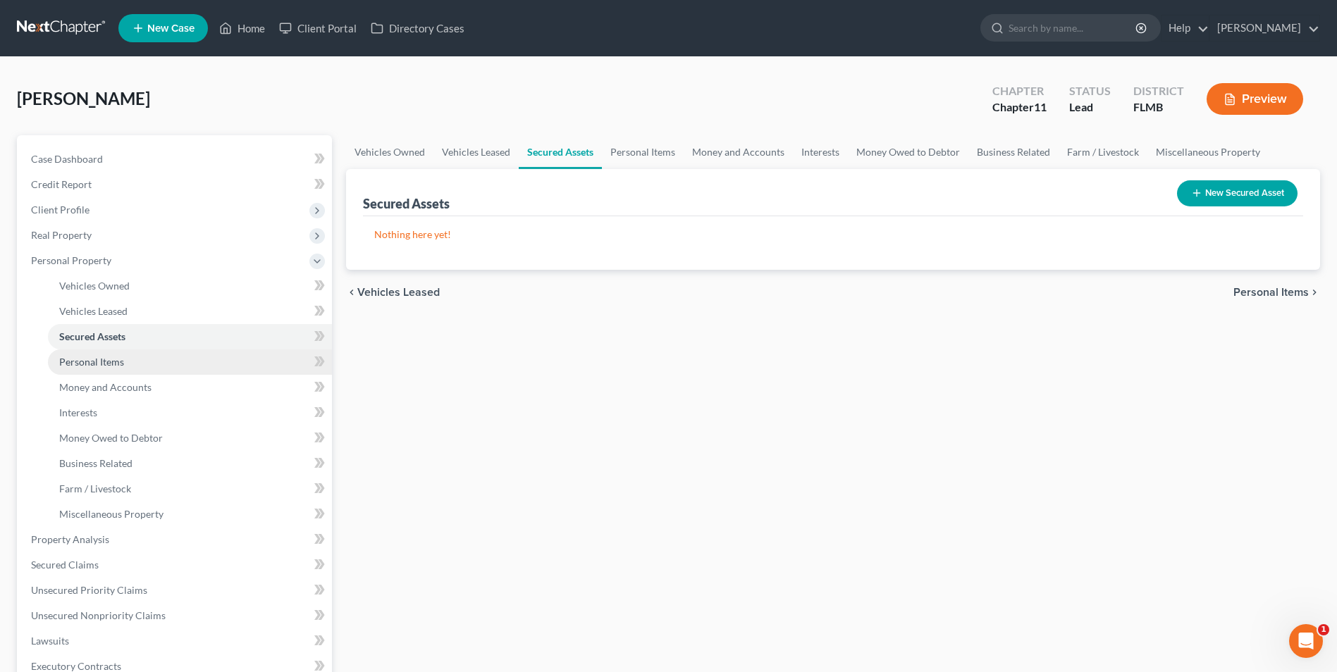
click at [99, 365] on span "Personal Items" at bounding box center [91, 362] width 65 height 12
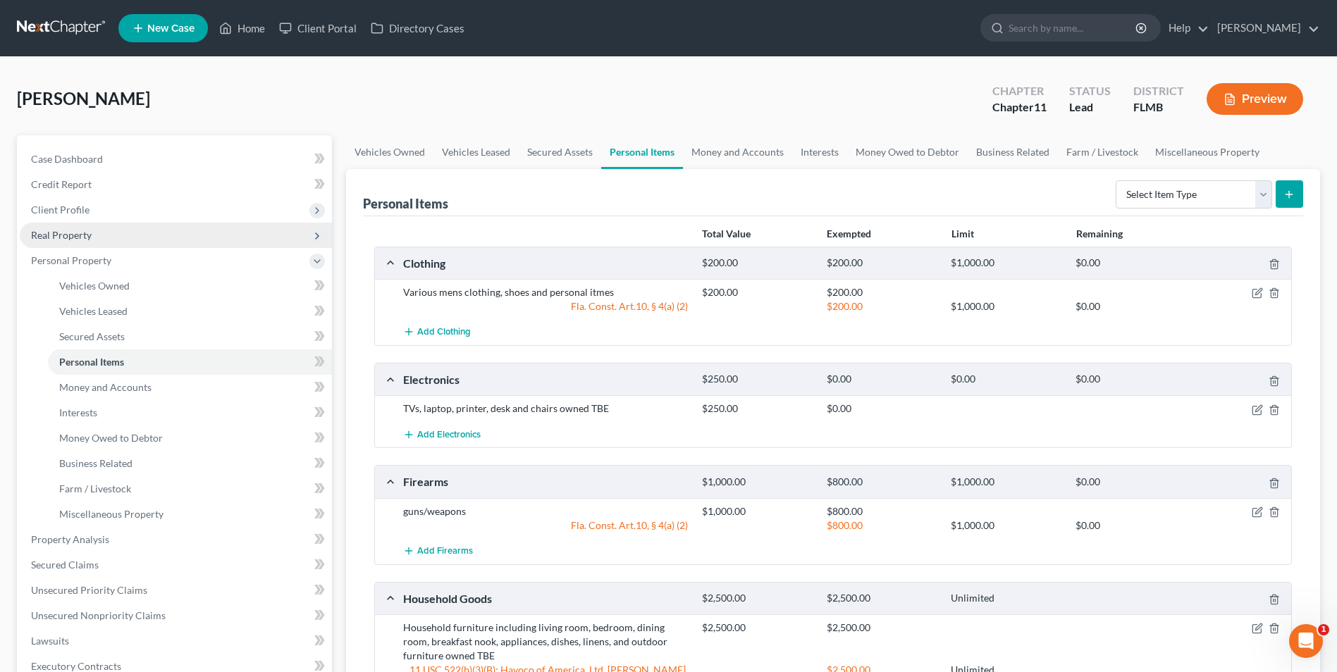
click at [78, 236] on span "Real Property" at bounding box center [61, 235] width 61 height 12
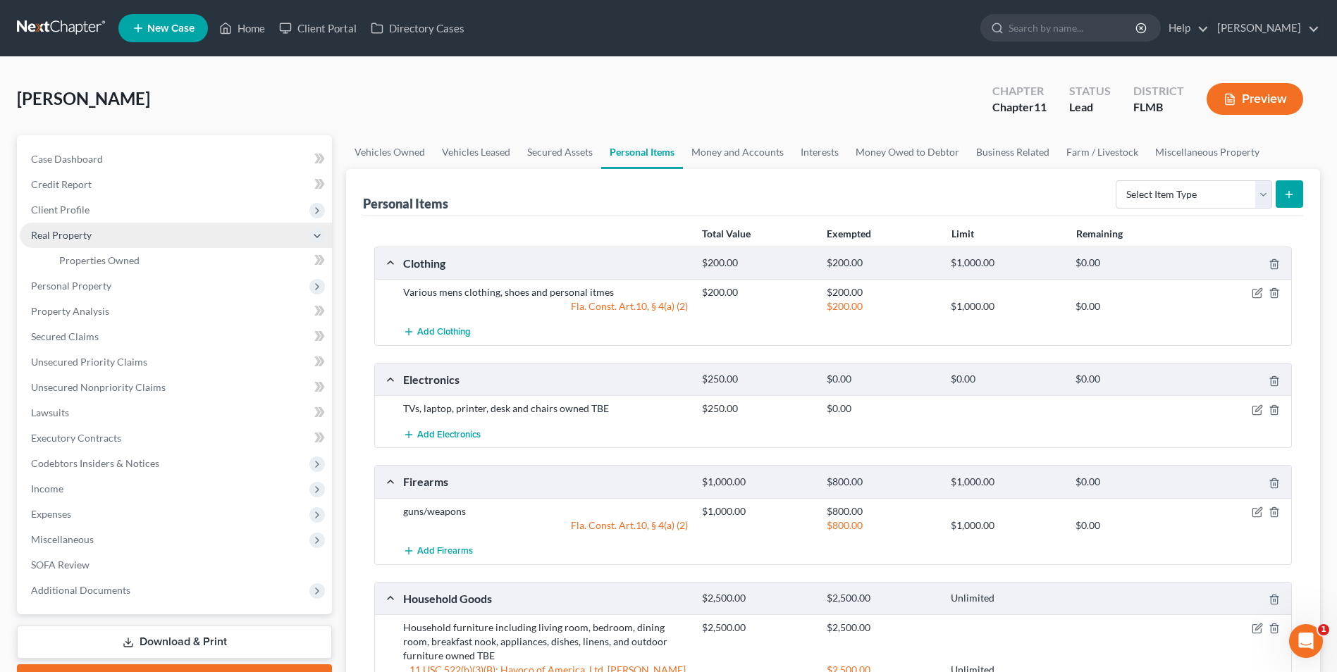
click at [59, 229] on span "Real Property" at bounding box center [61, 235] width 61 height 12
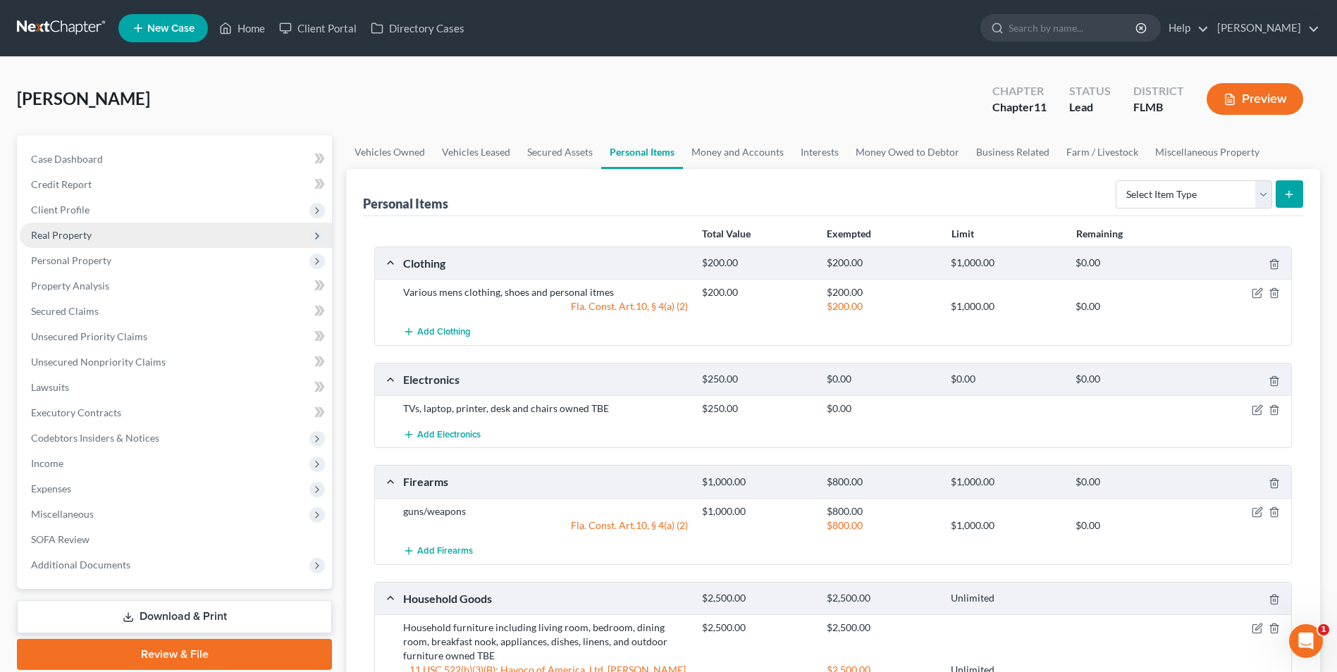
click at [65, 240] on span "Real Property" at bounding box center [61, 235] width 61 height 12
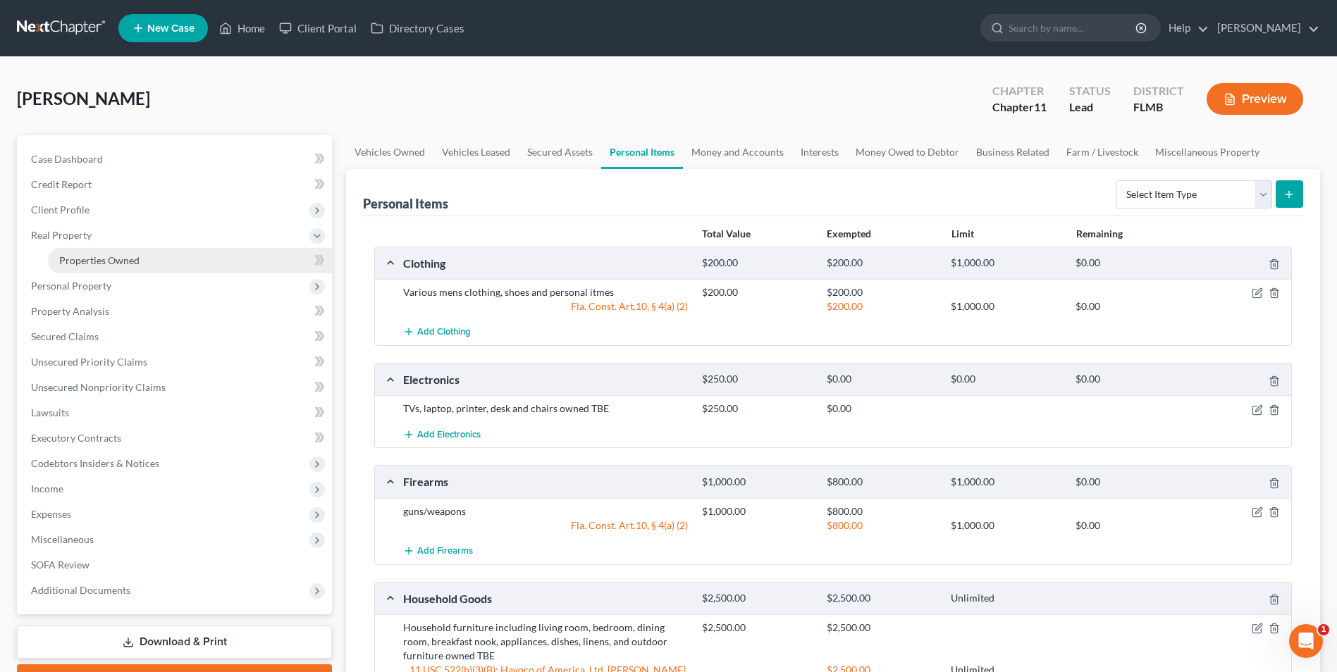
click at [87, 266] on span "Properties Owned" at bounding box center [99, 260] width 80 height 12
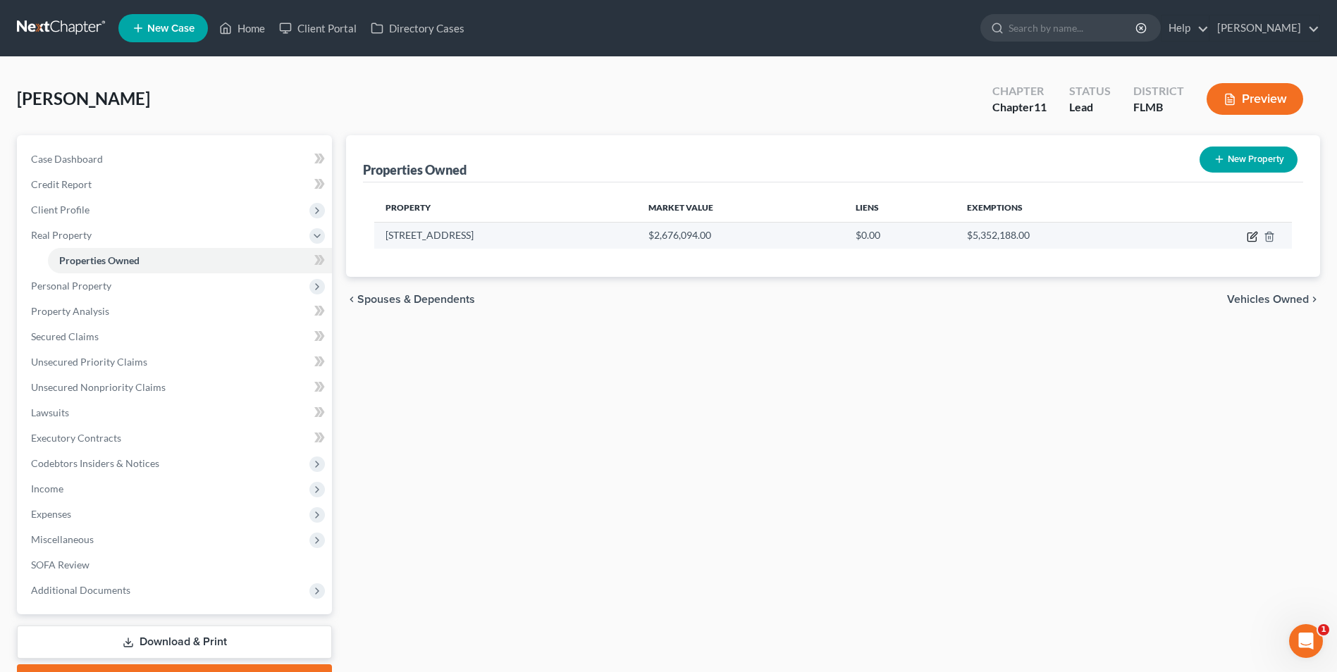
click at [1249, 238] on icon "button" at bounding box center [1252, 236] width 11 height 11
select select "9"
select select "3"
select select "0"
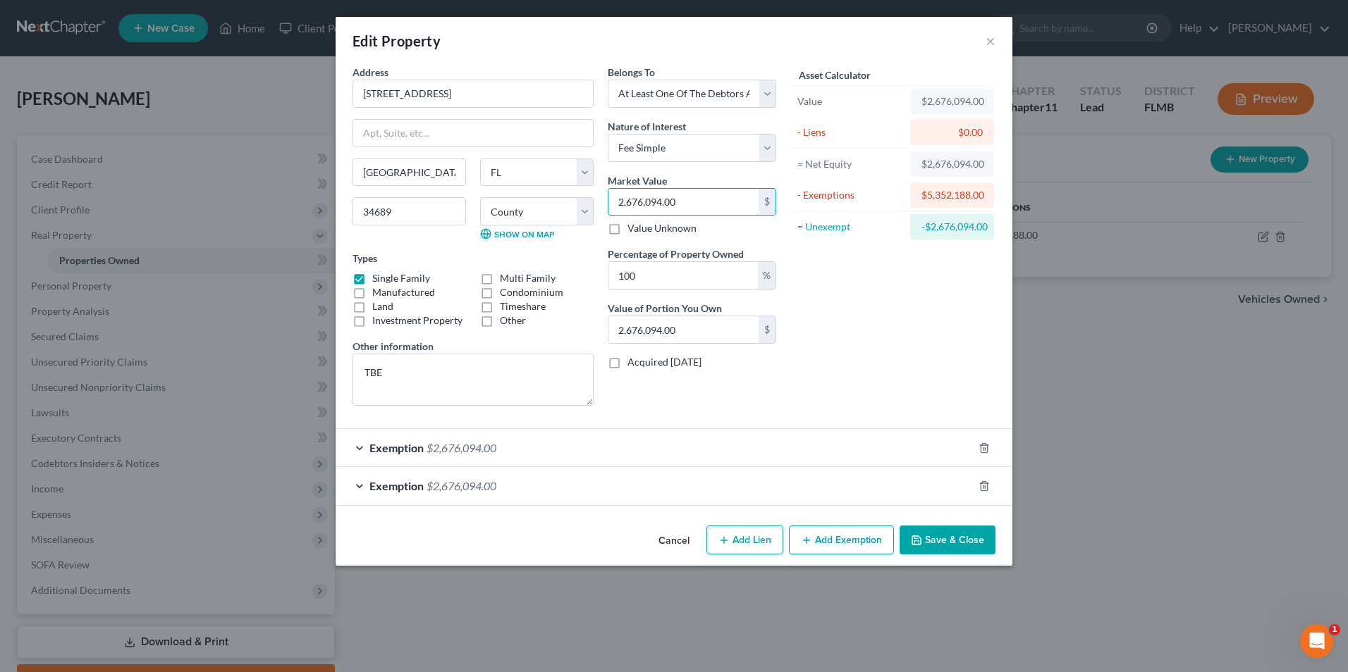
type input "2"
type input "2.00"
type input "24"
type input "24.00"
type input "240"
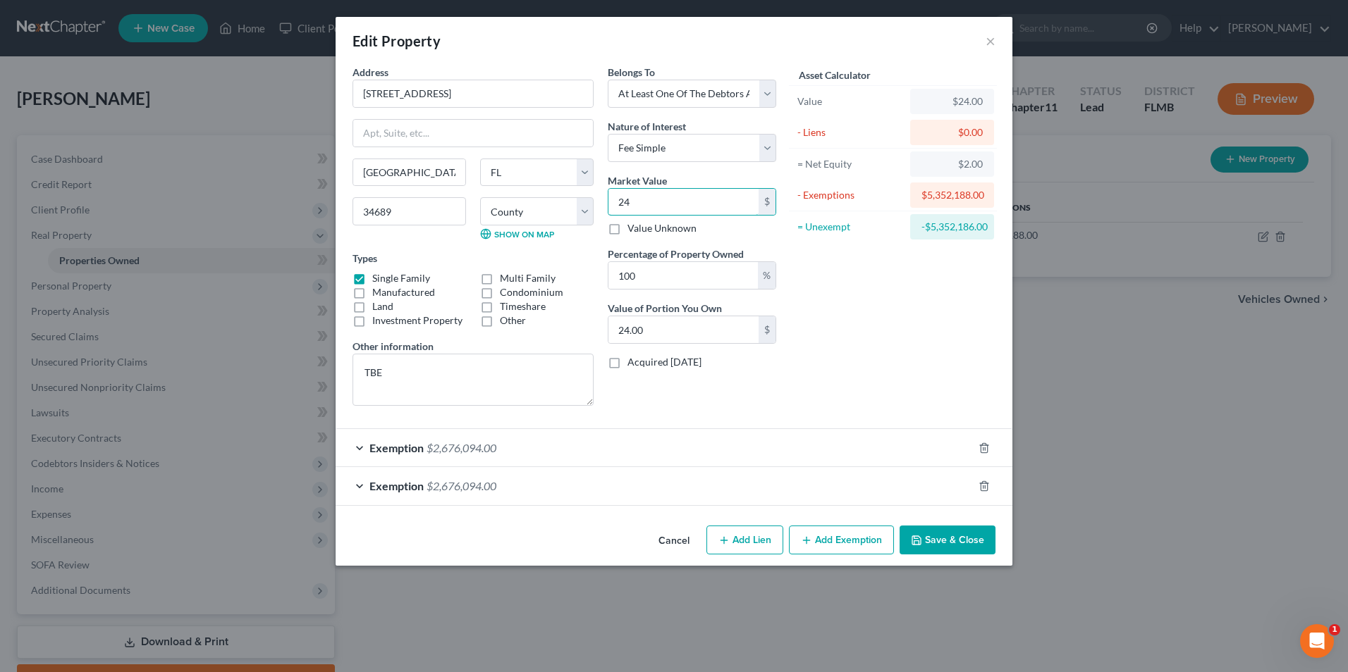
type input "240.00"
type input "2400"
type input "2,400.00"
type input "2,4000"
type input "24,000.00"
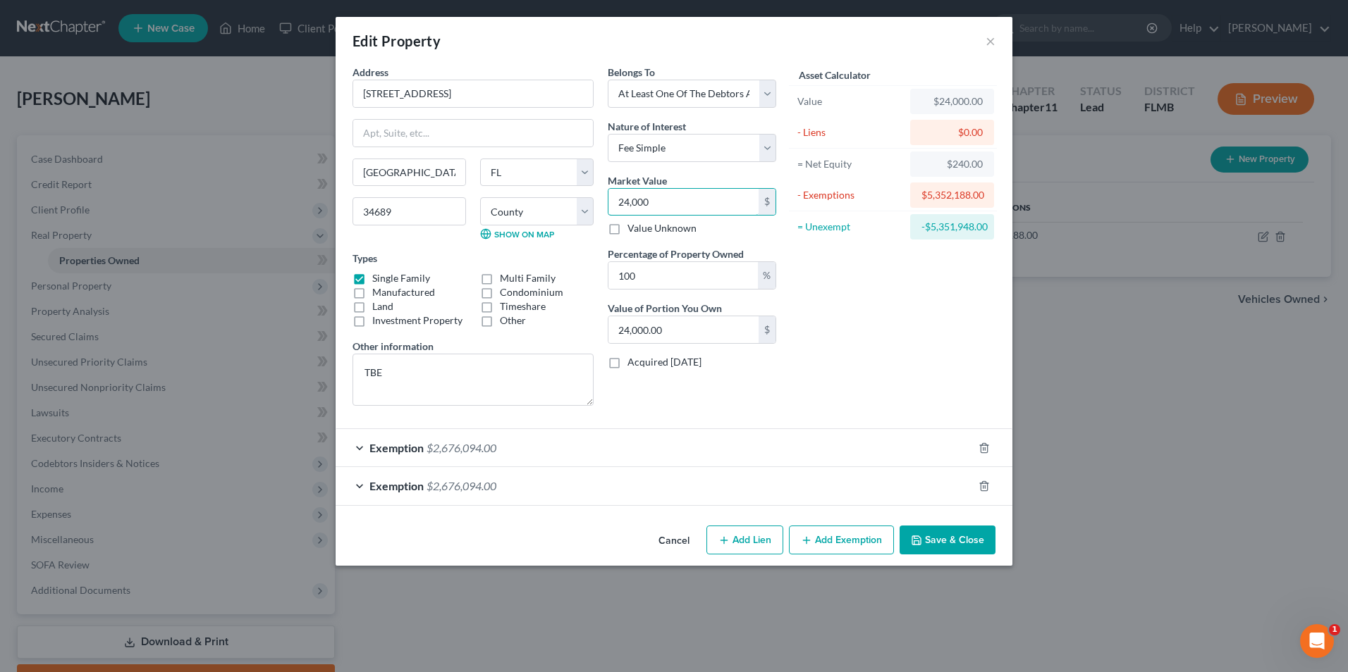
type input "24,0000"
type input "240,000.00"
type input "240,0000"
type input "2,400,000.00"
type input "2,400,000"
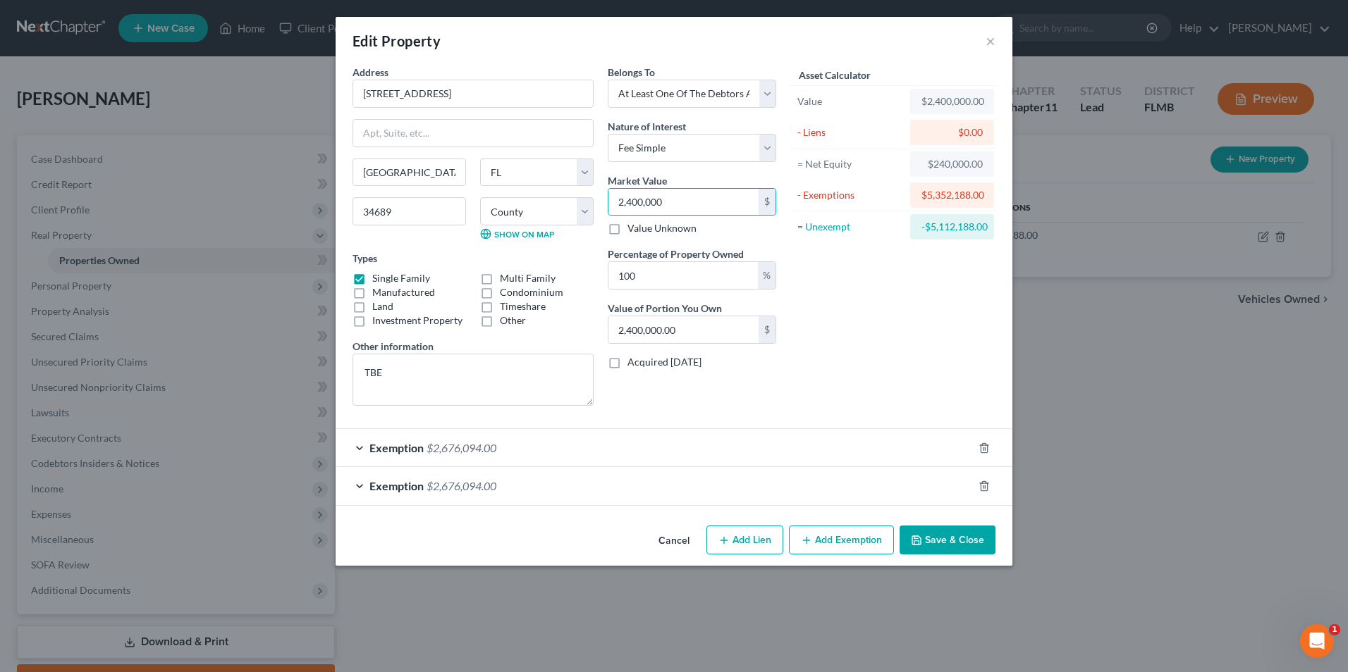
click at [966, 536] on button "Save & Close" at bounding box center [947, 541] width 96 height 30
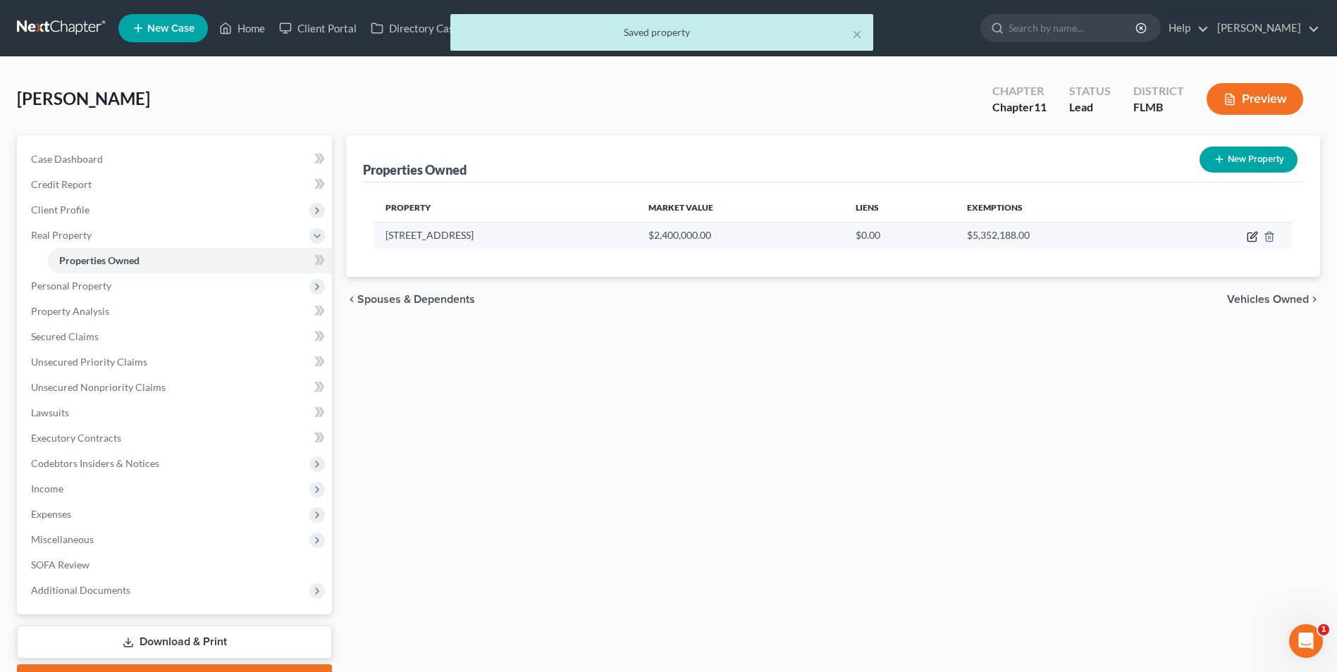
click at [1252, 239] on icon "button" at bounding box center [1252, 236] width 11 height 11
select select "9"
select select "51"
select select "3"
select select "0"
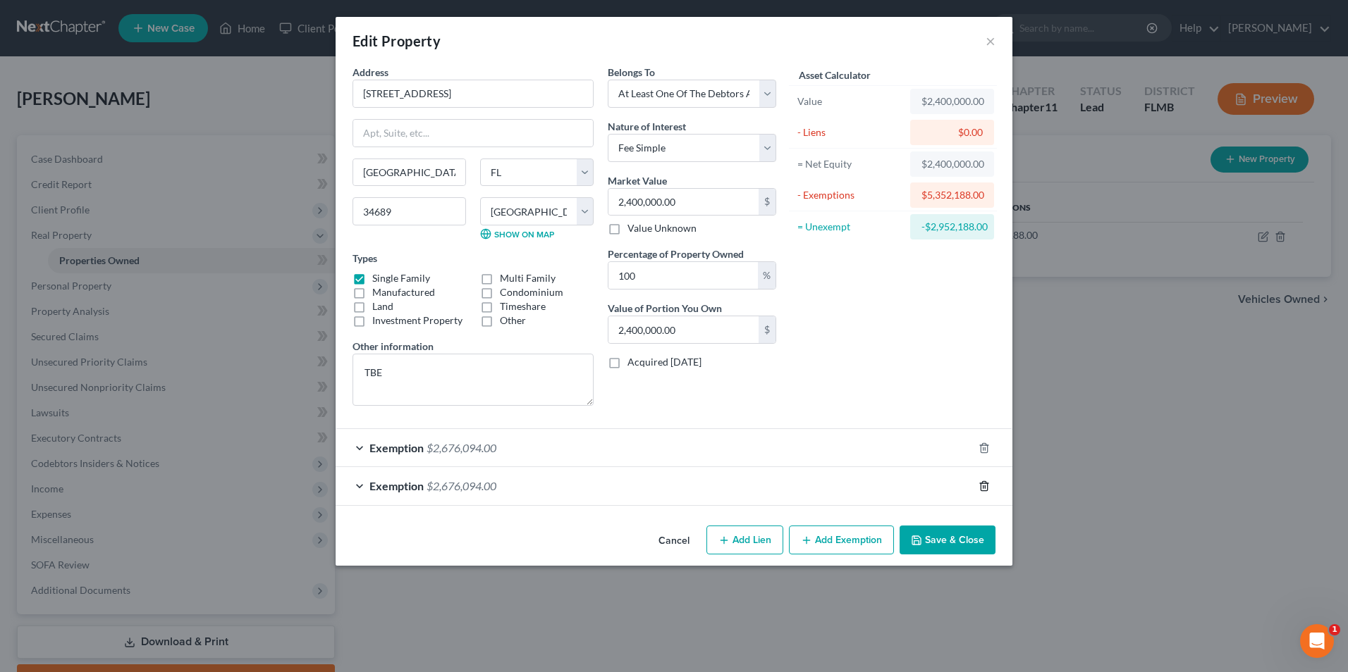
click at [985, 489] on icon "button" at bounding box center [983, 486] width 11 height 11
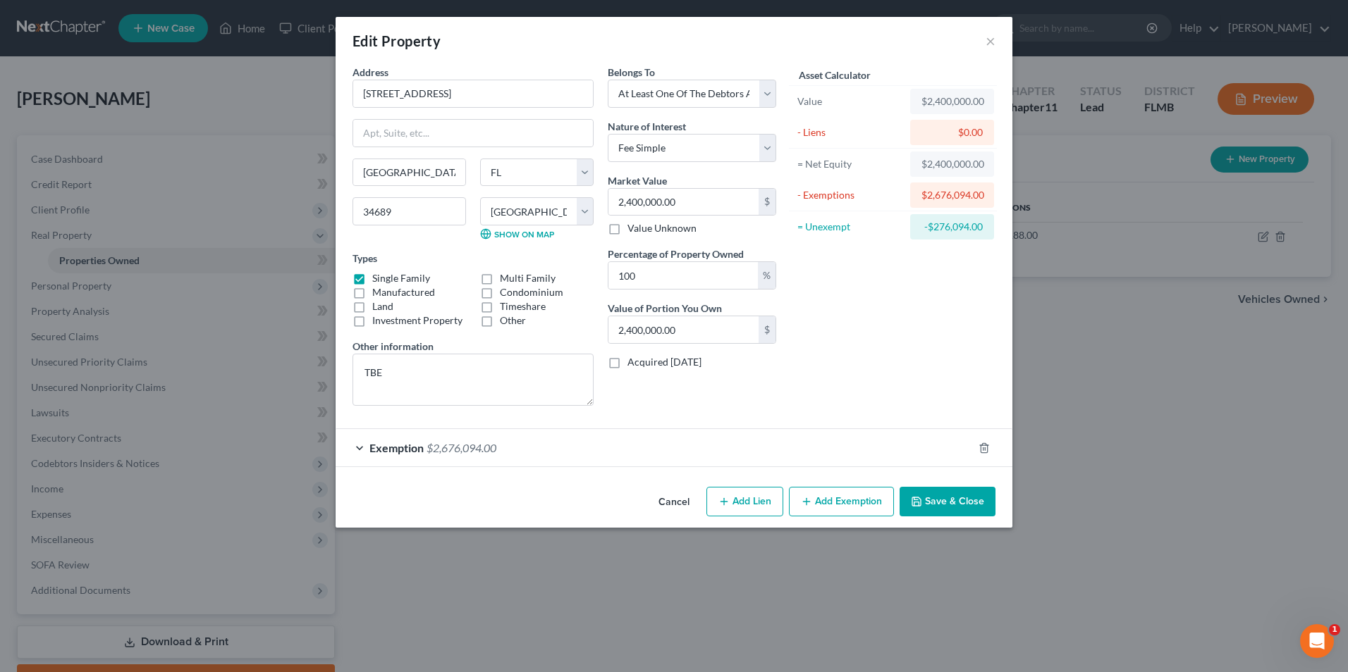
click at [409, 448] on span "Exemption" at bounding box center [396, 447] width 54 height 13
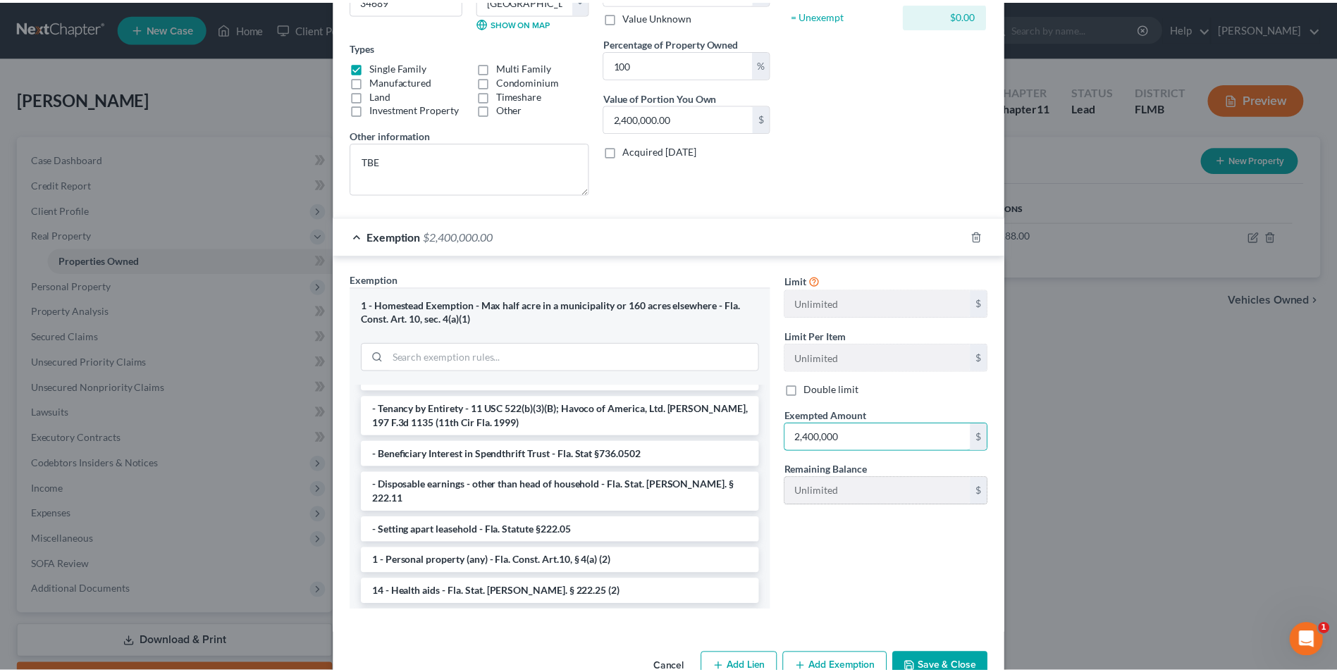
scroll to position [250, 0]
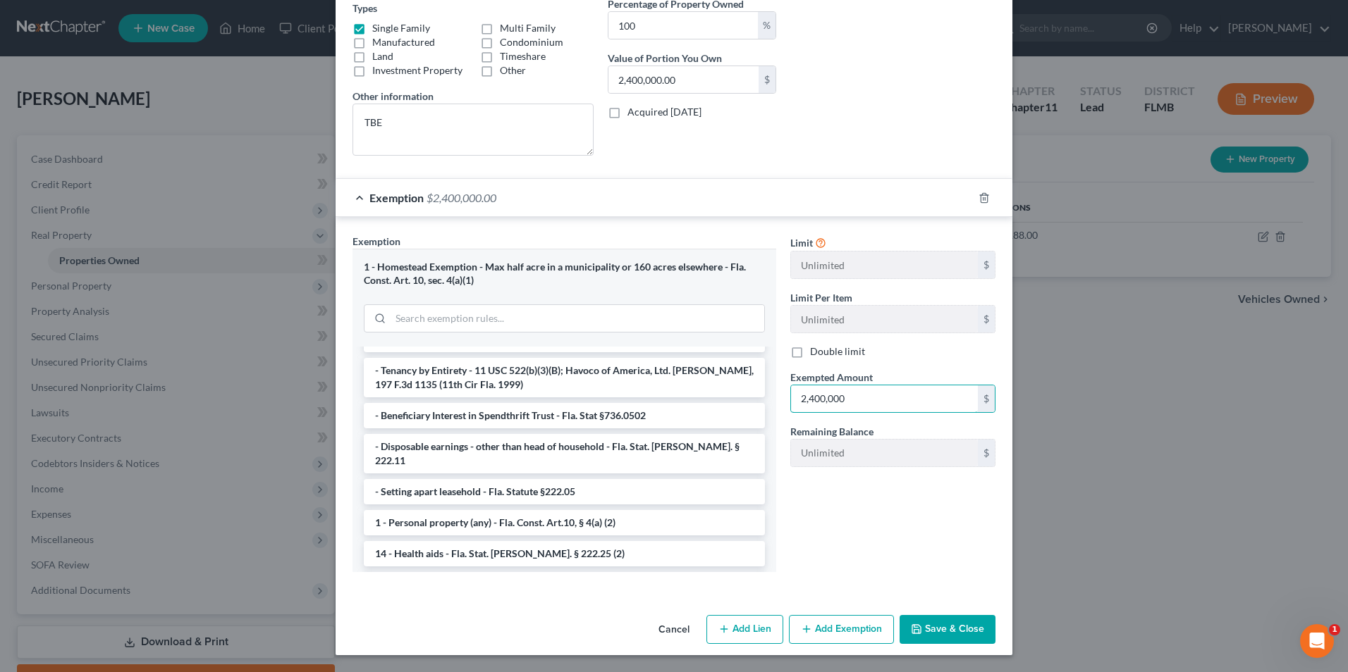
type input "2,400,000"
click at [942, 632] on button "Save & Close" at bounding box center [947, 630] width 96 height 30
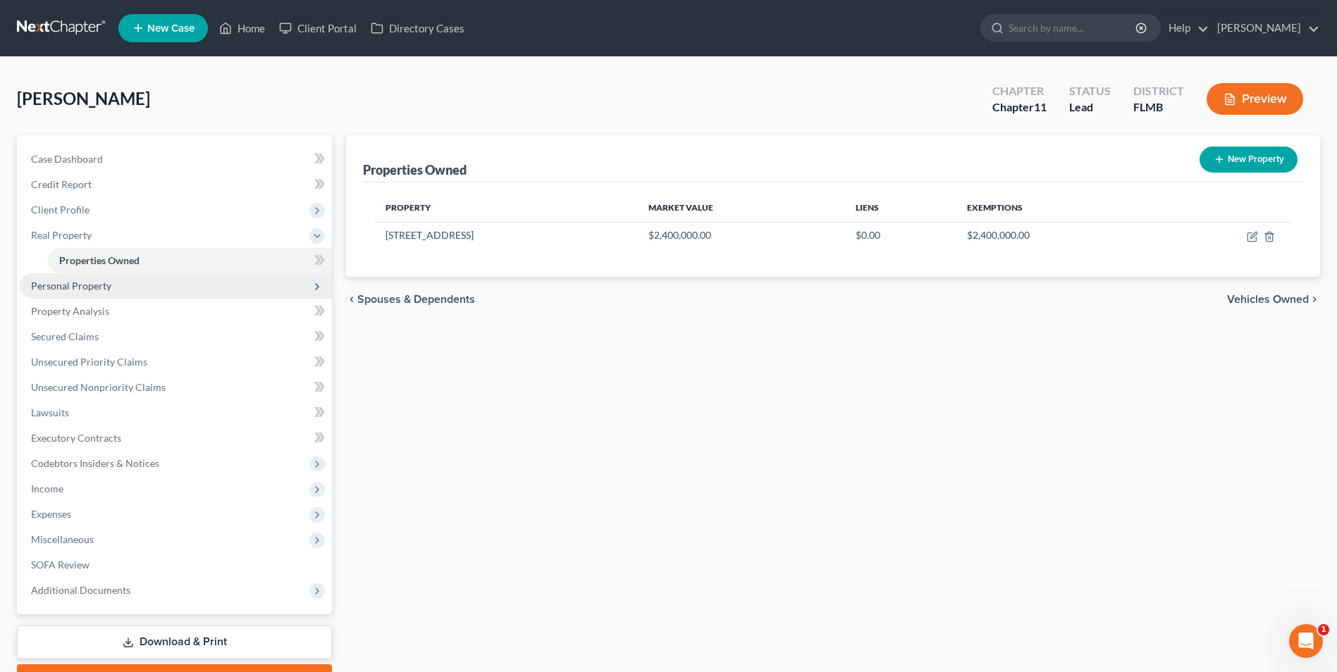
click at [68, 285] on span "Personal Property" at bounding box center [71, 286] width 80 height 12
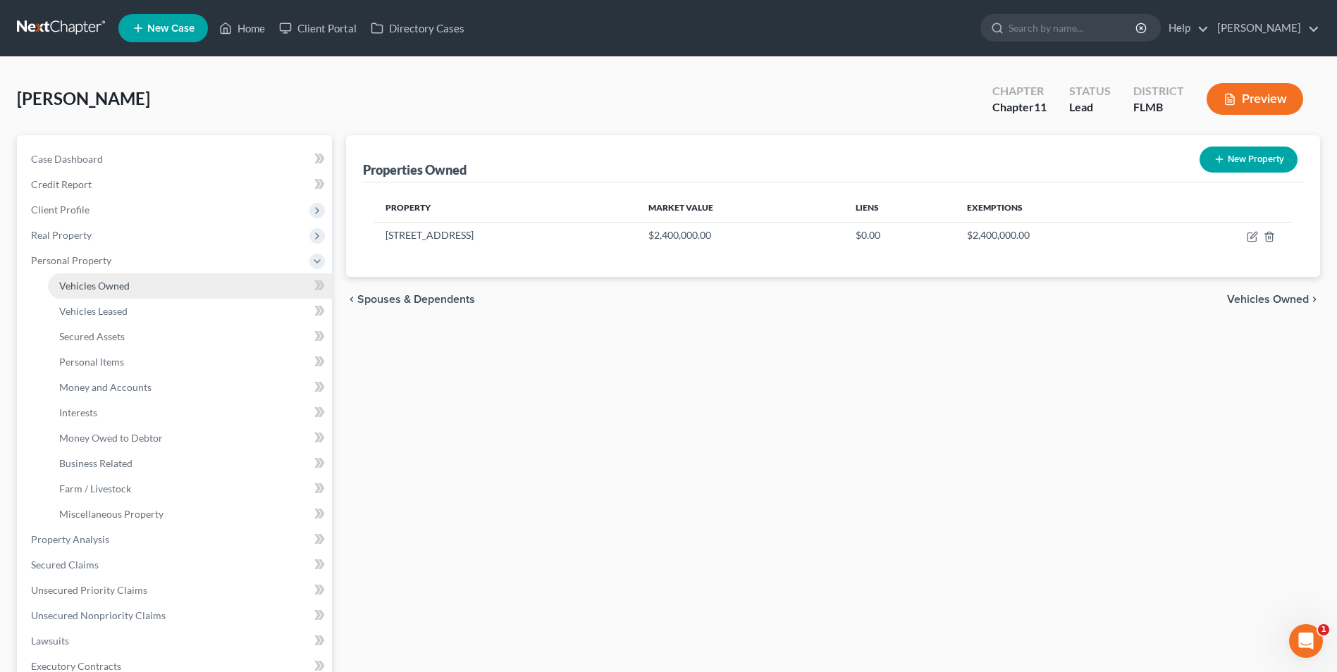
click at [92, 288] on span "Vehicles Owned" at bounding box center [94, 286] width 70 height 12
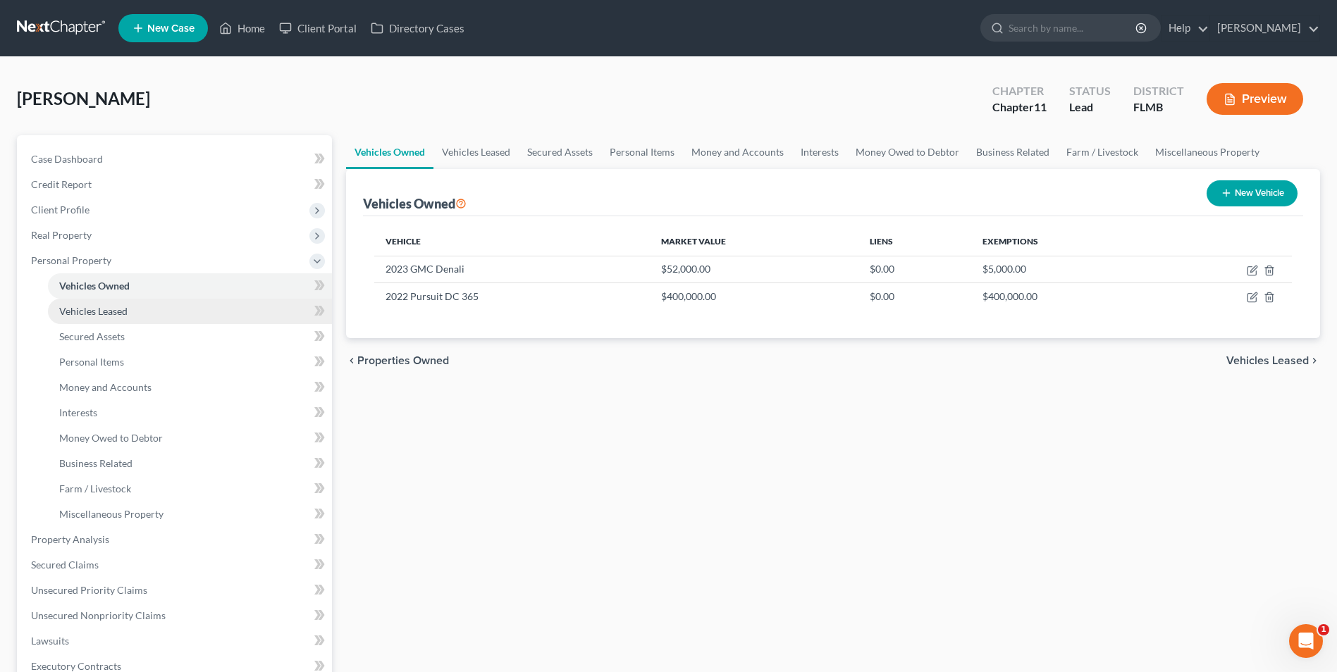
click at [104, 314] on span "Vehicles Leased" at bounding box center [93, 311] width 68 height 12
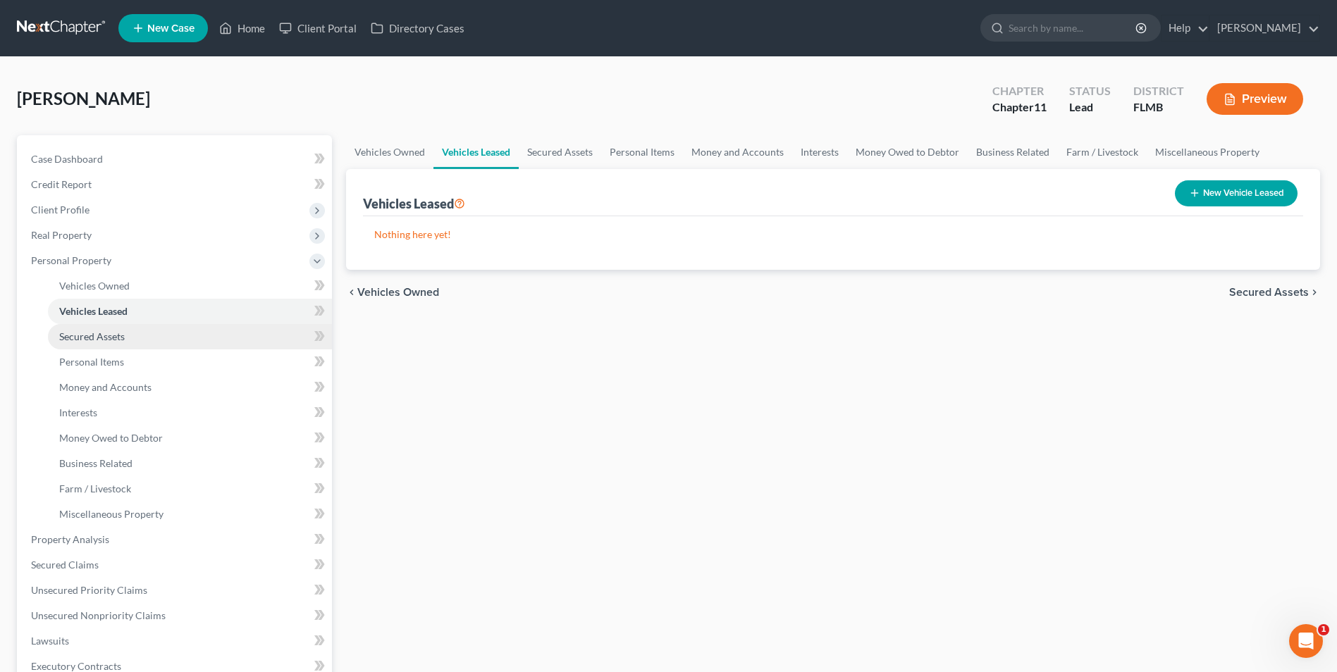
click at [78, 341] on span "Secured Assets" at bounding box center [92, 337] width 66 height 12
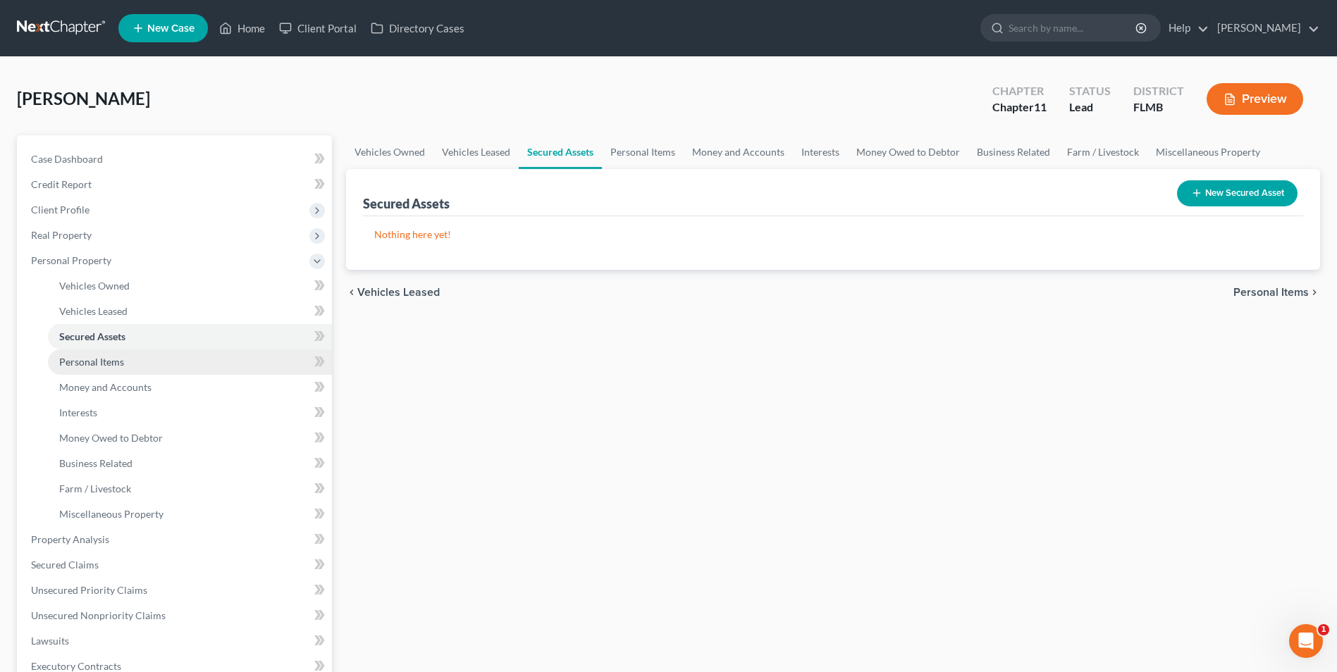
click at [86, 366] on span "Personal Items" at bounding box center [91, 362] width 65 height 12
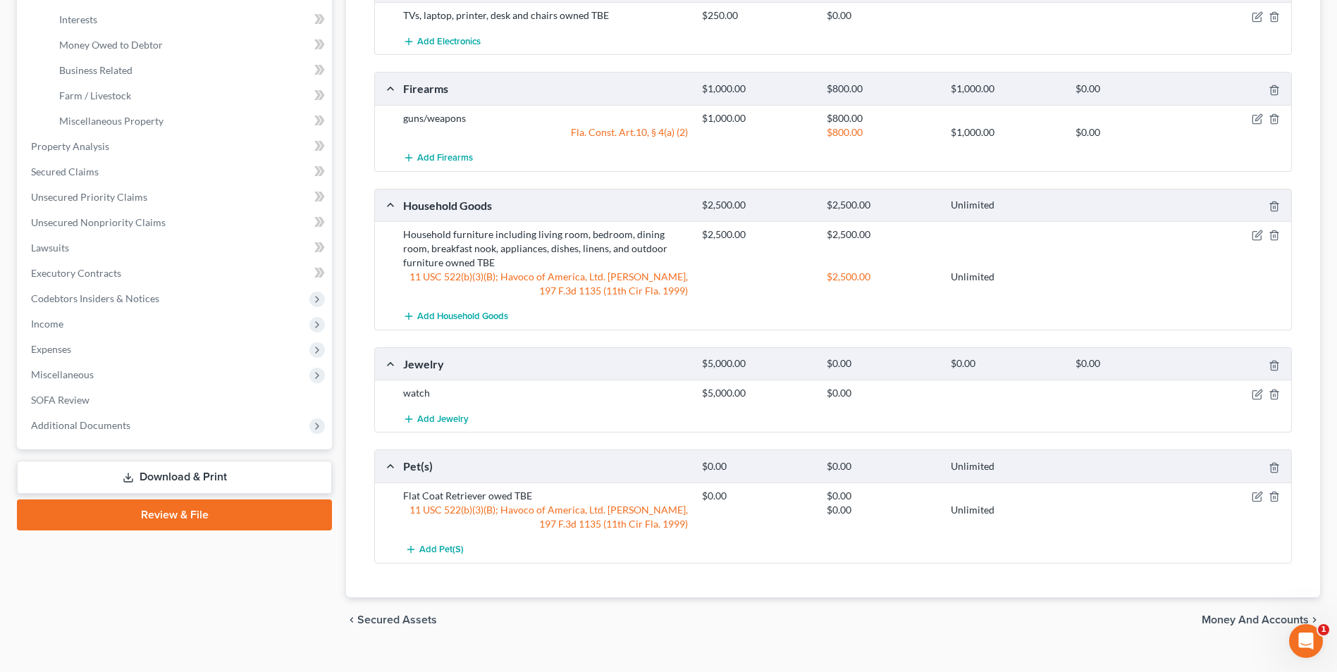
scroll to position [417, 0]
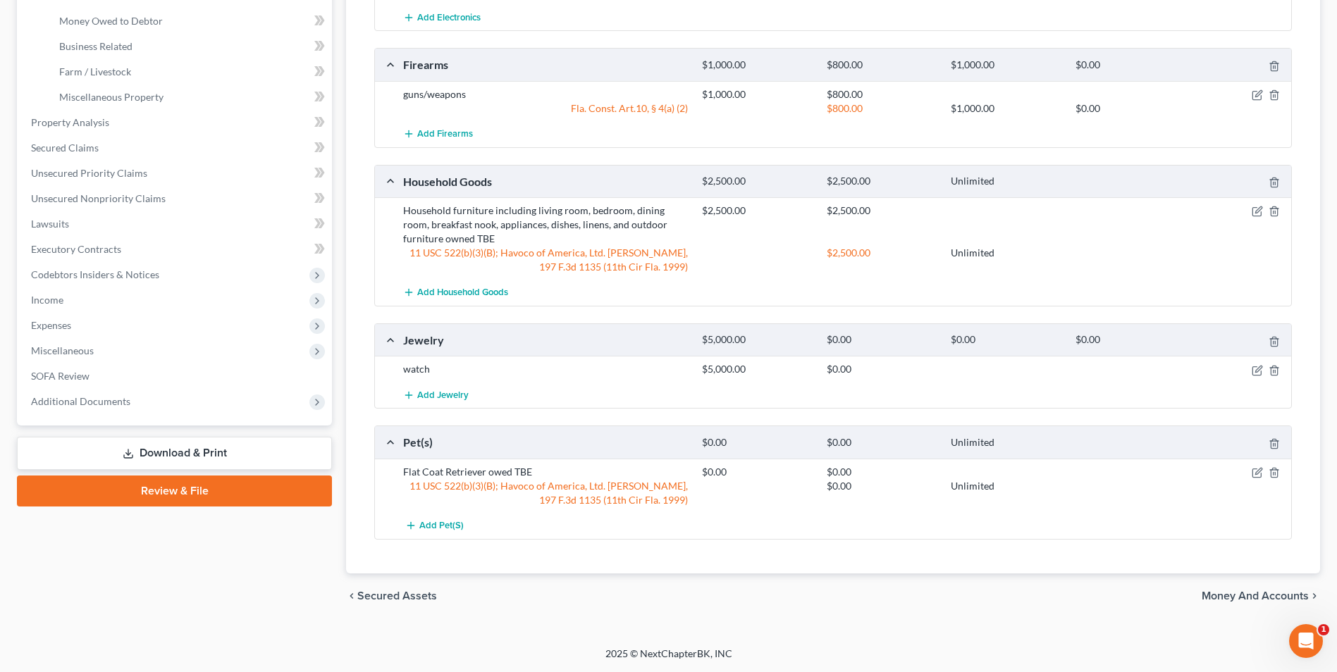
click at [1240, 595] on span "Money and Accounts" at bounding box center [1255, 596] width 107 height 11
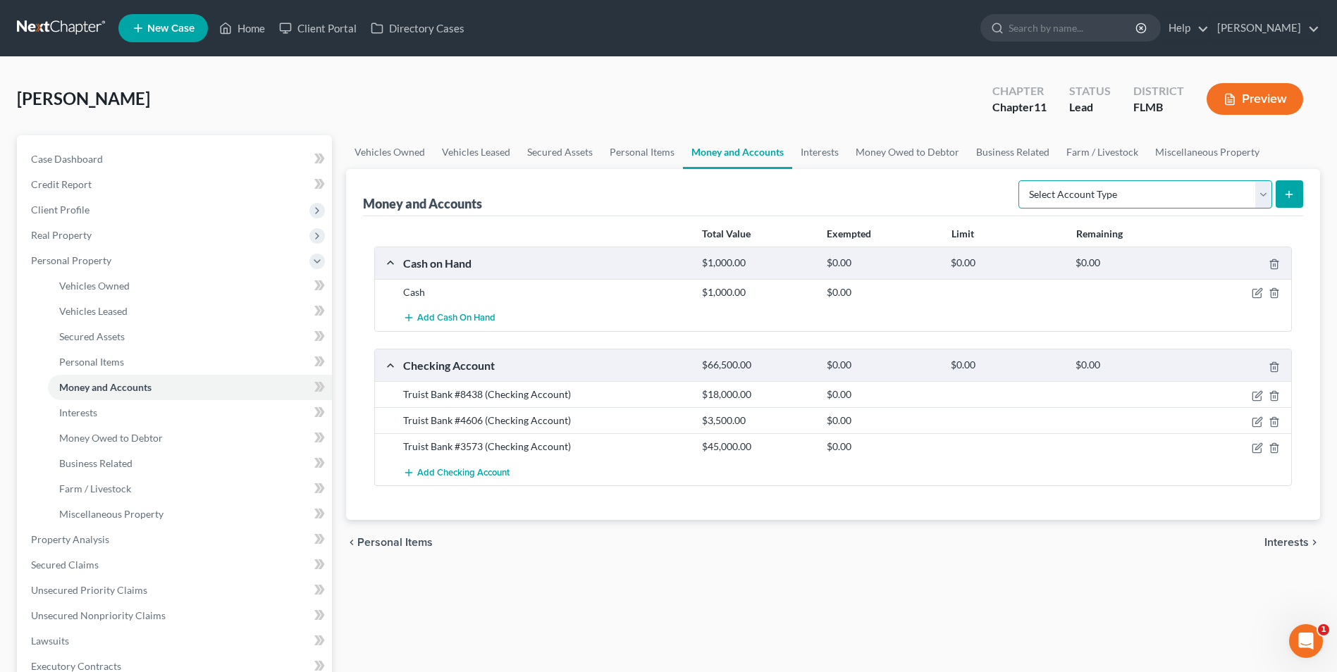
click at [1255, 199] on select "Select Account Type Brokerage Cash on Hand Certificates of Deposit Checking Acc…" at bounding box center [1145, 194] width 254 height 28
select select "money_market"
click at [1021, 180] on select "Select Account Type Brokerage Cash on Hand Certificates of Deposit Checking Acc…" at bounding box center [1145, 194] width 254 height 28
click at [1287, 192] on icon "submit" at bounding box center [1288, 194] width 11 height 11
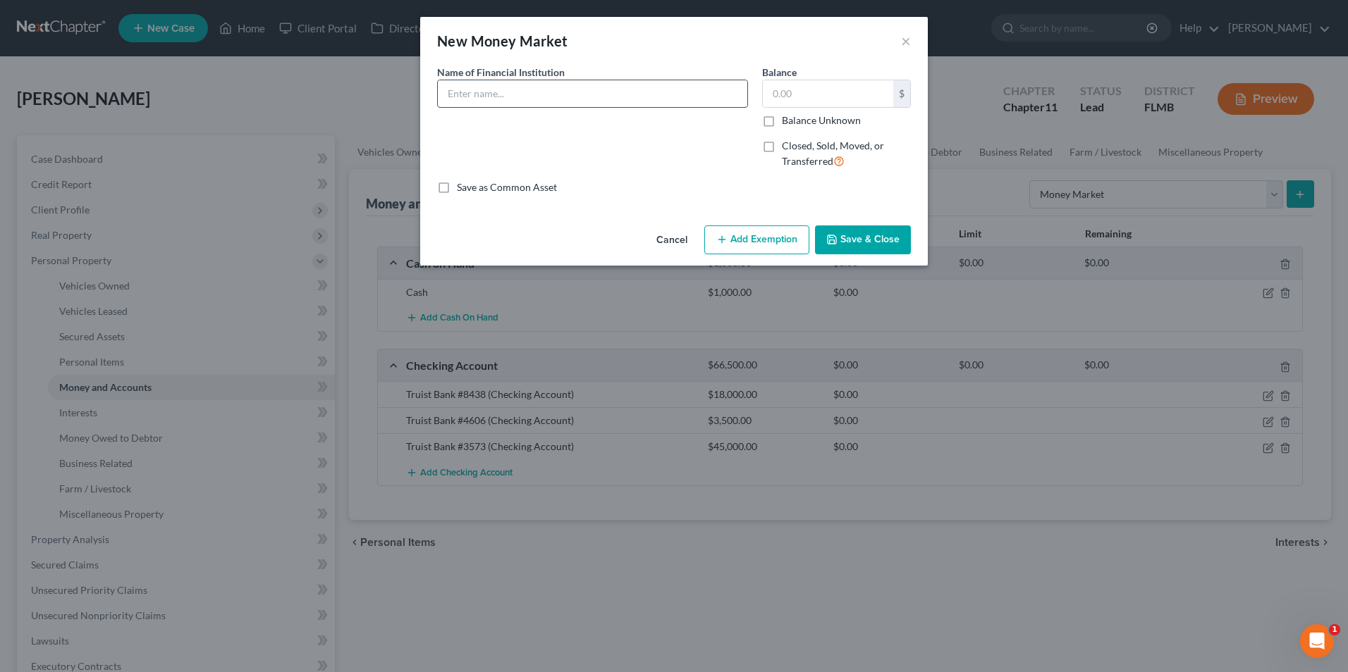
click at [591, 96] on input "text" at bounding box center [592, 93] width 309 height 27
type input "M"
type input "Truist Bank #6731"
type input "1,095,000"
click at [866, 232] on button "Save & Close" at bounding box center [863, 241] width 96 height 30
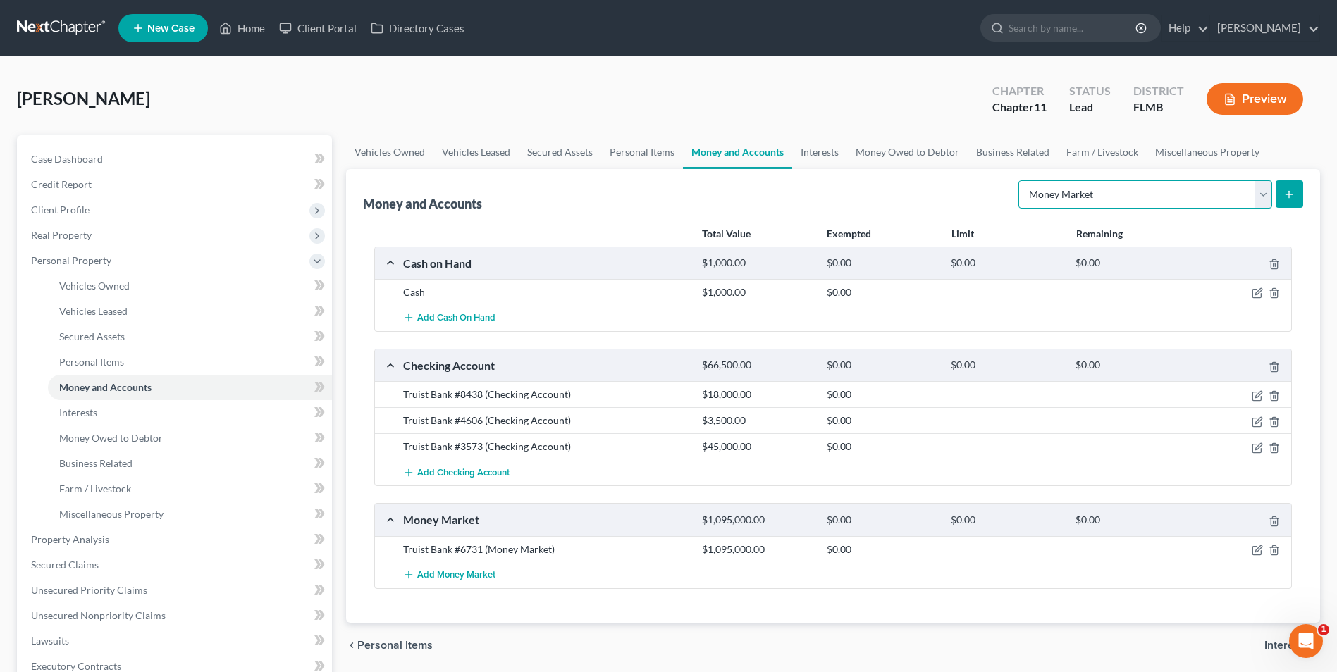
click at [1260, 197] on select "Select Account Type Brokerage Cash on Hand Certificates of Deposit Checking Acc…" at bounding box center [1145, 194] width 254 height 28
select select "certificates_of_deposit"
click at [1021, 180] on select "Select Account Type Brokerage Cash on Hand Certificates of Deposit Checking Acc…" at bounding box center [1145, 194] width 254 height 28
click at [1289, 192] on line "submit" at bounding box center [1289, 194] width 0 height 6
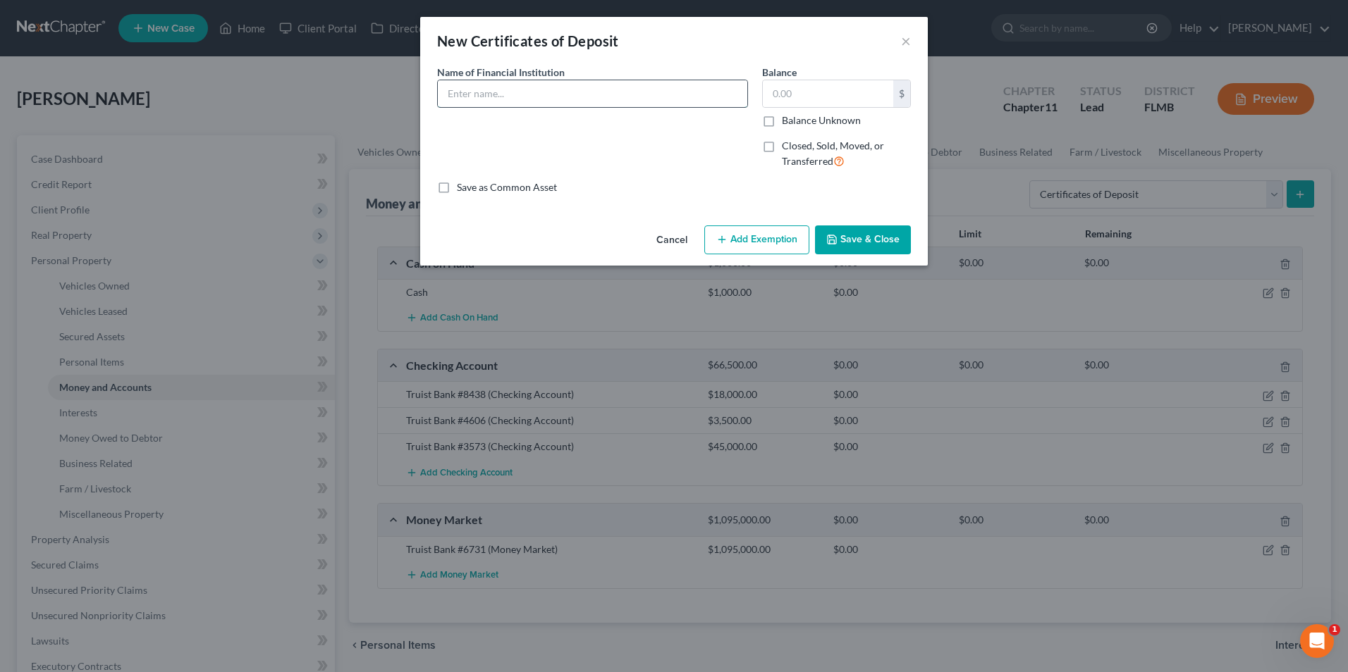
click at [538, 100] on input "text" at bounding box center [592, 93] width 309 height 27
type input "State Bank of Texas"
type input "520,721"
click at [782, 148] on label "Closed, Sold, Moved, or Transferred" at bounding box center [846, 154] width 129 height 30
click at [787, 148] on input "Closed, Sold, Moved, or Transferred" at bounding box center [791, 143] width 9 height 9
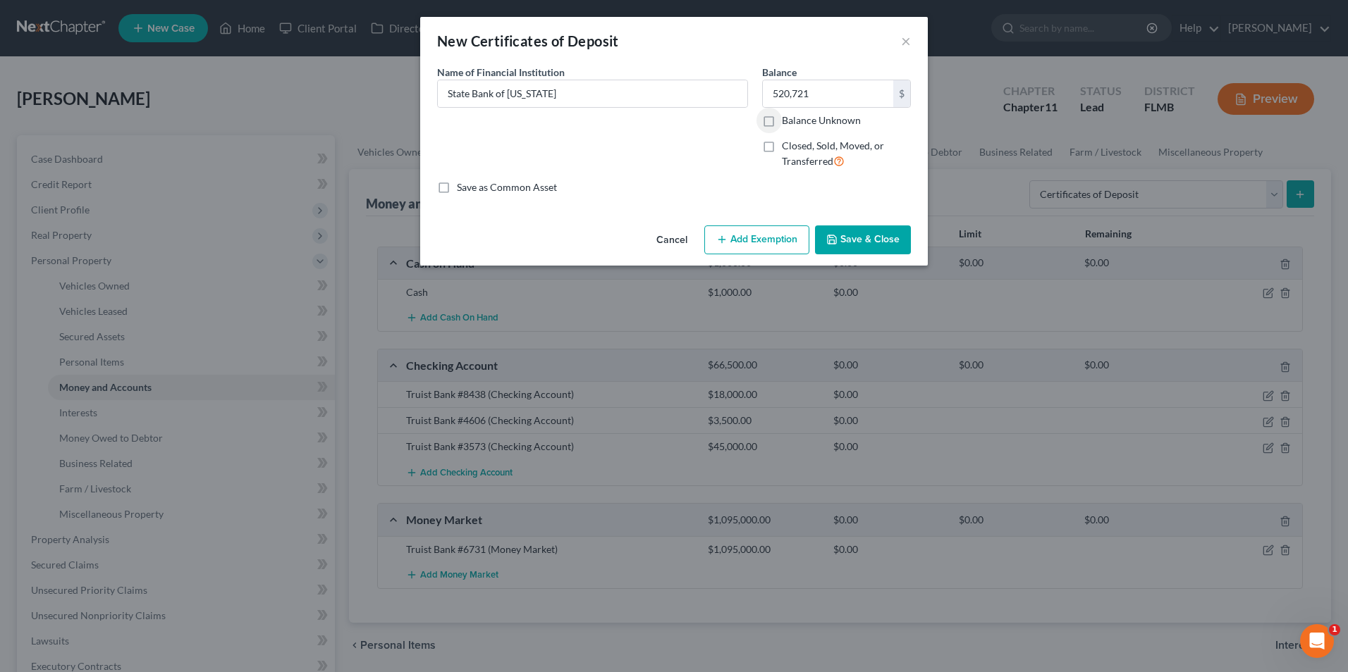
checkbox input "true"
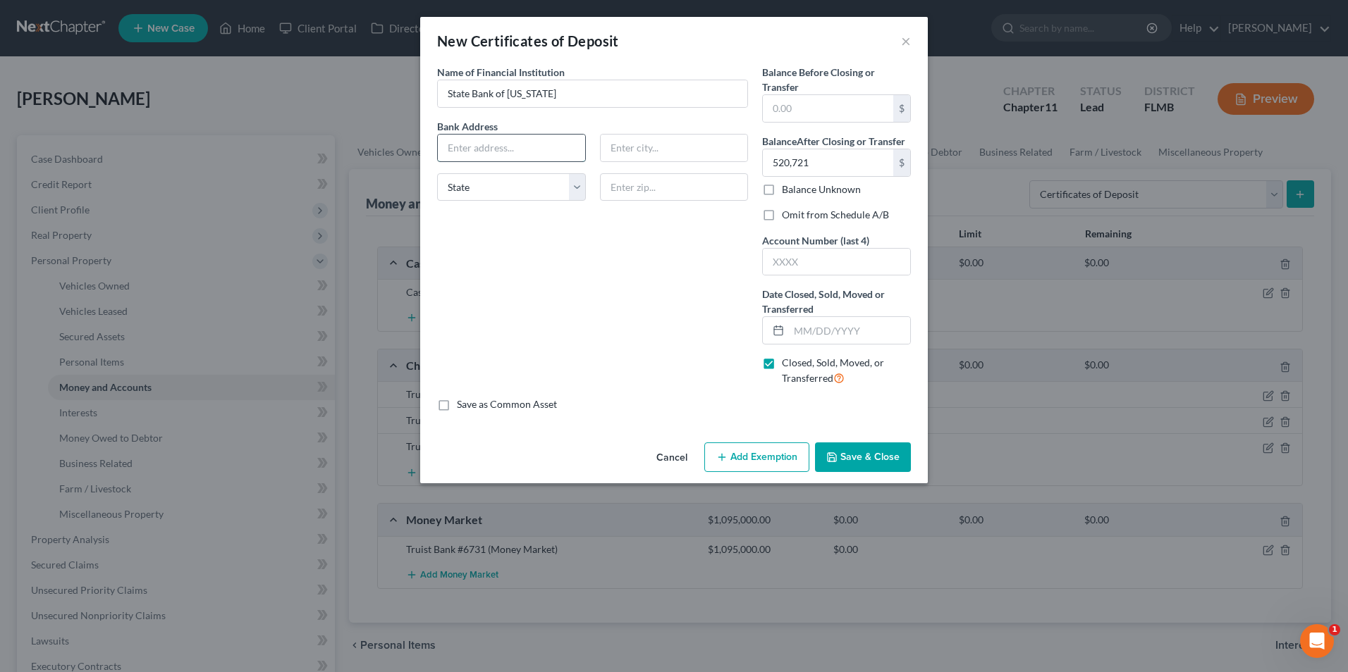
click at [553, 147] on input "text" at bounding box center [511, 148] width 147 height 27
click at [487, 147] on input "text" at bounding box center [511, 148] width 147 height 27
type input "111 W. John Carpenter Freeway"
type input "Irving"
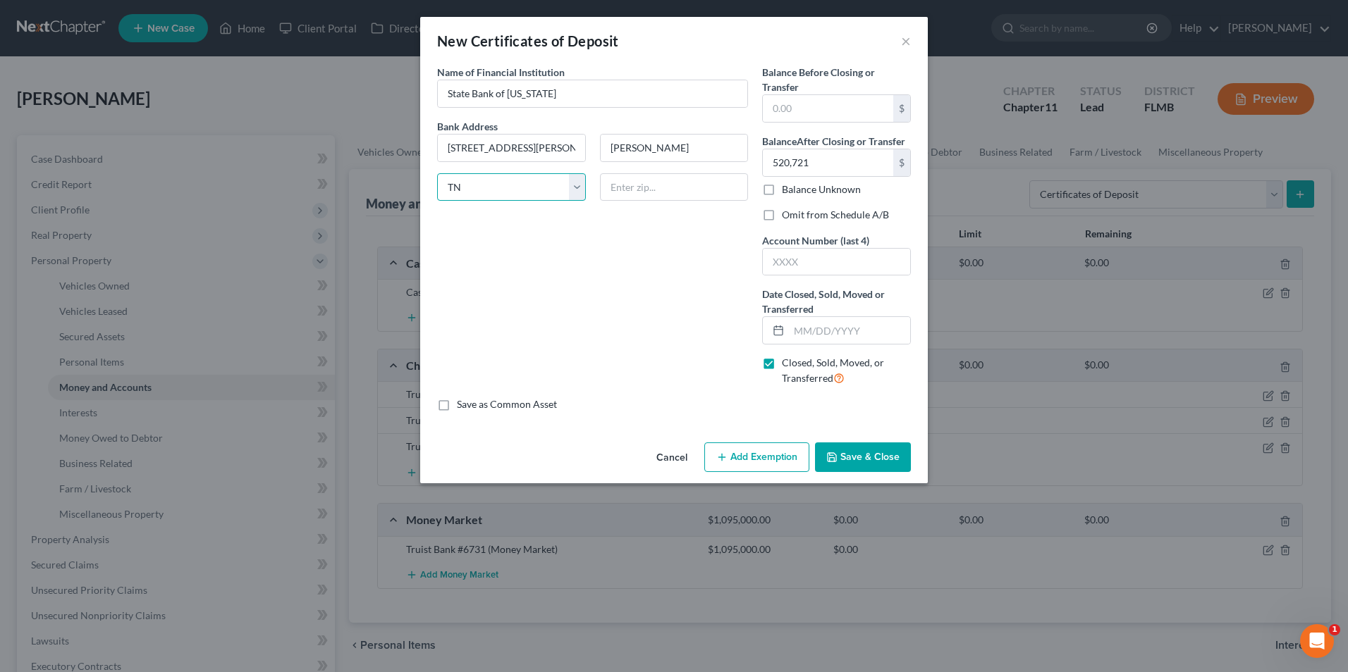
select select "45"
type input "75039"
drag, startPoint x: 807, startPoint y: 101, endPoint x: 820, endPoint y: 116, distance: 20.0
click at [807, 101] on input "text" at bounding box center [828, 108] width 130 height 27
type input "520,721"
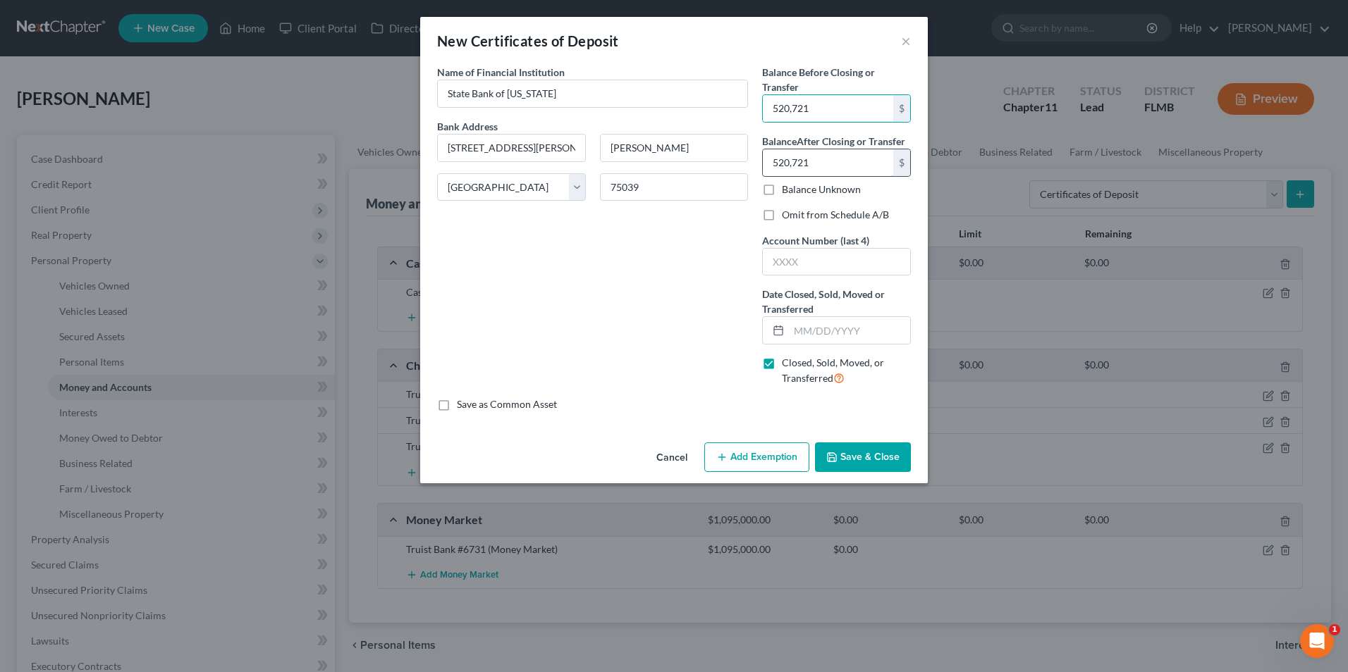
click at [854, 158] on input "520,721" at bounding box center [828, 162] width 130 height 27
type input "0.00"
click at [816, 254] on input "text" at bounding box center [836, 262] width 147 height 27
type input "1891"
click at [848, 456] on button "Save & Close" at bounding box center [863, 458] width 96 height 30
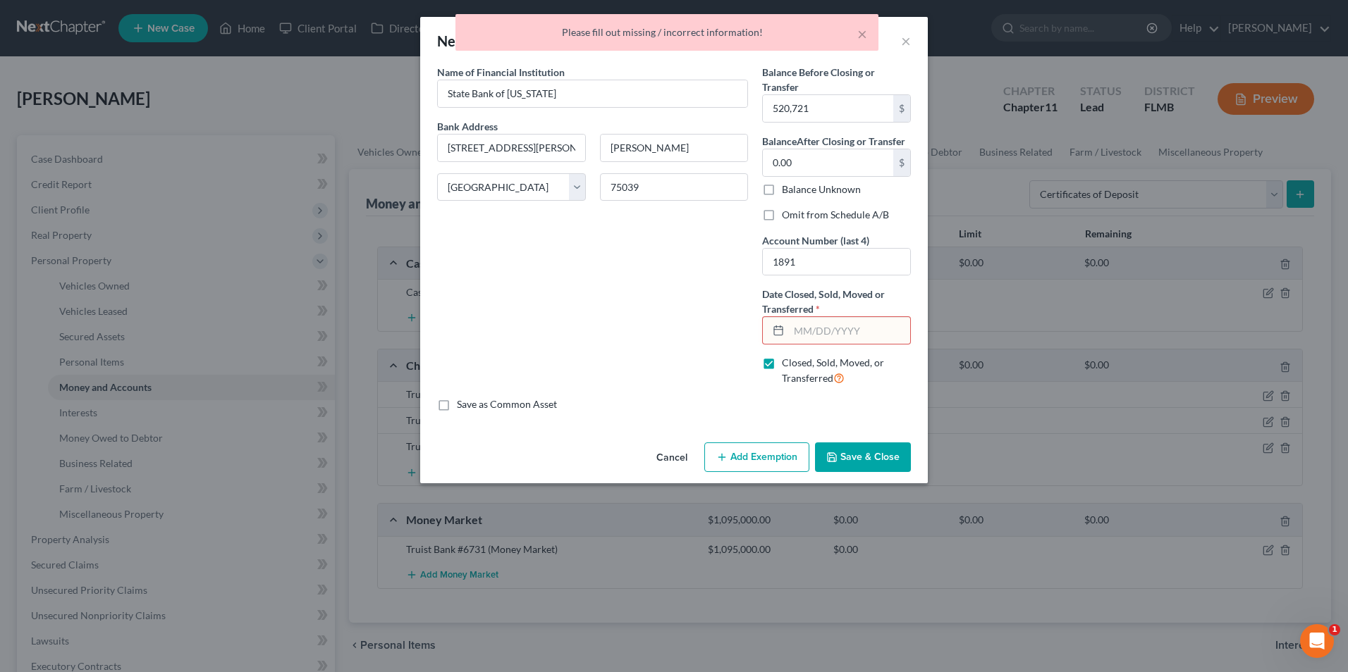
click at [808, 327] on input "text" at bounding box center [849, 330] width 121 height 27
type input "01/01/1901"
click at [851, 457] on button "Save & Close" at bounding box center [863, 458] width 96 height 30
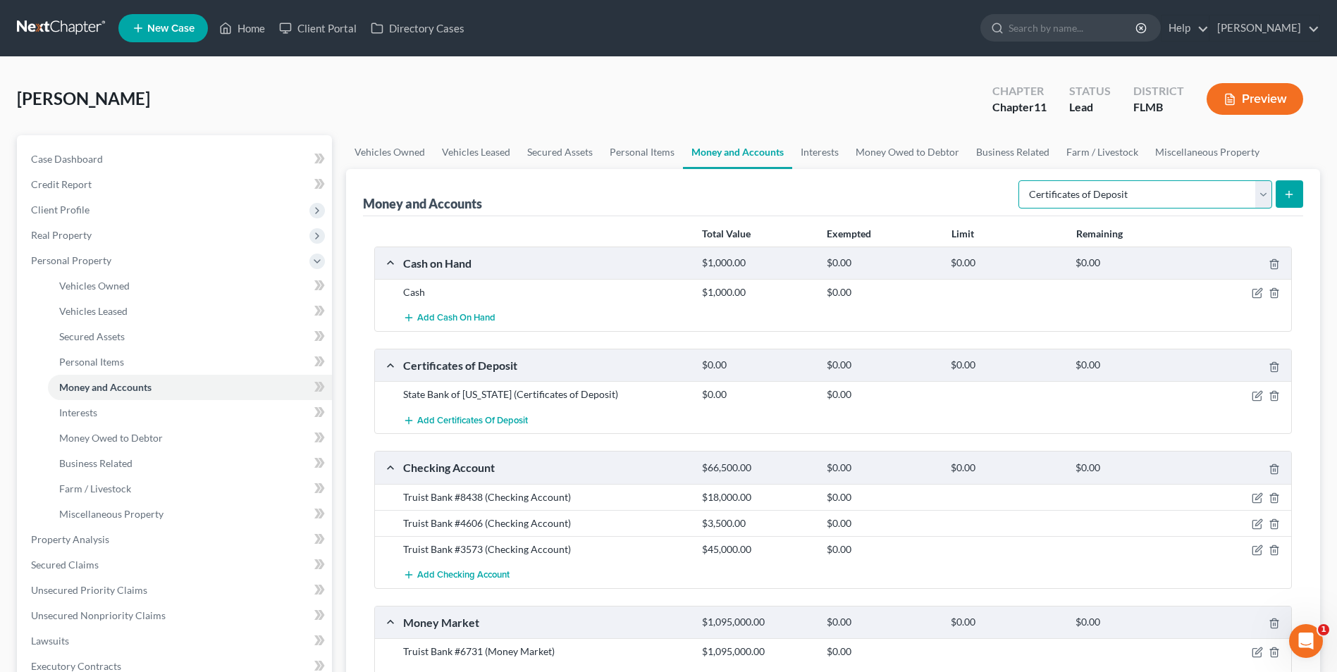
click at [1262, 196] on select "Select Account Type Brokerage Cash on Hand Certificates of Deposit Checking Acc…" at bounding box center [1145, 194] width 254 height 28
select select "brokerage"
click at [1021, 180] on select "Select Account Type Brokerage Cash on Hand Certificates of Deposit Checking Acc…" at bounding box center [1145, 194] width 254 height 28
click at [1294, 193] on icon "submit" at bounding box center [1288, 194] width 11 height 11
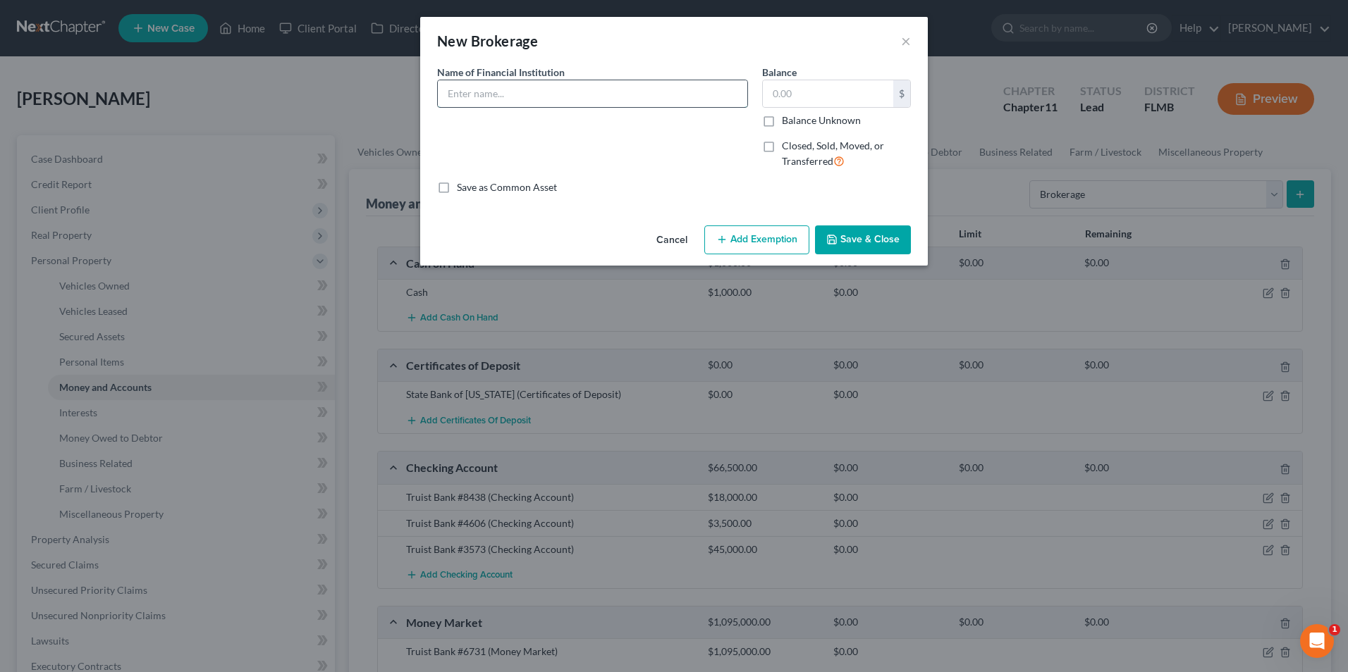
click at [520, 92] on input "text" at bounding box center [592, 93] width 309 height 27
type input "Fidelity Investments - ACCA shares"
click at [813, 88] on input "text" at bounding box center [828, 93] width 130 height 27
type input "28"
click at [873, 237] on button "Save & Close" at bounding box center [863, 241] width 96 height 30
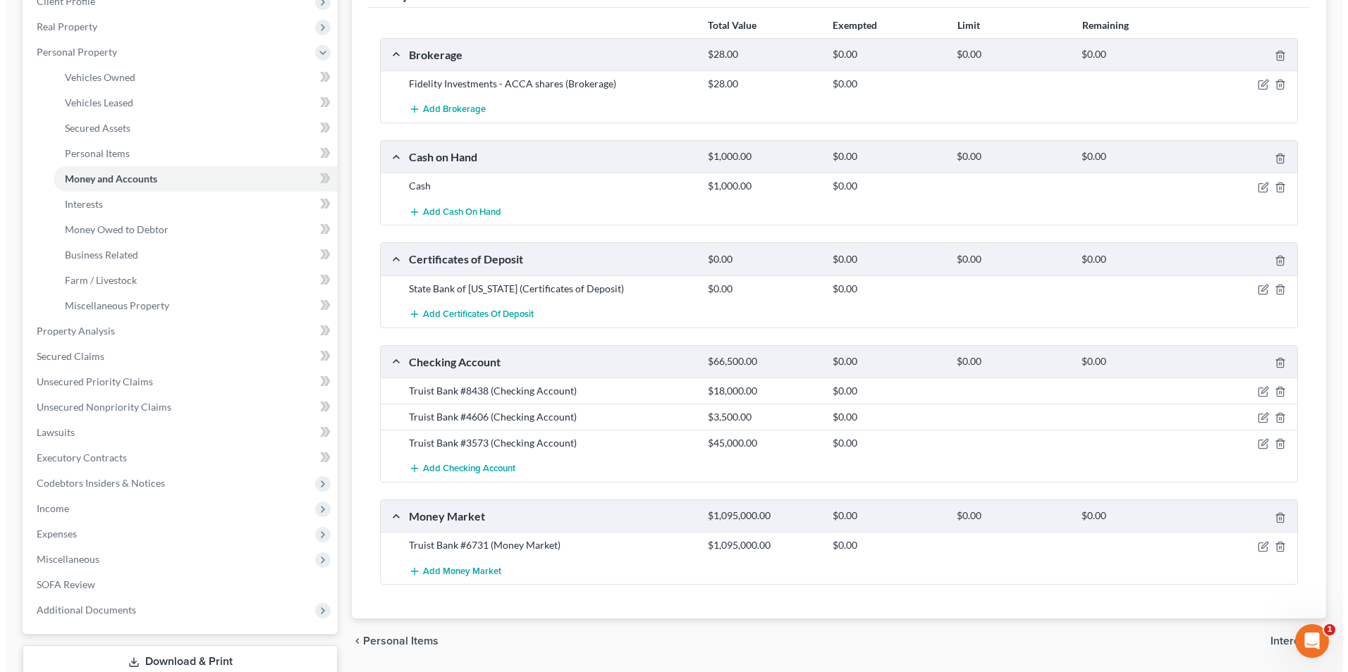
scroll to position [211, 0]
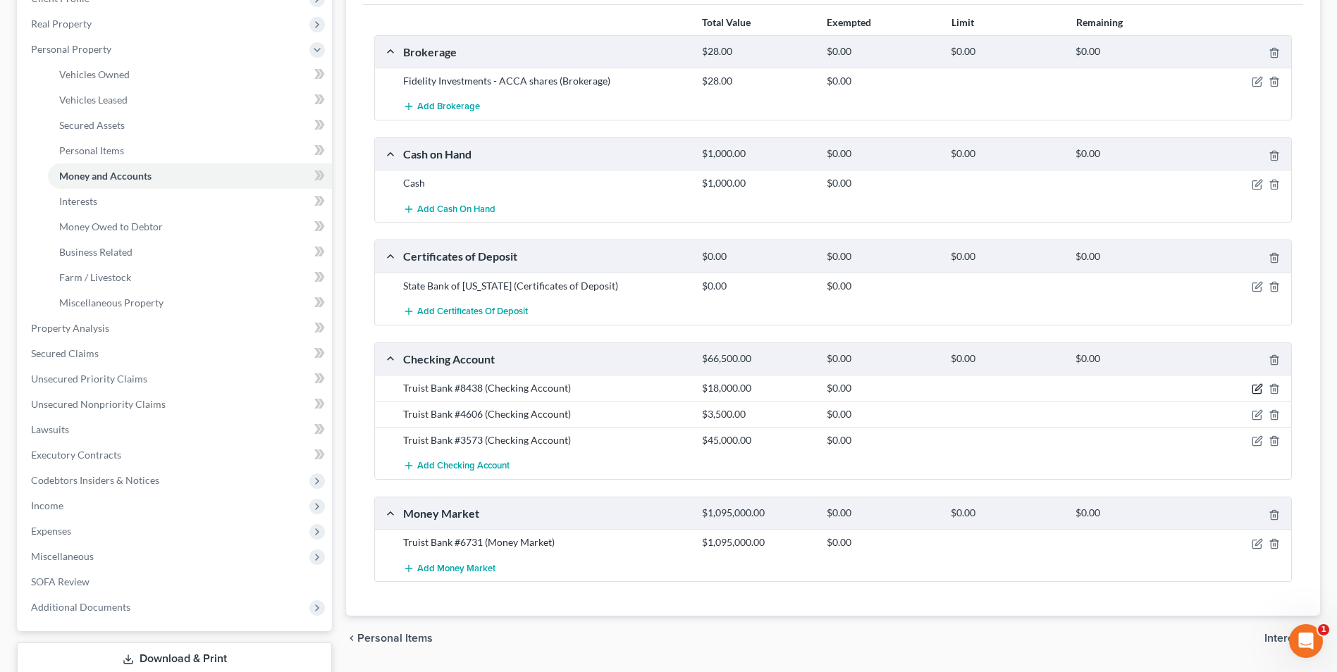
click at [1257, 388] on icon "button" at bounding box center [1258, 388] width 6 height 6
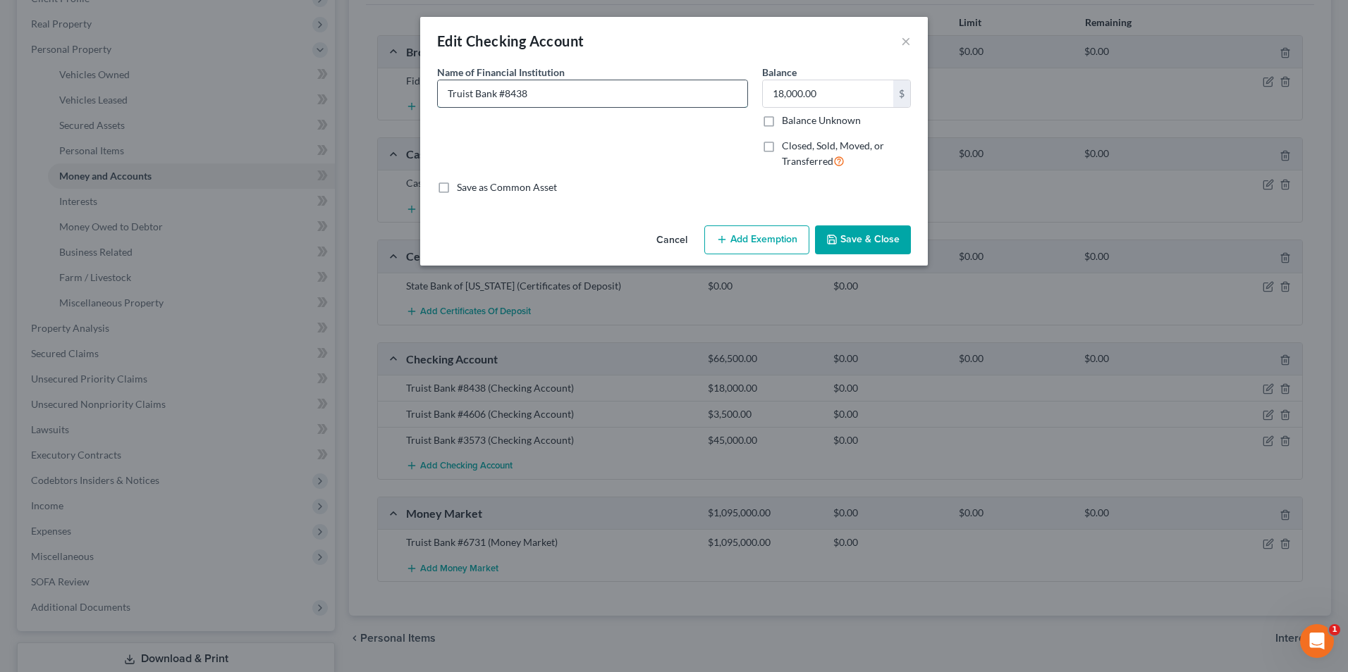
click at [650, 96] on input "Truist Bank #8438" at bounding box center [592, 93] width 309 height 27
type input "Truist Bank #8438"
click at [749, 244] on button "Add Exemption" at bounding box center [756, 241] width 105 height 30
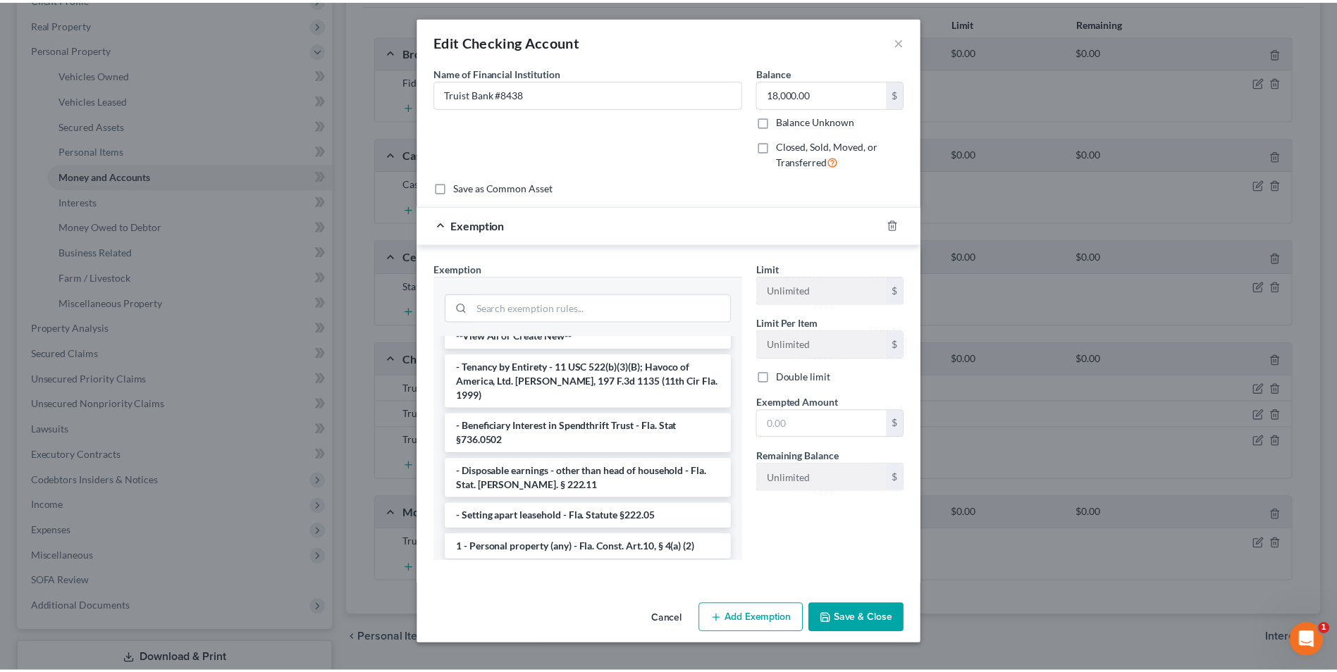
scroll to position [0, 0]
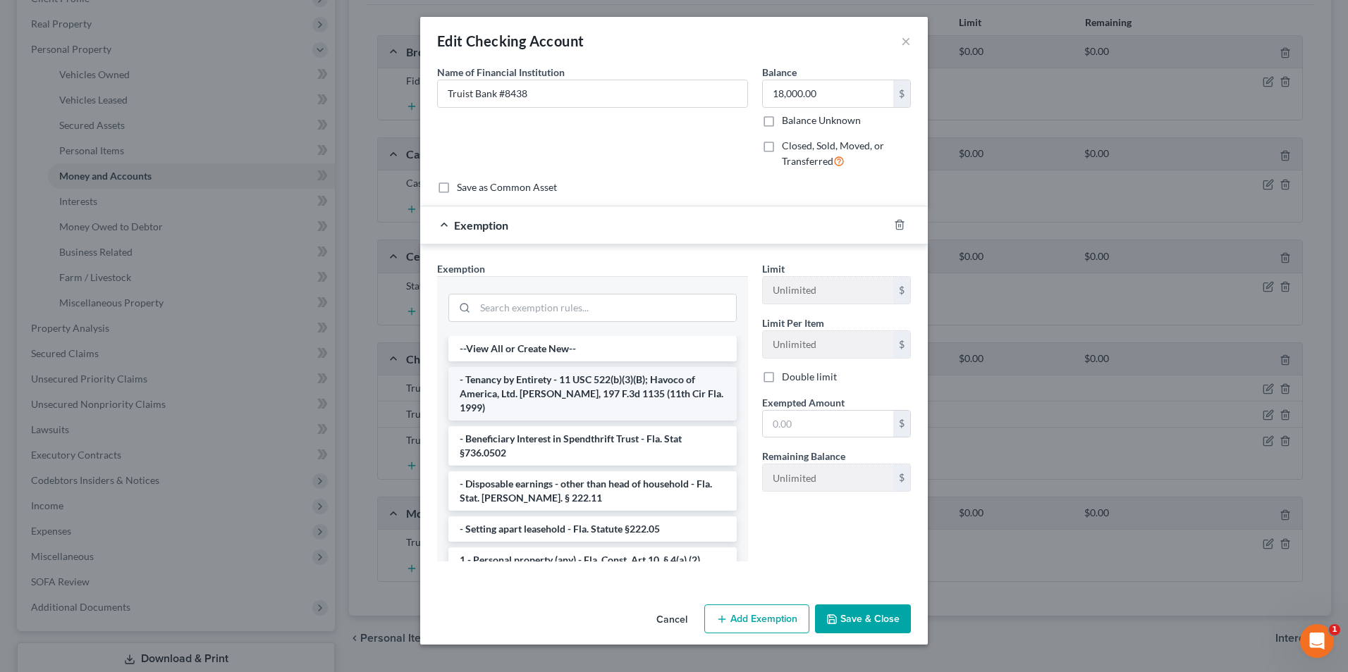
click at [546, 402] on li "- Tenancy by Entirety - 11 USC 522(b)(3)(B); Havoco of America, Ltd. v. Hill, 1…" at bounding box center [592, 394] width 288 height 54
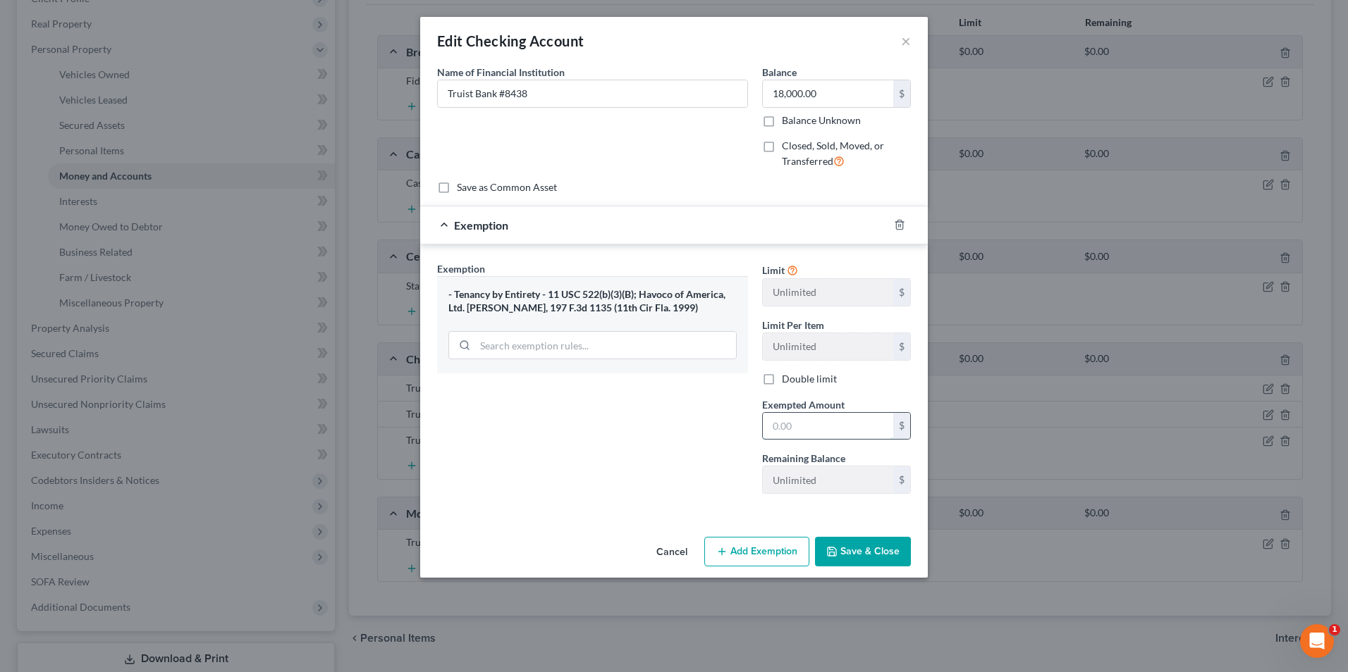
click at [765, 426] on input "text" at bounding box center [828, 426] width 130 height 27
type input "18,000"
click at [857, 542] on button "Save & Close" at bounding box center [863, 552] width 96 height 30
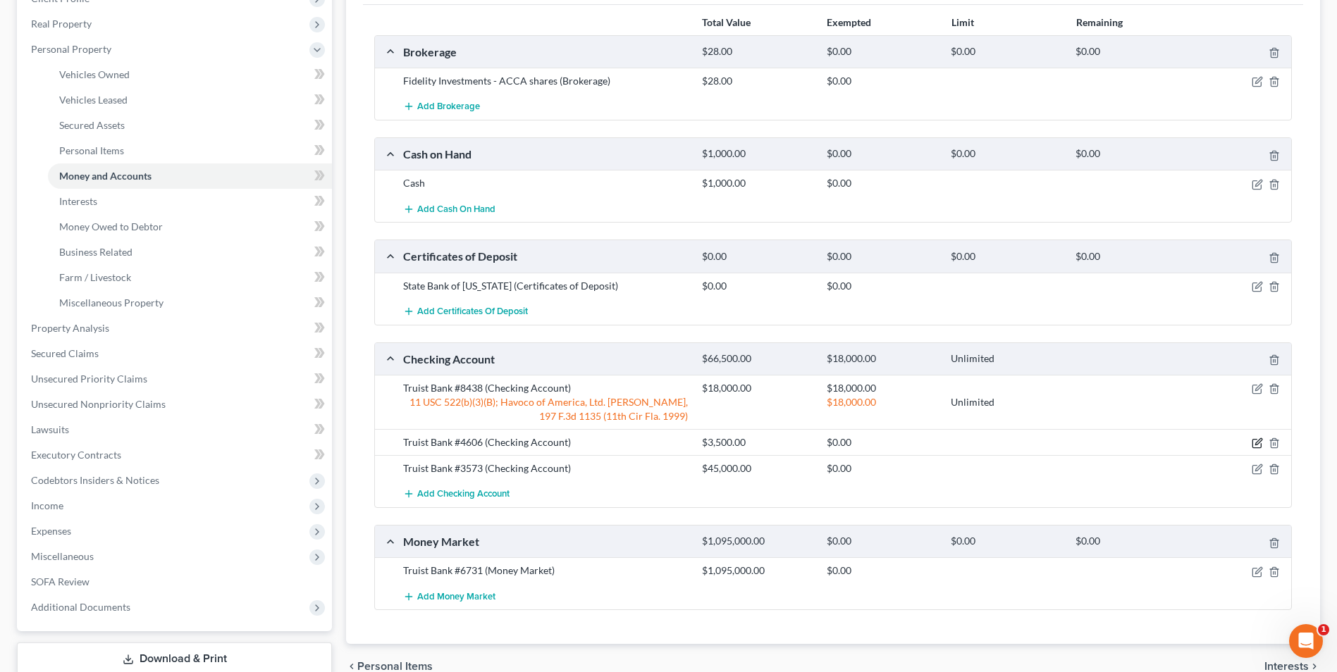
click at [1260, 444] on icon "button" at bounding box center [1257, 443] width 11 height 11
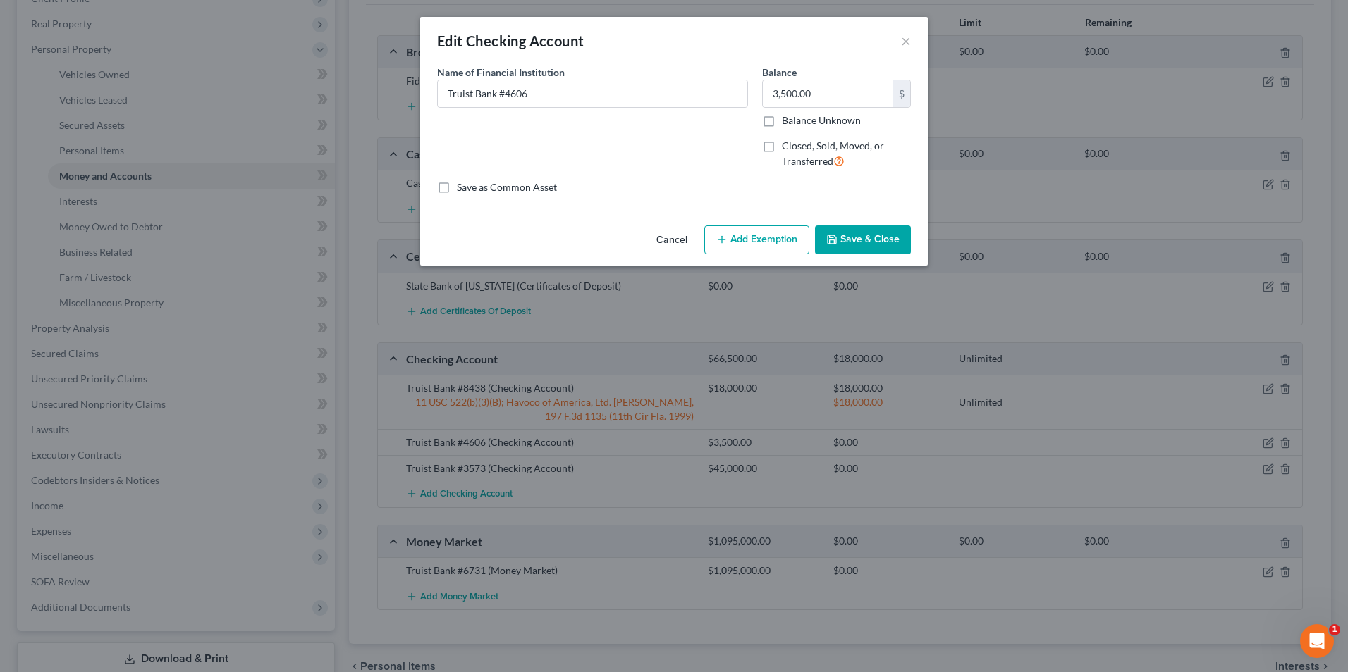
click at [755, 240] on button "Add Exemption" at bounding box center [756, 241] width 105 height 30
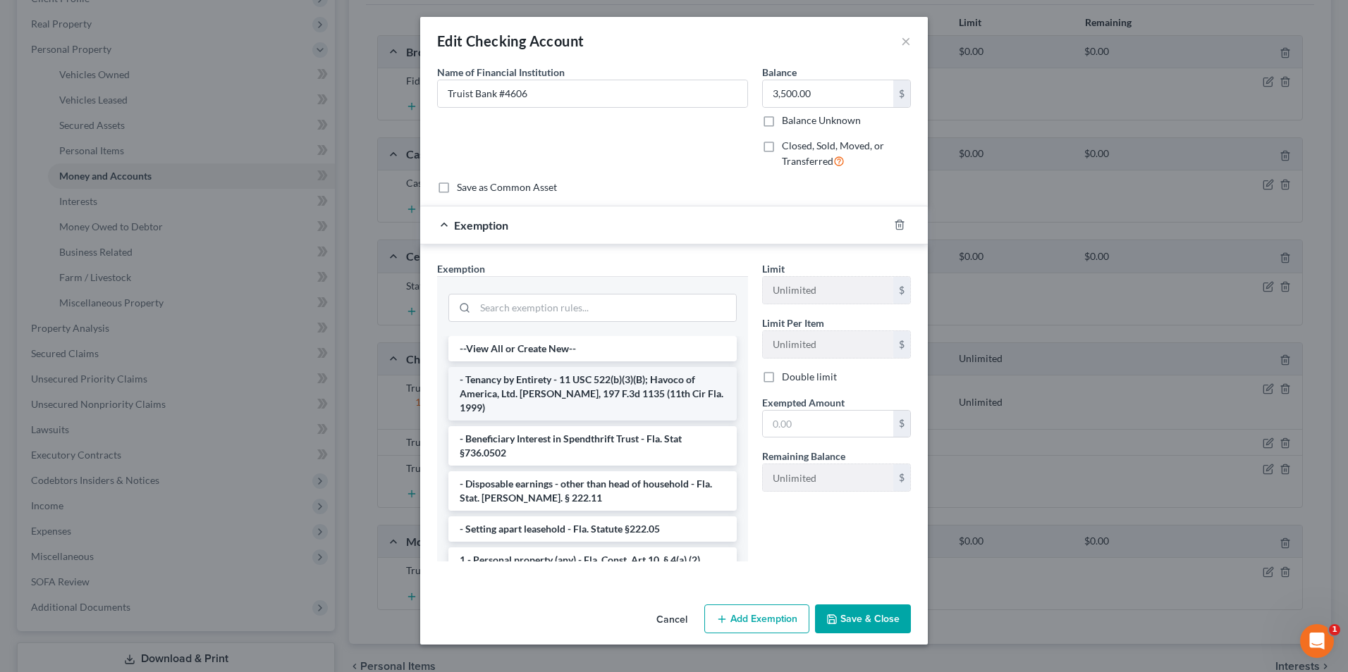
click at [565, 388] on li "- Tenancy by Entirety - 11 USC 522(b)(3)(B); Havoco of America, Ltd. v. Hill, 1…" at bounding box center [592, 394] width 288 height 54
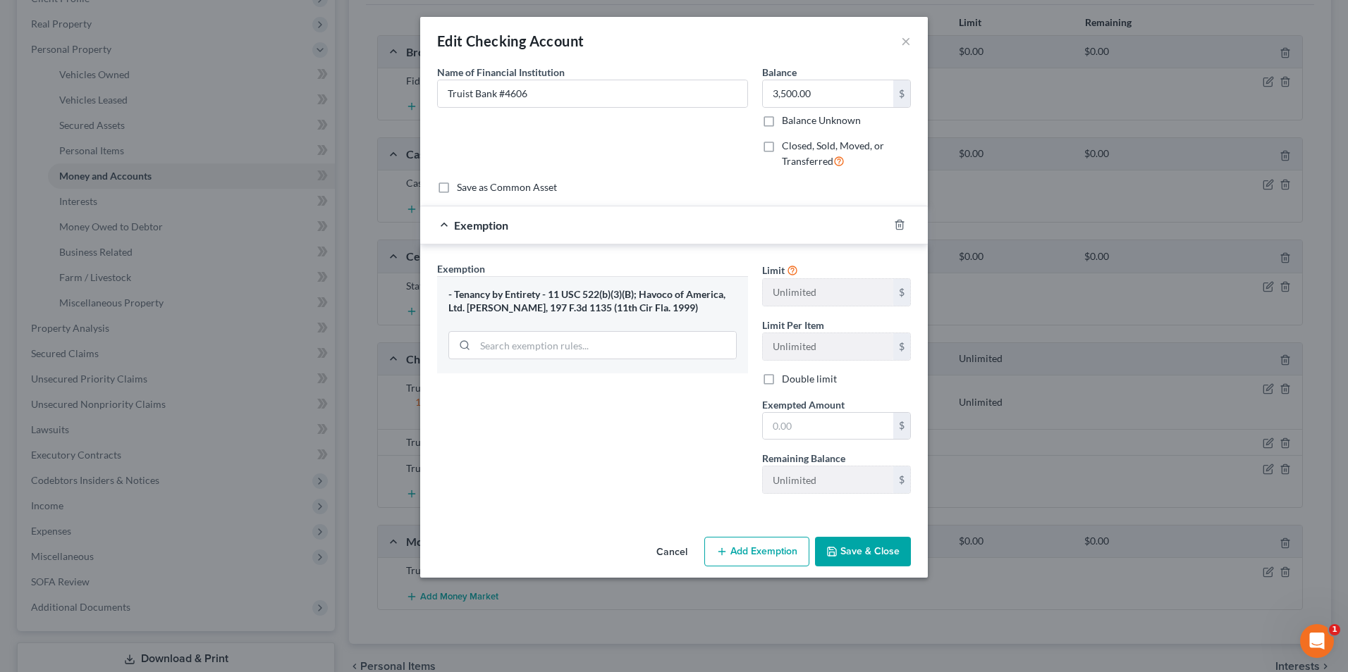
click at [862, 554] on button "Save & Close" at bounding box center [863, 552] width 96 height 30
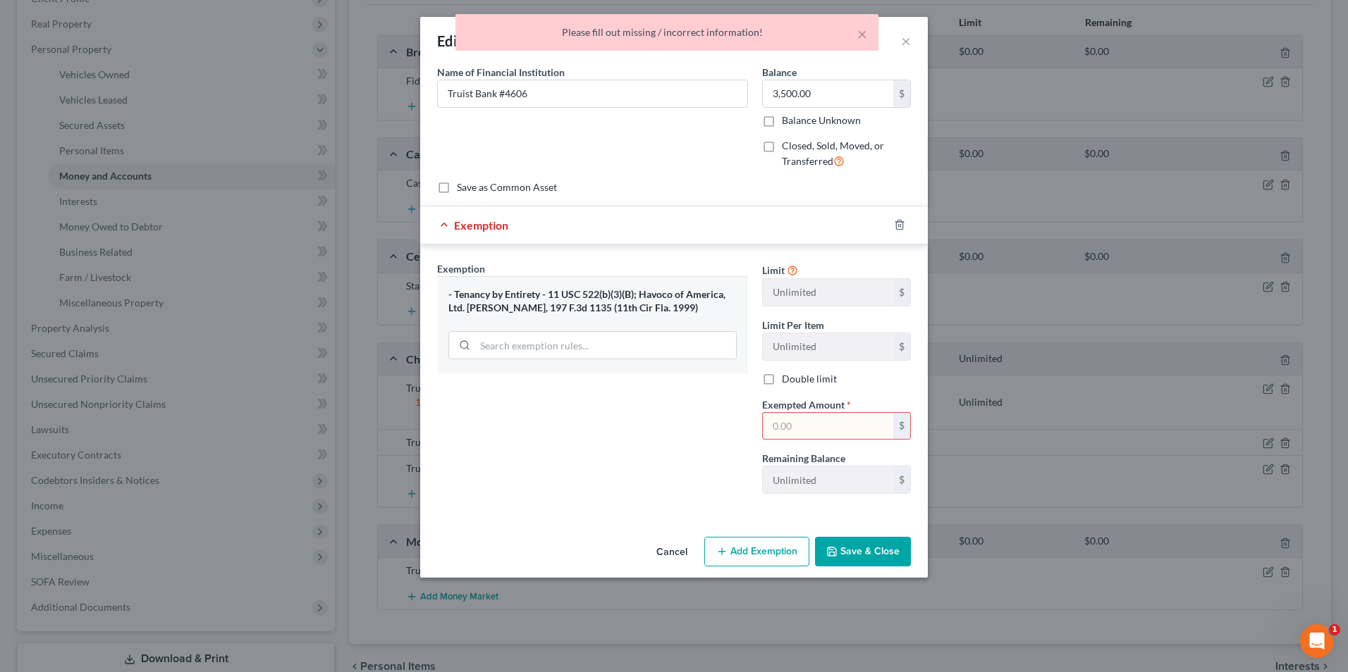
drag, startPoint x: 786, startPoint y: 425, endPoint x: 881, endPoint y: 434, distance: 95.6
click at [788, 426] on input "text" at bounding box center [828, 426] width 130 height 27
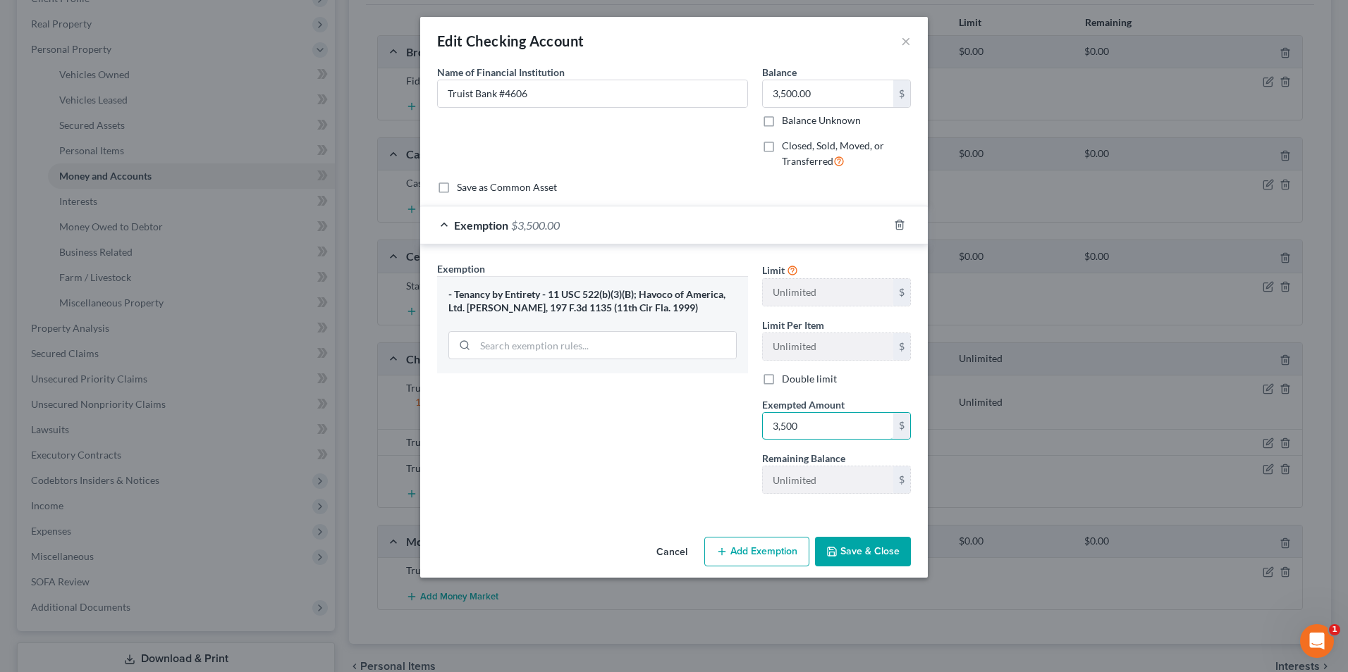
type input "3,500"
click at [861, 554] on button "Save & Close" at bounding box center [863, 552] width 96 height 30
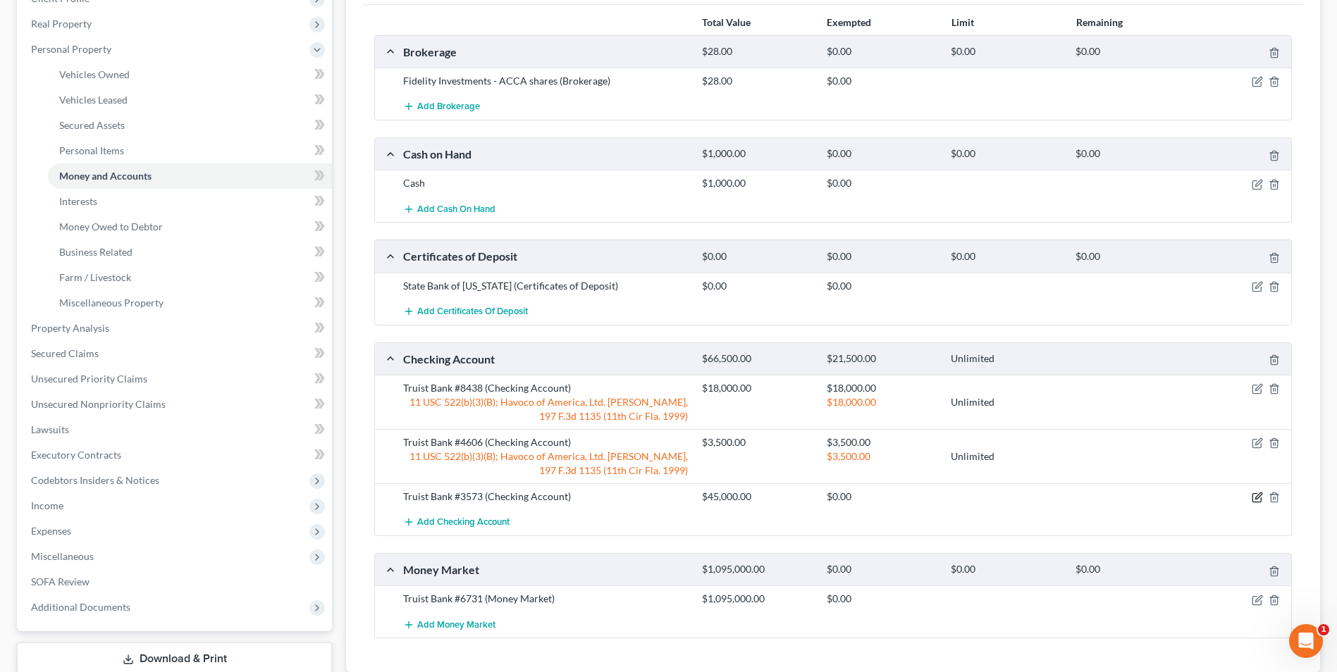
click at [1257, 498] on icon "button" at bounding box center [1257, 497] width 11 height 11
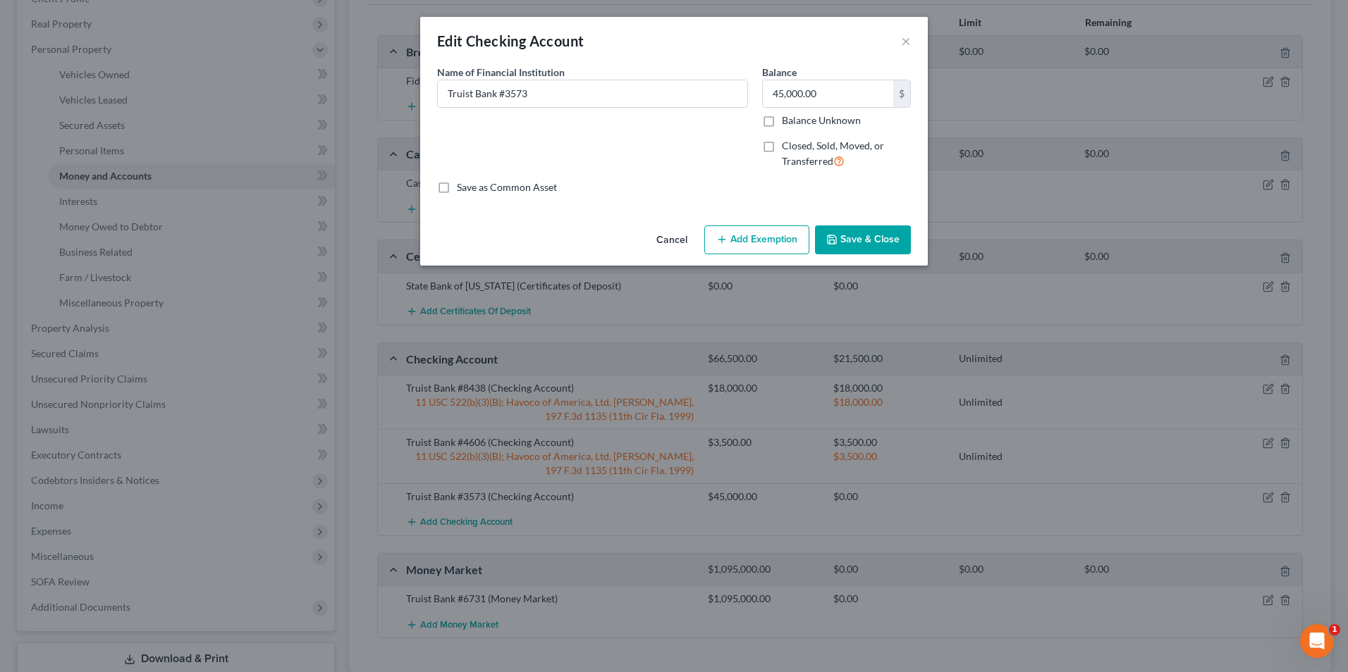
click at [772, 242] on button "Add Exemption" at bounding box center [756, 241] width 105 height 30
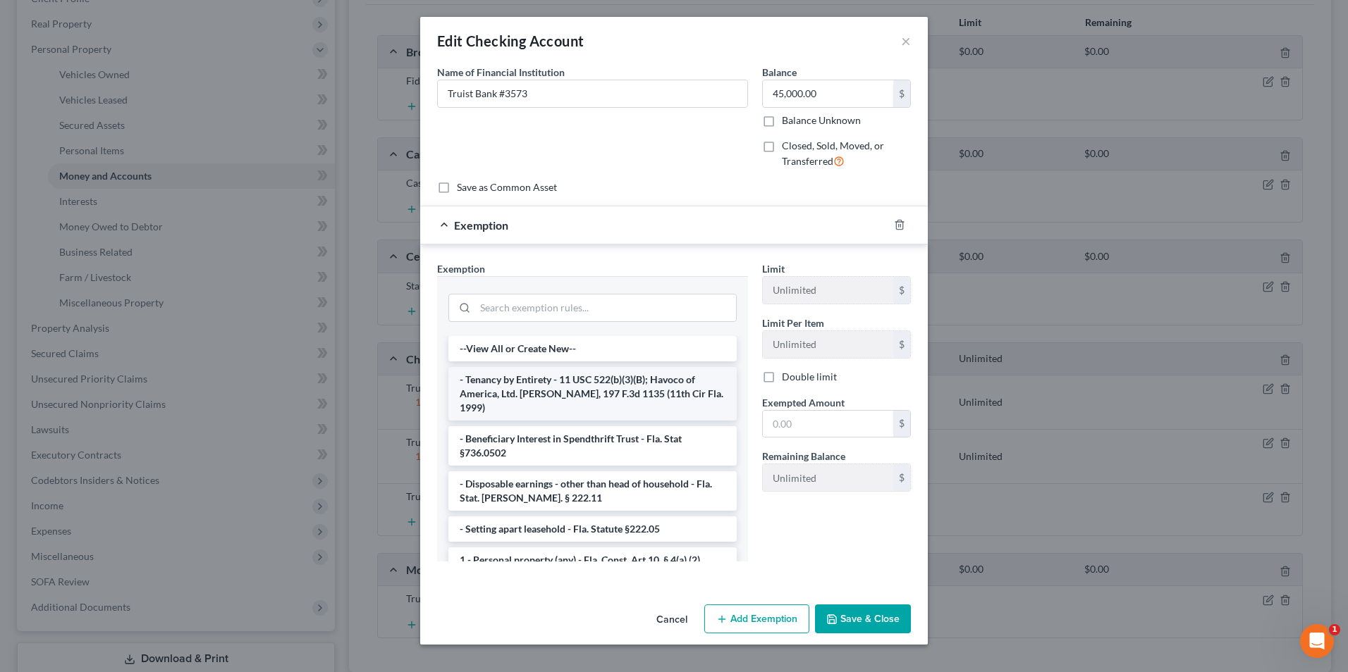
click at [605, 395] on li "- Tenancy by Entirety - 11 USC 522(b)(3)(B); Havoco of America, Ltd. v. Hill, 1…" at bounding box center [592, 394] width 288 height 54
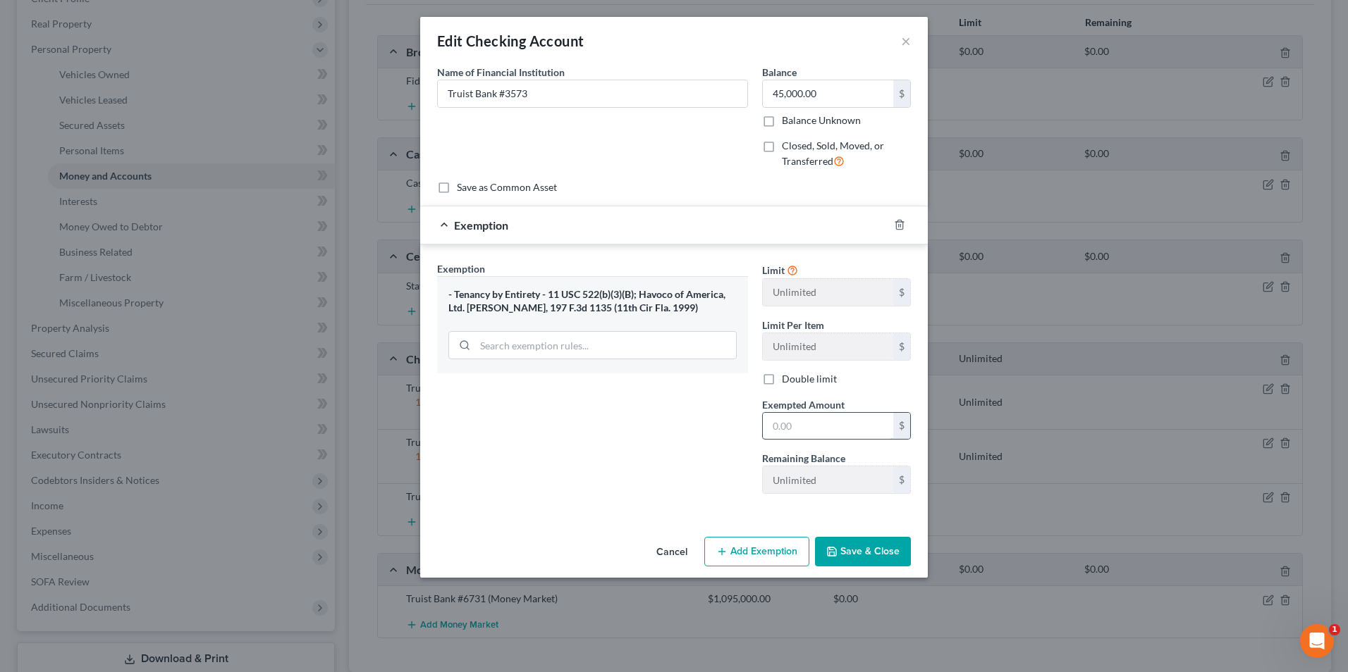
click at [856, 419] on input "text" at bounding box center [828, 426] width 130 height 27
type input "45,000"
click at [870, 561] on button "Save & Close" at bounding box center [863, 552] width 96 height 30
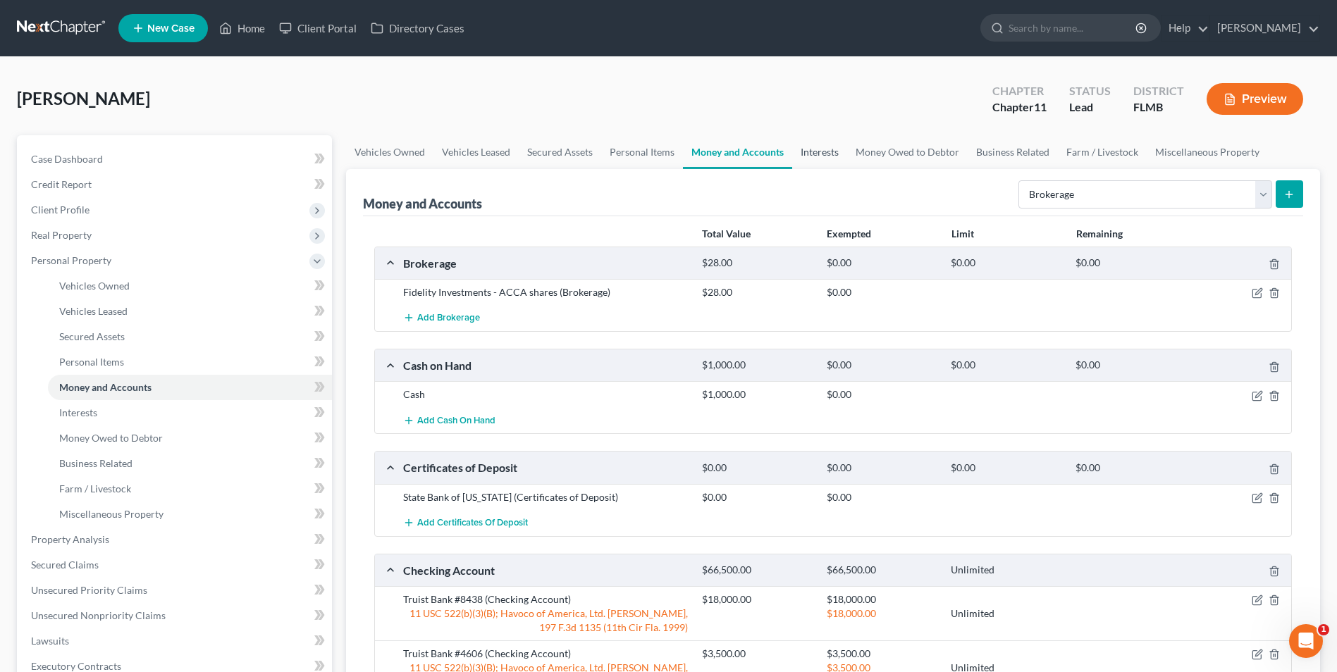
click at [797, 153] on link "Interests" at bounding box center [819, 152] width 55 height 34
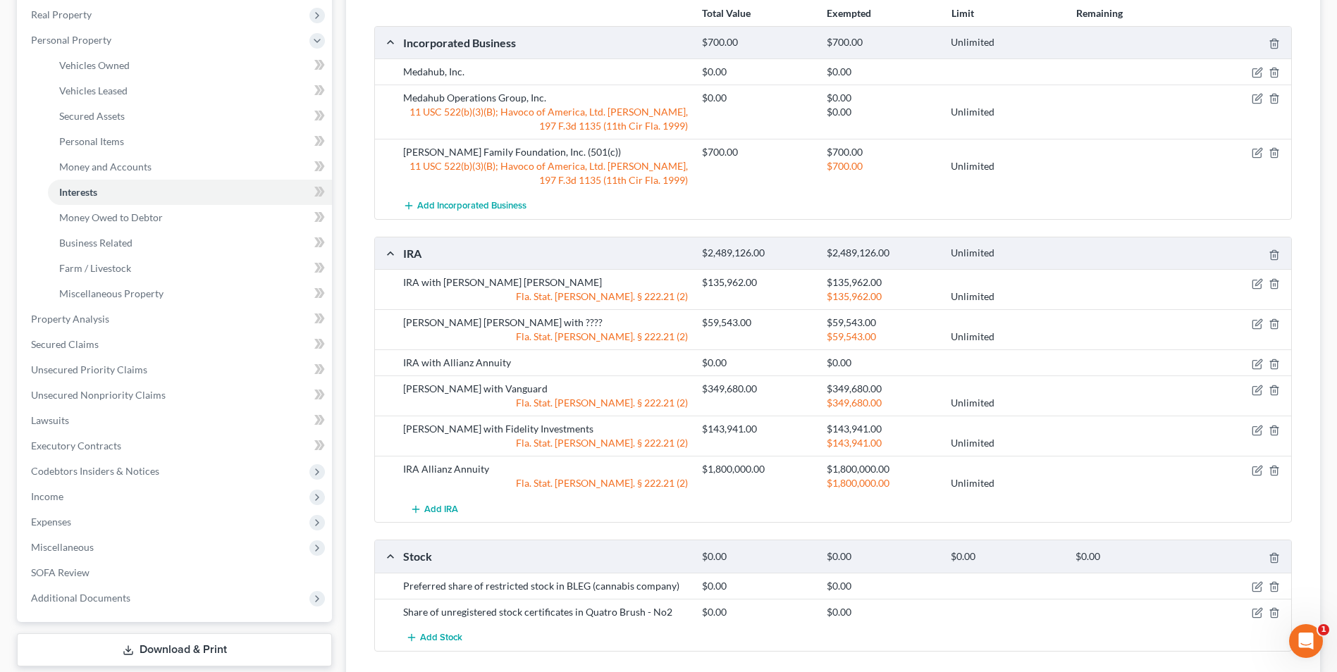
scroll to position [51, 0]
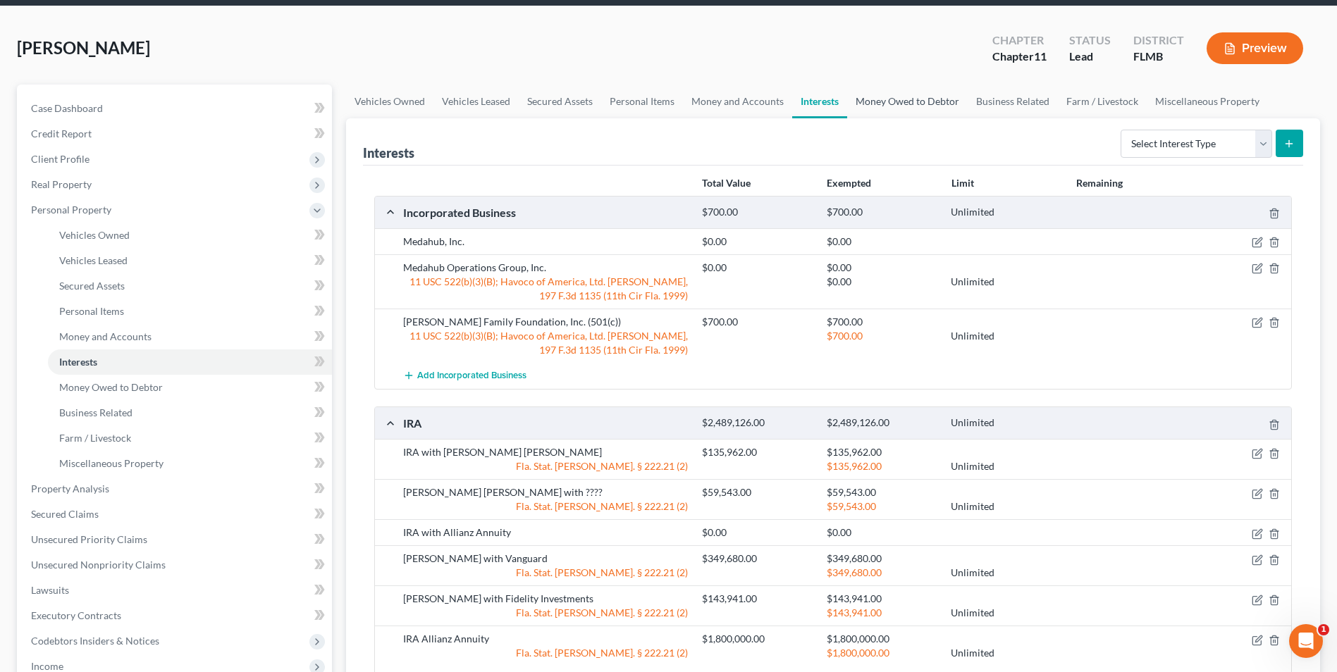
click at [905, 99] on link "Money Owed to Debtor" at bounding box center [907, 102] width 121 height 34
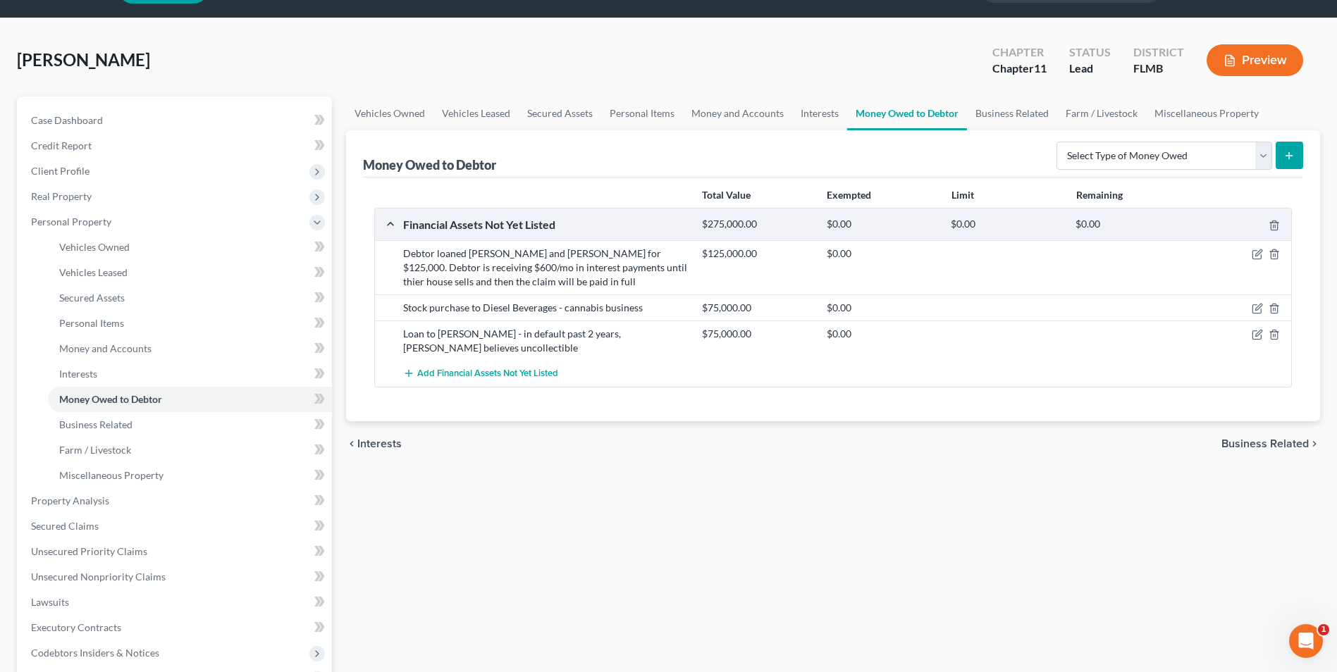
scroll to position [70, 0]
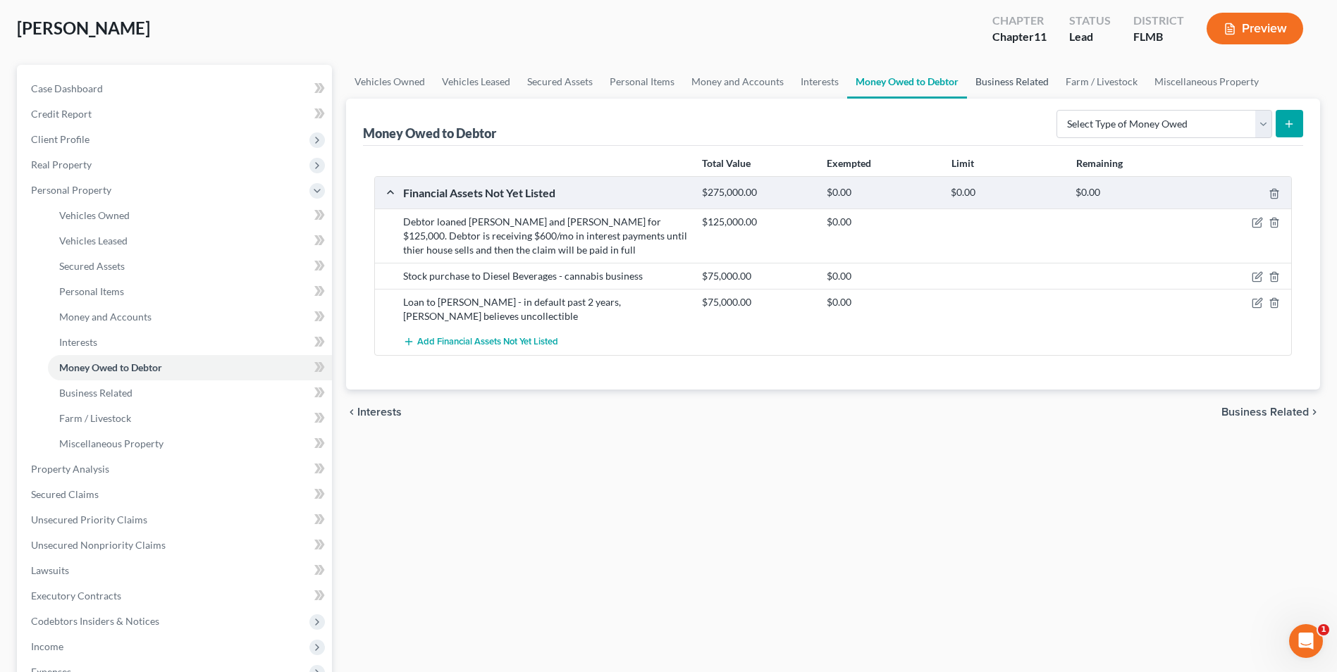
click at [1004, 80] on link "Business Related" at bounding box center [1012, 82] width 90 height 34
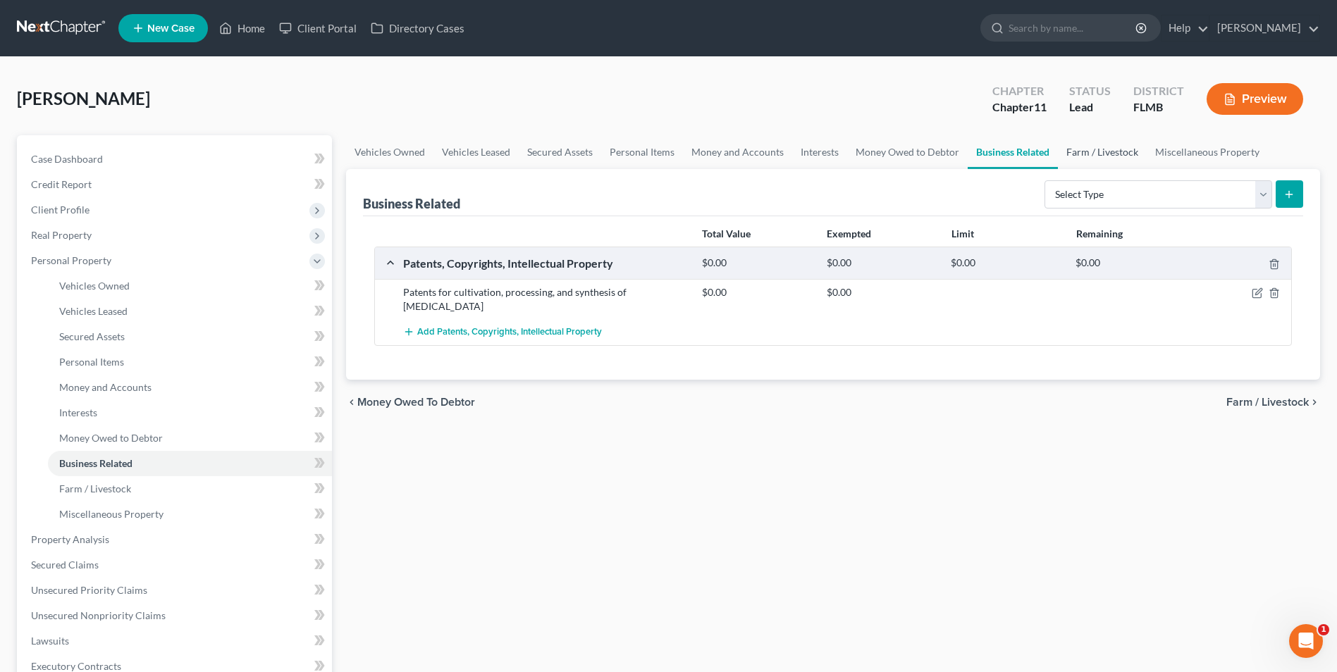
click at [1093, 151] on link "Farm / Livestock" at bounding box center [1102, 152] width 89 height 34
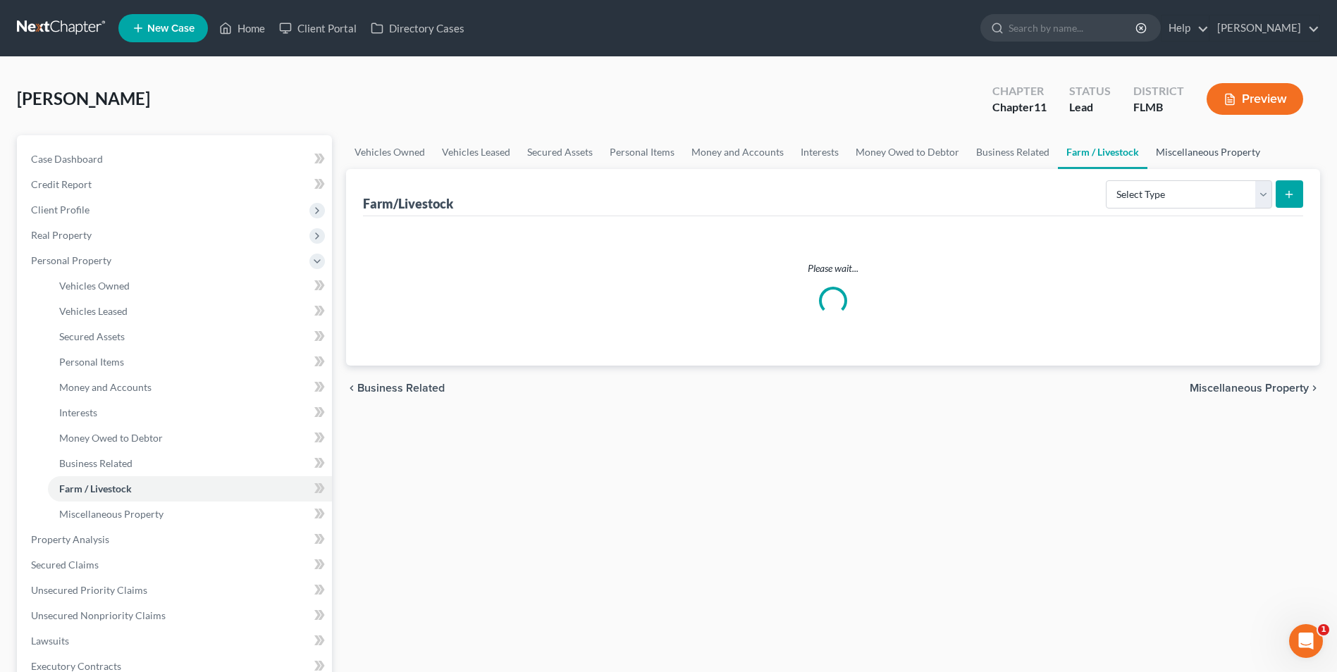
click at [1174, 151] on link "Miscellaneous Property" at bounding box center [1207, 152] width 121 height 34
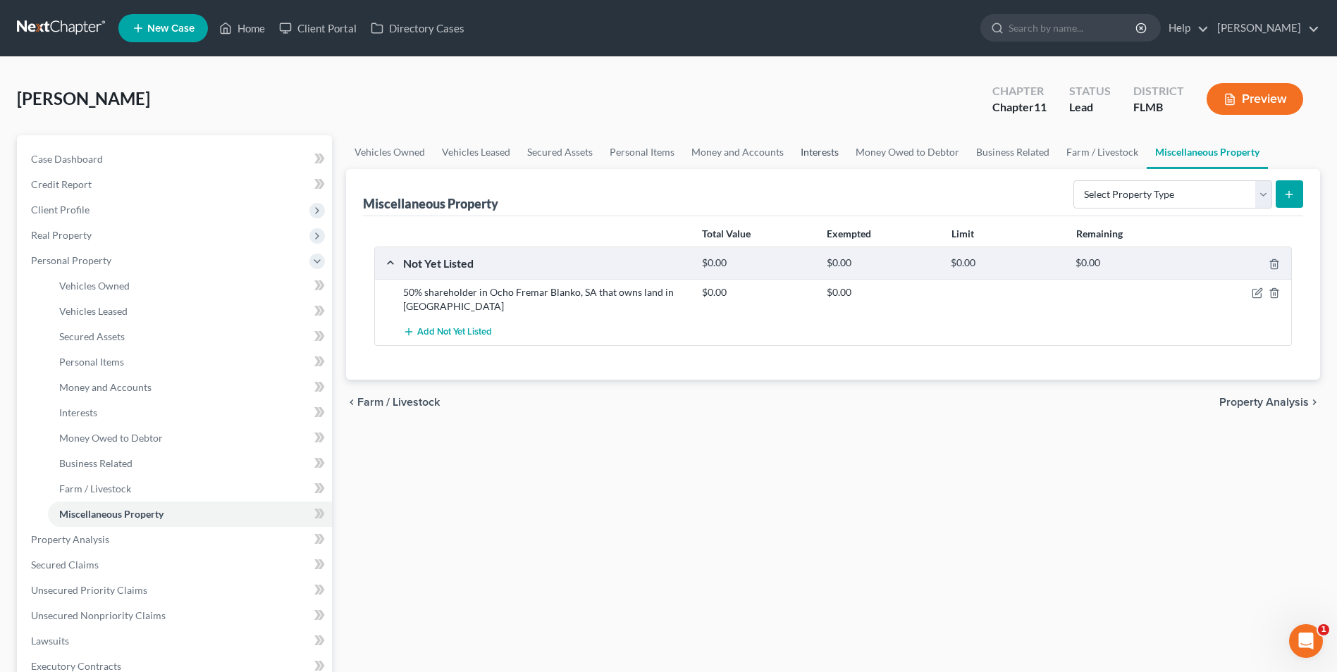
click at [822, 153] on link "Interests" at bounding box center [819, 152] width 55 height 34
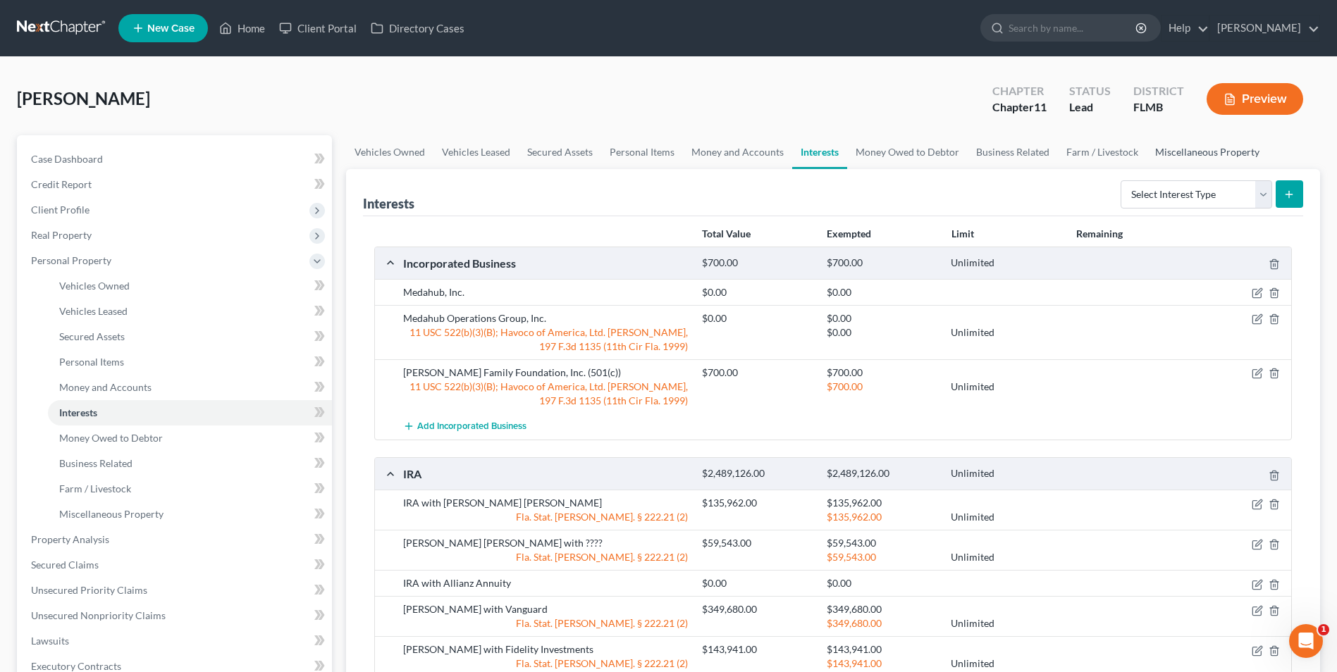
click at [1221, 152] on link "Miscellaneous Property" at bounding box center [1207, 152] width 121 height 34
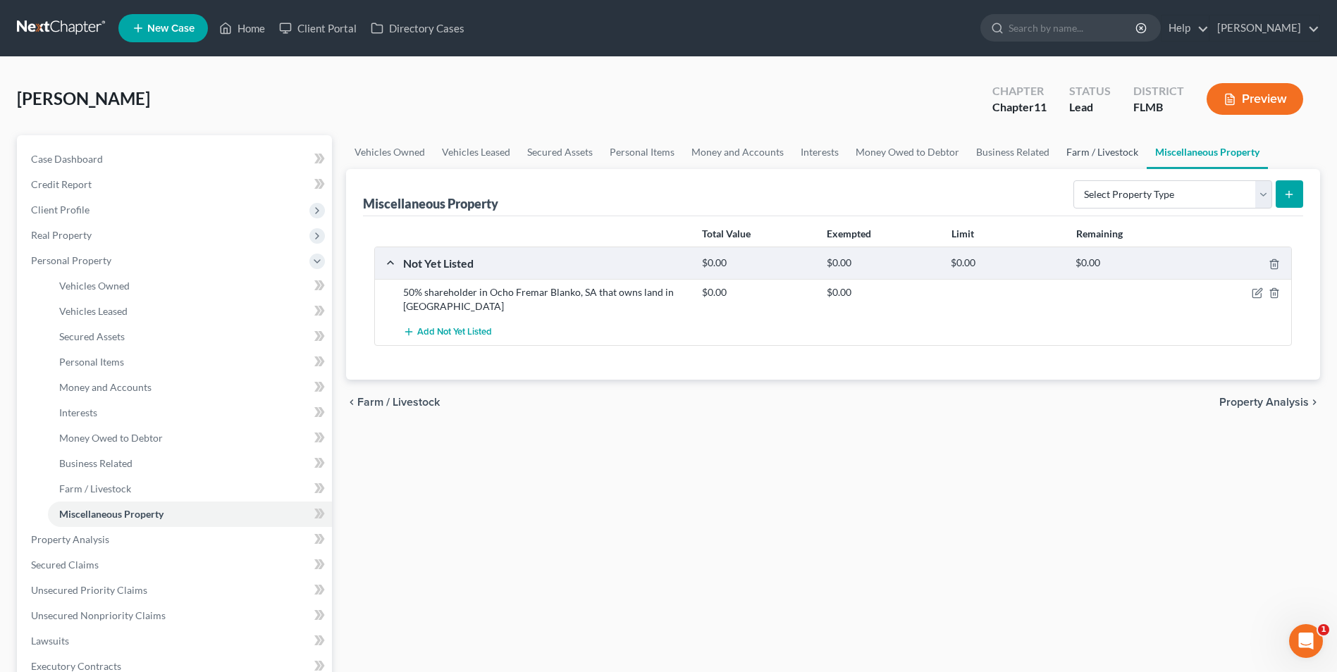
click at [1070, 148] on link "Farm / Livestock" at bounding box center [1102, 152] width 89 height 34
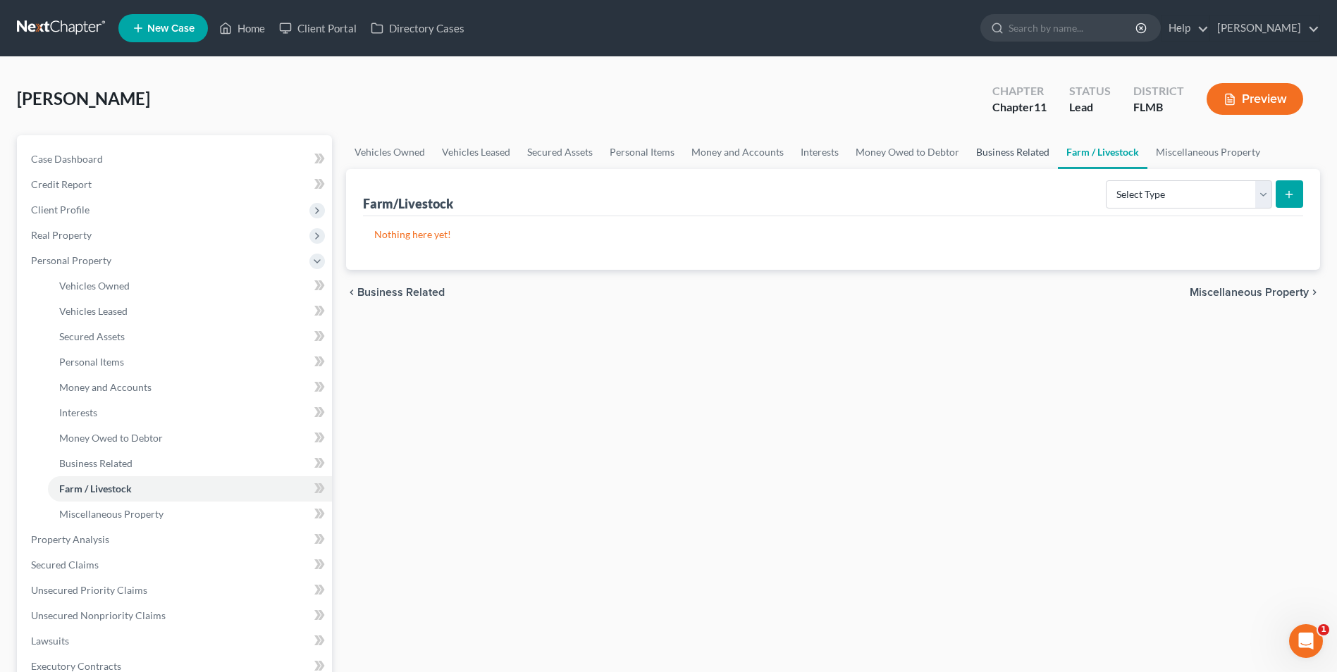
click at [1022, 152] on link "Business Related" at bounding box center [1013, 152] width 90 height 34
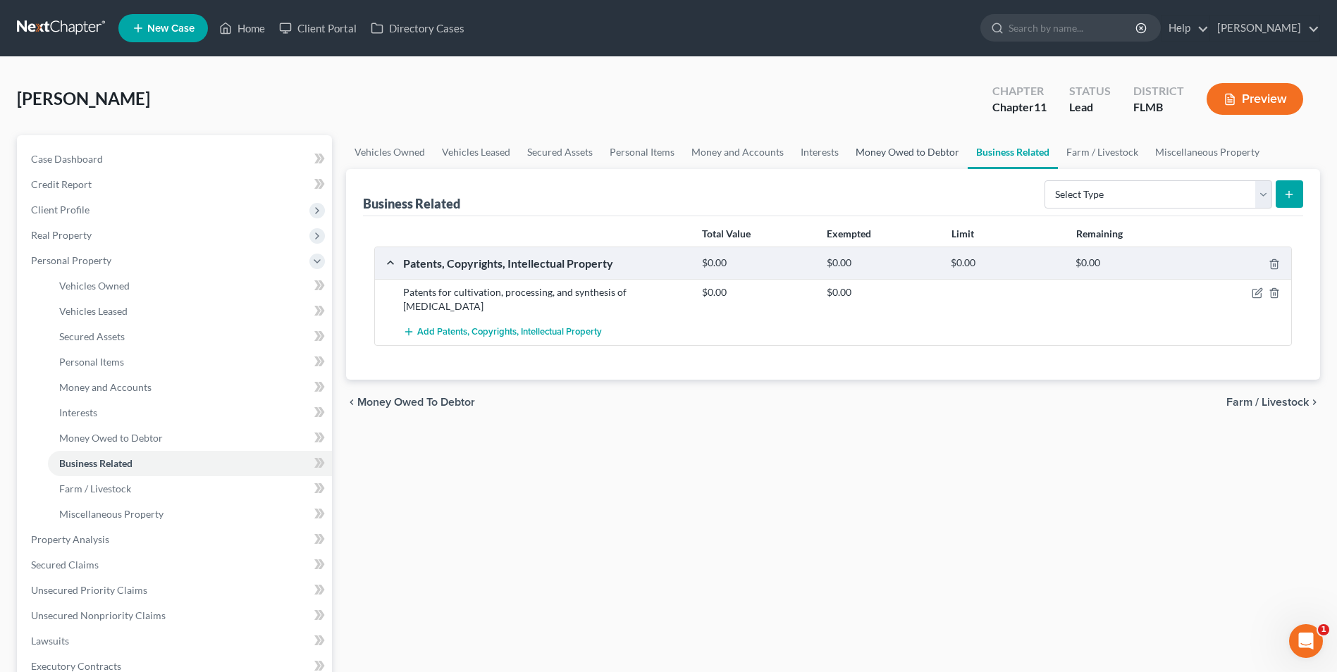
click at [909, 154] on link "Money Owed to Debtor" at bounding box center [907, 152] width 121 height 34
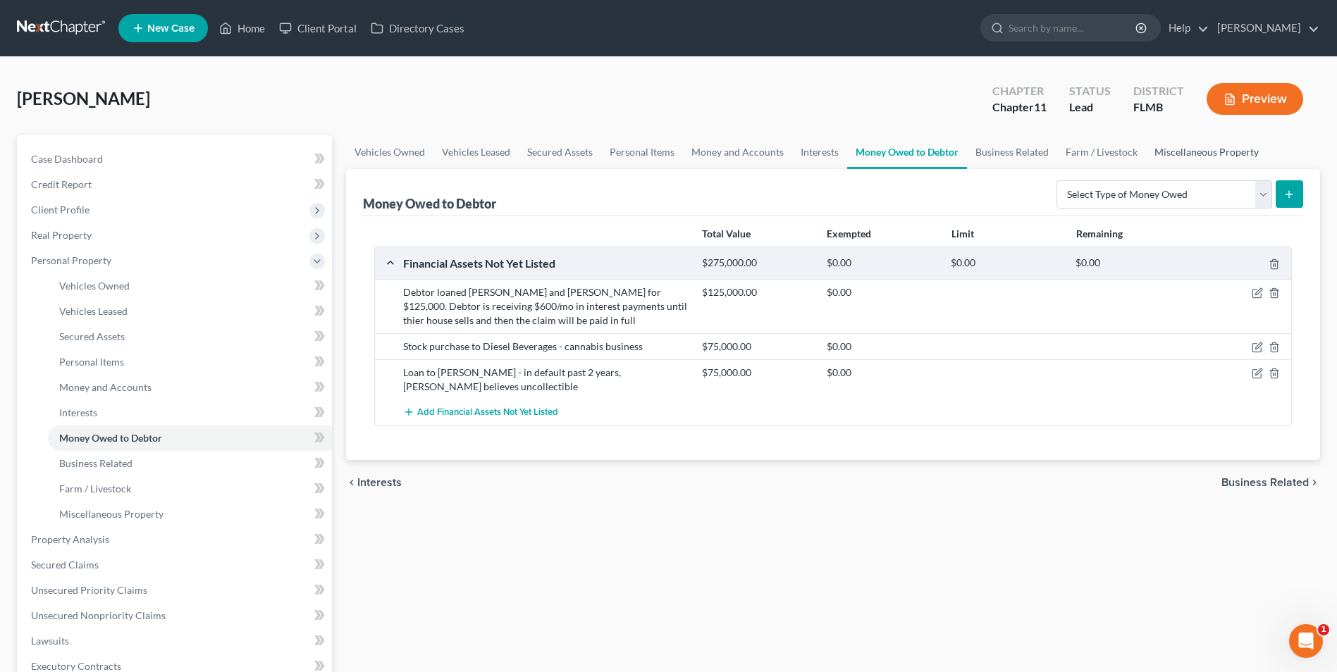
click at [1222, 149] on link "Miscellaneous Property" at bounding box center [1206, 152] width 121 height 34
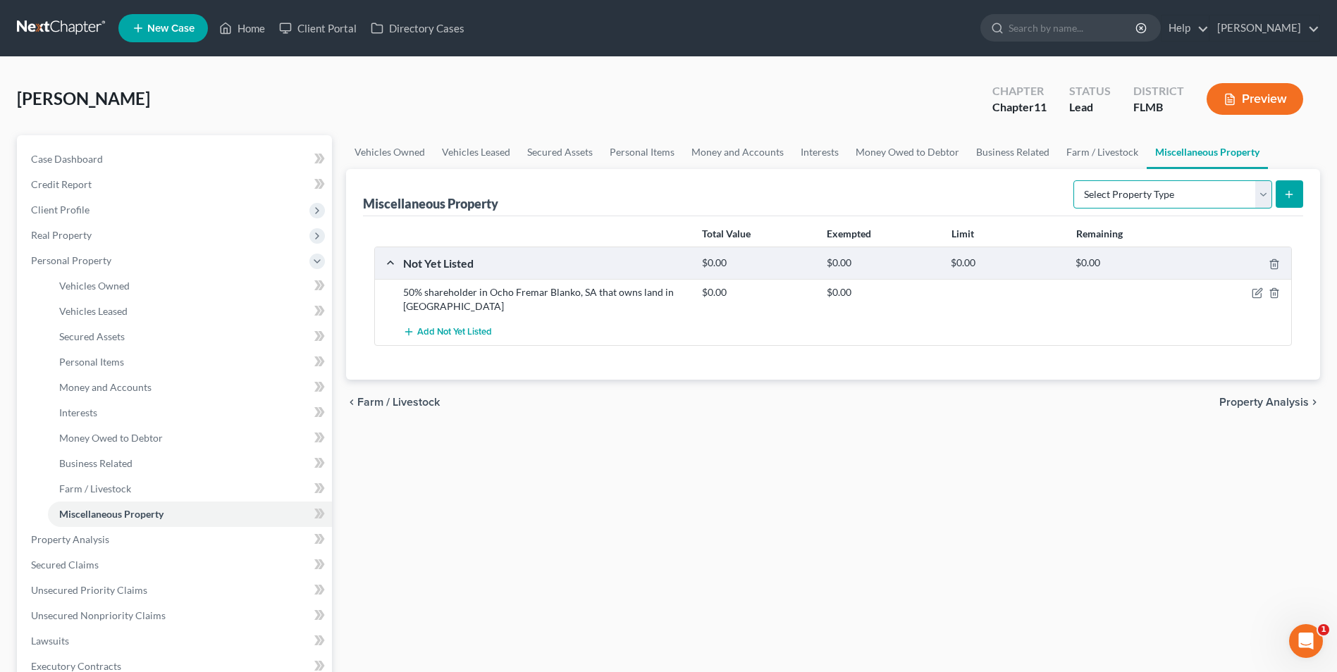
click at [1263, 199] on select "Select Property Type Assigned for Creditor Benefit Within 1 Year Holding for An…" at bounding box center [1172, 194] width 199 height 28
select select "not_yet_listed"
click at [1073, 180] on select "Select Property Type Assigned for Creditor Benefit Within 1 Year Holding for An…" at bounding box center [1172, 194] width 199 height 28
click at [1291, 187] on button "submit" at bounding box center [1289, 193] width 27 height 27
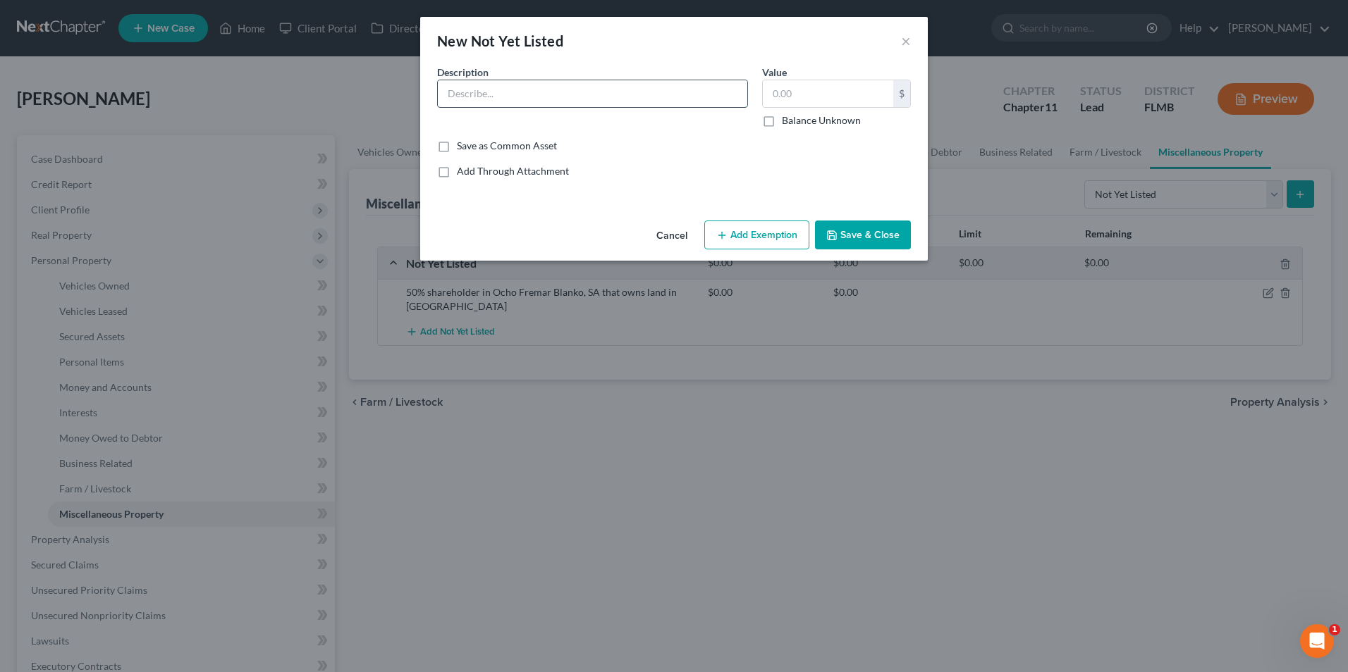
click at [482, 85] on input "text" at bounding box center [592, 93] width 309 height 27
type input "Miscellaneous tools"
type input "4"
type input "500"
click at [511, 94] on input "Miscellaneous tools" at bounding box center [592, 93] width 309 height 27
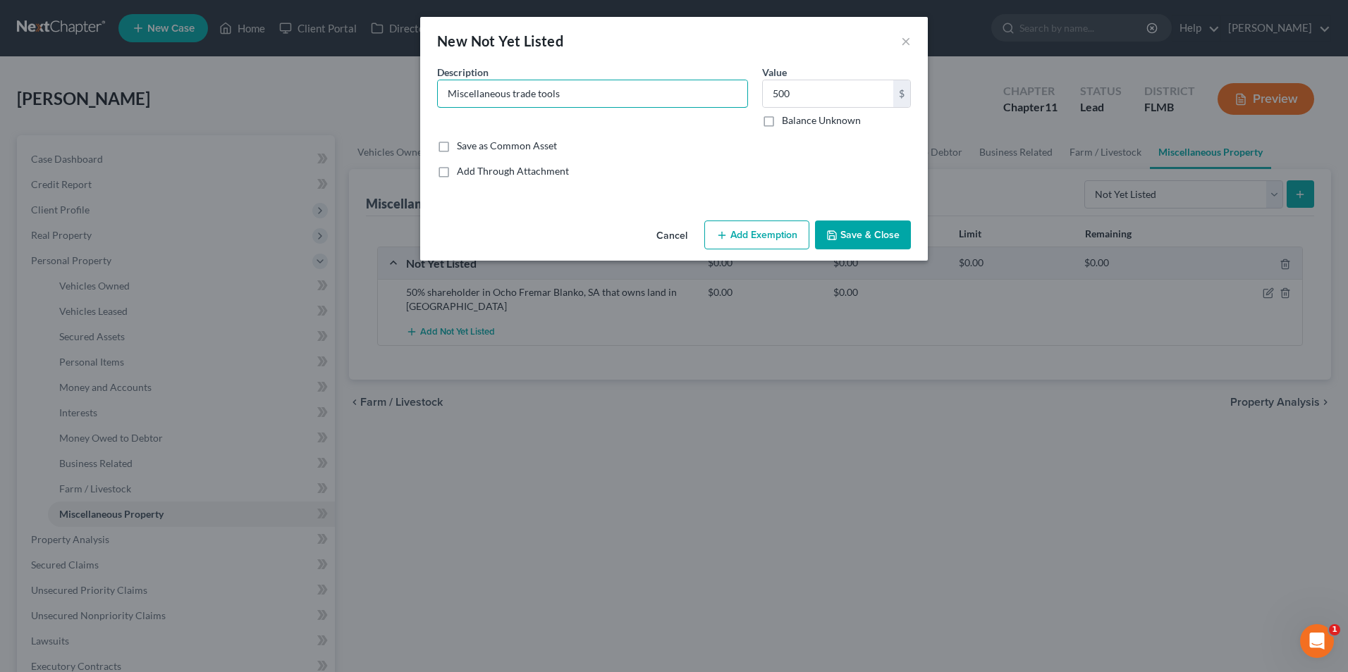
type input "Miscellaneous trade tools"
click at [882, 231] on button "Save & Close" at bounding box center [863, 236] width 96 height 30
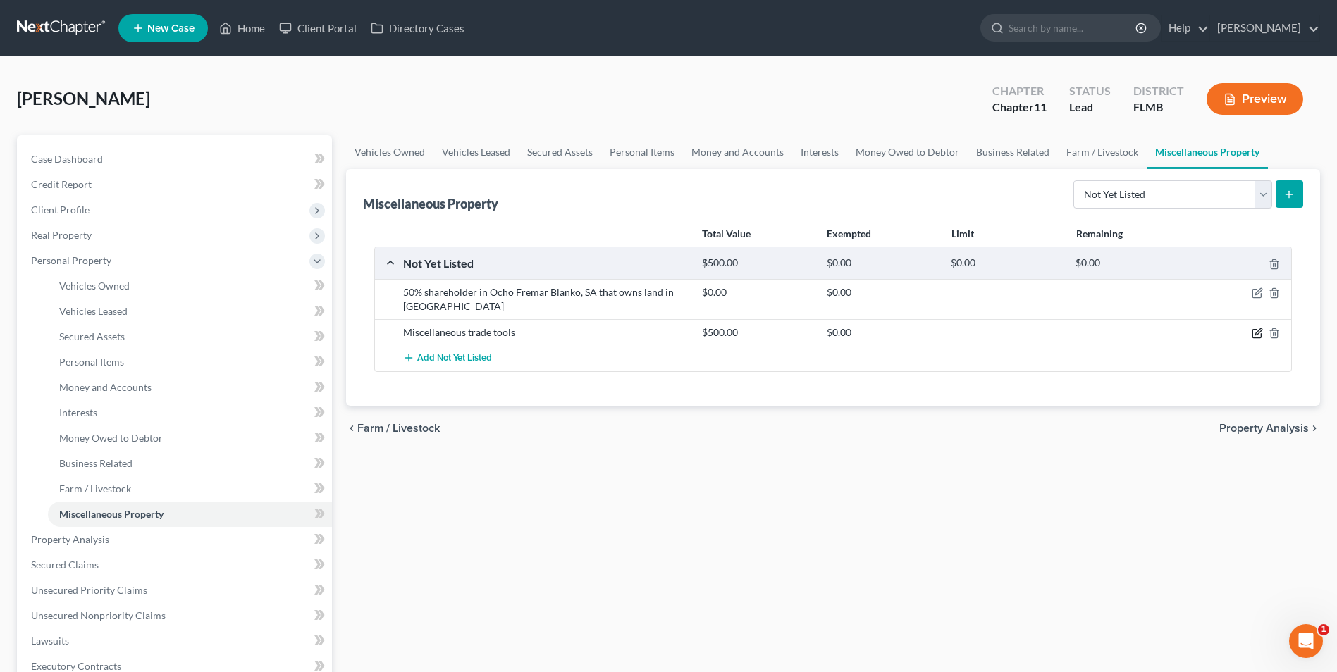
click at [1260, 333] on icon "button" at bounding box center [1258, 332] width 6 height 6
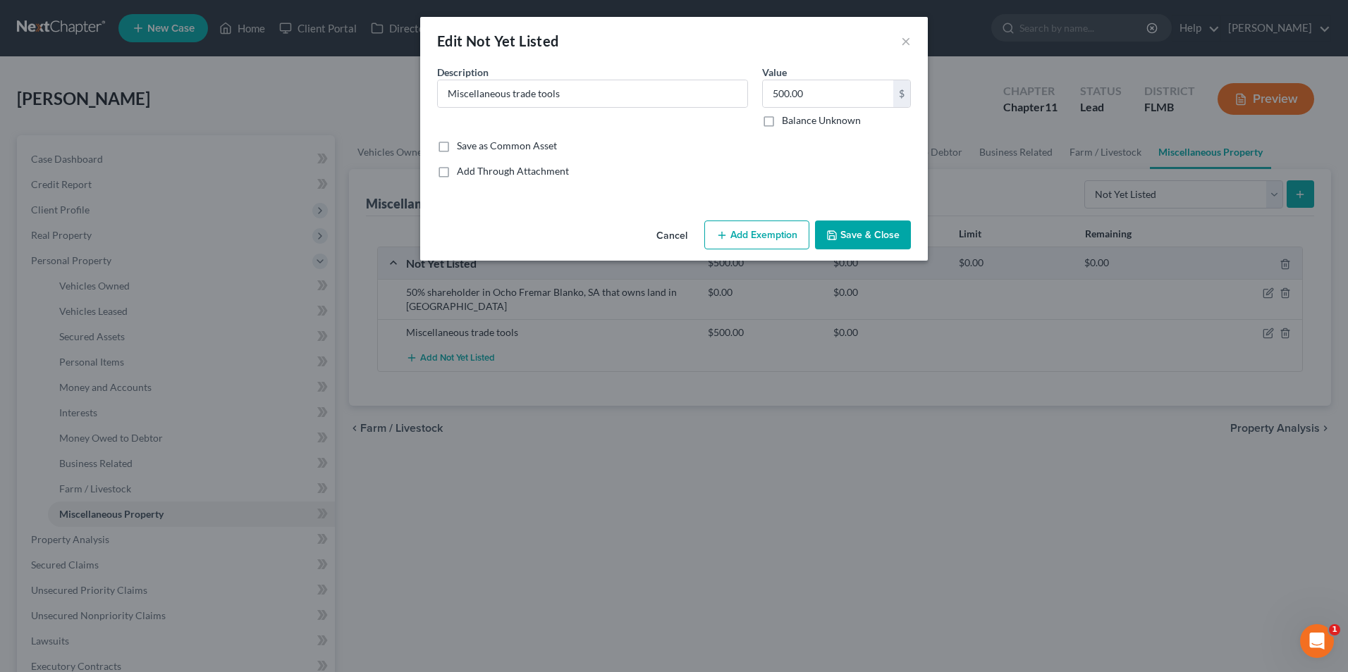
click at [851, 240] on button "Save & Close" at bounding box center [863, 236] width 96 height 30
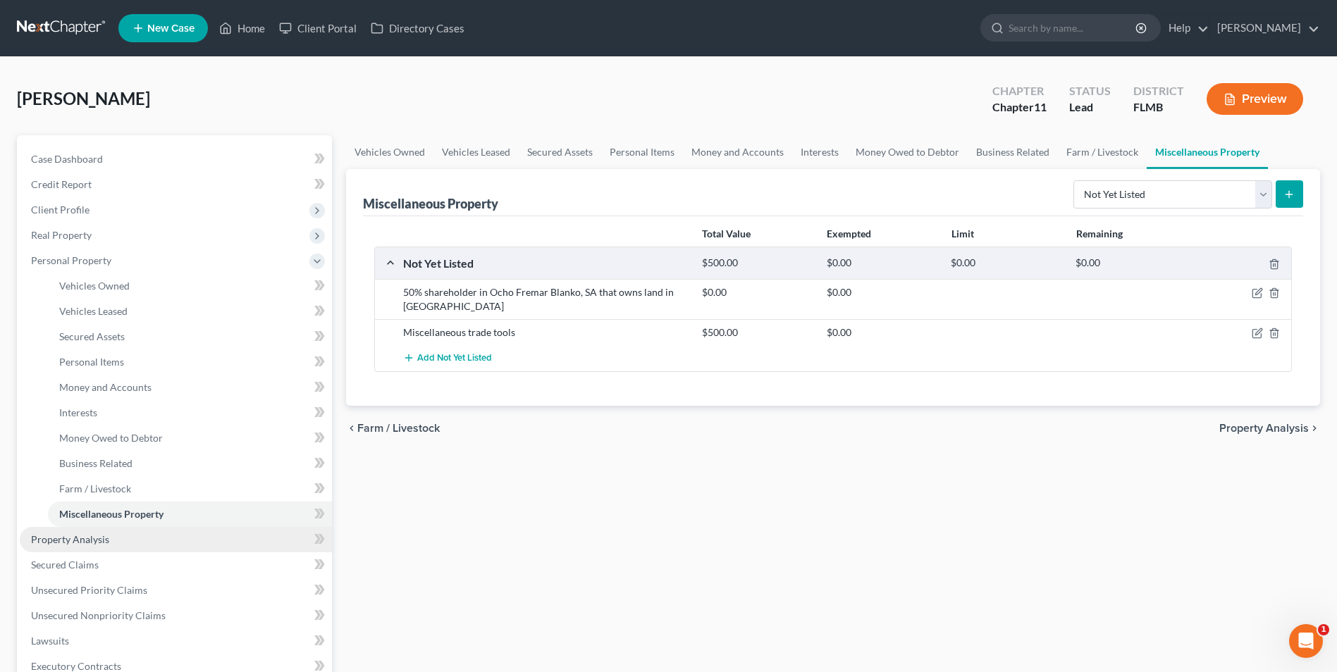
click at [68, 543] on span "Property Analysis" at bounding box center [70, 540] width 78 height 12
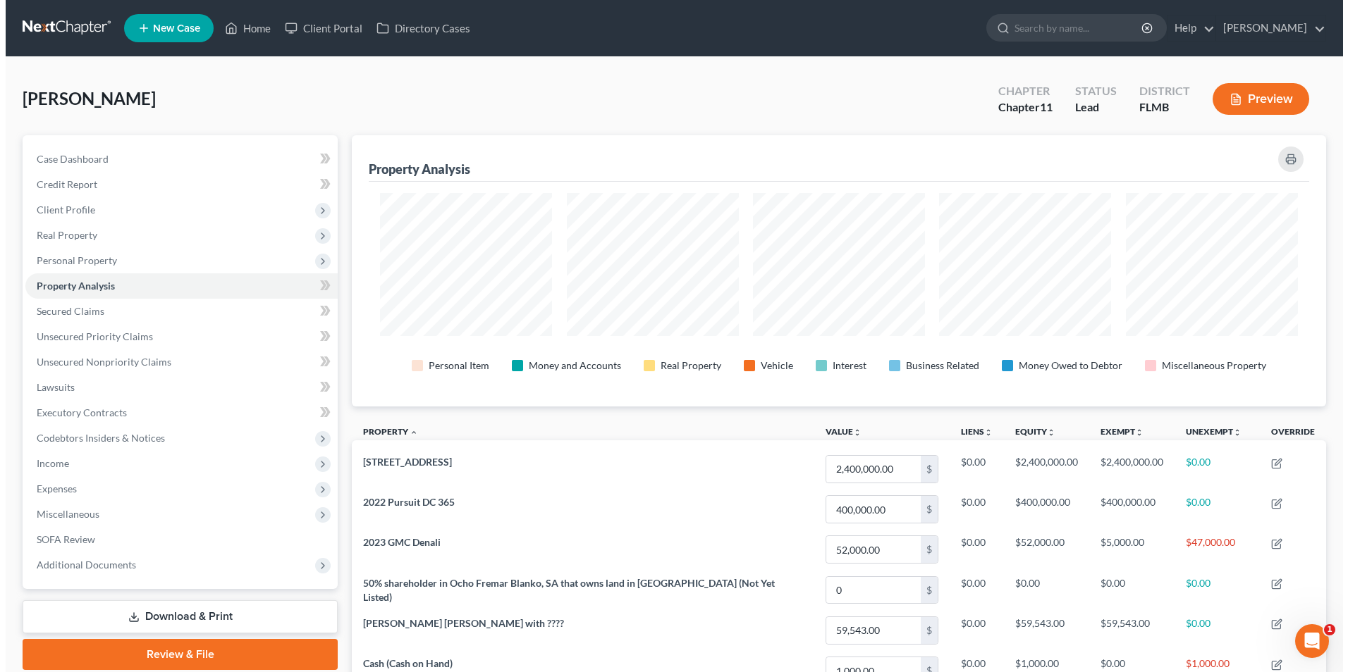
scroll to position [271, 974]
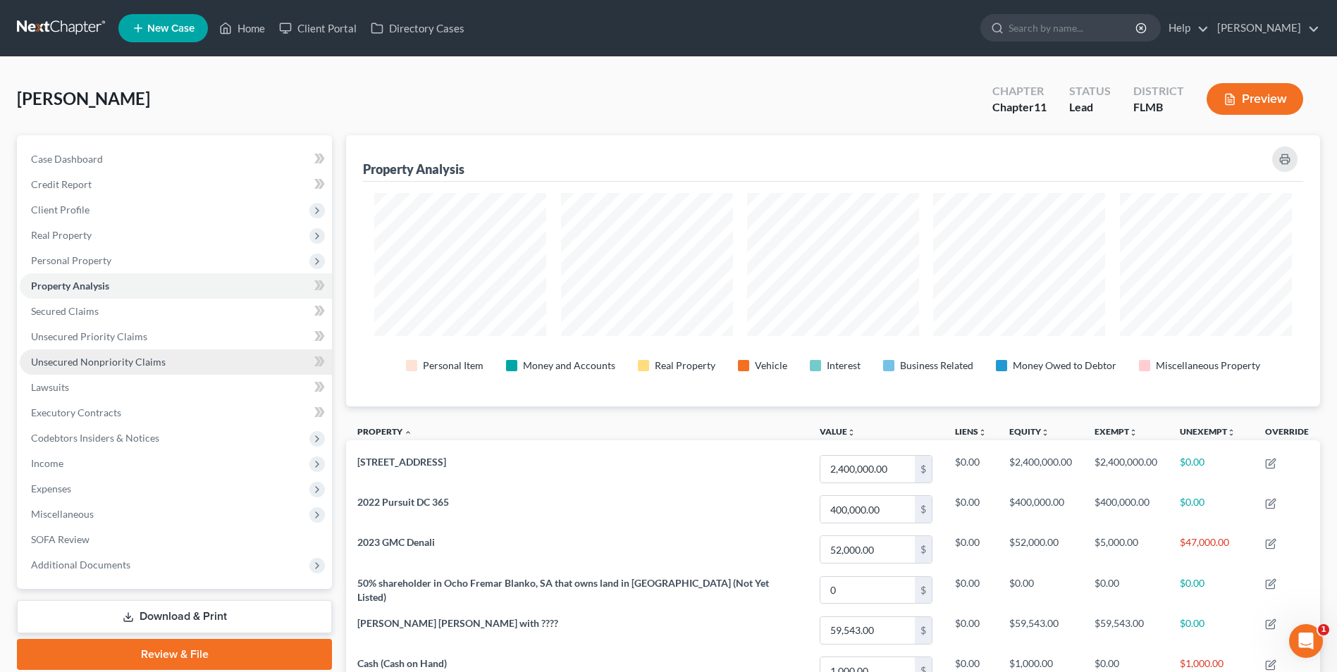
click at [92, 361] on span "Unsecured Nonpriority Claims" at bounding box center [98, 362] width 135 height 12
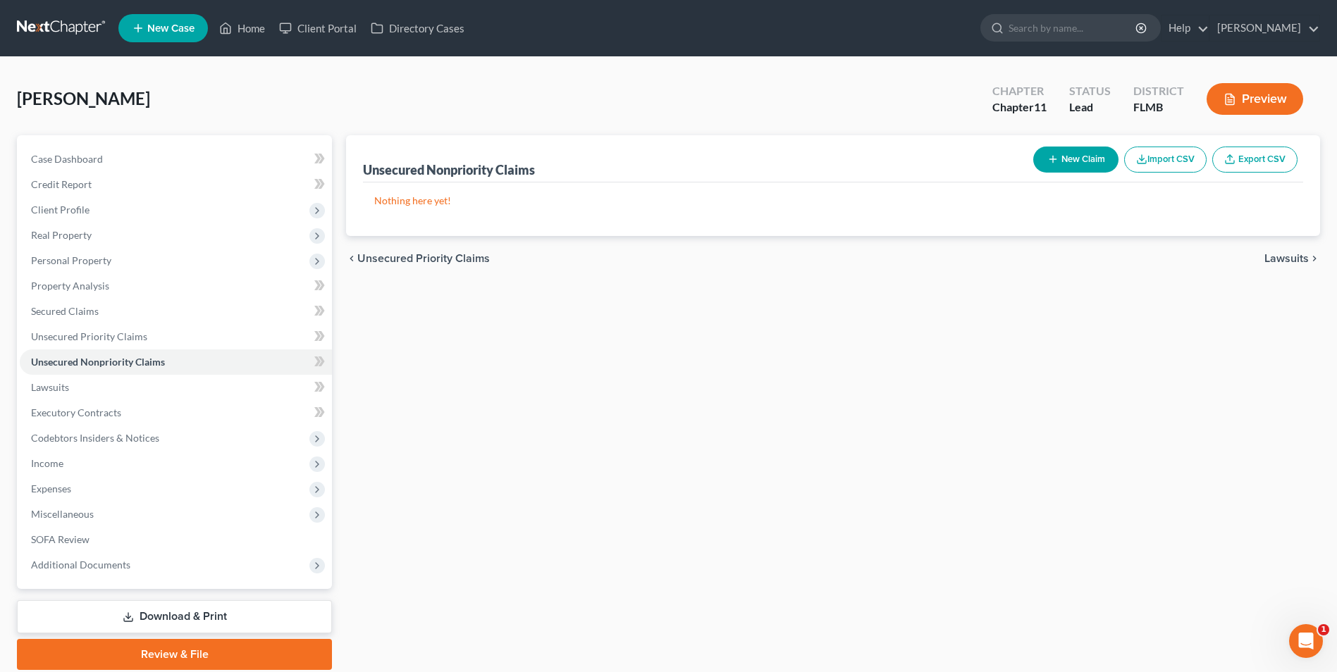
click at [1066, 155] on button "New Claim" at bounding box center [1075, 160] width 85 height 26
select select "0"
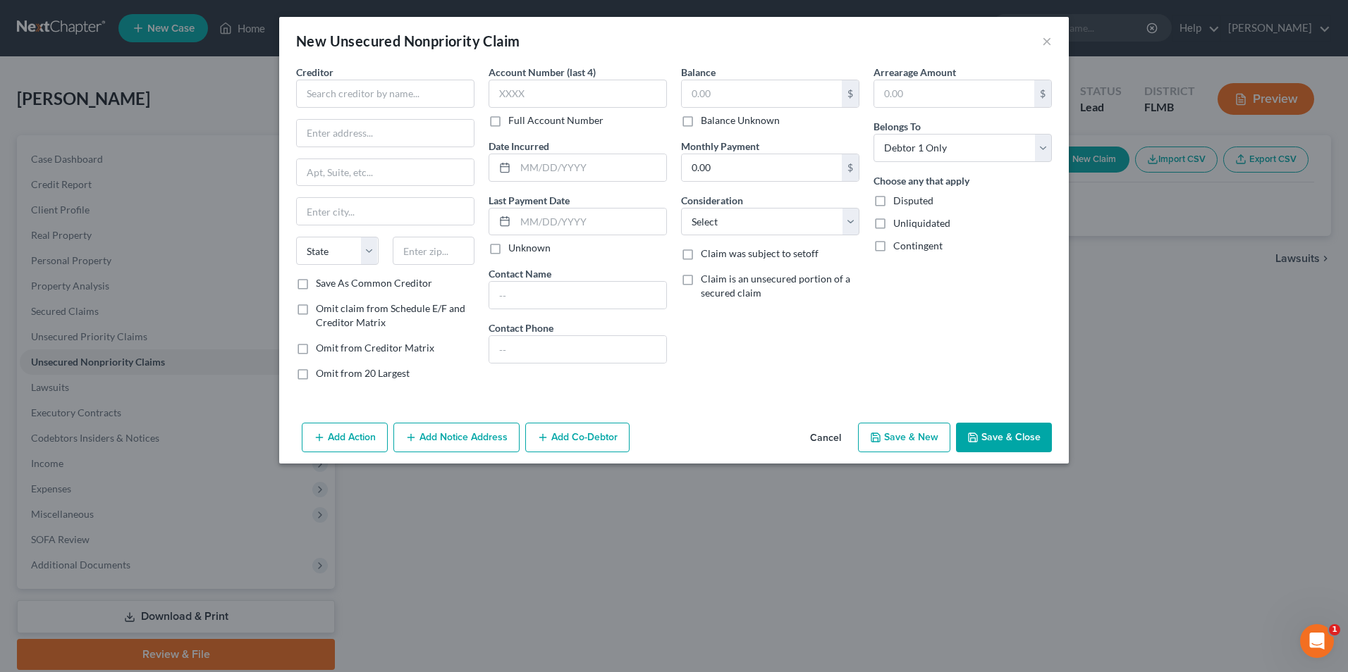
click at [286, 108] on div "Creditor * State AL AK AR AZ CA CO CT DE DC FL GA GU HI ID IL IN IA KS KY LA ME…" at bounding box center [673, 241] width 789 height 352
click at [312, 93] on input "text" at bounding box center [385, 94] width 178 height 28
type input "American Express"
type input "O"
type input "PO Box 981535"
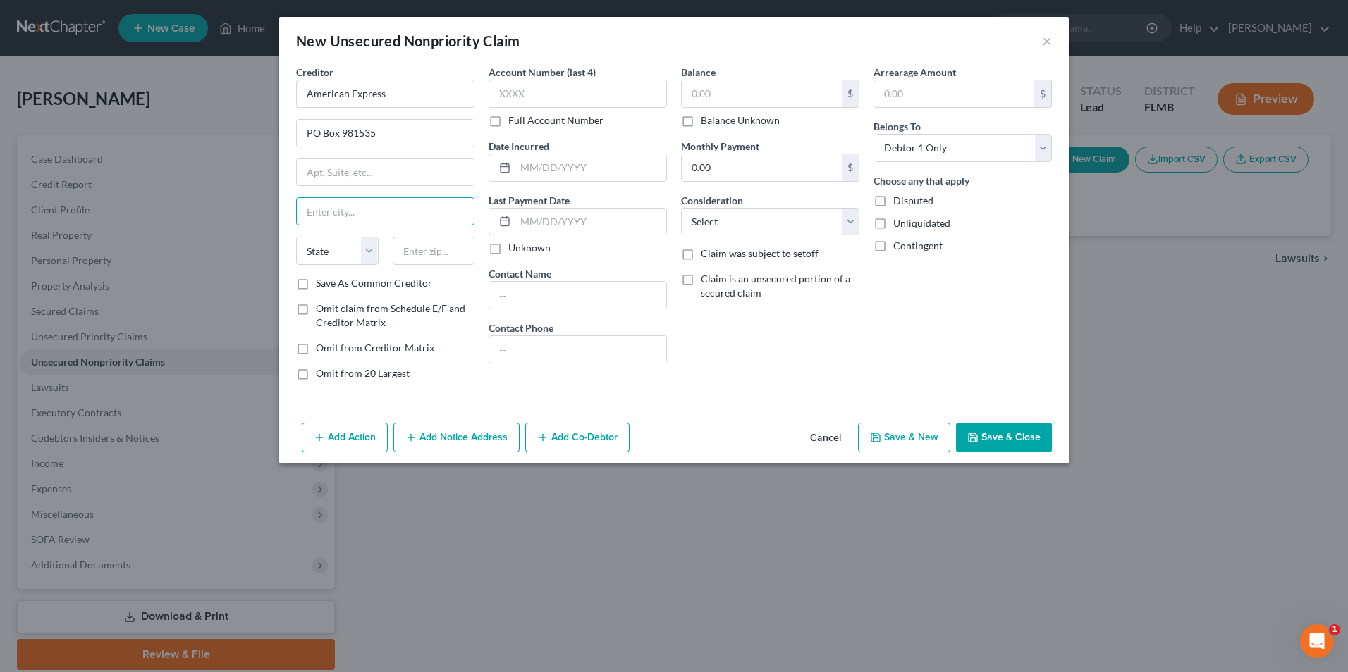
type input "e"
type input "El Paso"
select select "45"
type input "79998"
click at [316, 283] on label "Save As Common Creditor" at bounding box center [374, 283] width 116 height 14
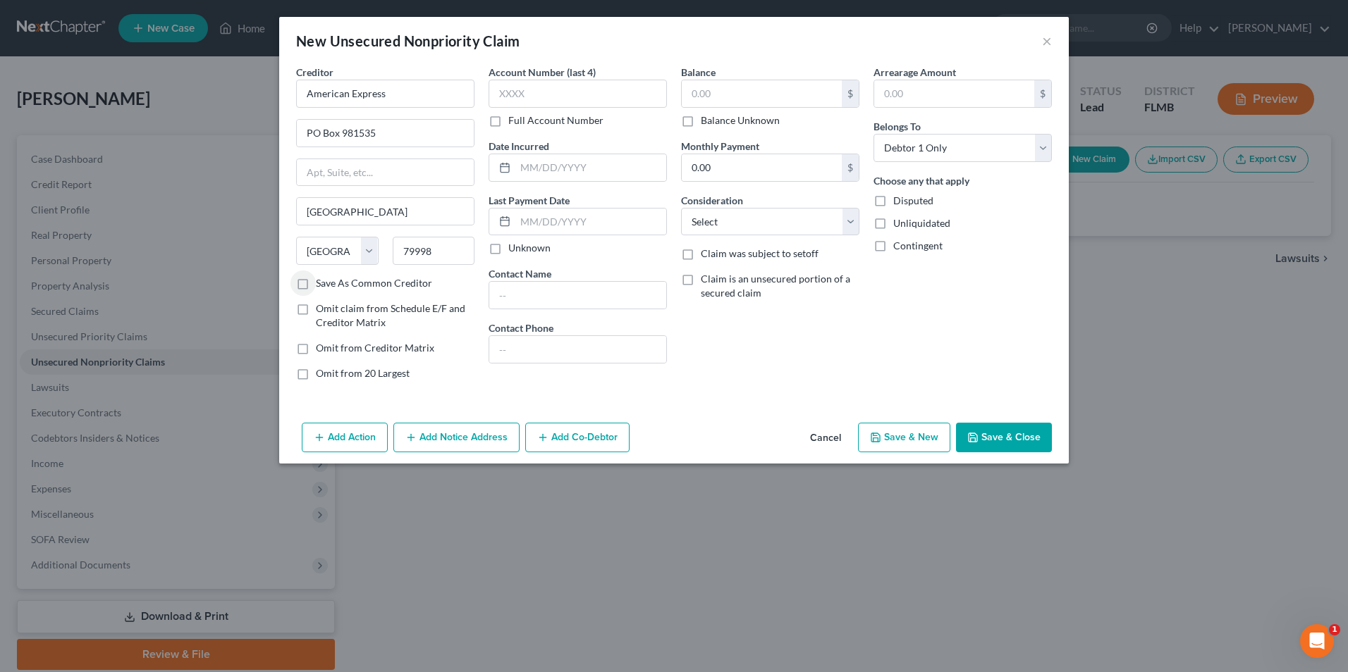
click at [321, 283] on input "Save As Common Creditor" at bounding box center [325, 280] width 9 height 9
checkbox input "true"
click at [557, 87] on input "text" at bounding box center [577, 94] width 178 height 28
click at [780, 92] on input "text" at bounding box center [762, 93] width 160 height 27
type input "2,000"
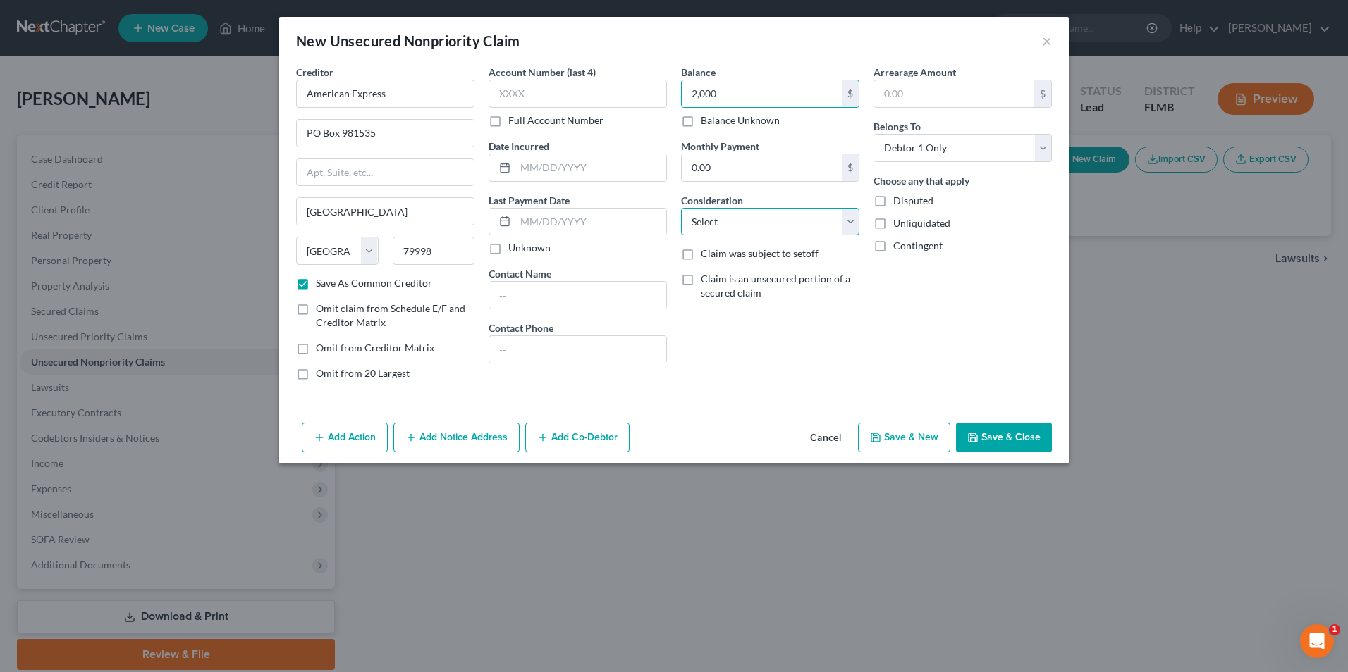
click at [855, 221] on select "Select Cable / Satellite Services Collection Agency Credit Card Debt Debt Couns…" at bounding box center [770, 222] width 178 height 28
select select "2"
click at [681, 208] on select "Select Cable / Satellite Services Collection Agency Credit Card Debt Debt Couns…" at bounding box center [770, 222] width 178 height 28
click at [995, 433] on button "Save & Close" at bounding box center [1004, 438] width 96 height 30
checkbox input "false"
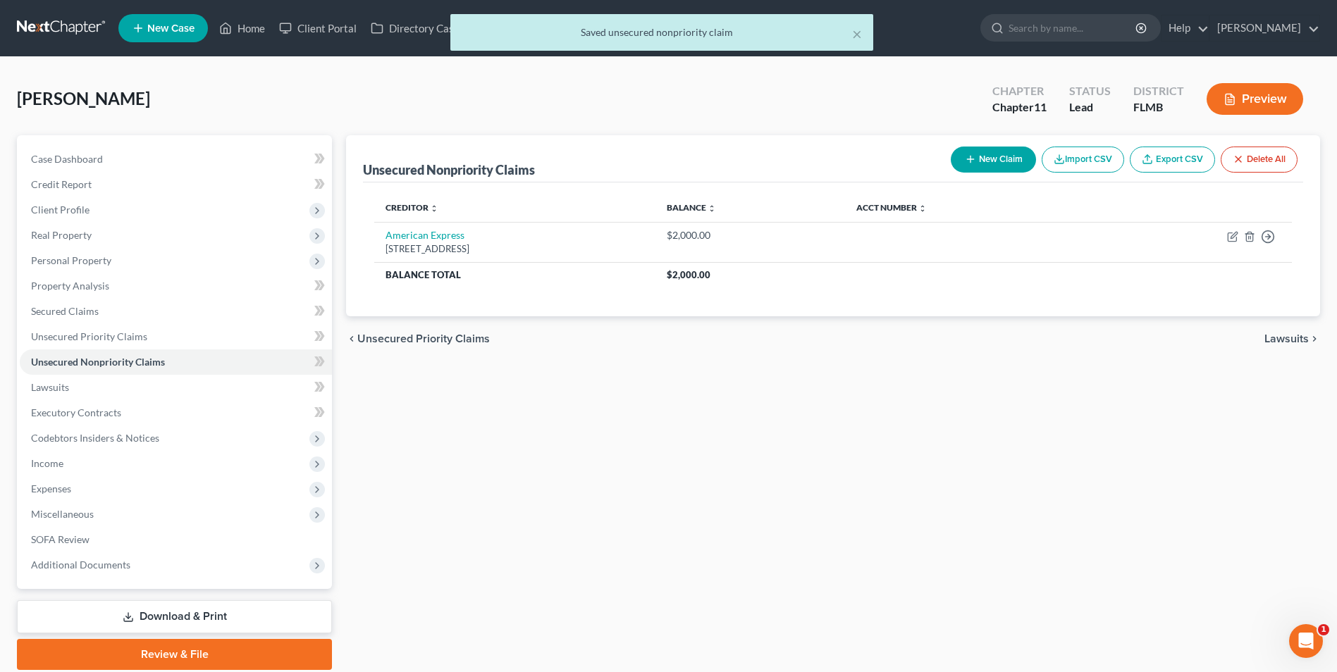
click at [990, 161] on button "New Claim" at bounding box center [993, 160] width 85 height 26
select select "0"
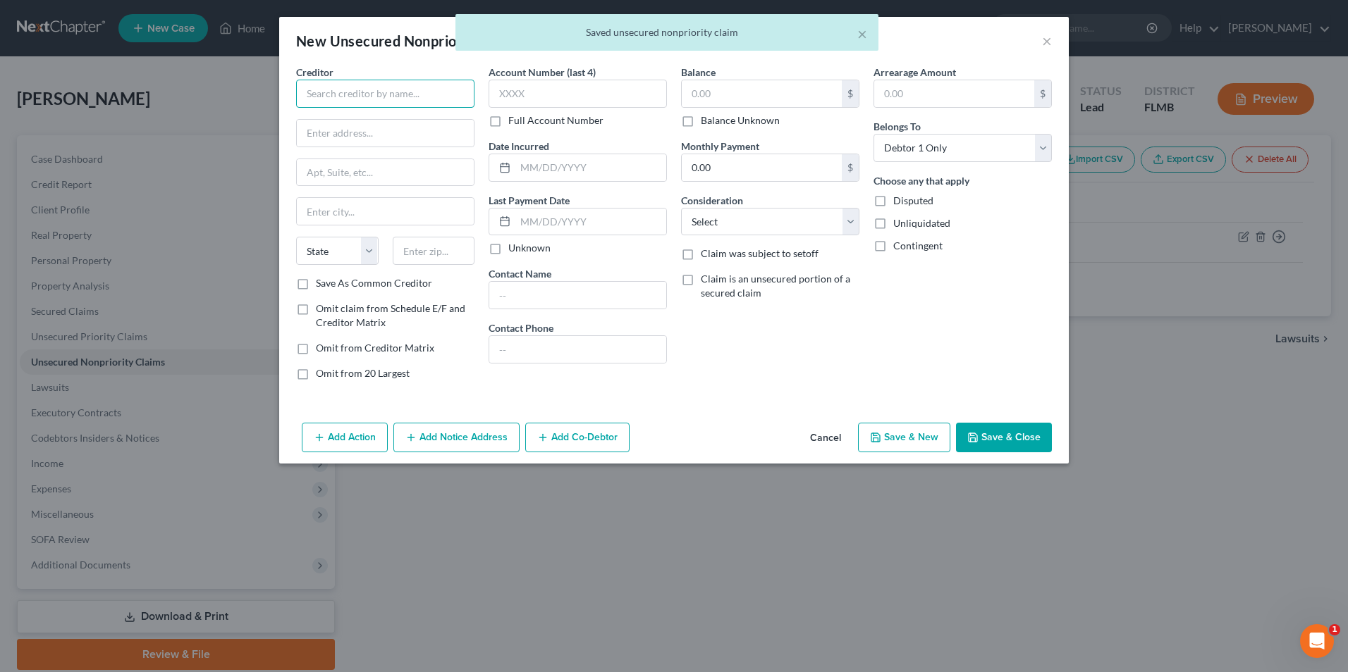
click at [396, 97] on input "text" at bounding box center [385, 94] width 178 height 28
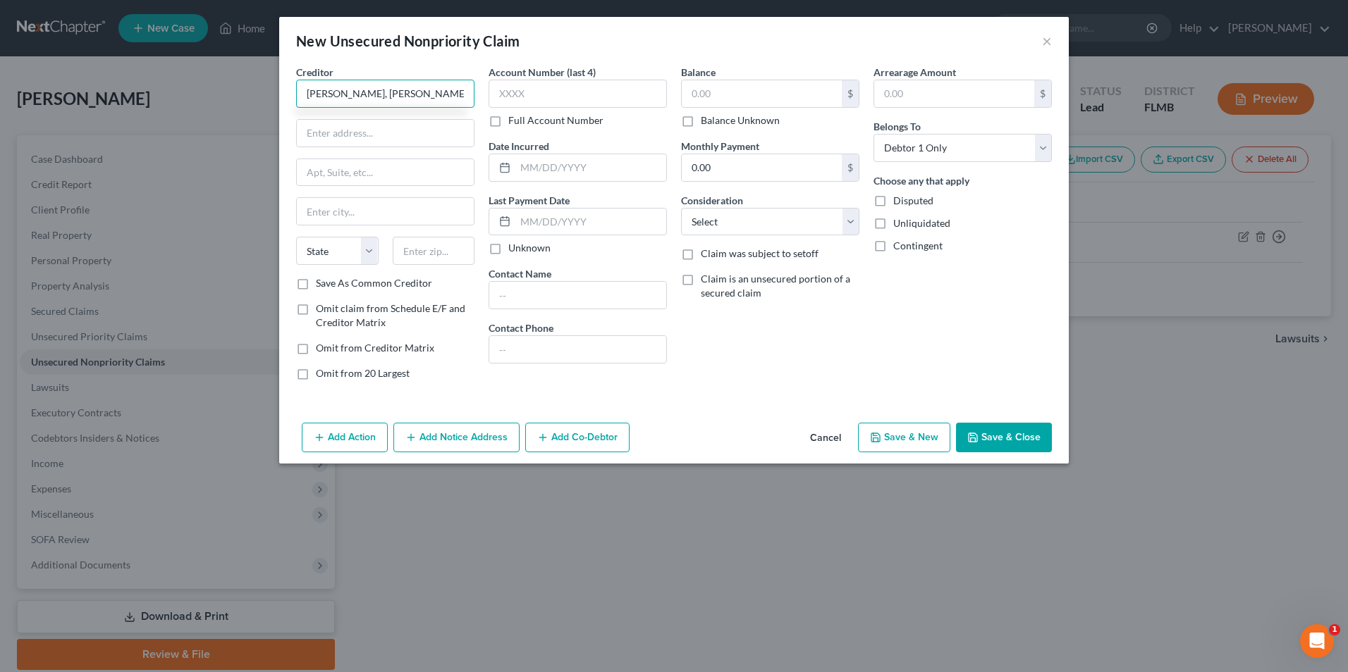
type input "Bataglia, Ross, Dicus &"
type input "McQuid, PA"
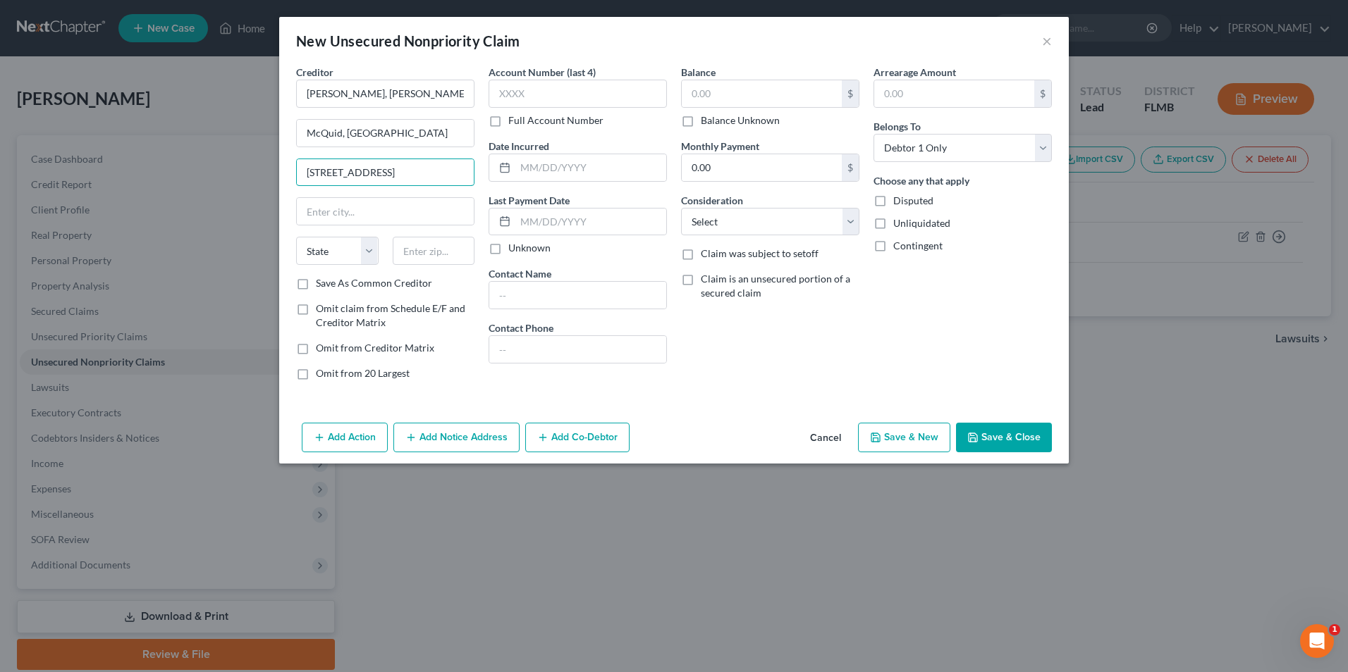
type input "5858 Central Avenue"
type input "St. Petersburg"
select select "9"
type input "333707"
click at [316, 285] on label "Save As Common Creditor" at bounding box center [374, 283] width 116 height 14
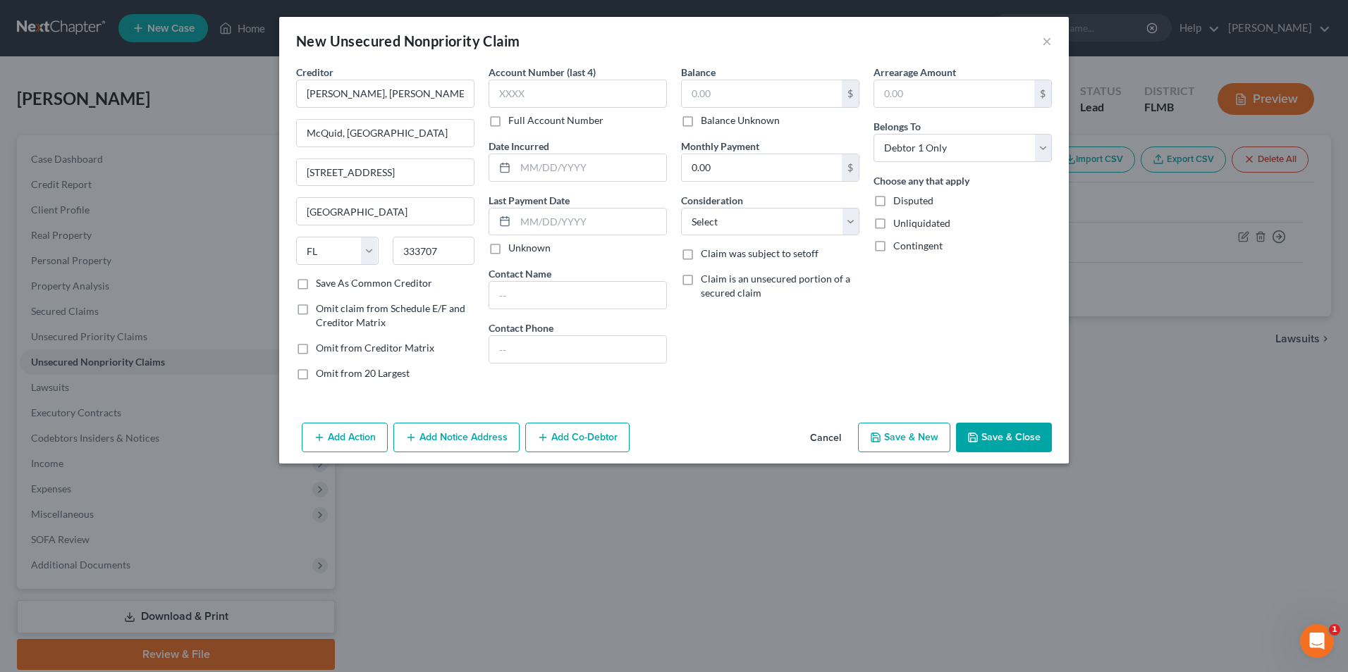
click at [321, 285] on input "Save As Common Creditor" at bounding box center [325, 280] width 9 height 9
checkbox input "true"
click at [730, 126] on label "Balance Unknown" at bounding box center [740, 120] width 79 height 14
click at [715, 123] on input "Balance Unknown" at bounding box center [710, 117] width 9 height 9
checkbox input "true"
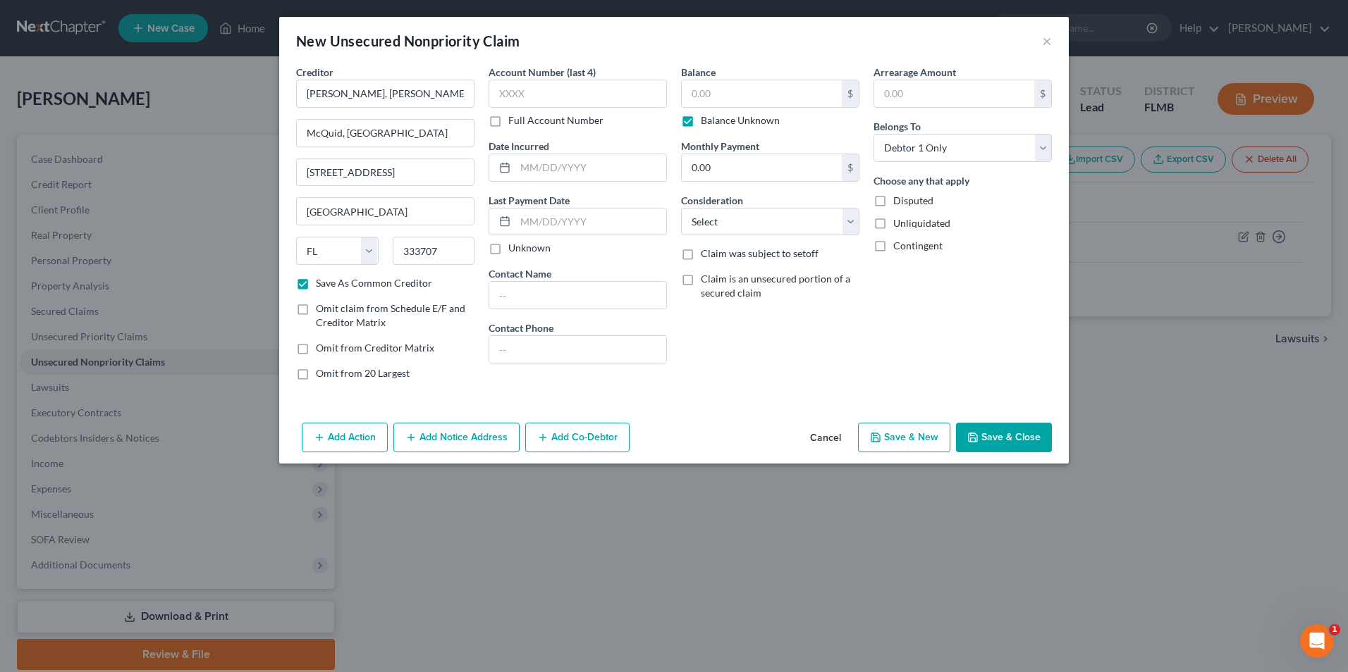
type input "0.00"
click at [852, 227] on select "Select Cable / Satellite Services Collection Agency Credit Card Debt Debt Couns…" at bounding box center [770, 222] width 178 height 28
click at [782, 218] on select "Select Cable / Satellite Services Collection Agency Credit Card Debt Debt Couns…" at bounding box center [770, 222] width 178 height 28
click at [741, 219] on select "Select Cable / Satellite Services Collection Agency Credit Card Debt Debt Couns…" at bounding box center [770, 222] width 178 height 28
select select "14"
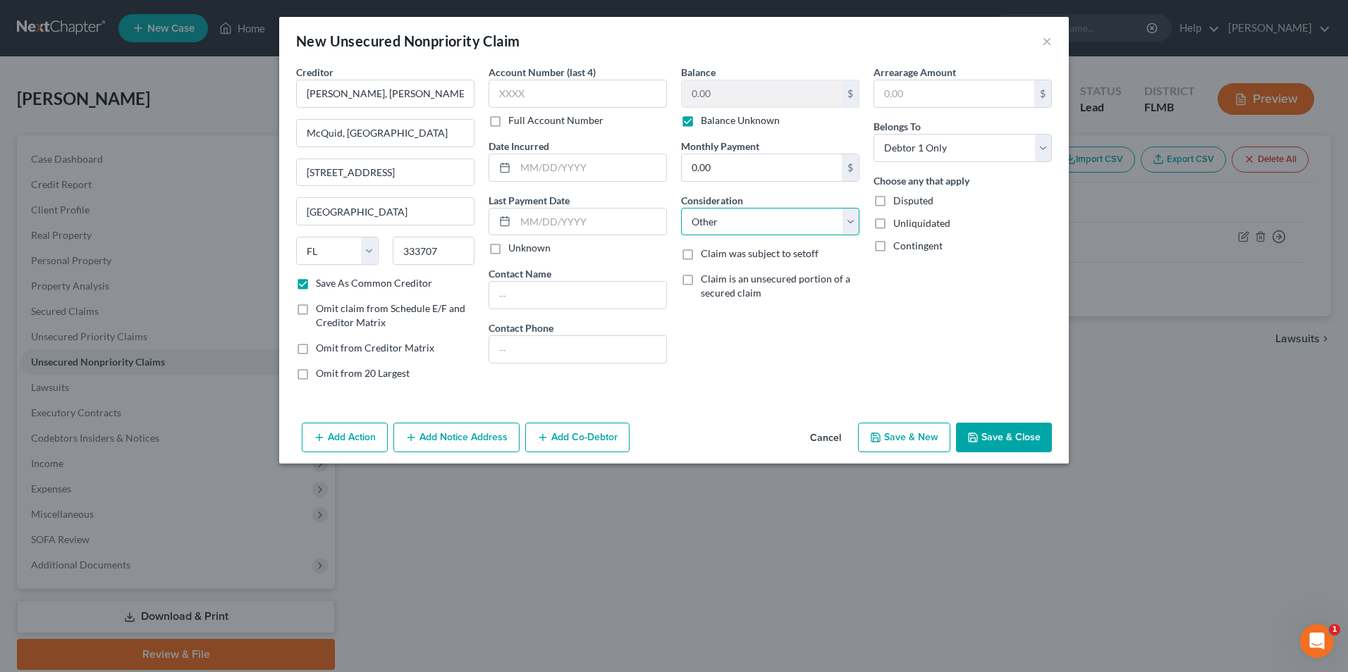
click at [681, 208] on select "Select Cable / Satellite Services Collection Agency Credit Card Debt Debt Couns…" at bounding box center [770, 222] width 178 height 28
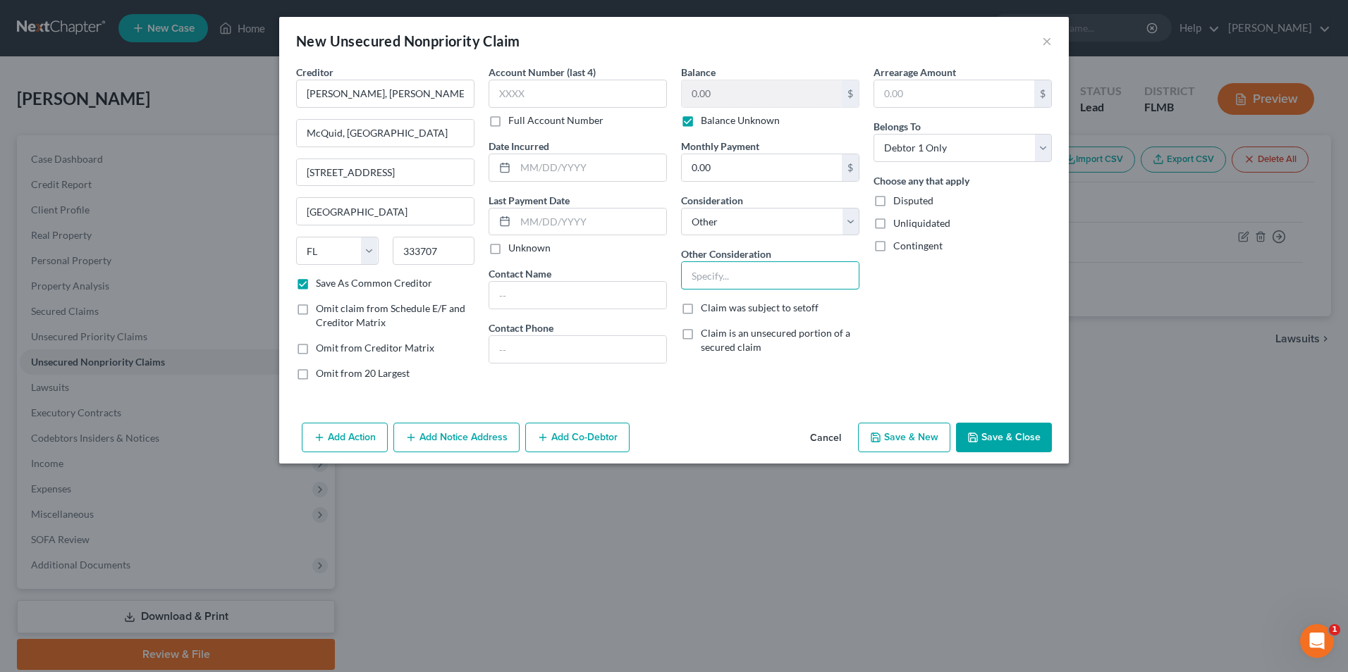
drag, startPoint x: 768, startPoint y: 281, endPoint x: 895, endPoint y: 268, distance: 128.2
click at [768, 281] on input "text" at bounding box center [770, 275] width 177 height 27
type input "Professional"
click at [1009, 435] on button "Save & Close" at bounding box center [1004, 438] width 96 height 30
checkbox input "false"
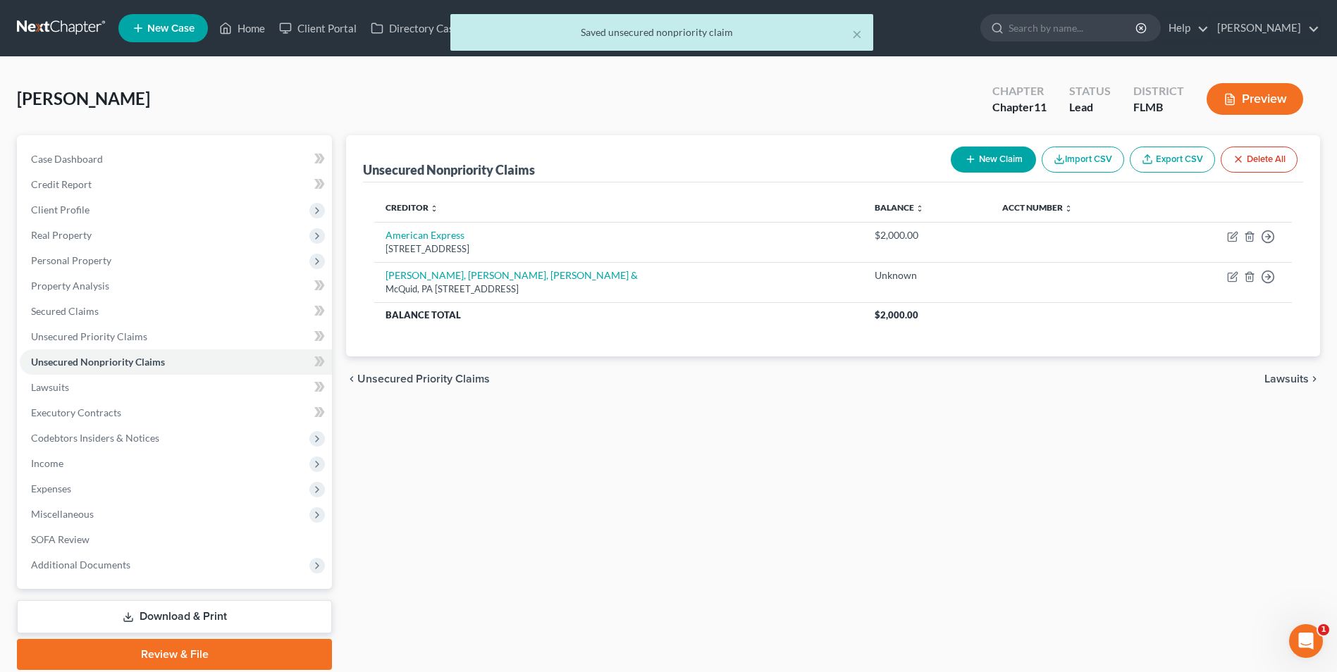
click at [980, 162] on button "New Claim" at bounding box center [993, 160] width 85 height 26
select select "0"
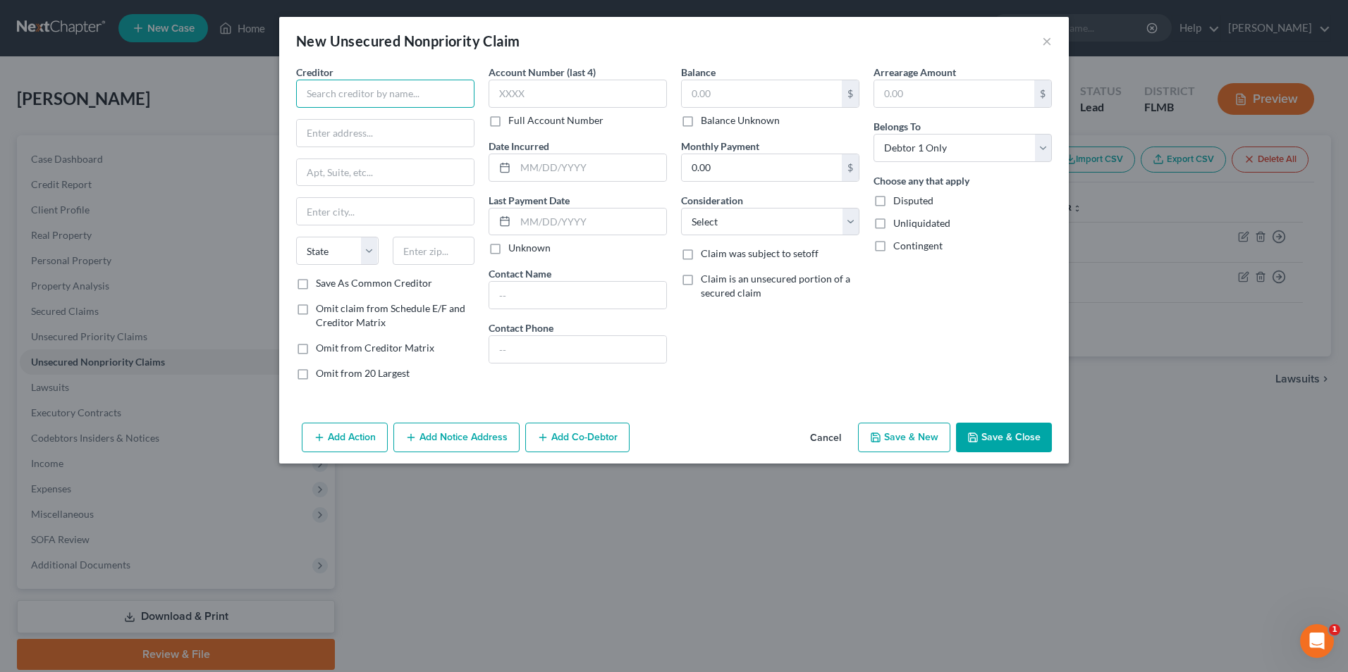
click at [317, 95] on input "text" at bounding box center [385, 94] width 178 height 28
type input "A"
type input "Capital One"
type input "PO Box 60599"
type input "City of Industry"
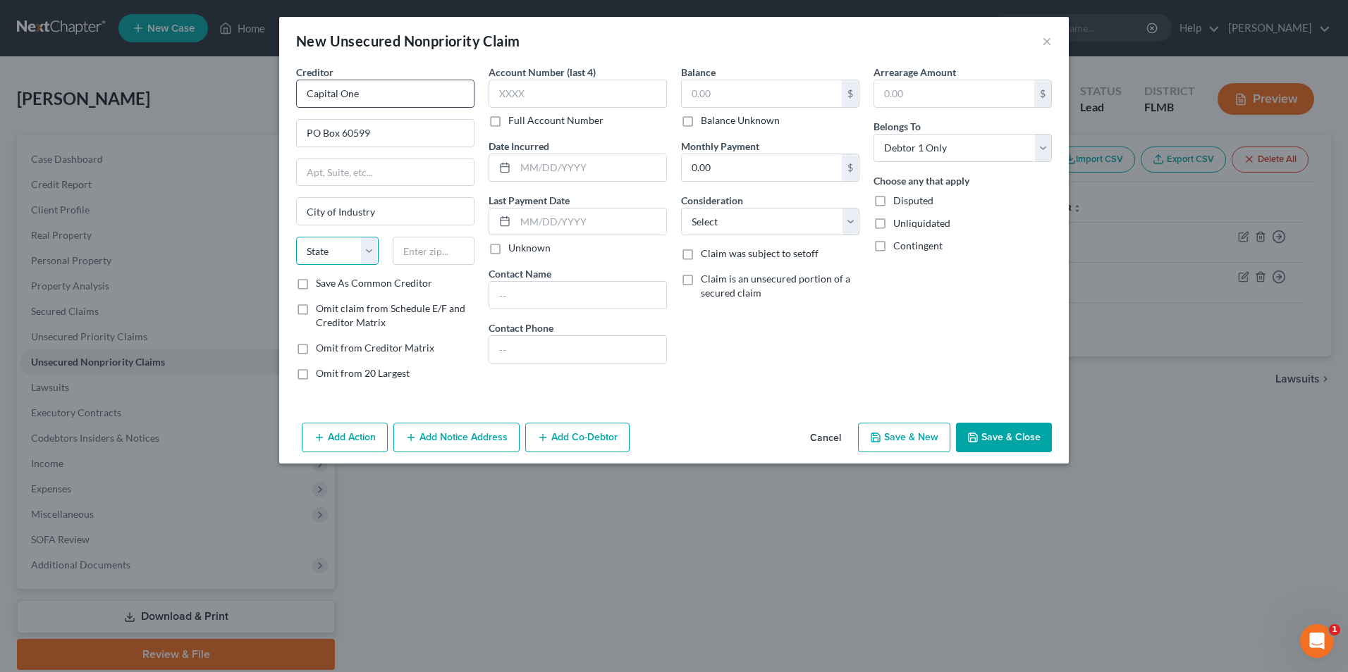
select select "4"
type input "91716"
click at [316, 278] on label "Save As Common Creditor" at bounding box center [374, 283] width 116 height 14
click at [321, 278] on input "Save As Common Creditor" at bounding box center [325, 280] width 9 height 9
checkbox input "true"
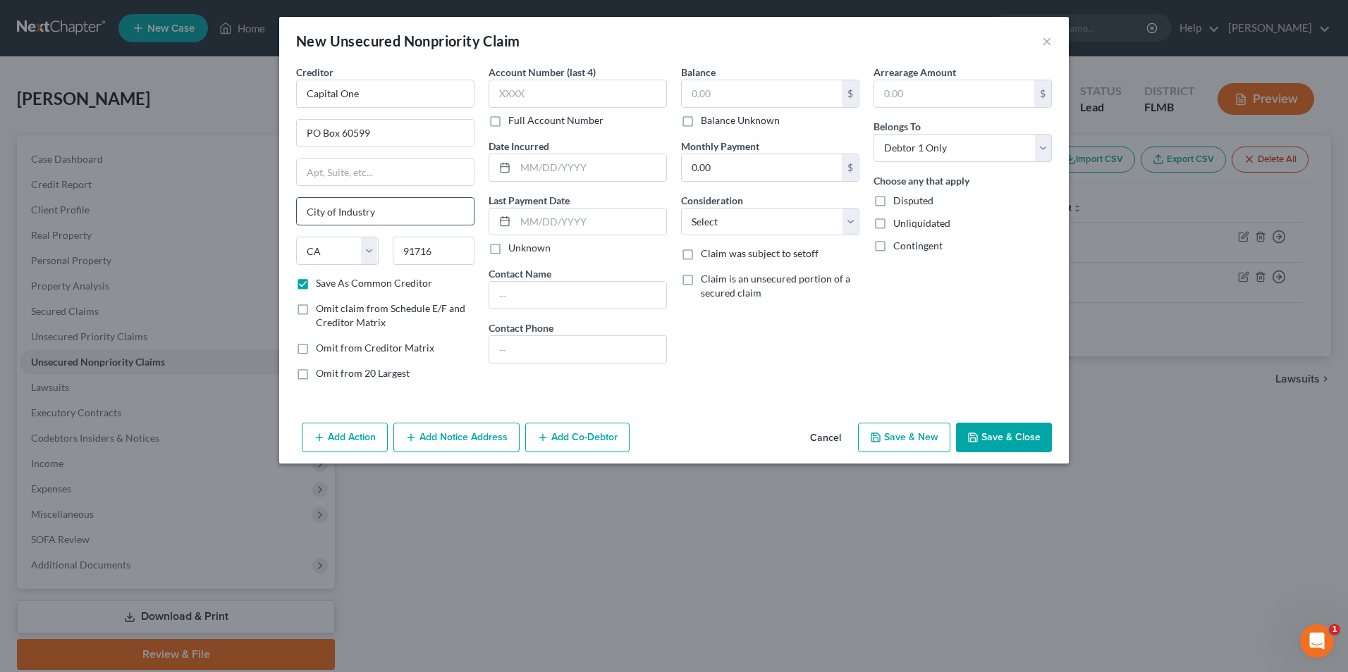
type input "City Of Industry"
click at [718, 92] on input "text" at bounding box center [762, 93] width 160 height 27
type input "1,000"
drag, startPoint x: 851, startPoint y: 220, endPoint x: 842, endPoint y: 232, distance: 15.1
click at [851, 220] on select "Select Cable / Satellite Services Collection Agency Credit Card Debt Debt Couns…" at bounding box center [770, 222] width 178 height 28
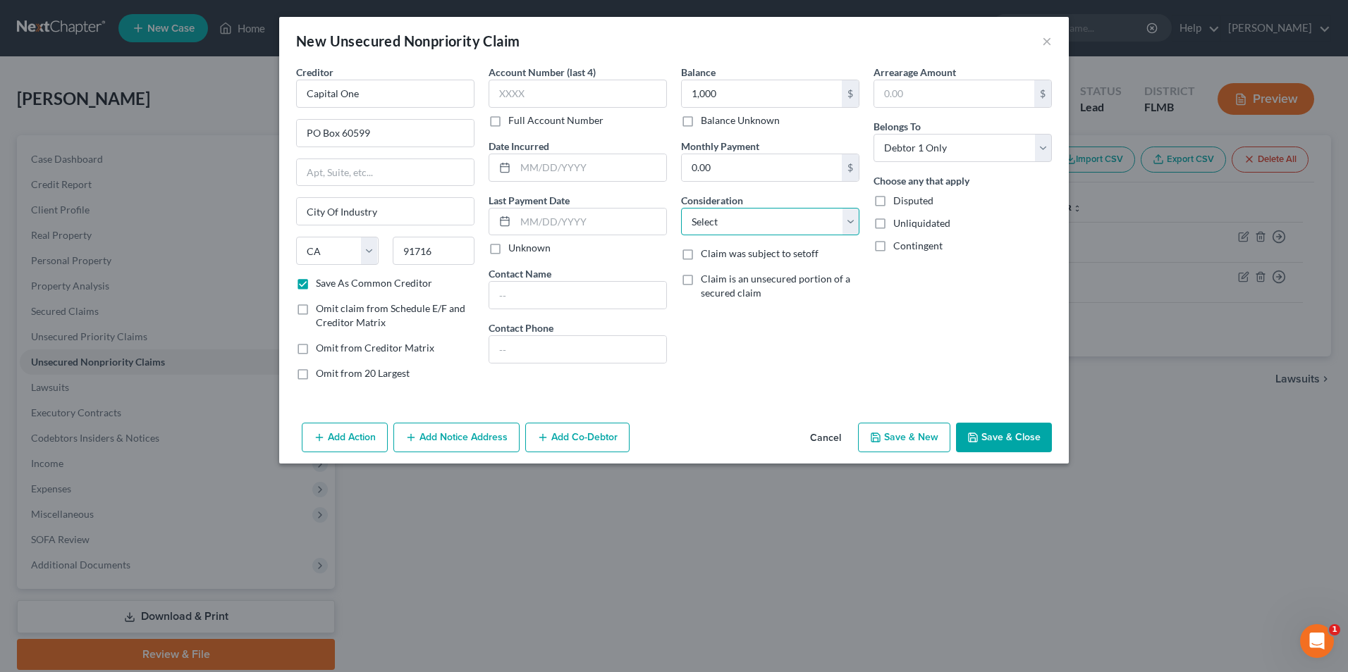
select select "2"
click at [681, 208] on select "Select Cable / Satellite Services Collection Agency Credit Card Debt Debt Couns…" at bounding box center [770, 222] width 178 height 28
click at [1036, 447] on button "Save & Close" at bounding box center [1004, 438] width 96 height 30
checkbox input "false"
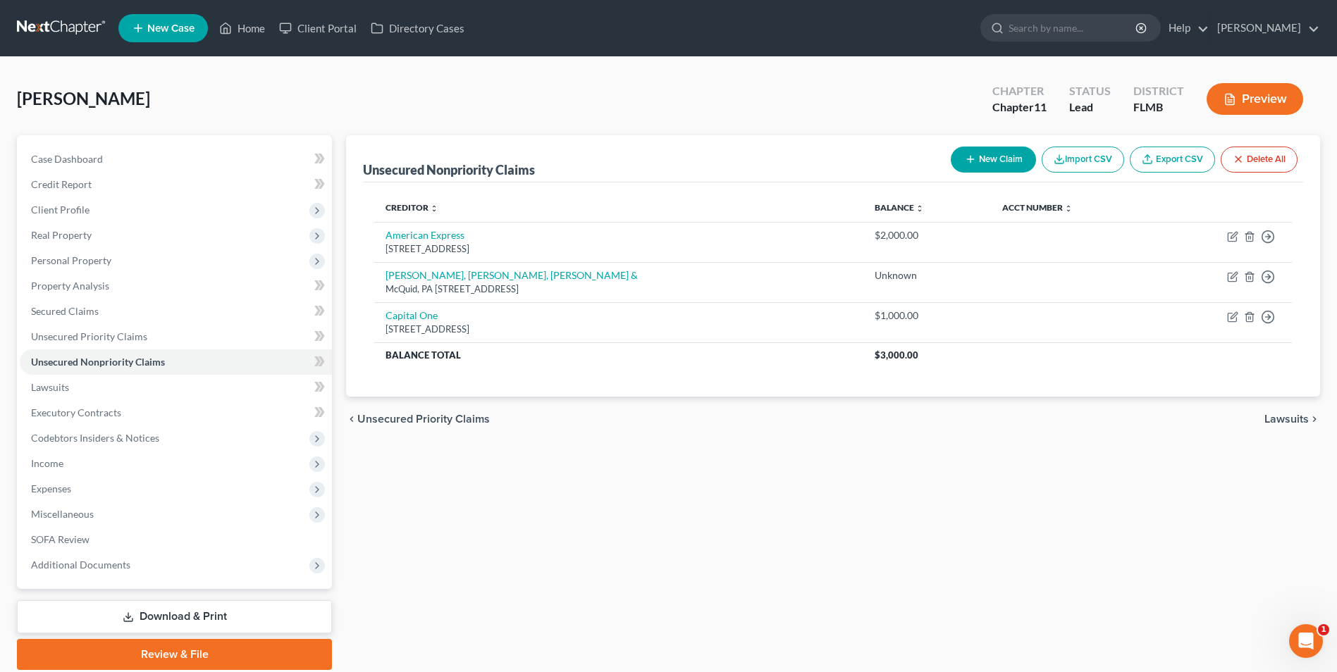
click at [991, 157] on button "New Claim" at bounding box center [993, 160] width 85 height 26
select select "0"
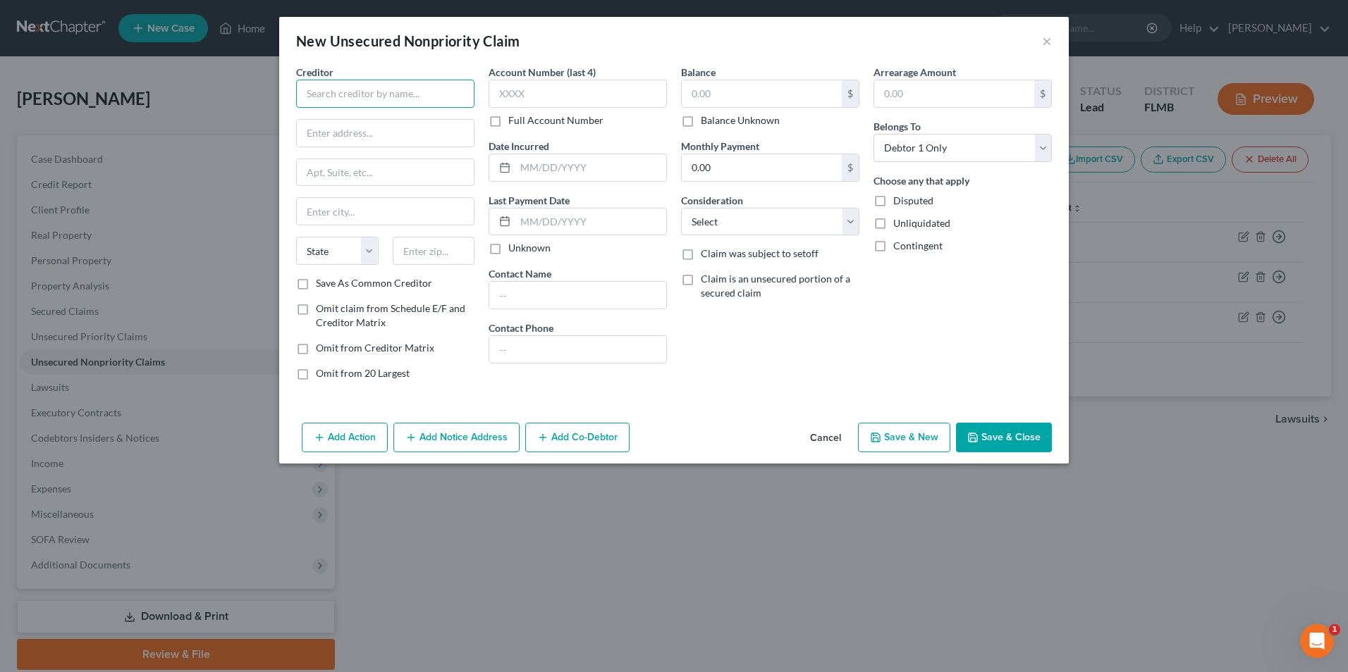
click at [376, 94] on input "text" at bounding box center [385, 94] width 178 height 28
type input "c"
type input "Citi Cards"
type input "PO Box 9001037"
type input "L"
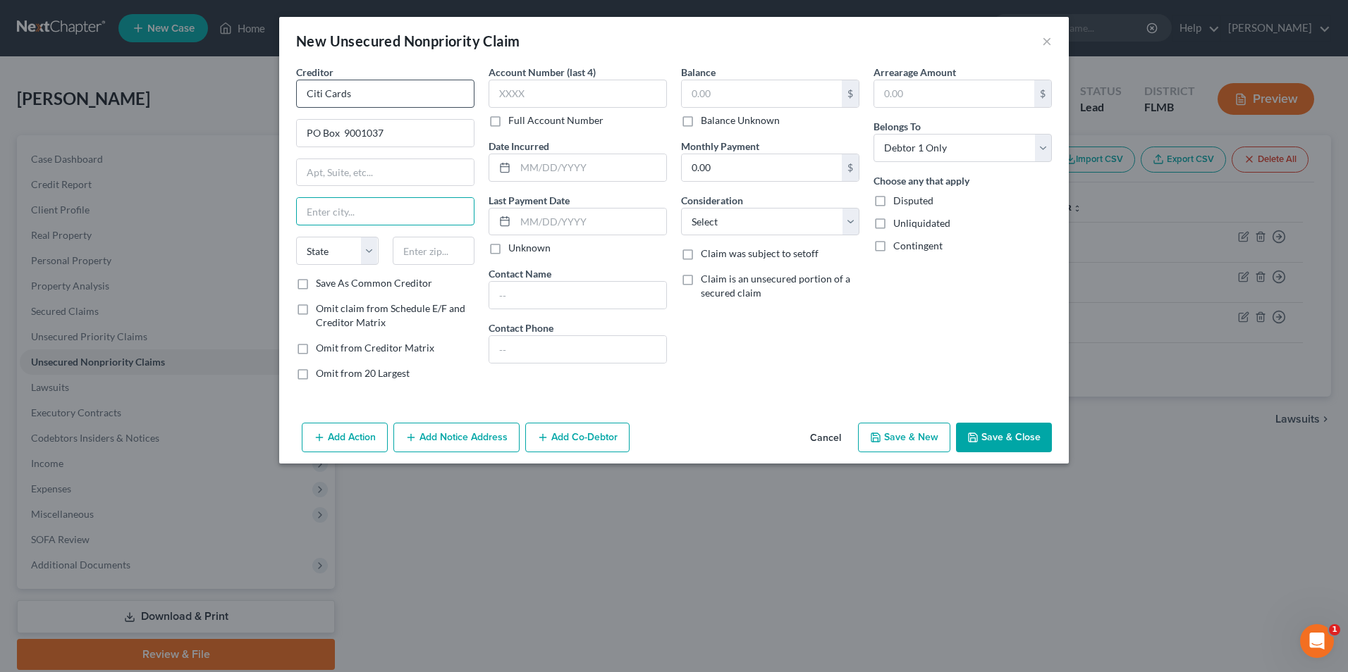
type input "o"
type input "Louisville"
select select "18"
type input "40290"
click at [316, 285] on label "Save As Common Creditor" at bounding box center [374, 283] width 116 height 14
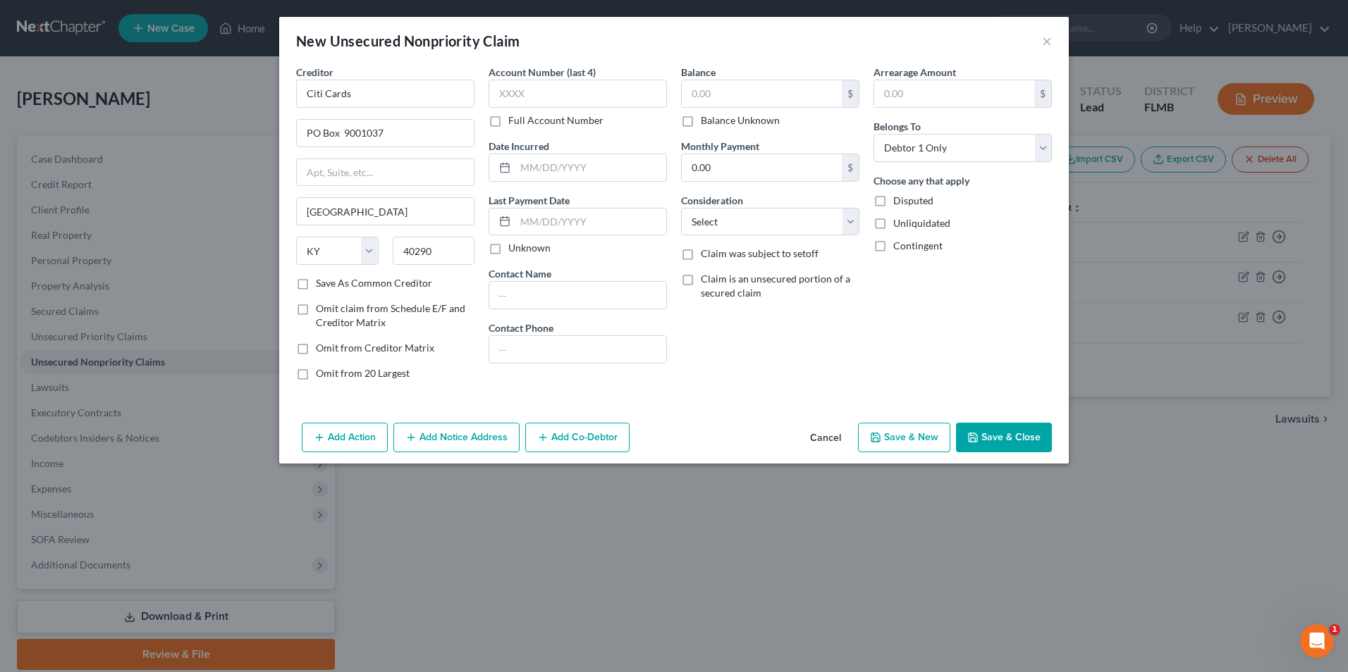
click at [321, 285] on input "Save As Common Creditor" at bounding box center [325, 280] width 9 height 9
checkbox input "true"
click at [757, 98] on input "text" at bounding box center [762, 93] width 160 height 27
click at [794, 94] on input "800" at bounding box center [762, 93] width 160 height 27
type input "8,000"
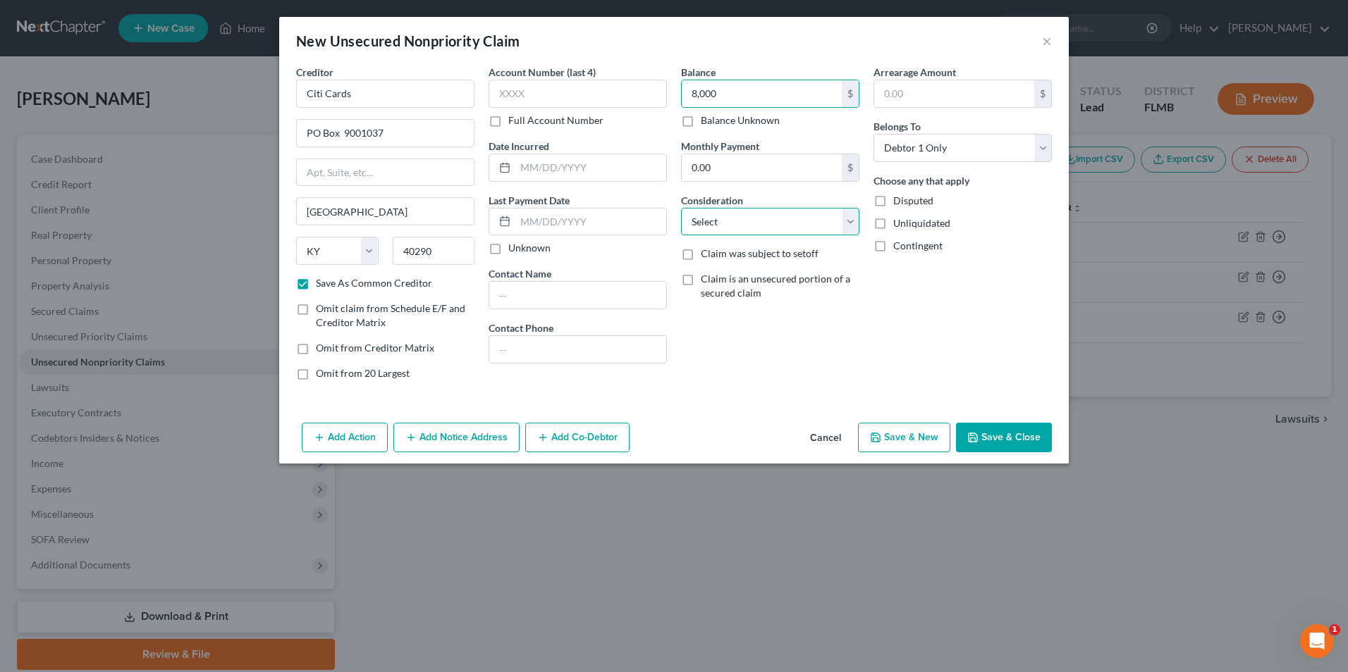
click at [854, 229] on select "Select Cable / Satellite Services Collection Agency Credit Card Debt Debt Couns…" at bounding box center [770, 222] width 178 height 28
select select "2"
click at [681, 208] on select "Select Cable / Satellite Services Collection Agency Credit Card Debt Debt Couns…" at bounding box center [770, 222] width 178 height 28
click at [1002, 440] on button "Save & Close" at bounding box center [1004, 438] width 96 height 30
checkbox input "false"
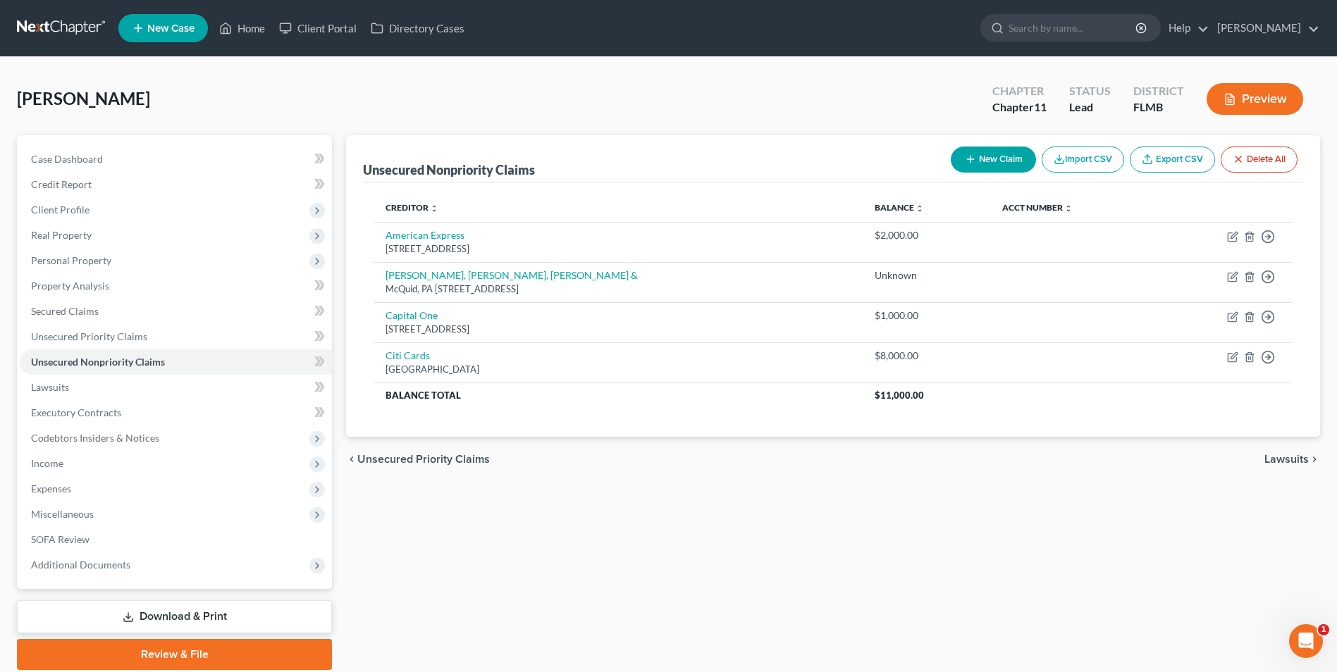
click at [974, 164] on button "New Claim" at bounding box center [993, 160] width 85 height 26
select select "0"
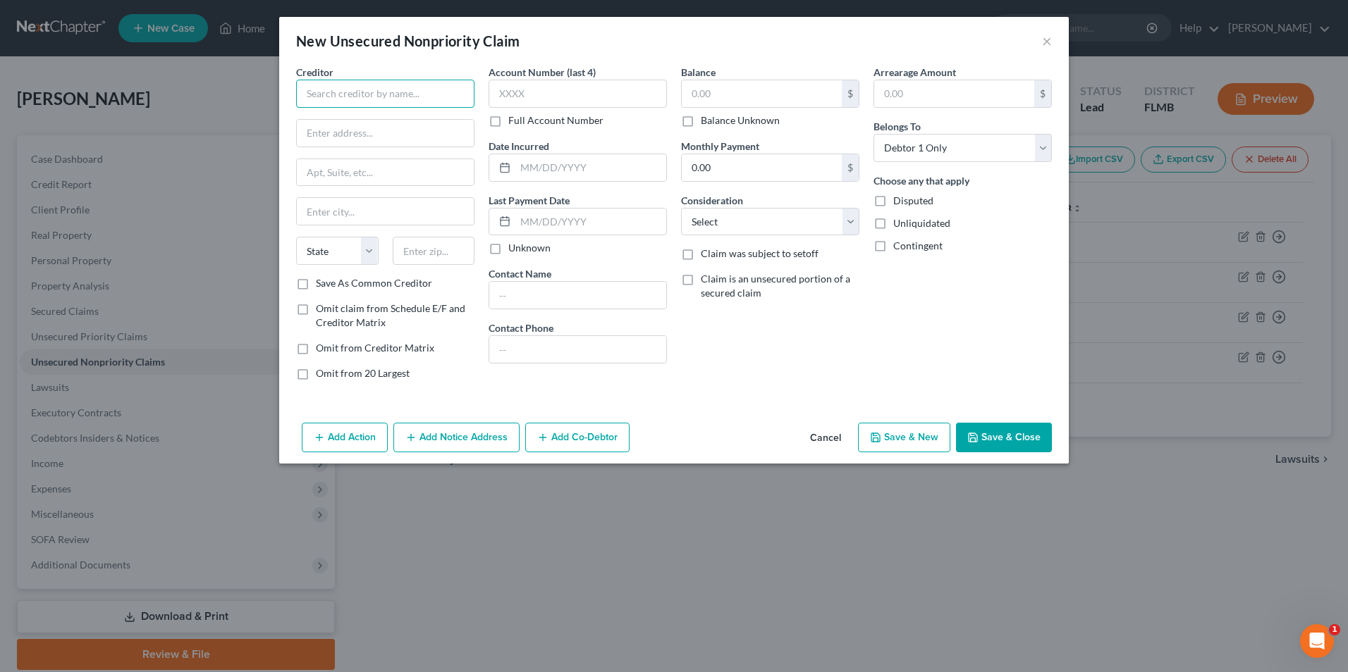
click at [369, 87] on input "text" at bounding box center [385, 94] width 178 height 28
type input "New Horizon Benefit"
type input "Administrators, Inc."
type input "/"
type input "Reed Russel"
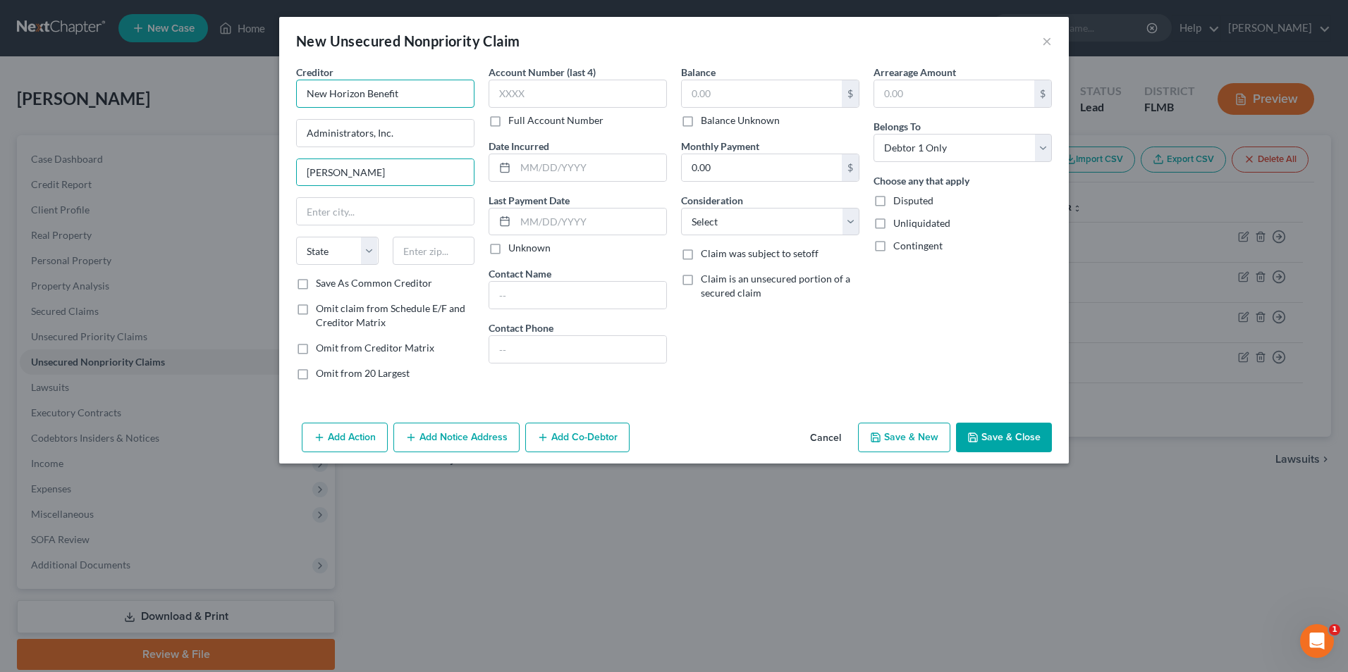
click at [406, 94] on input "New Horizon Benefit" at bounding box center [385, 94] width 178 height 28
type input "New Horizon Benefit Admin."
click at [449, 137] on input "Administrators, Inc." at bounding box center [385, 133] width 177 height 27
type input "A"
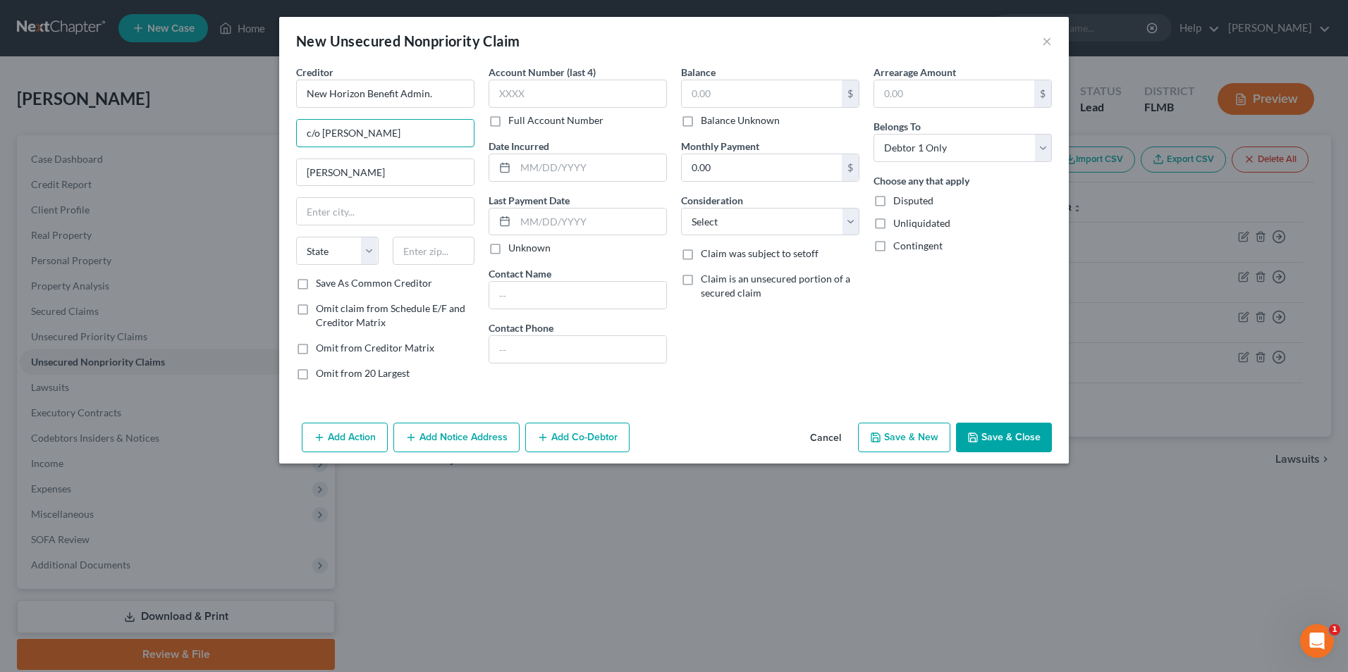
type input "c/o Reed Russell"
type input "100 S. Ashley Dr. #2000"
type input "Tampa"
select select "9"
type input "33602"
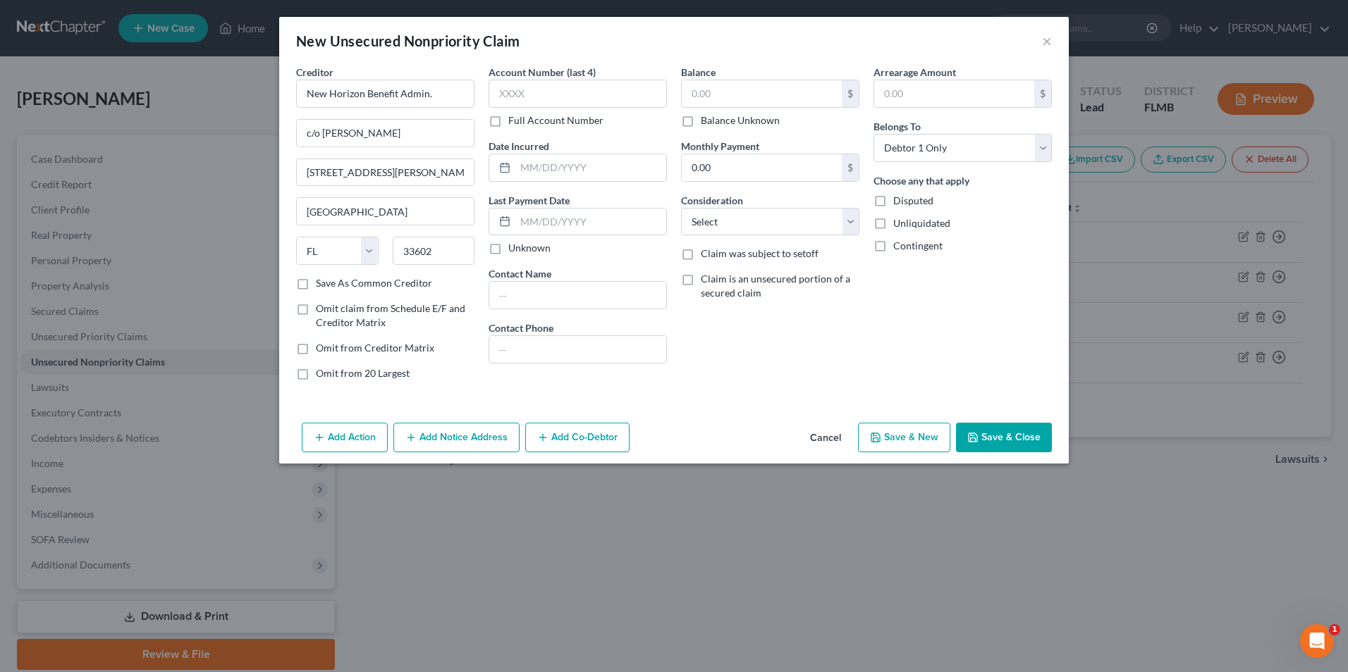
click at [316, 286] on label "Save As Common Creditor" at bounding box center [374, 283] width 116 height 14
click at [321, 285] on input "Save As Common Creditor" at bounding box center [325, 280] width 9 height 9
checkbox input "true"
click at [715, 99] on input "text" at bounding box center [762, 93] width 160 height 27
click at [769, 89] on input "574,015.04" at bounding box center [762, 93] width 160 height 27
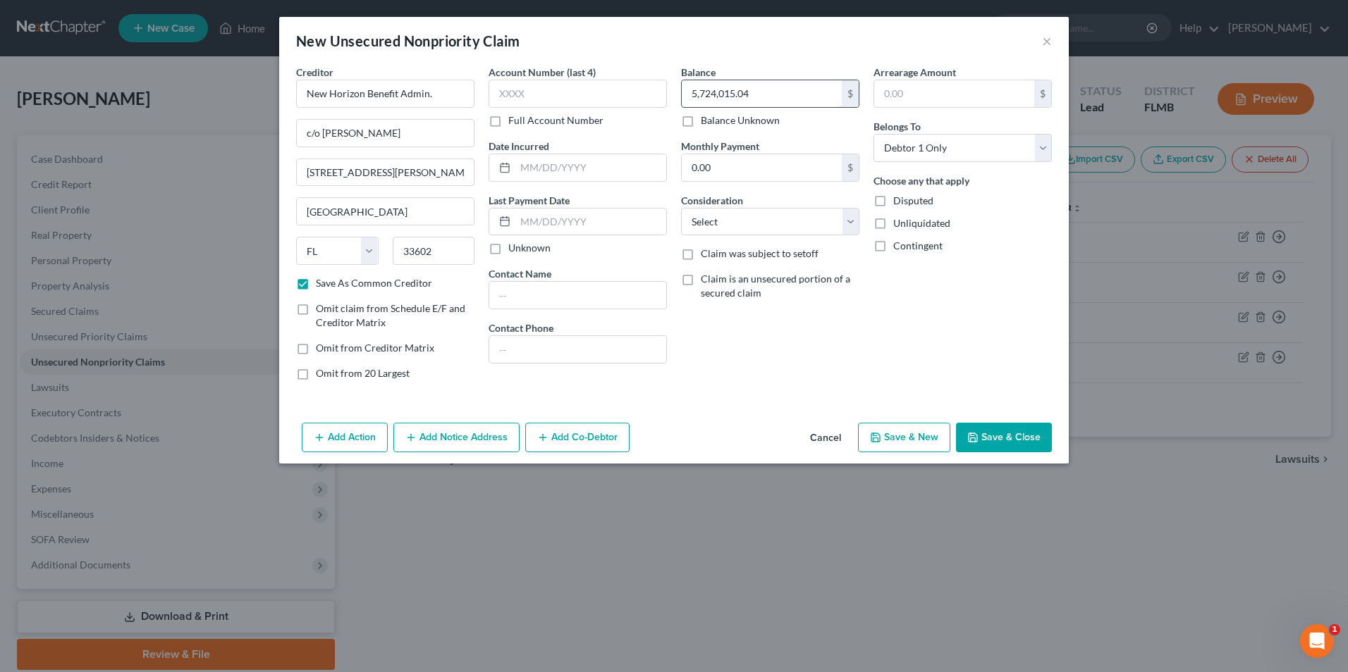
type input "5,724,015.04"
click at [854, 219] on select "Select Cable / Satellite Services Collection Agency Credit Card Debt Debt Couns…" at bounding box center [770, 222] width 178 height 28
select select "14"
click at [681, 208] on select "Select Cable / Satellite Services Collection Agency Credit Card Debt Debt Couns…" at bounding box center [770, 222] width 178 height 28
drag, startPoint x: 774, startPoint y: 274, endPoint x: 805, endPoint y: 242, distance: 44.9
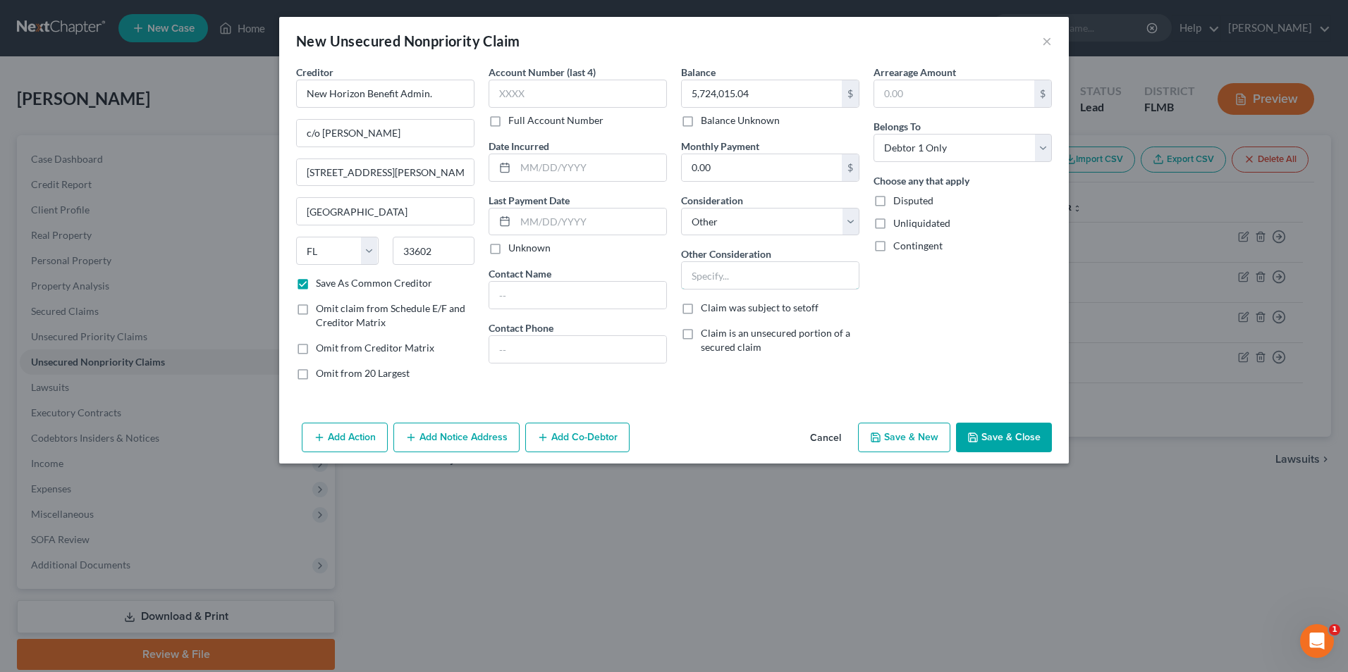
click at [775, 278] on input "text" at bounding box center [770, 275] width 177 height 27
type input "Business debt"
click at [893, 202] on label "Disputed" at bounding box center [913, 201] width 40 height 14
click at [899, 202] on input "Disputed" at bounding box center [903, 198] width 9 height 9
checkbox input "true"
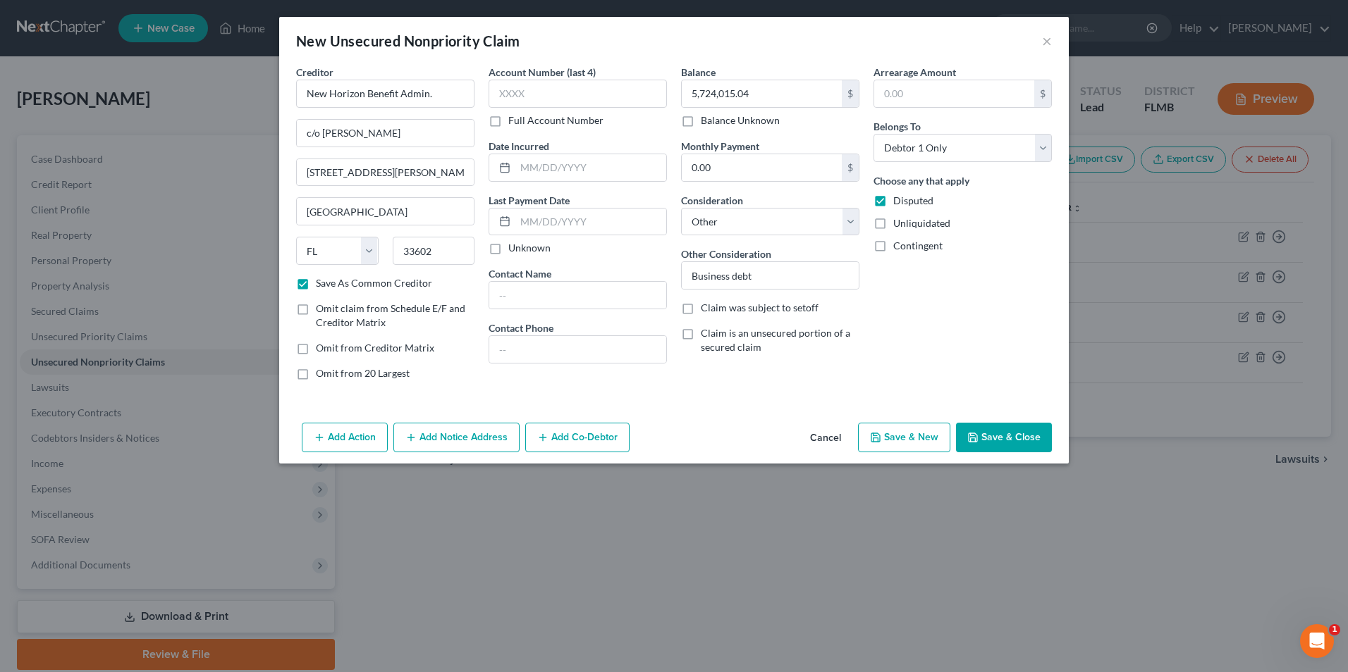
click at [893, 216] on label "Unliquidated" at bounding box center [921, 223] width 57 height 14
click at [899, 216] on input "Unliquidated" at bounding box center [903, 220] width 9 height 9
checkbox input "true"
click at [893, 248] on label "Contingent" at bounding box center [917, 246] width 49 height 14
click at [899, 248] on input "Contingent" at bounding box center [903, 243] width 9 height 9
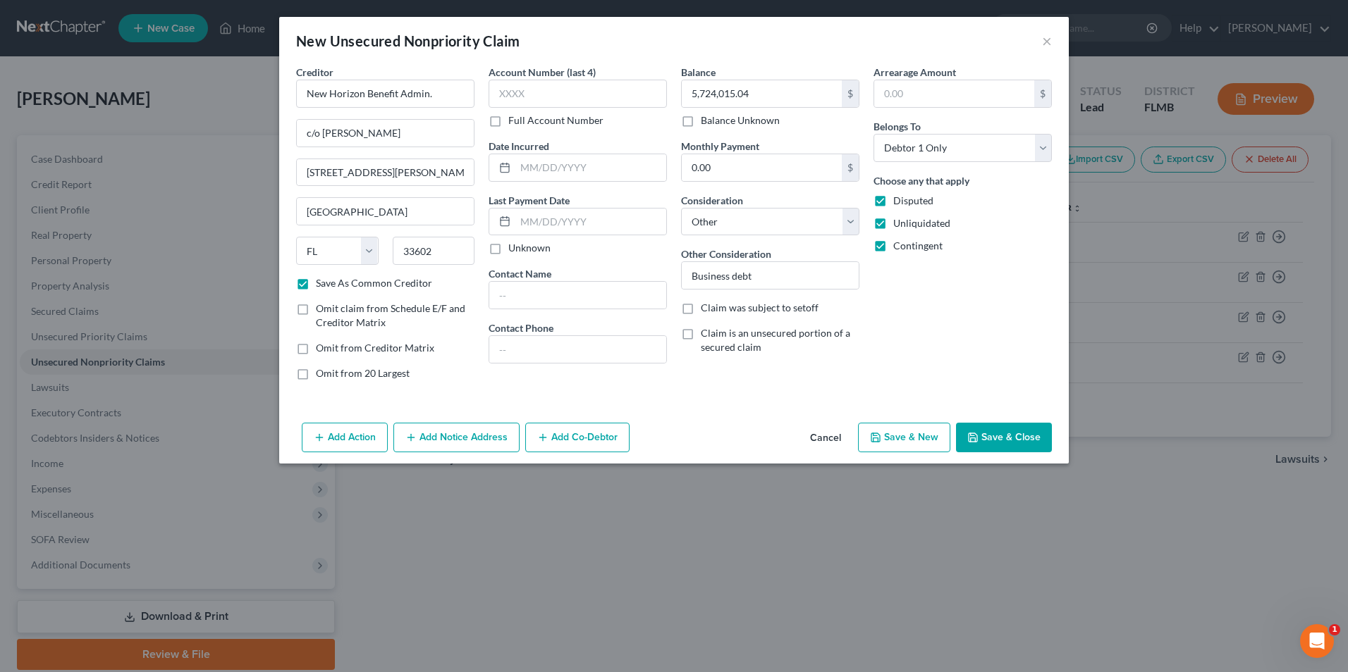
click at [893, 247] on label "Contingent" at bounding box center [917, 246] width 49 height 14
click at [899, 247] on input "Contingent" at bounding box center [903, 243] width 9 height 9
checkbox input "false"
click at [936, 223] on span "Unliquidated" at bounding box center [921, 223] width 57 height 12
click at [908, 223] on input "Unliquidated" at bounding box center [903, 220] width 9 height 9
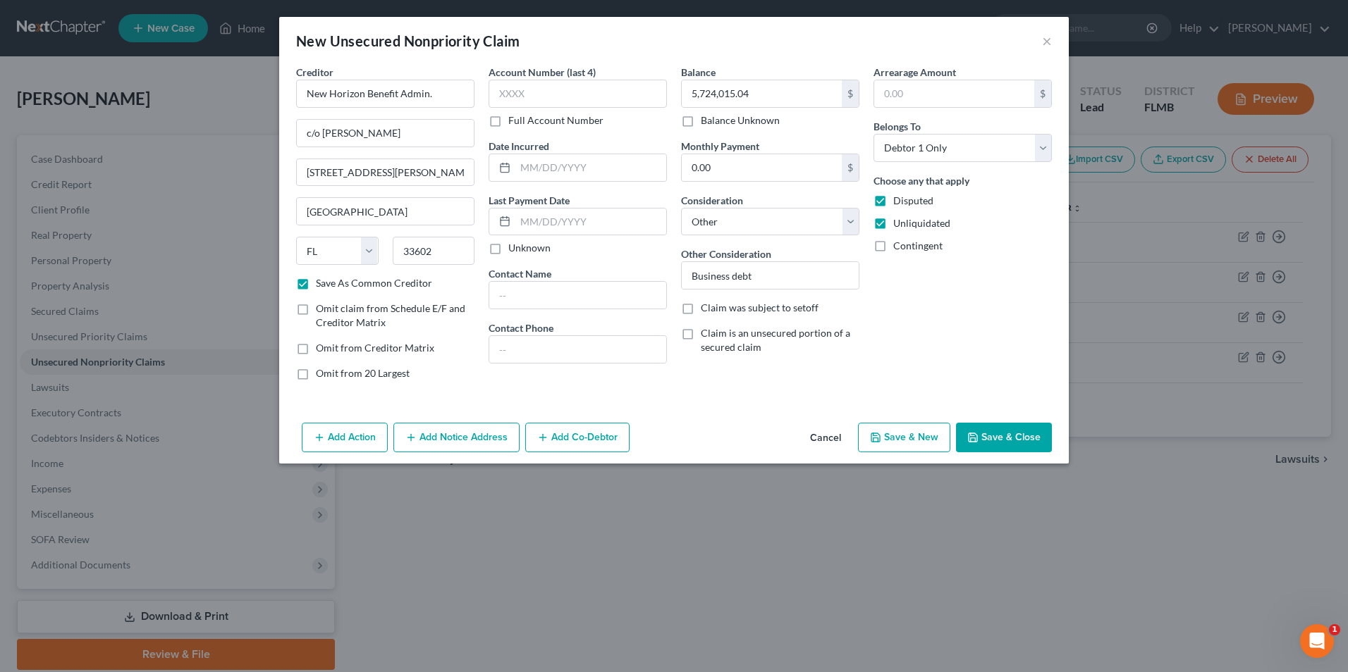
checkbox input "false"
click at [893, 253] on label "Contingent" at bounding box center [917, 246] width 49 height 14
click at [899, 248] on input "Contingent" at bounding box center [903, 243] width 9 height 9
checkbox input "true"
click at [1001, 438] on button "Save & Close" at bounding box center [1004, 438] width 96 height 30
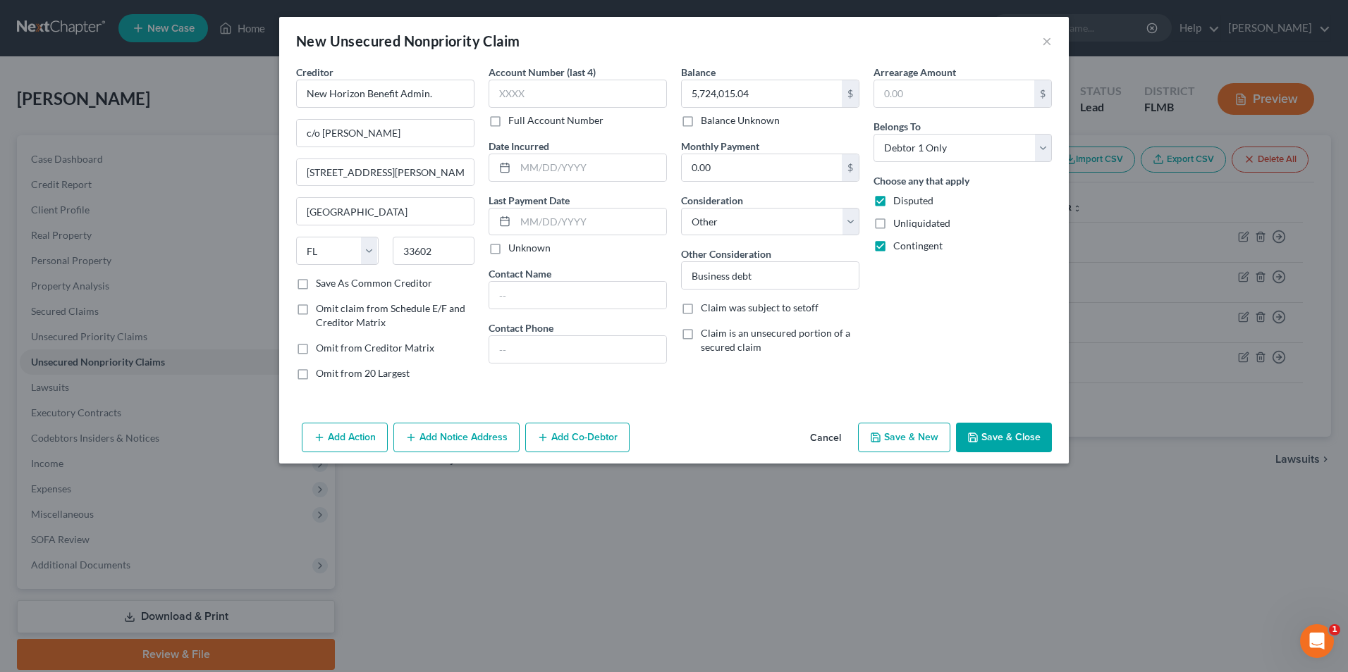
checkbox input "false"
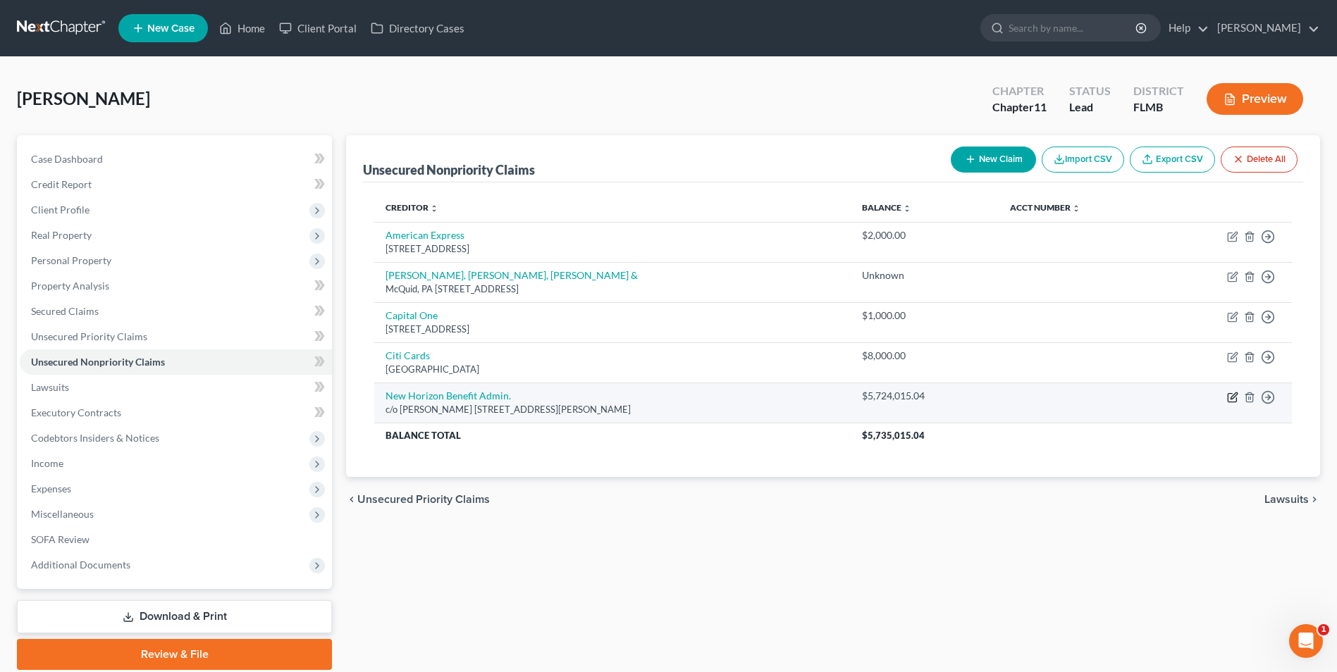
click at [1232, 393] on icon "button" at bounding box center [1232, 397] width 8 height 8
select select "9"
select select "14"
select select "0"
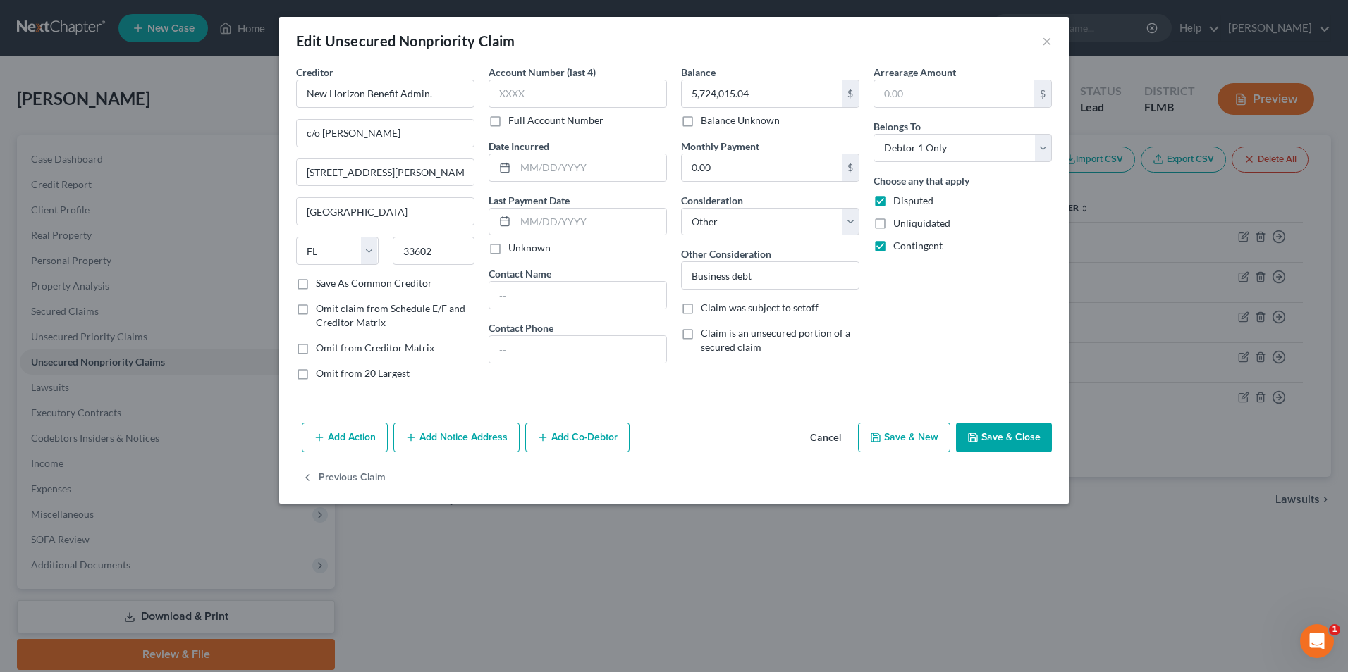
click at [893, 253] on label "Contingent" at bounding box center [917, 246] width 49 height 14
click at [899, 248] on input "Contingent" at bounding box center [903, 243] width 9 height 9
checkbox input "false"
click at [1022, 441] on button "Save & Close" at bounding box center [1004, 438] width 96 height 30
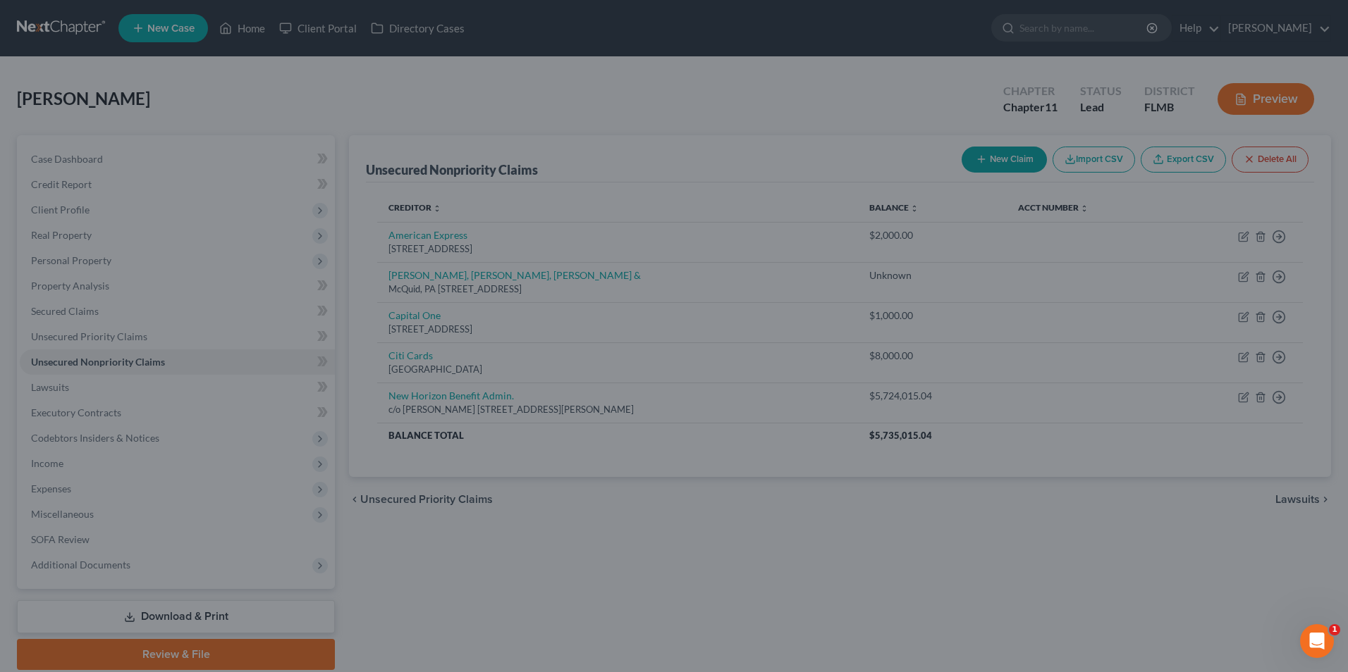
type input "0"
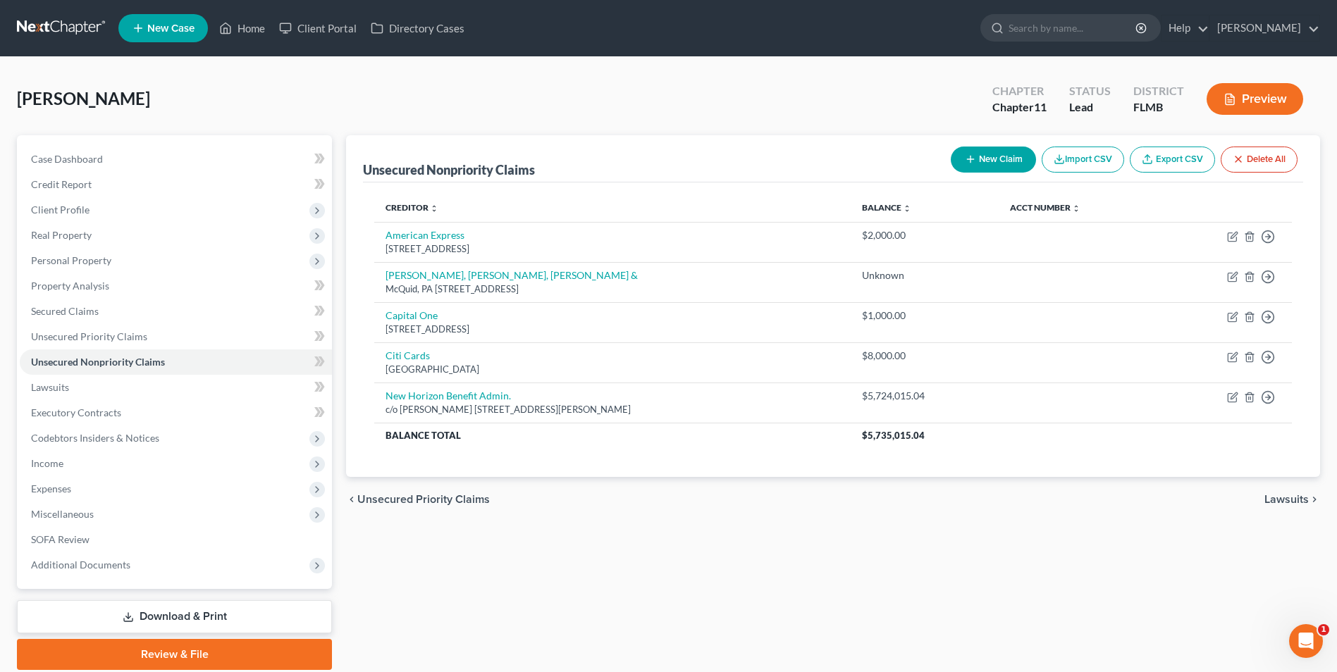
click at [972, 155] on icon "button" at bounding box center [970, 159] width 11 height 11
select select "0"
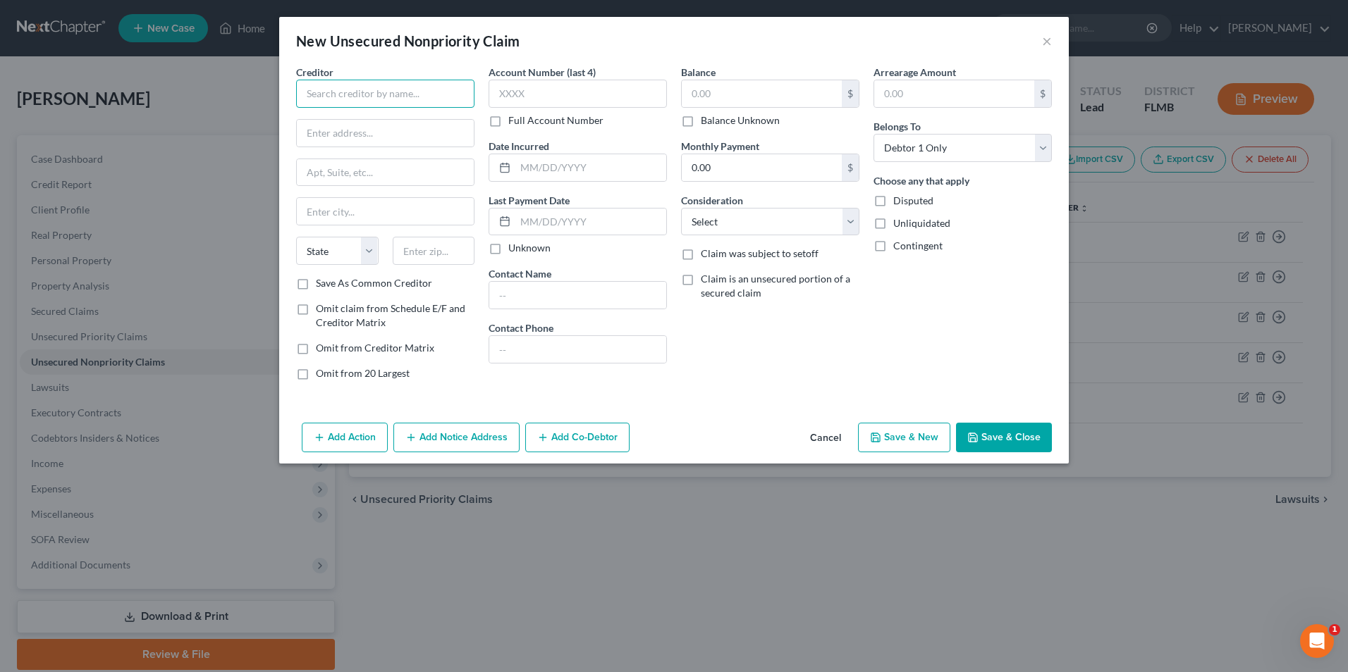
click at [396, 97] on input "text" at bounding box center [385, 94] width 178 height 28
type input "Phelps Dunbar, LLP"
type input "100 S. Ashley Drive"
type input "/"
type input "Suite 2000"
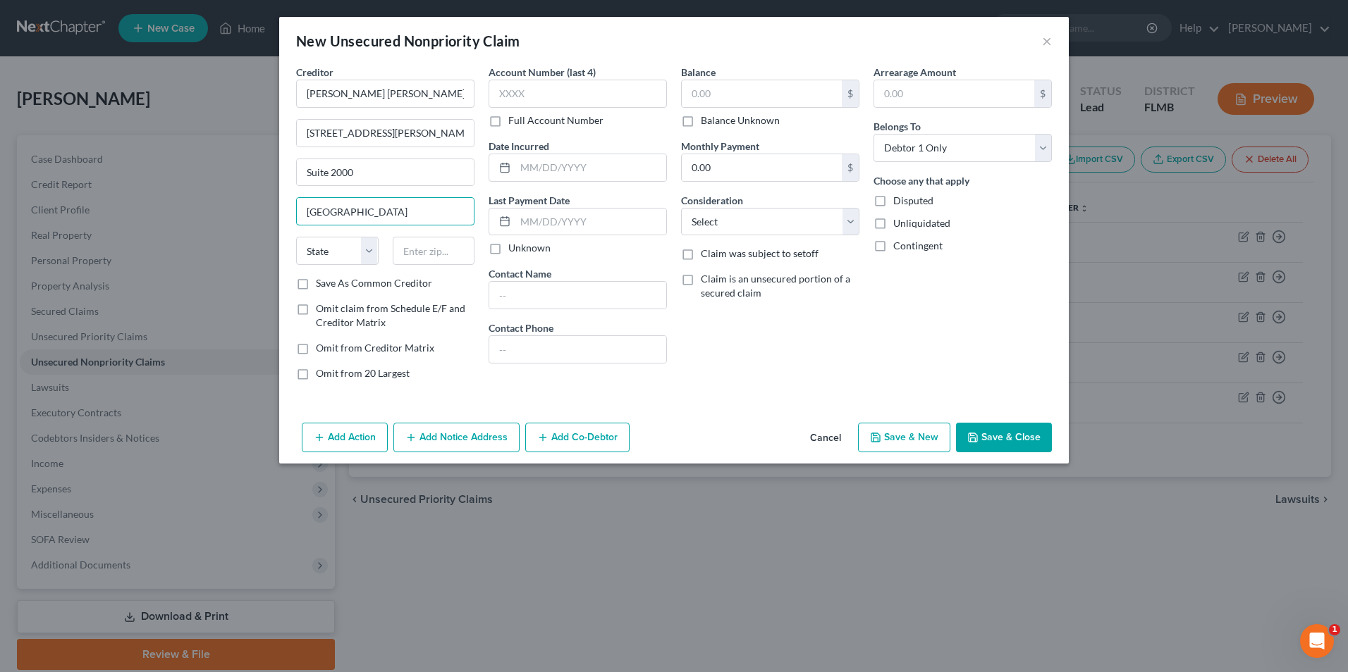
type input "Tampa"
select select "9"
type input "33602"
click at [749, 91] on input "text" at bounding box center [762, 93] width 160 height 27
click at [711, 113] on label "Balance Unknown" at bounding box center [740, 120] width 79 height 14
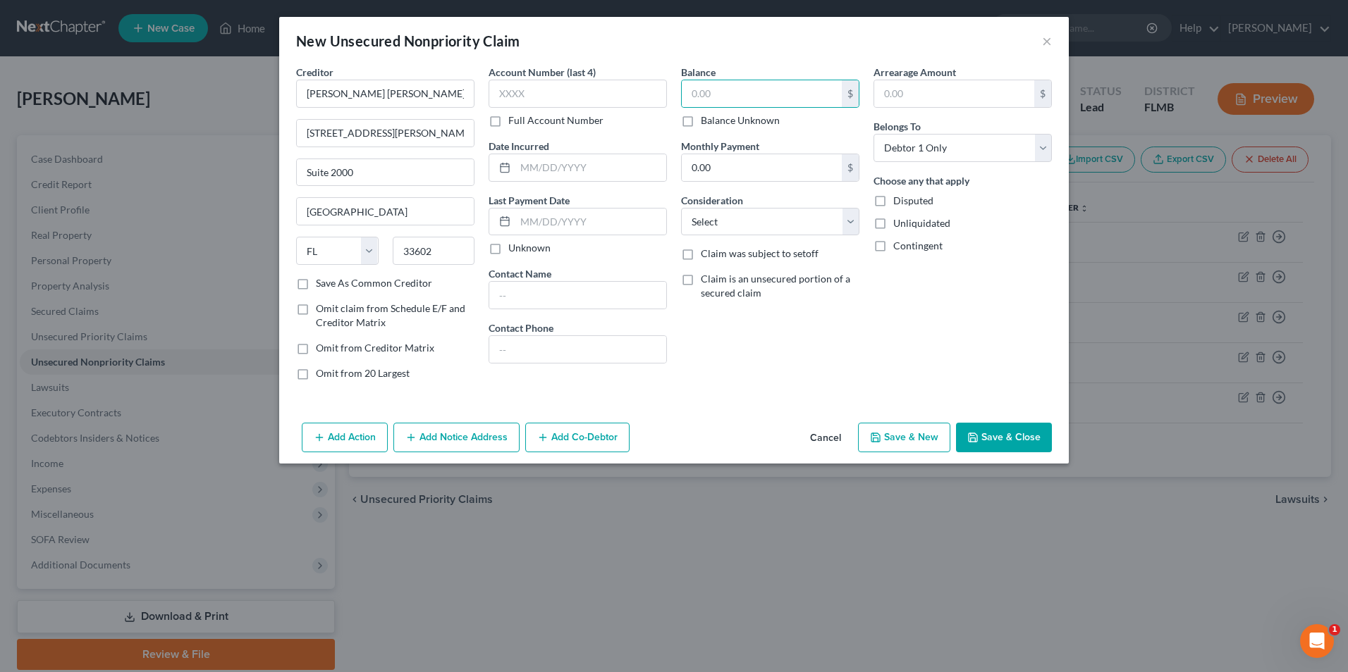
click at [711, 113] on input "Balance Unknown" at bounding box center [710, 117] width 9 height 9
checkbox input "true"
type input "0.00"
click at [893, 204] on label "Disputed" at bounding box center [913, 201] width 40 height 14
click at [899, 203] on input "Disputed" at bounding box center [903, 198] width 9 height 9
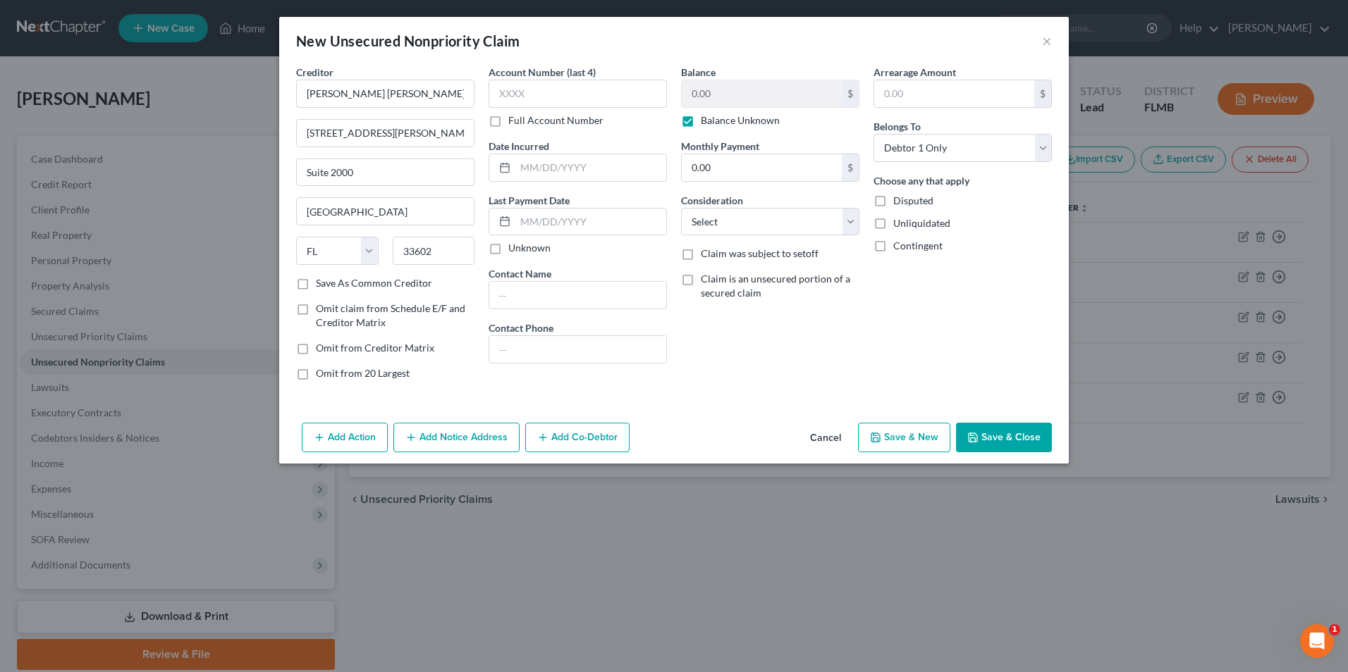
checkbox input "true"
click at [893, 223] on label "Unliquidated" at bounding box center [921, 223] width 57 height 14
click at [899, 223] on input "Unliquidated" at bounding box center [903, 220] width 9 height 9
checkbox input "true"
click at [893, 247] on label "Contingent" at bounding box center [917, 246] width 49 height 14
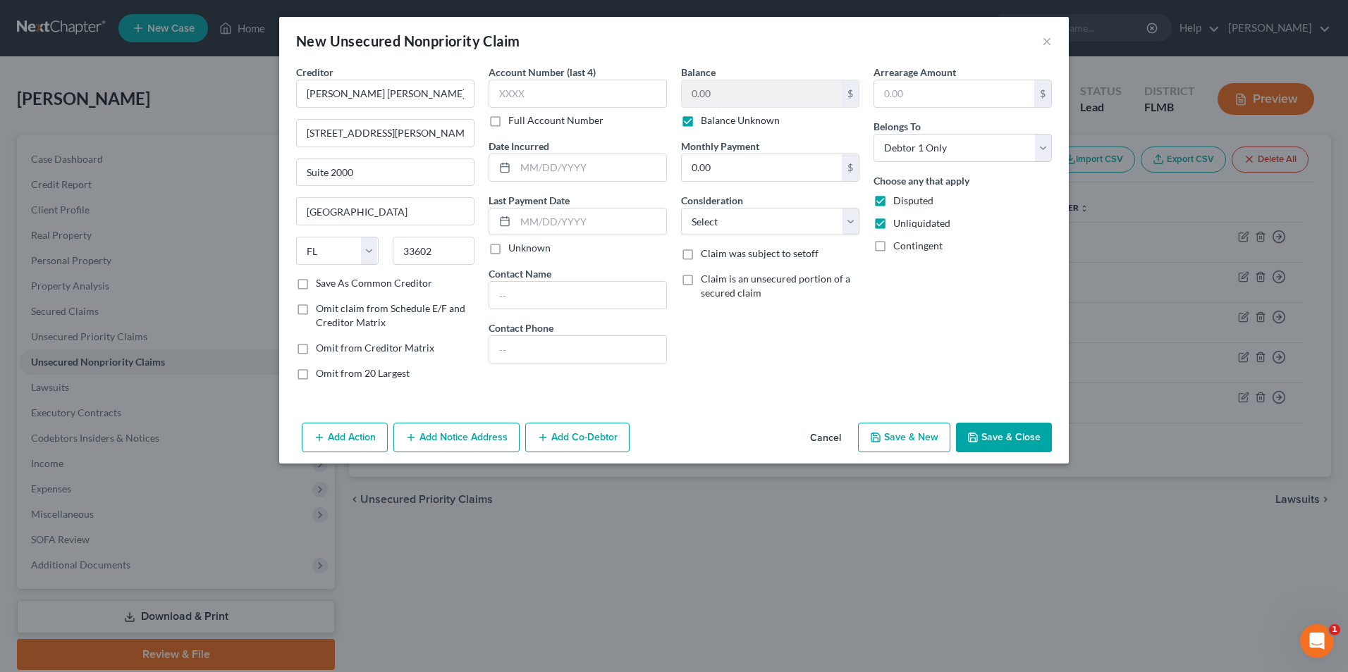
click at [899, 247] on input "Contingent" at bounding box center [903, 243] width 9 height 9
checkbox input "true"
click at [989, 441] on button "Save & Close" at bounding box center [1004, 438] width 96 height 30
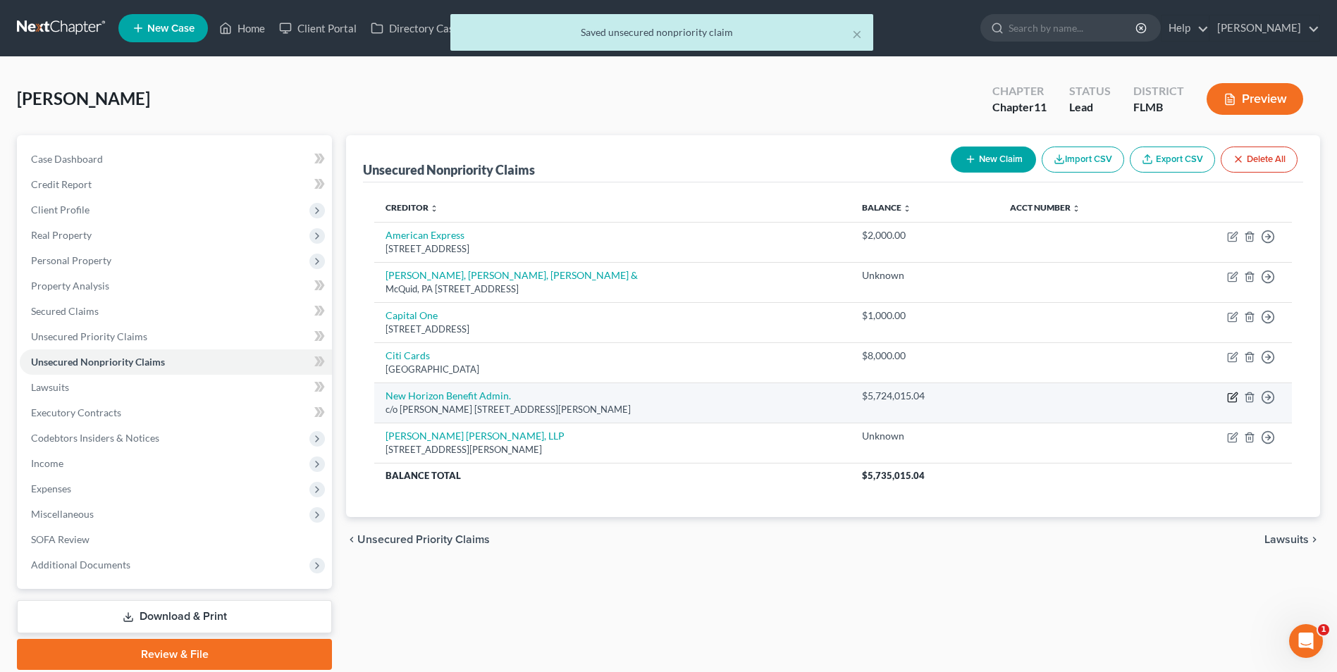
click at [1233, 398] on icon "button" at bounding box center [1234, 396] width 6 height 6
select select "9"
select select "14"
select select "0"
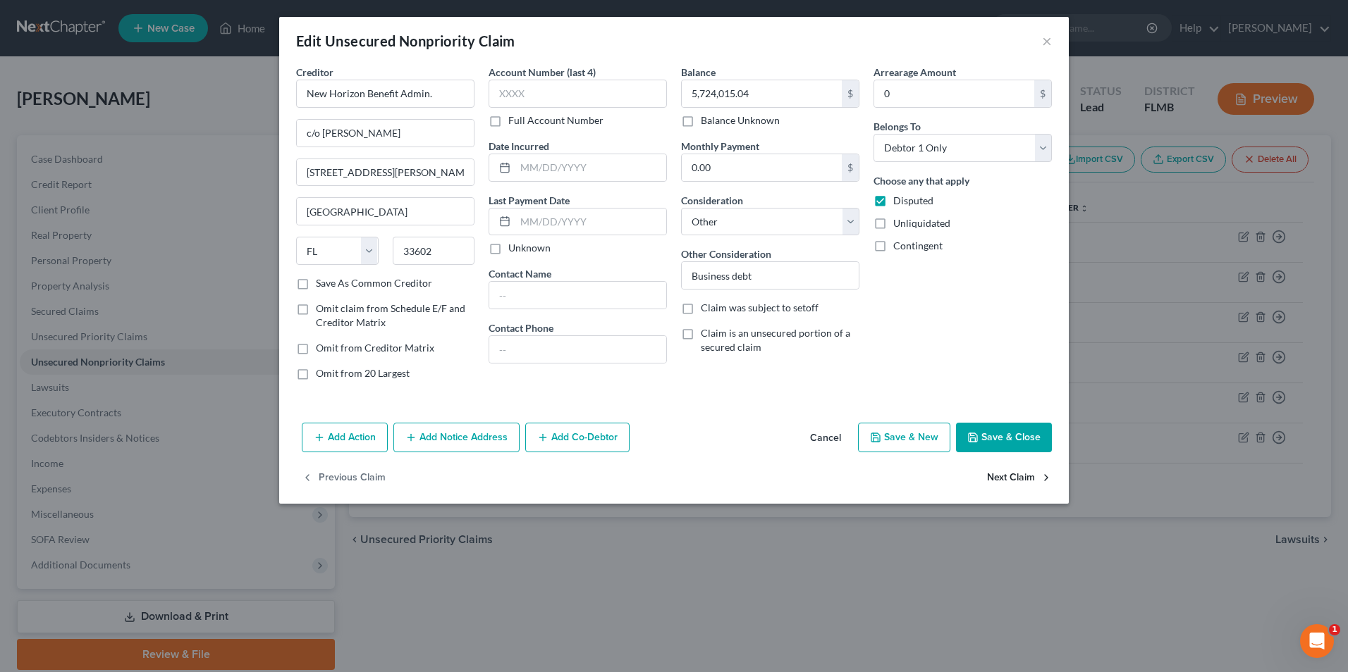
click at [1006, 479] on button "Next Claim" at bounding box center [1019, 479] width 65 height 30
select select "9"
select select "0"
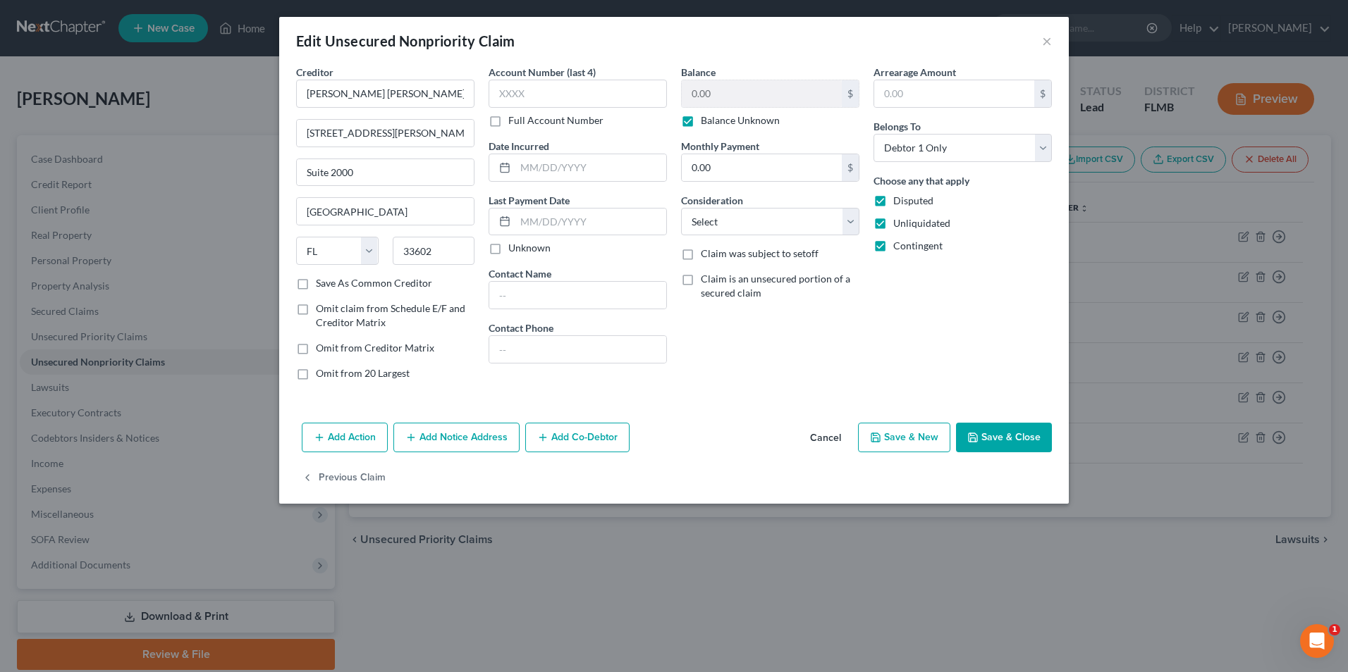
click at [985, 420] on div "Add Action Add Notice Address Add Co-Debtor Cancel Save & New Save & Close" at bounding box center [673, 440] width 789 height 47
click at [989, 439] on button "Save & Close" at bounding box center [1004, 438] width 96 height 30
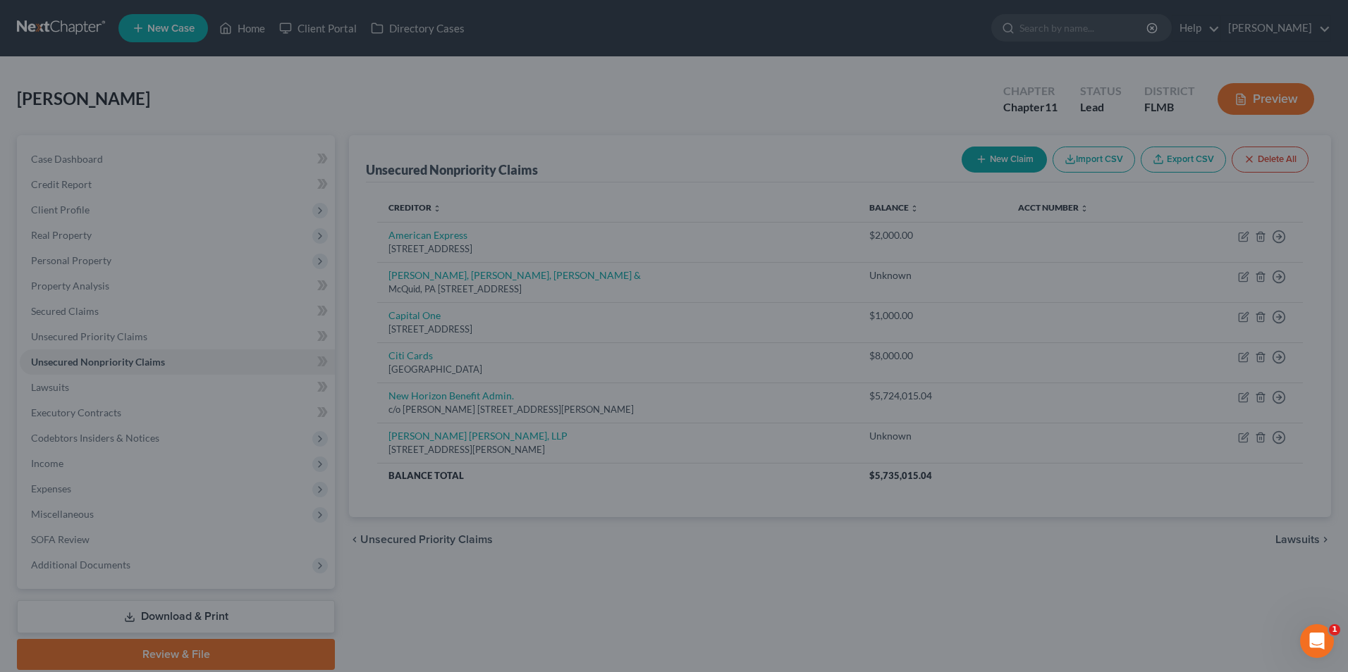
type input "0"
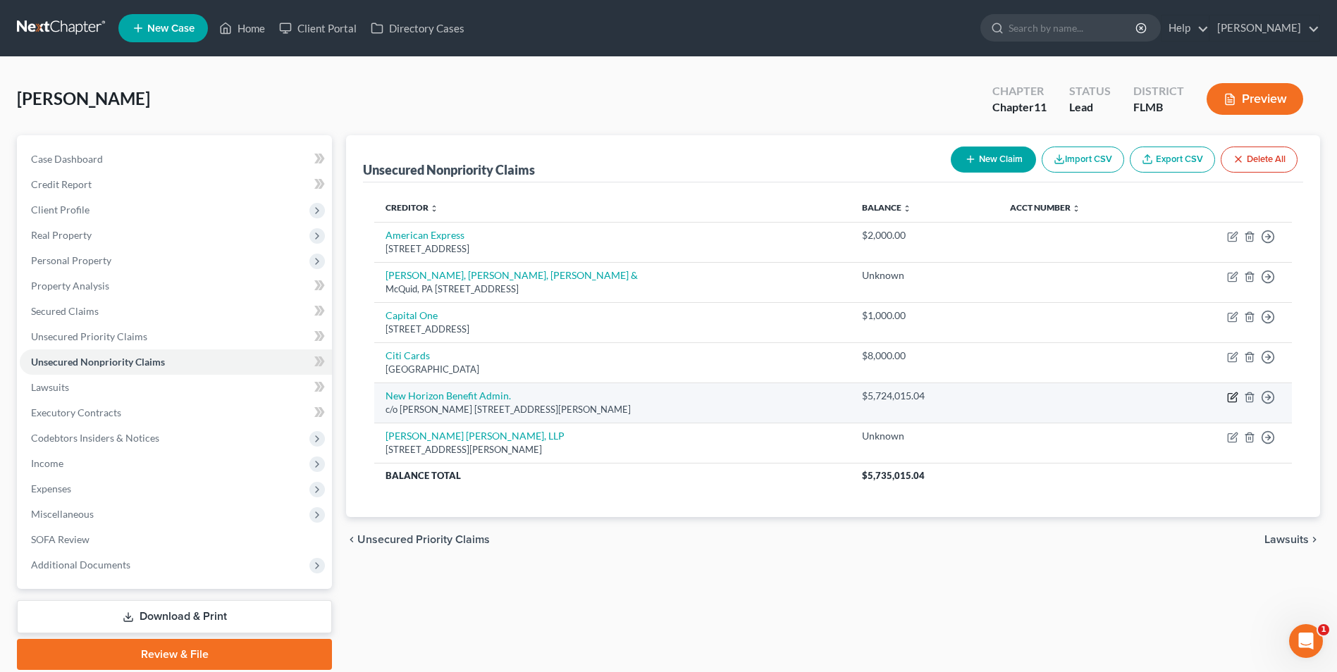
click at [1234, 393] on icon "button" at bounding box center [1232, 397] width 11 height 11
select select "9"
select select "14"
select select "0"
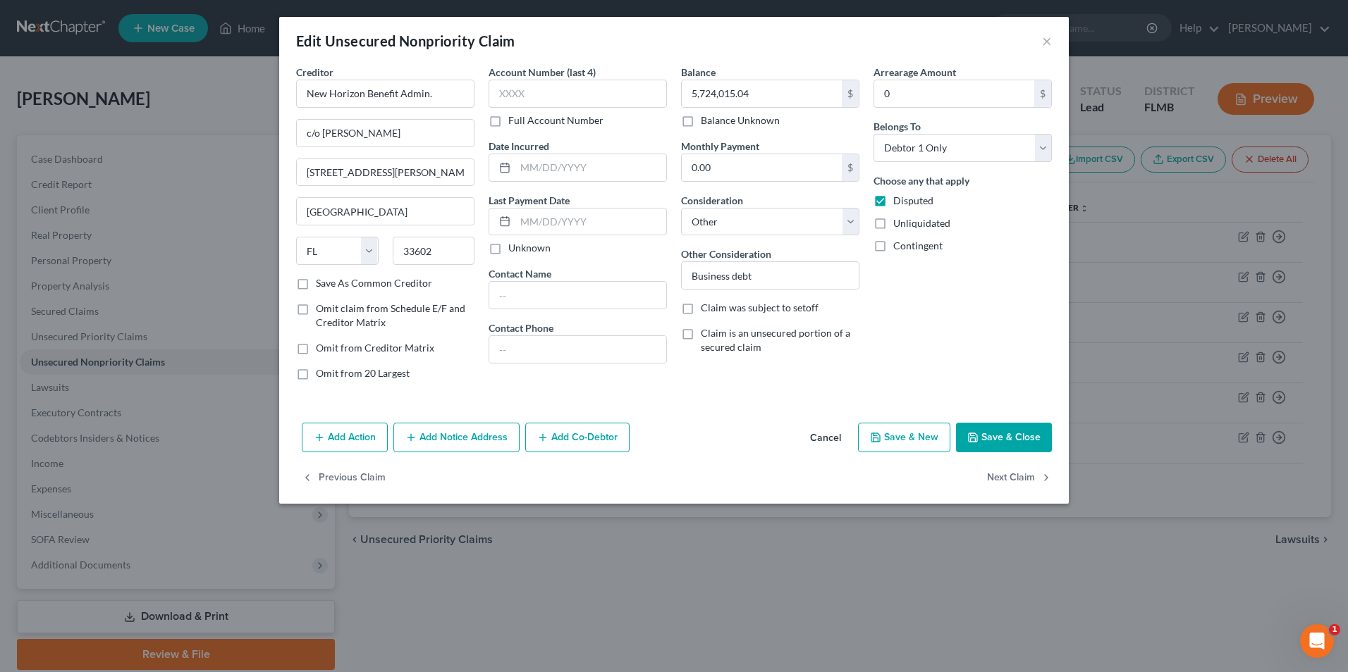
click at [586, 438] on button "Add Co-Debtor" at bounding box center [577, 438] width 104 height 30
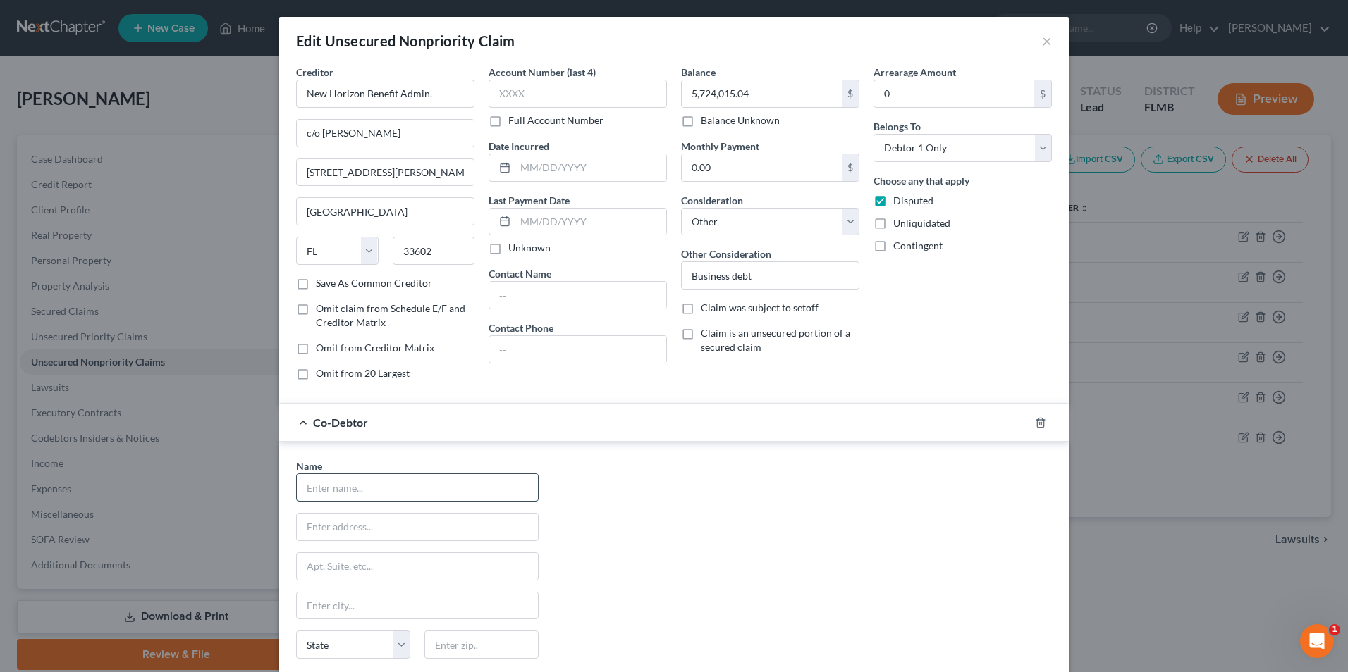
drag, startPoint x: 448, startPoint y: 491, endPoint x: 457, endPoint y: 484, distance: 11.0
click at [448, 491] on input "text" at bounding box center [417, 487] width 241 height 27
type input "Brandon Pertile"
drag, startPoint x: 360, startPoint y: 522, endPoint x: 397, endPoint y: 527, distance: 37.0
click at [360, 522] on input "text" at bounding box center [417, 527] width 241 height 27
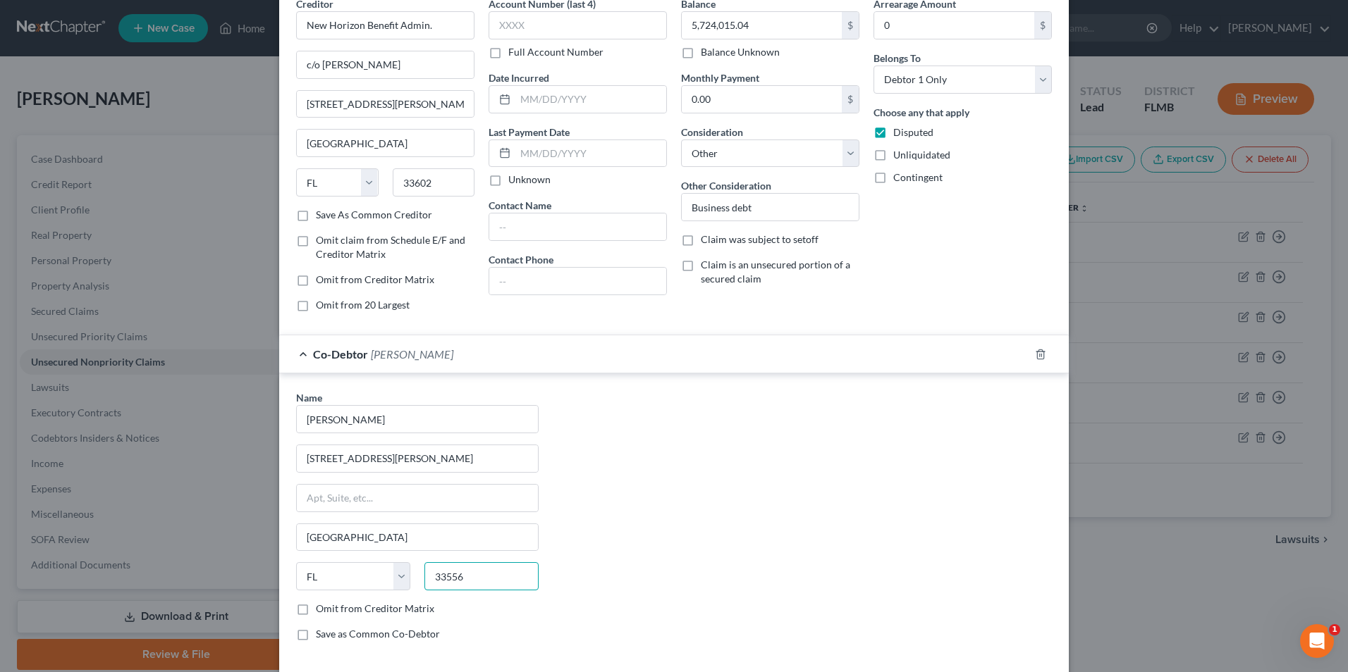
scroll to position [141, 0]
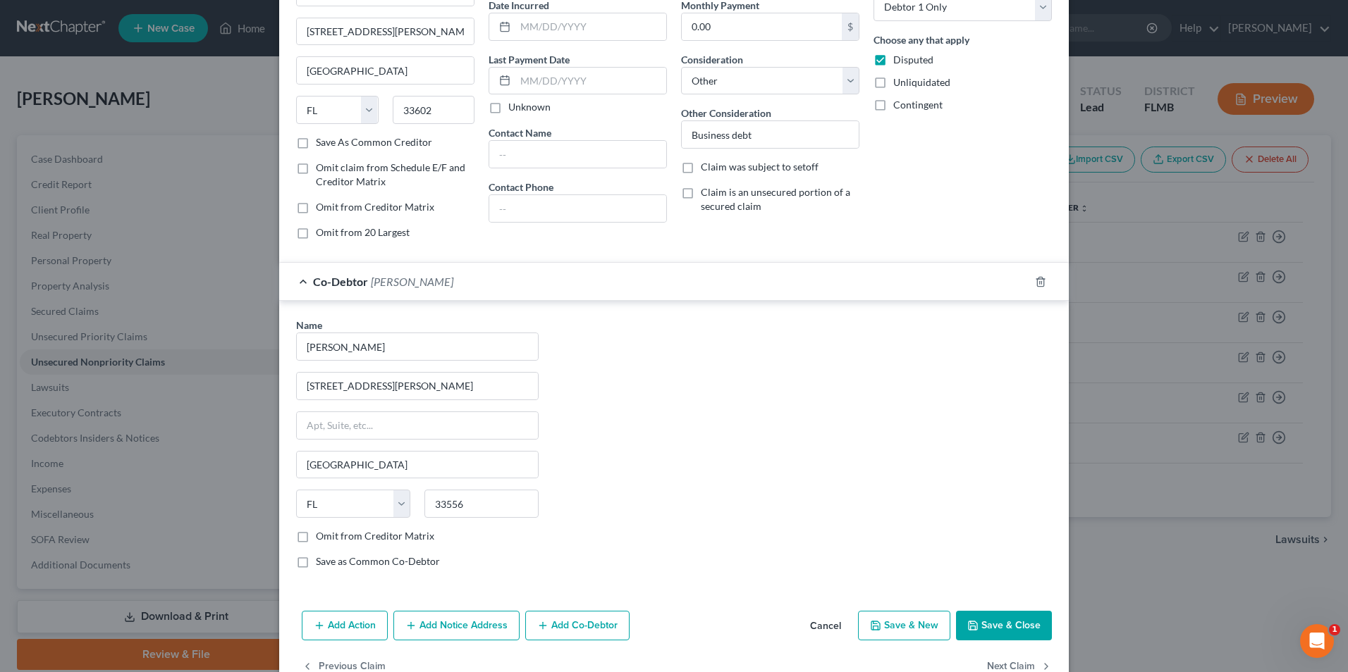
click at [316, 564] on label "Save as Common Co-Debtor" at bounding box center [378, 562] width 124 height 14
click at [321, 564] on input "Save as Common Co-Debtor" at bounding box center [325, 559] width 9 height 9
click at [316, 562] on label "Save as Common Co-Debtor" at bounding box center [378, 562] width 124 height 14
click at [321, 562] on input "Save as Common Co-Debtor" at bounding box center [325, 559] width 9 height 9
click at [593, 620] on button "Add Co-Debtor" at bounding box center [577, 626] width 104 height 30
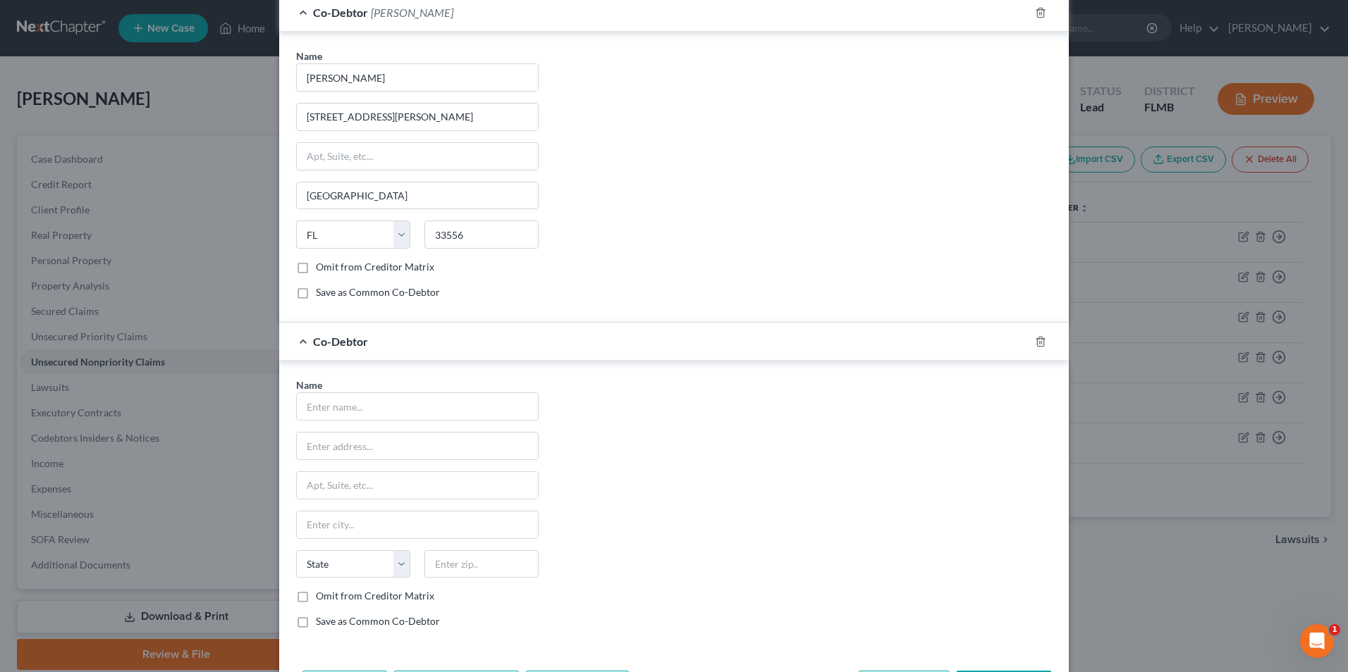
scroll to position [282, 0]
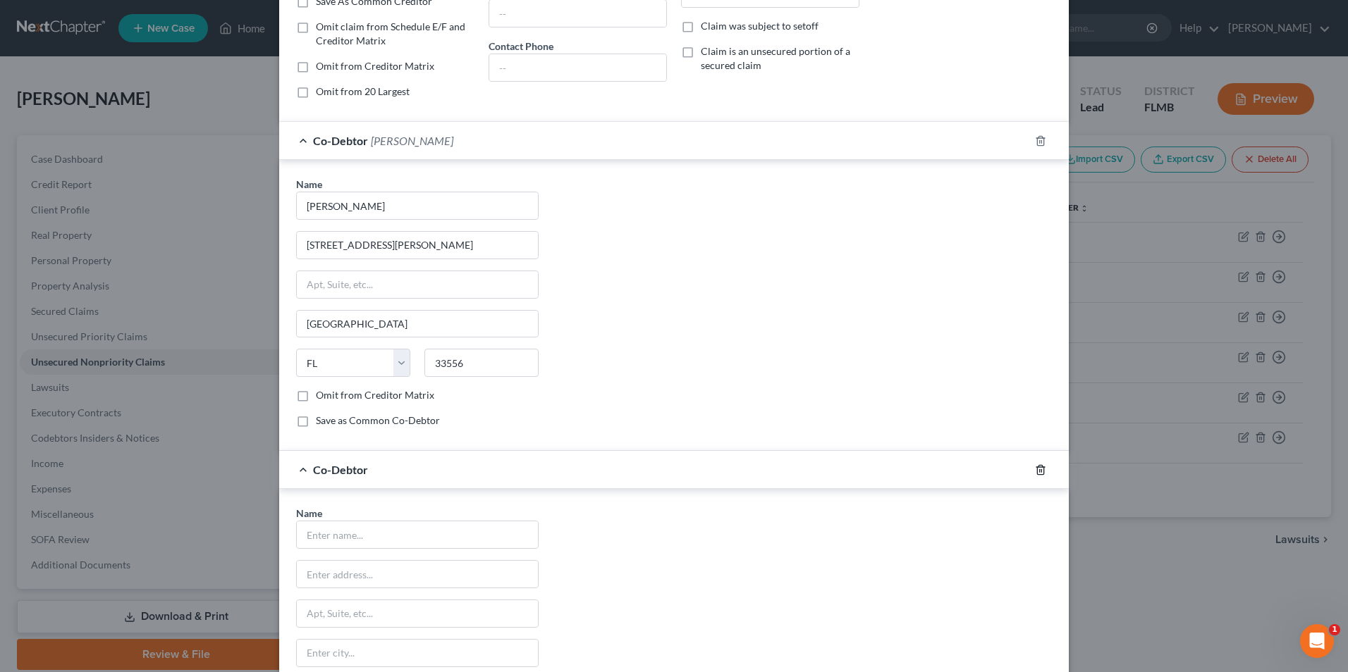
click at [1040, 471] on line "button" at bounding box center [1040, 470] width 0 height 3
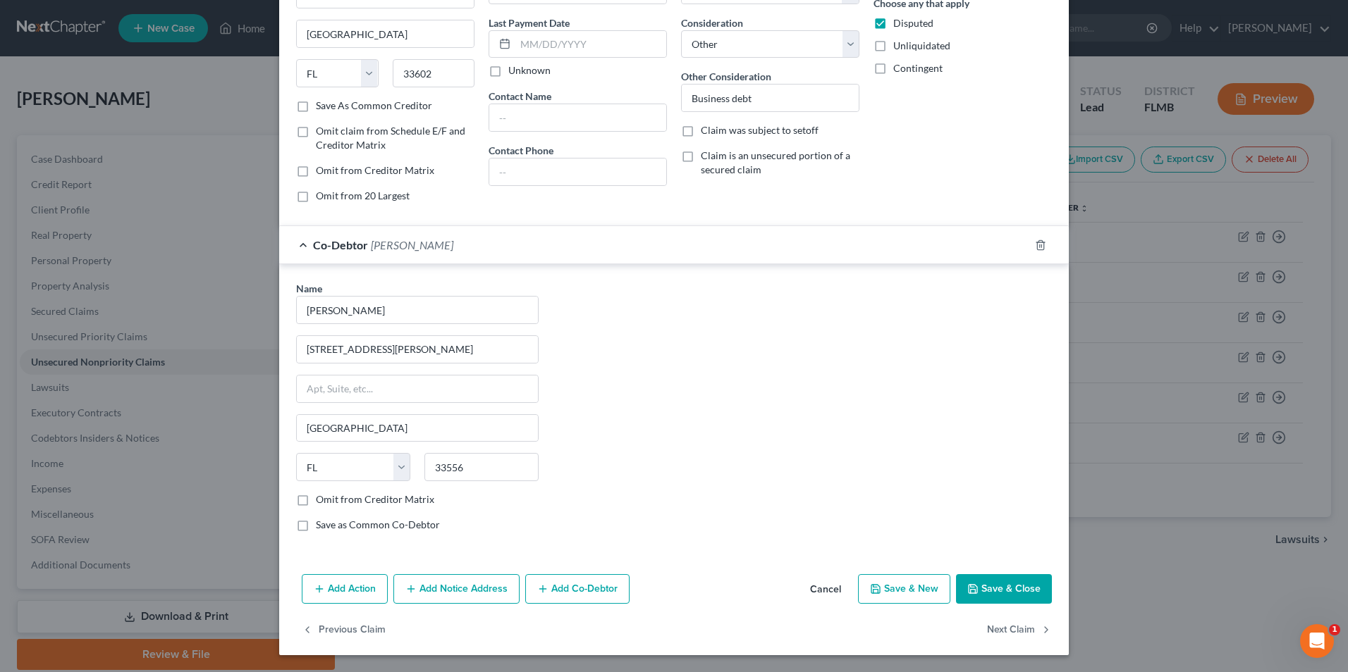
scroll to position [178, 0]
click at [908, 596] on button "Save & New" at bounding box center [904, 589] width 92 height 30
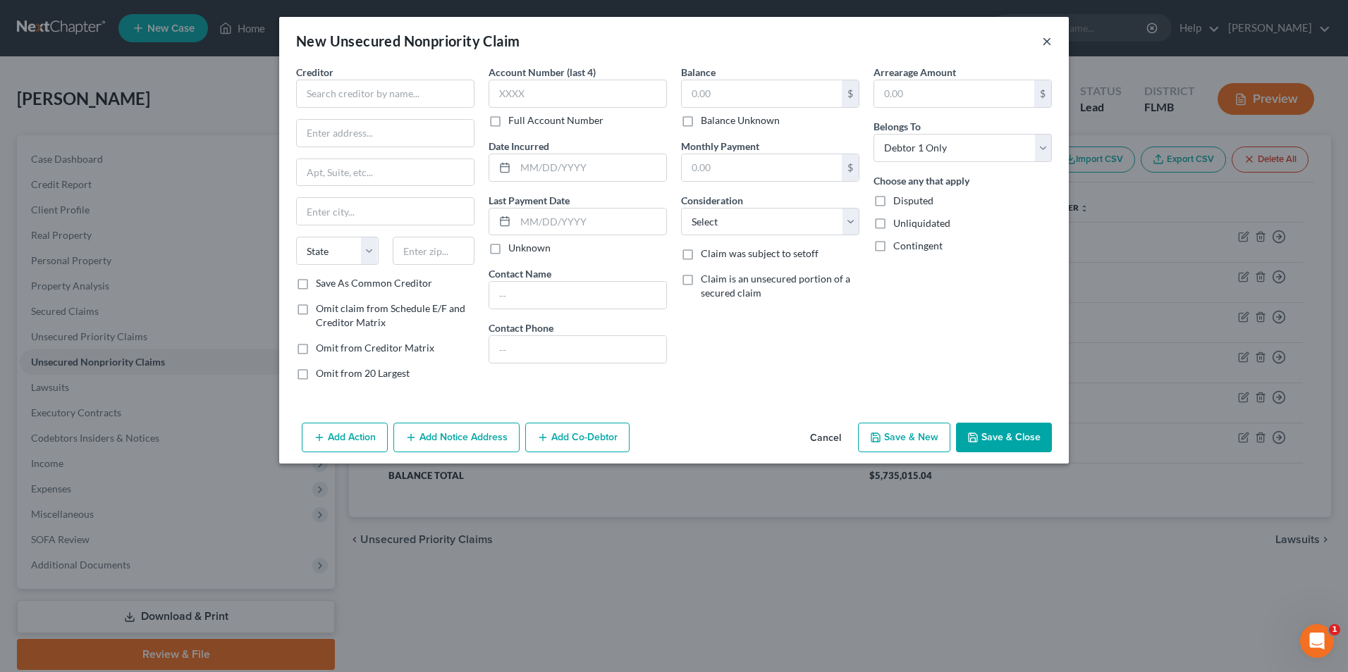
click at [1048, 41] on button "×" at bounding box center [1047, 40] width 10 height 17
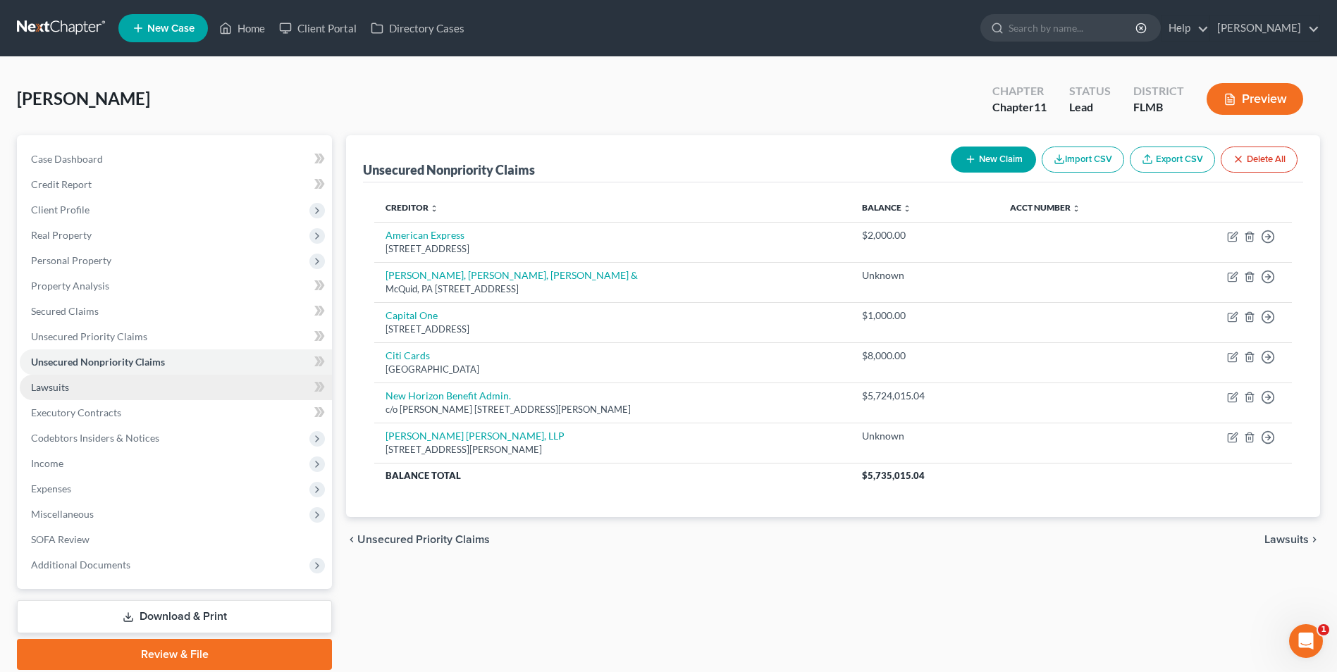
click at [55, 387] on span "Lawsuits" at bounding box center [50, 387] width 38 height 12
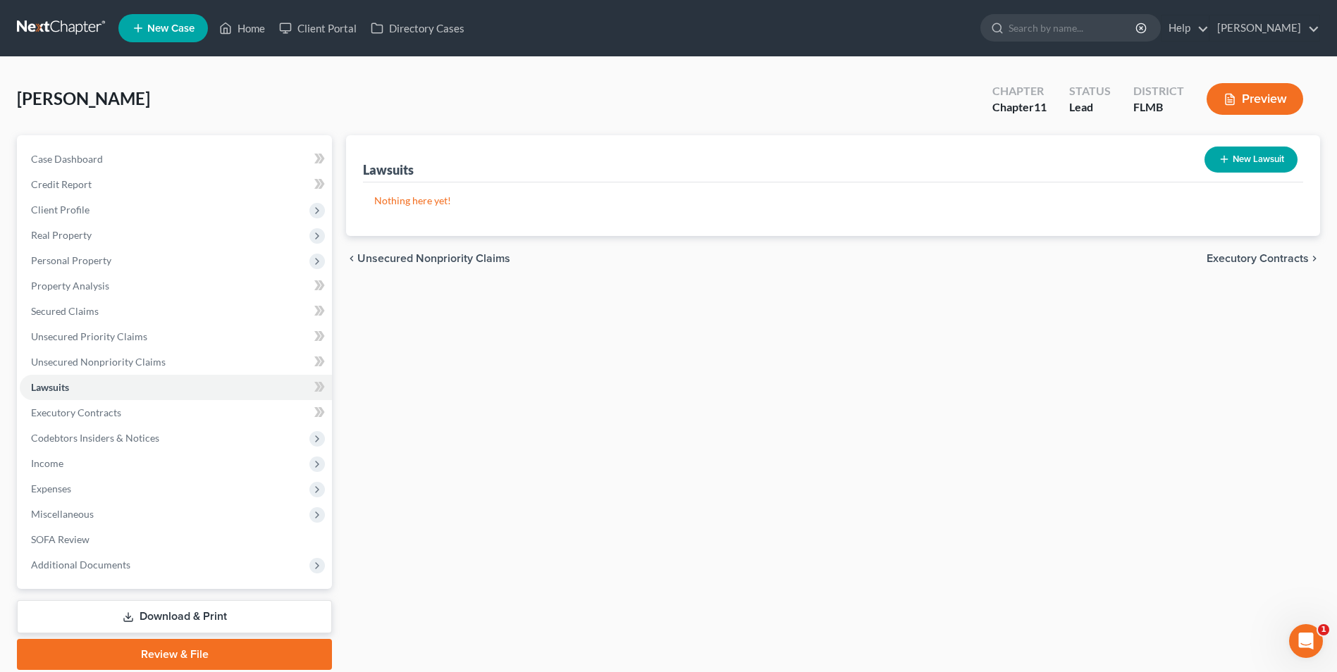
click at [1241, 155] on button "New Lawsuit" at bounding box center [1251, 160] width 93 height 26
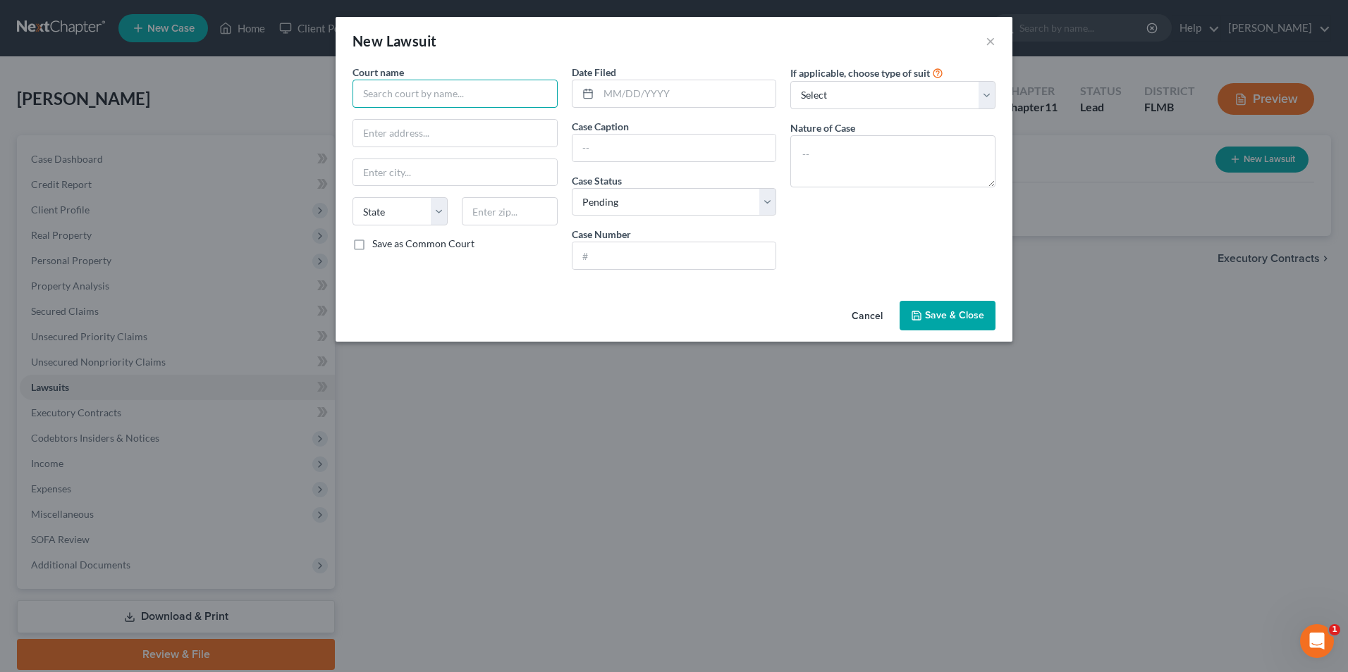
click at [410, 94] on input "text" at bounding box center [454, 94] width 205 height 28
click at [708, 91] on input "text" at bounding box center [687, 93] width 178 height 27
click at [689, 479] on div "New Lawsuit × Court name * Pinellas Circuit Court 315 Court Steet Clearwater St…" at bounding box center [674, 336] width 1348 height 672
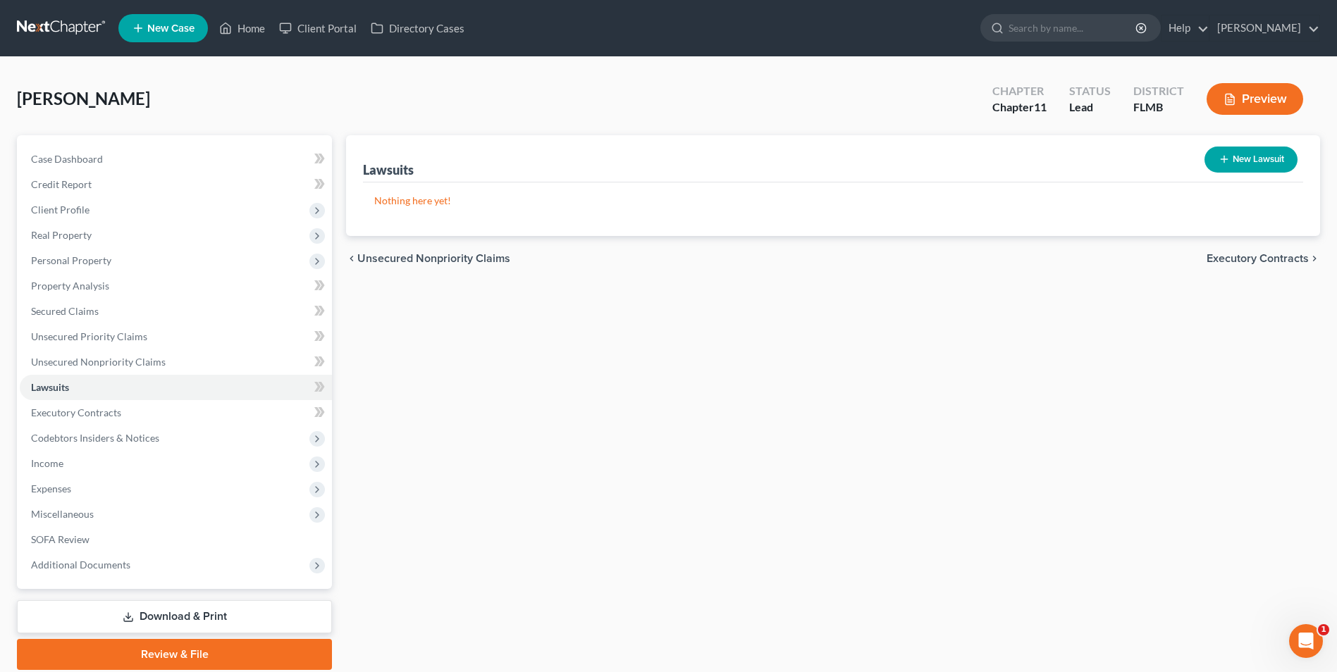
click at [1269, 159] on button "New Lawsuit" at bounding box center [1251, 160] width 93 height 26
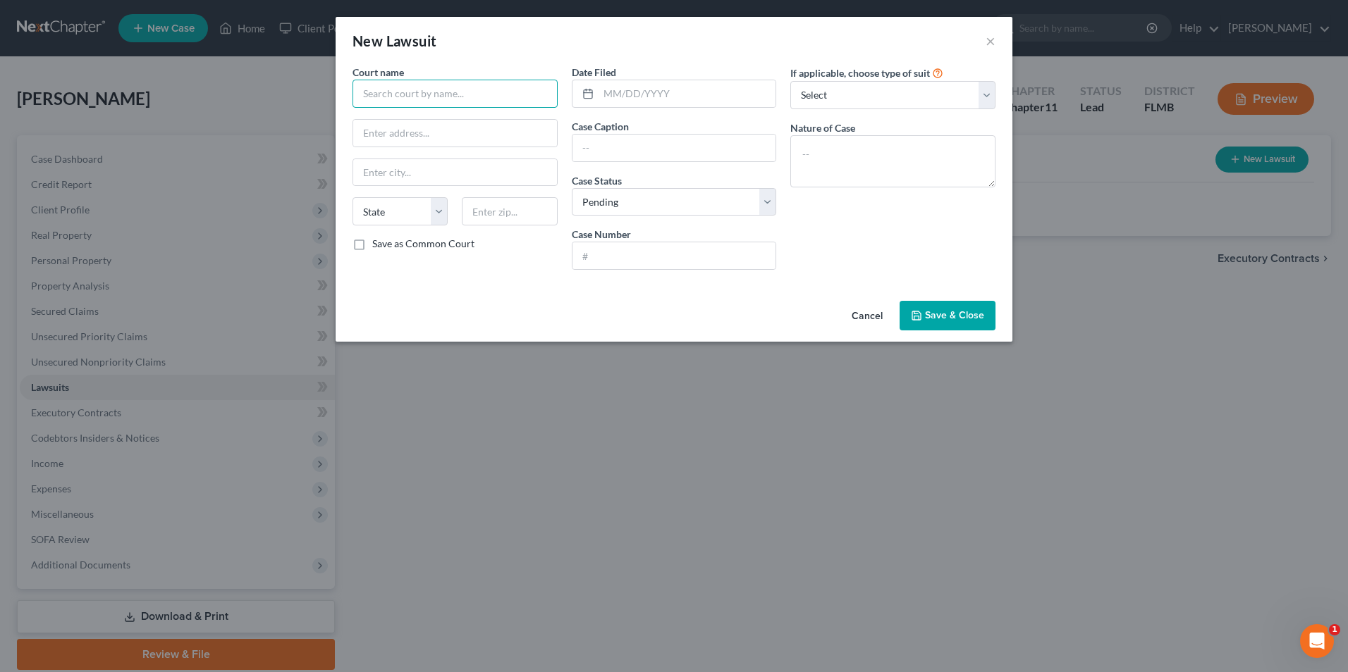
click at [482, 93] on input "text" at bounding box center [454, 94] width 205 height 28
click at [655, 94] on input "text" at bounding box center [687, 93] width 178 height 27
click at [636, 369] on div "New Lawsuit × Court name * Pinellas Circuit Court 315 Court Street Clearwater S…" at bounding box center [674, 336] width 1348 height 672
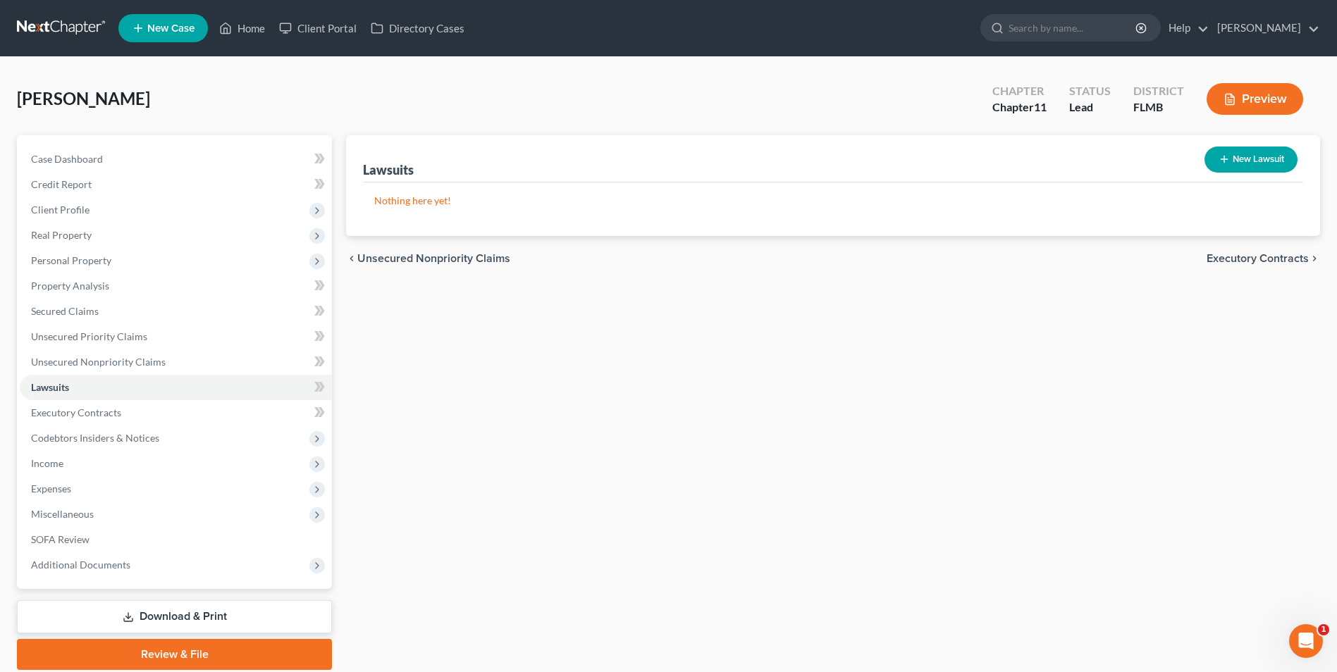
click at [1277, 164] on button "New Lawsuit" at bounding box center [1251, 160] width 93 height 26
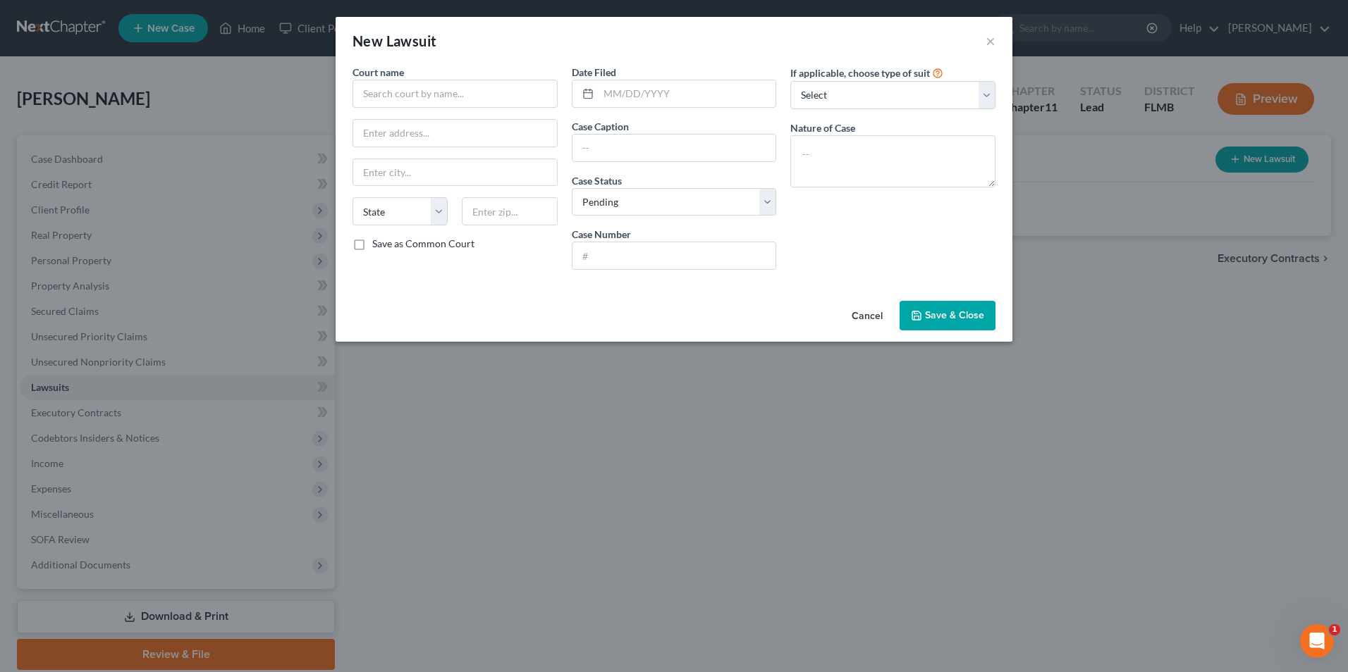
click at [948, 313] on span "Save & Close" at bounding box center [954, 315] width 59 height 12
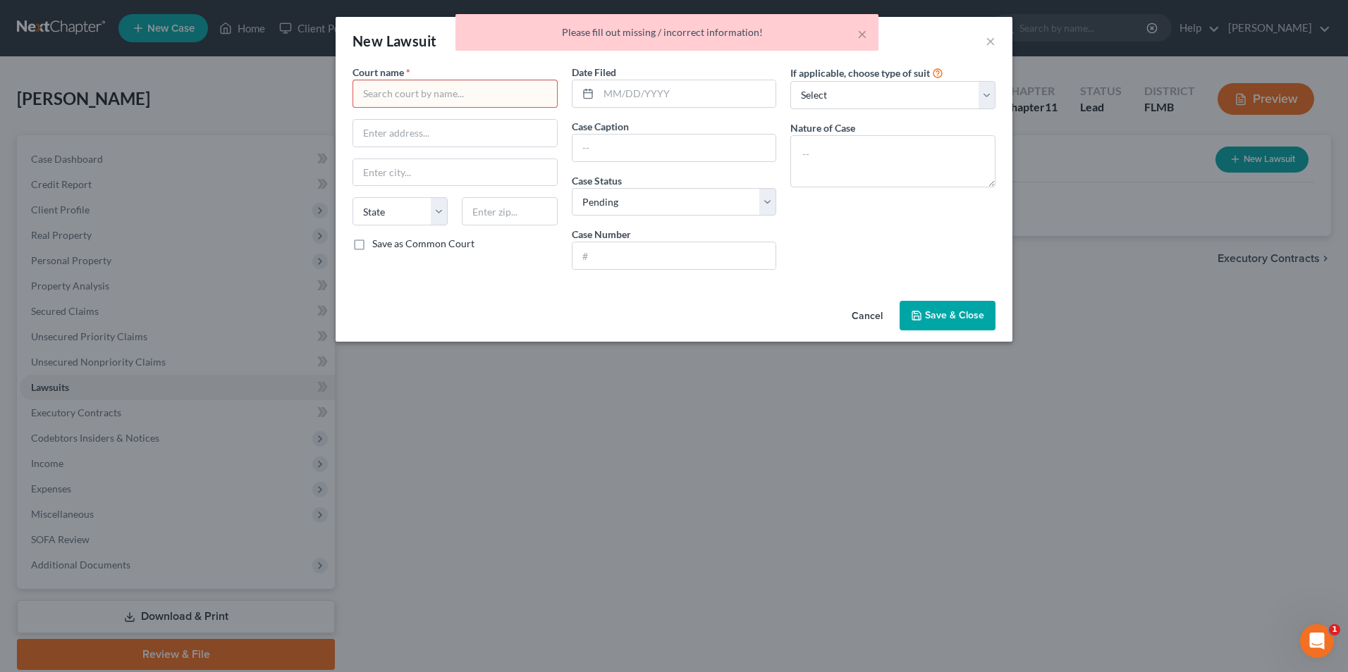
click at [410, 96] on input "text" at bounding box center [454, 94] width 205 height 28
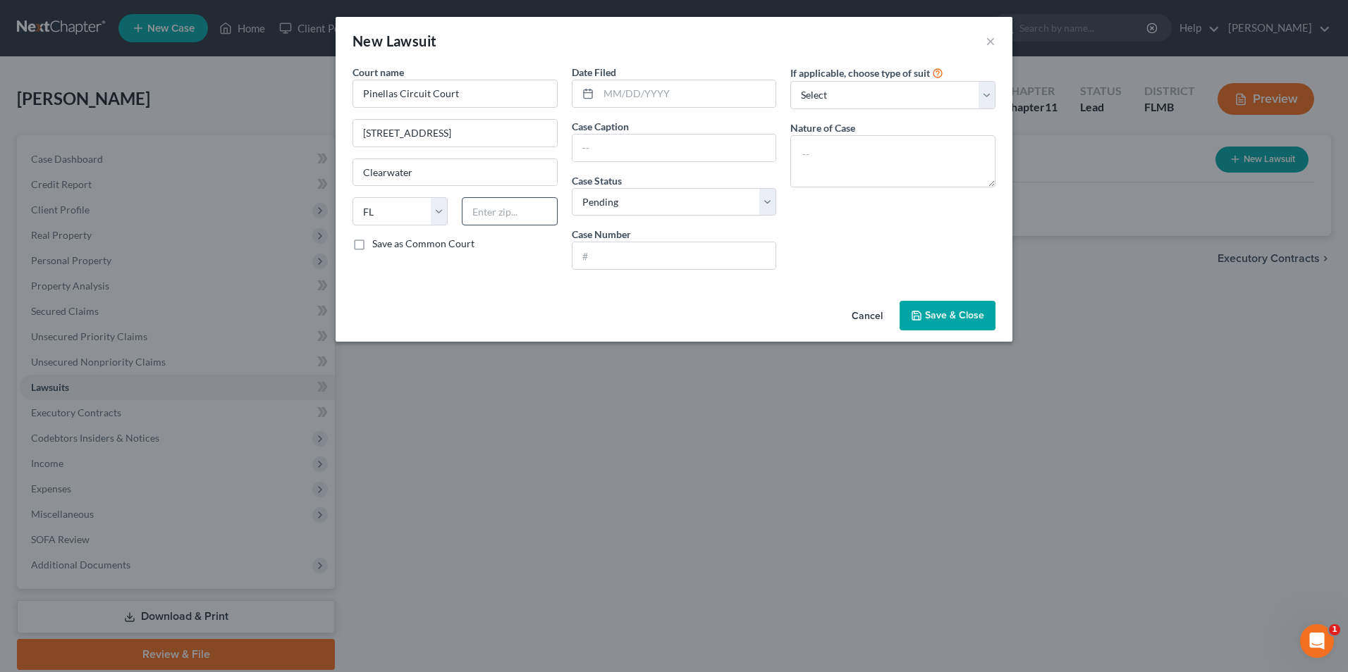
drag, startPoint x: 455, startPoint y: 204, endPoint x: 506, endPoint y: 225, distance: 55.4
click at [455, 204] on div at bounding box center [509, 211] width 109 height 28
click at [507, 223] on input "text" at bounding box center [509, 211] width 95 height 28
click at [654, 154] on input "text" at bounding box center [674, 148] width 204 height 27
click at [765, 204] on select "Select Pending On Appeal Concluded" at bounding box center [674, 202] width 205 height 28
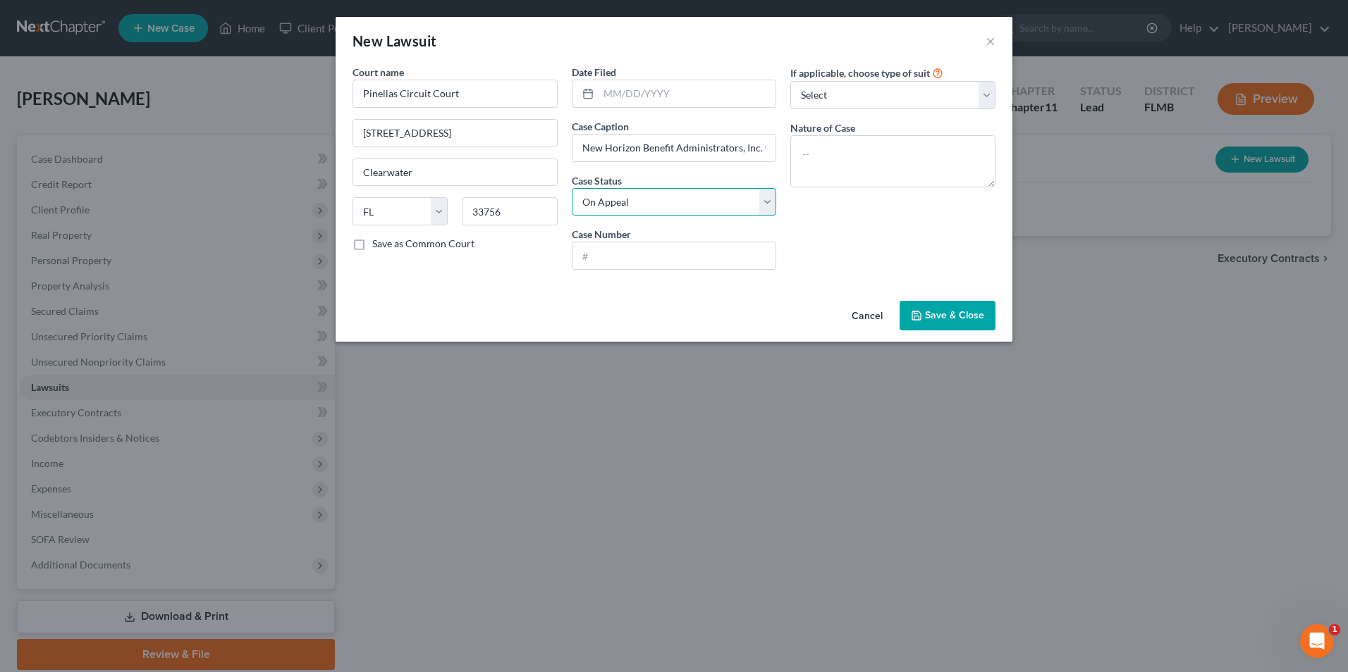
click at [572, 188] on select "Select Pending On Appeal Concluded" at bounding box center [674, 202] width 205 height 28
click at [691, 258] on input "text" at bounding box center [674, 255] width 204 height 27
click at [984, 96] on select "Select Repossession Garnishment Foreclosure Attached, Seized, Or Levied Other" at bounding box center [892, 95] width 205 height 28
click at [790, 81] on select "Select Repossession Garnishment Foreclosure Attached, Seized, Or Levied Other" at bounding box center [892, 95] width 205 height 28
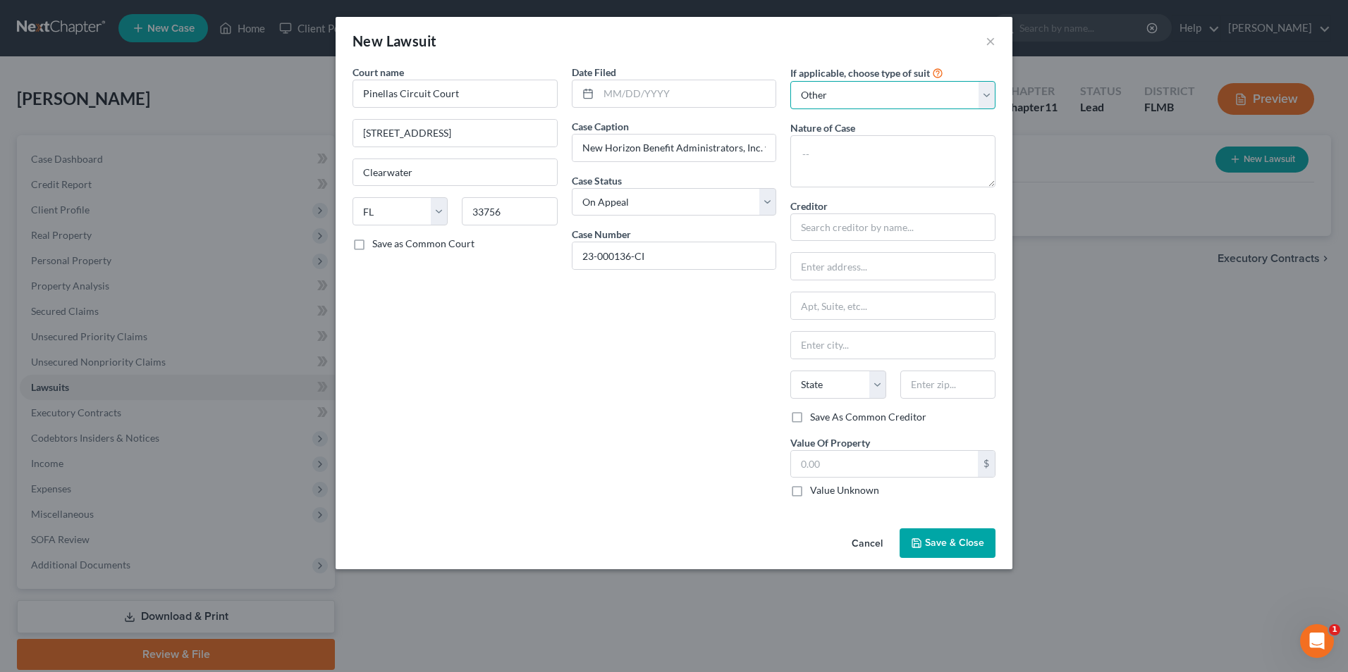
click at [982, 95] on select "Select Repossession Garnishment Foreclosure Attached, Seized, Or Levied Other" at bounding box center [892, 95] width 205 height 28
click at [790, 81] on select "Select Repossession Garnishment Foreclosure Attached, Seized, Or Levied Other" at bounding box center [892, 95] width 205 height 28
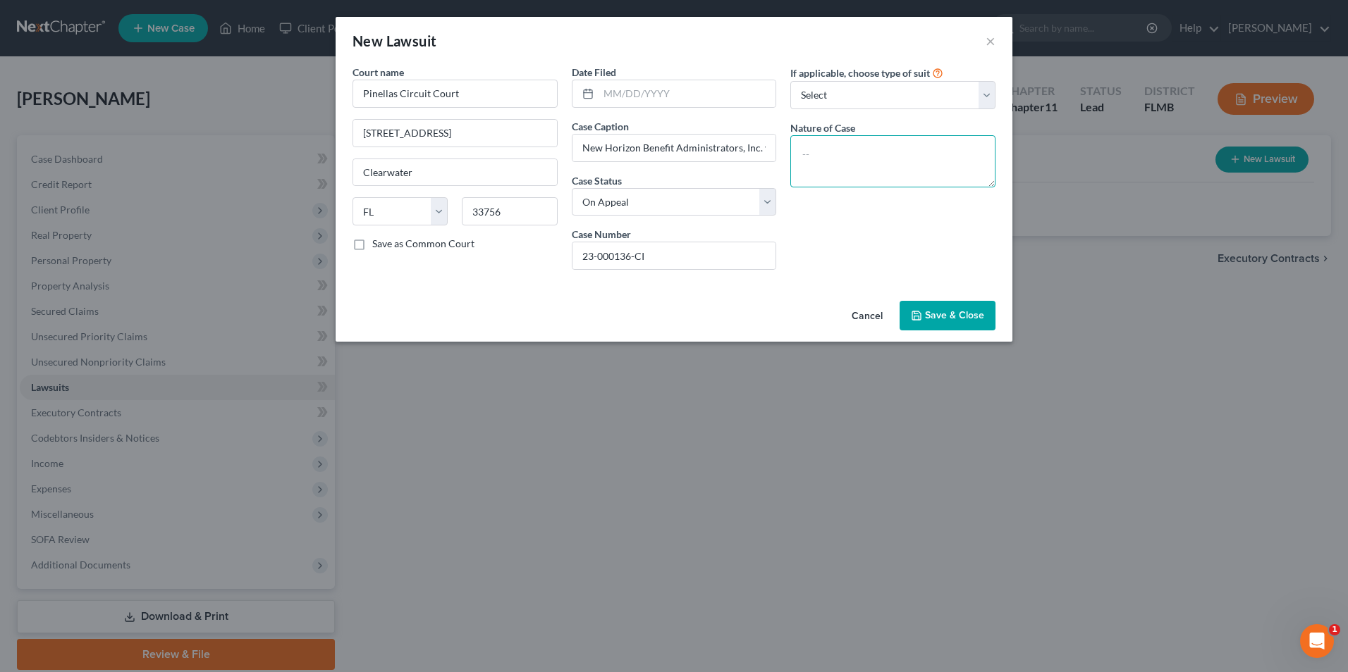
click at [894, 157] on textarea at bounding box center [892, 161] width 205 height 52
click at [960, 319] on span "Save & Close" at bounding box center [954, 315] width 59 height 12
